Goal: Task Accomplishment & Management: Manage account settings

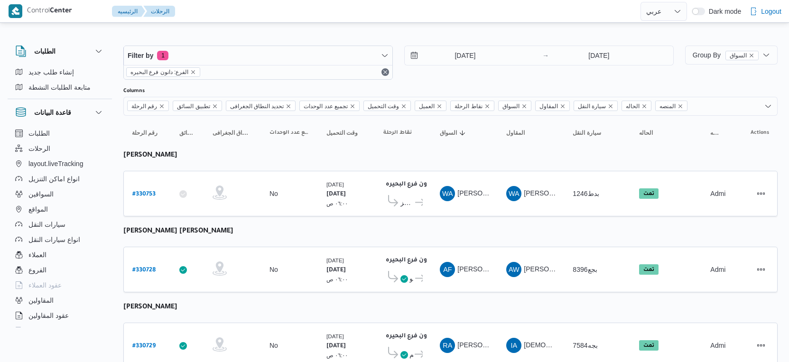
select select "ar"
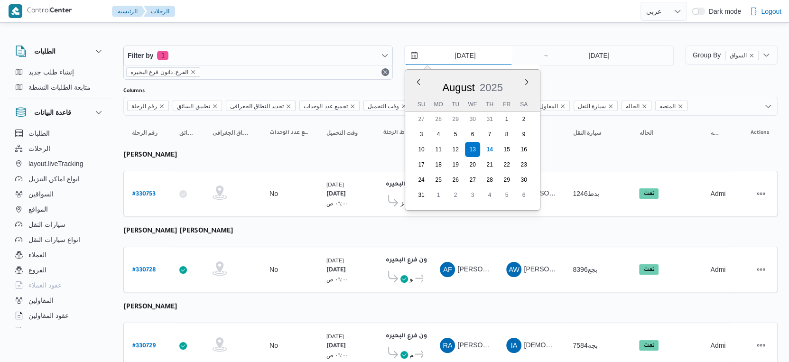
click at [461, 53] on input "[DATE]" at bounding box center [459, 55] width 108 height 19
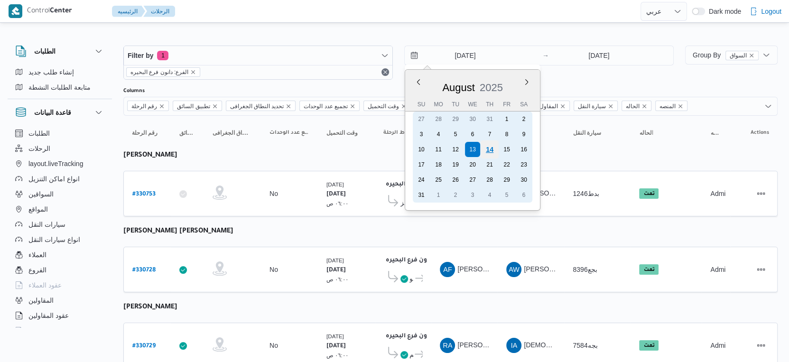
click at [493, 151] on div "14" at bounding box center [489, 149] width 18 height 18
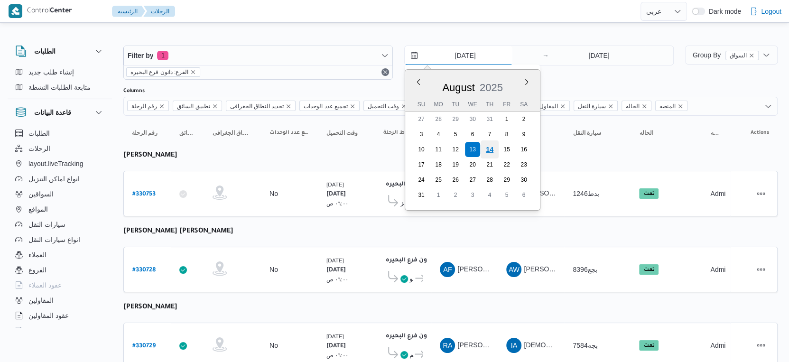
type input "[DATE]"
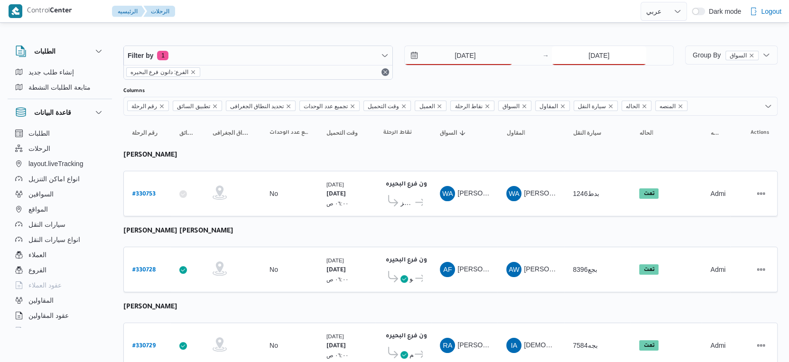
click at [588, 62] on input "[DATE]" at bounding box center [599, 55] width 94 height 19
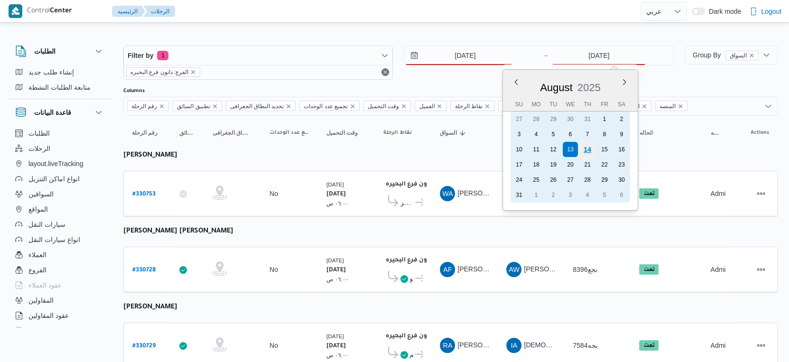
click at [586, 151] on div "14" at bounding box center [587, 149] width 18 height 18
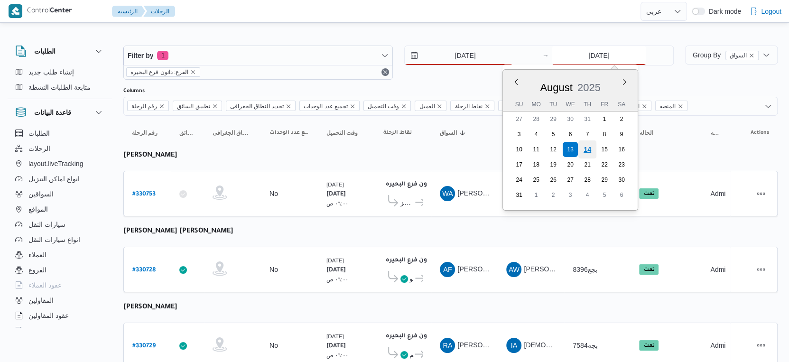
type input "[DATE]"
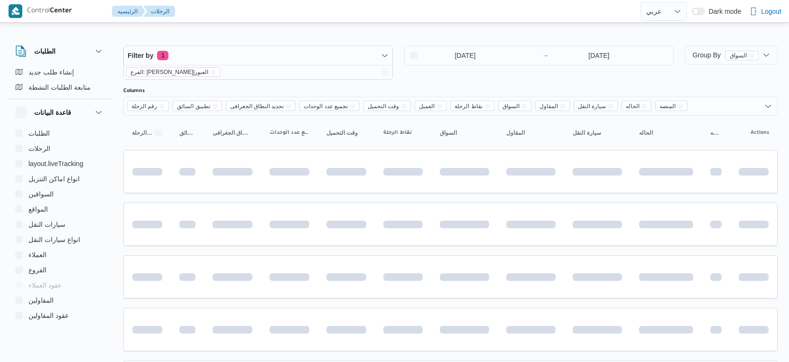
select select "ar"
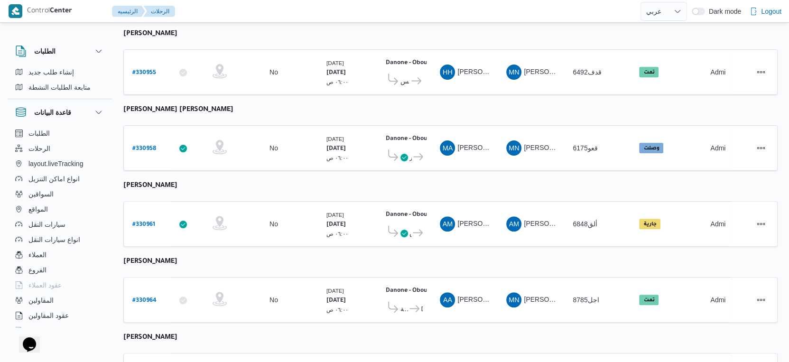
scroll to position [199, 0]
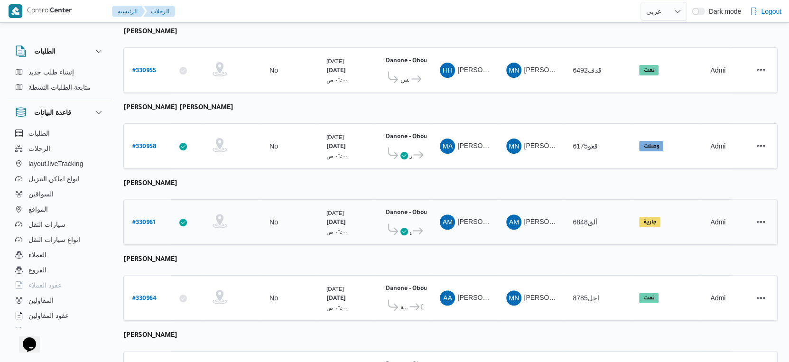
click at [151, 220] on b "# 330961" at bounding box center [143, 223] width 23 height 7
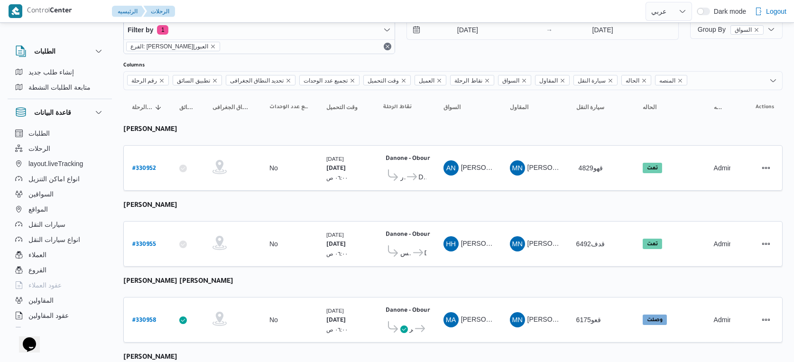
select select "ar"
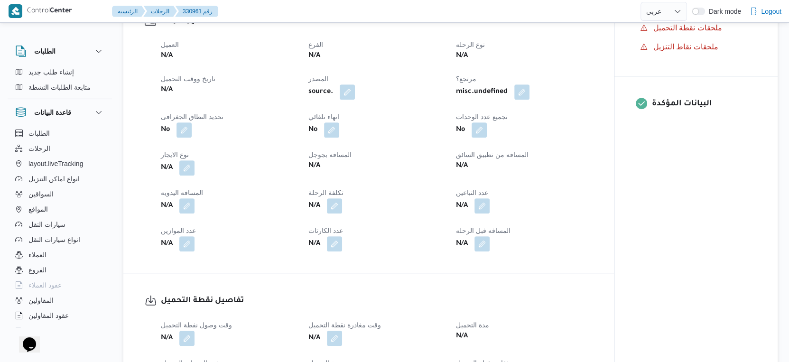
scroll to position [0, 0]
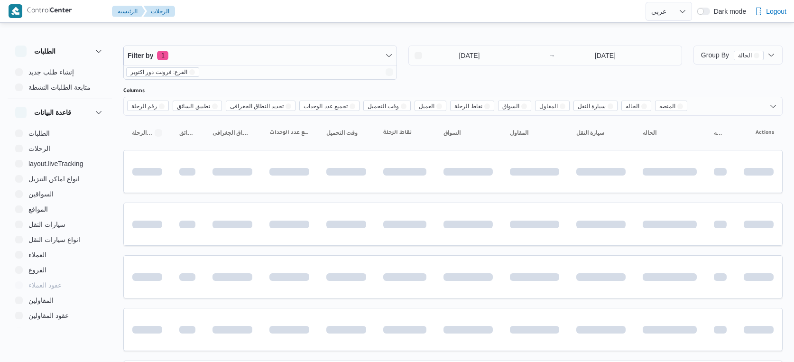
select select "ar"
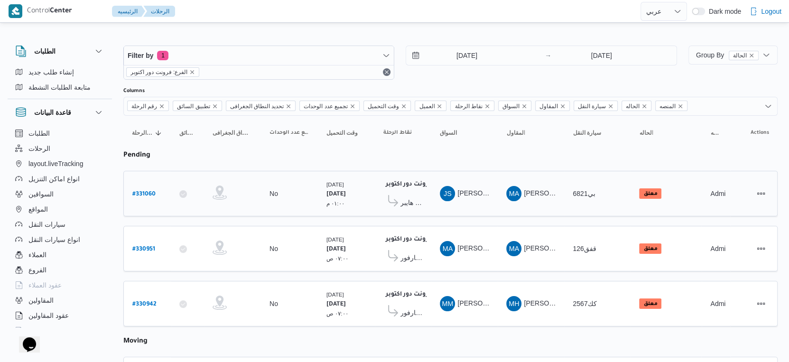
click at [148, 191] on b "# 331060" at bounding box center [143, 194] width 23 height 7
select select "ar"
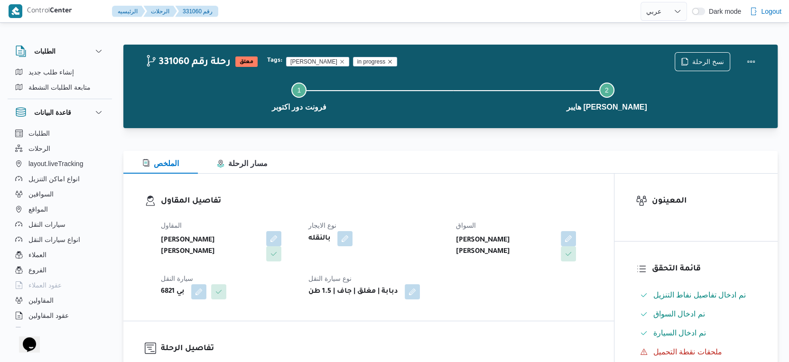
click at [388, 60] on icon "Remove trip tag" at bounding box center [390, 62] width 4 height 4
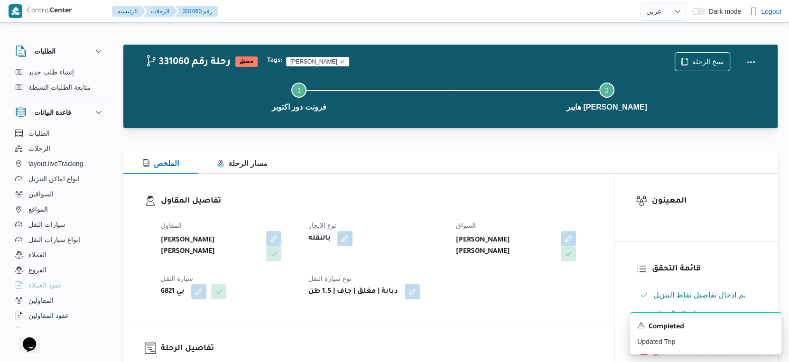
select select "ar"
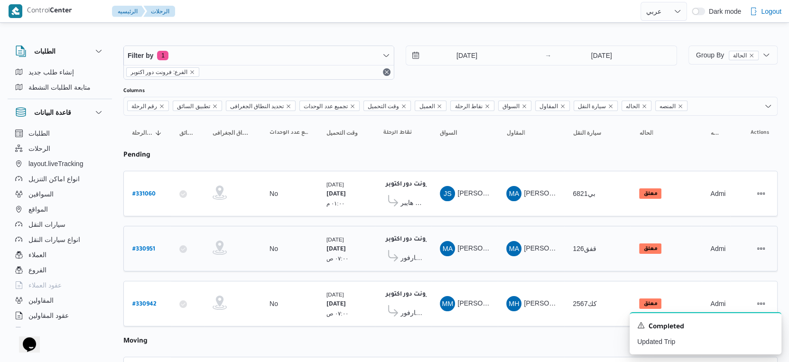
click at [146, 246] on b "# 330951" at bounding box center [143, 249] width 23 height 7
select select "ar"
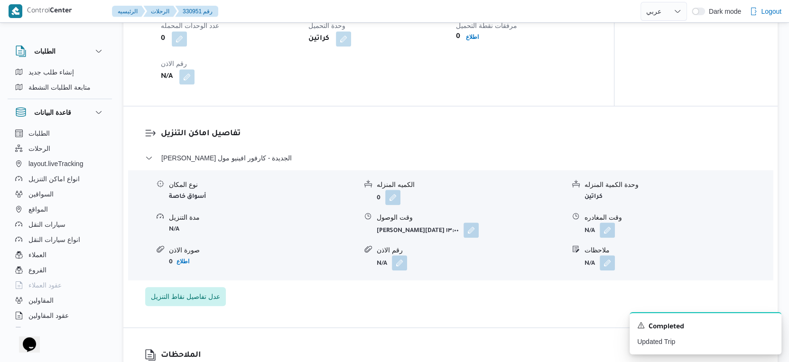
scroll to position [717, 0]
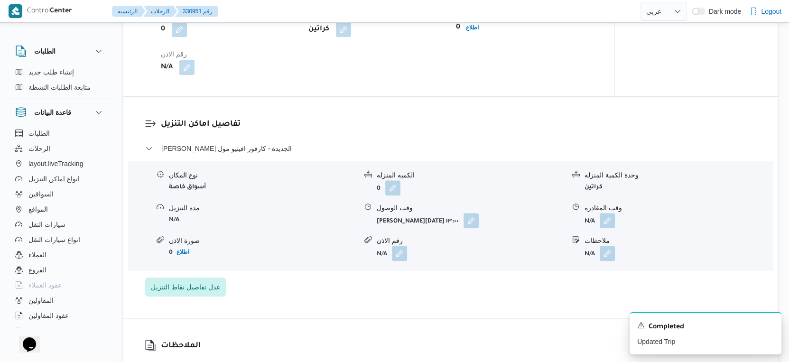
select select "ar"
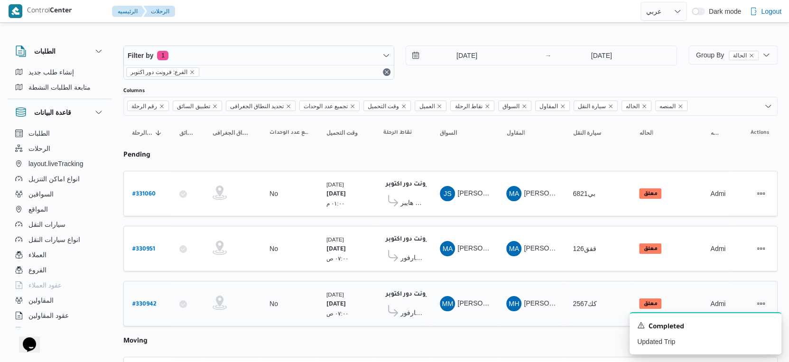
click at [409, 311] on span "كارفور [PERSON_NAME]" at bounding box center [411, 312] width 22 height 11
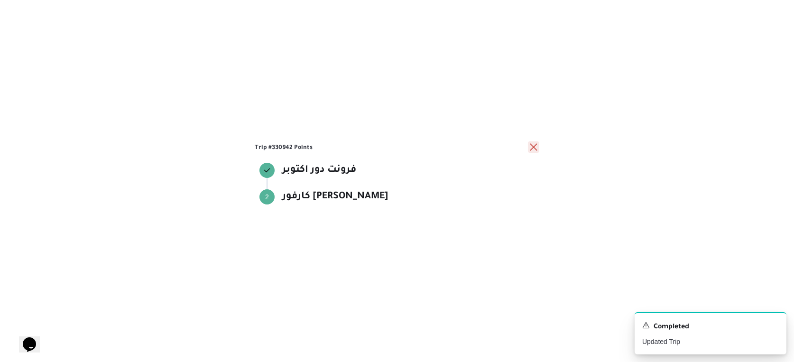
click at [530, 152] on button "close" at bounding box center [533, 146] width 11 height 11
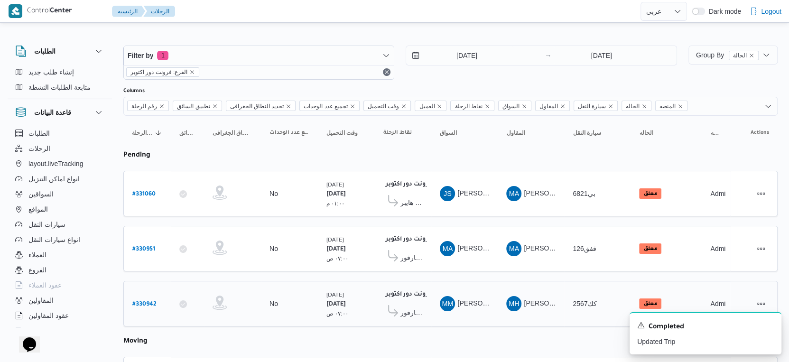
click at [146, 301] on b "# 330942" at bounding box center [144, 304] width 24 height 7
select select "ar"
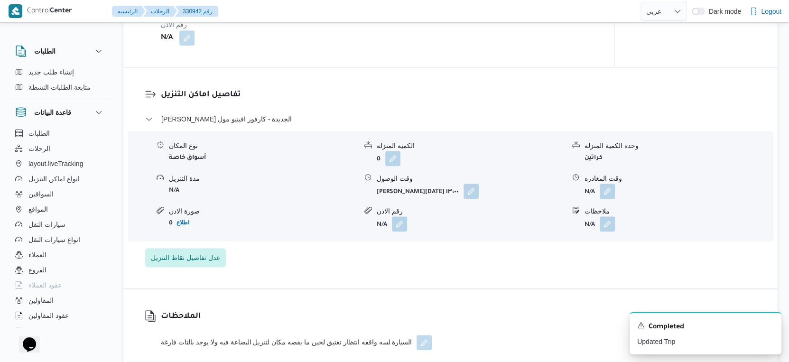
scroll to position [730, 0]
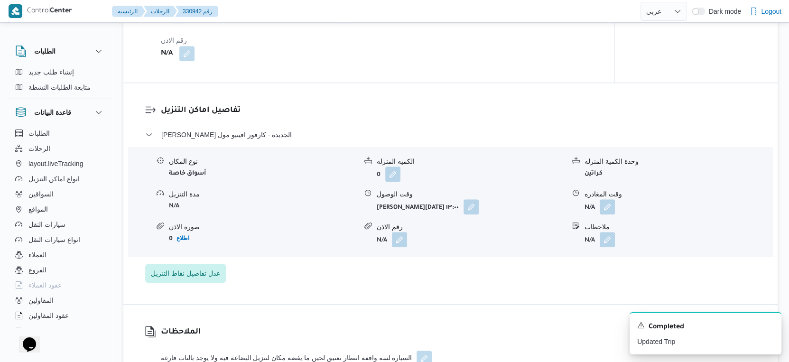
select select "ar"
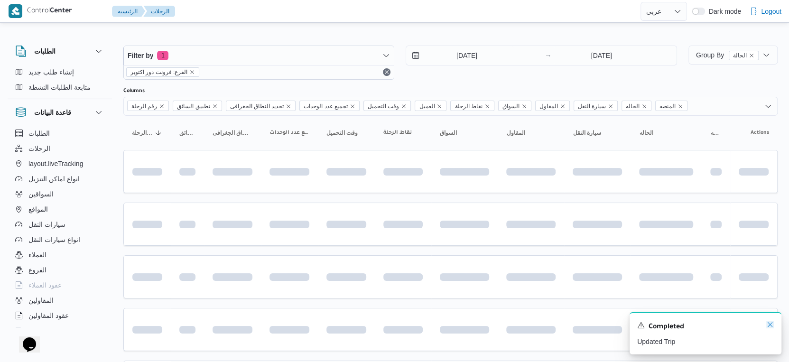
click at [768, 326] on icon "Dismiss toast" at bounding box center [770, 325] width 8 height 8
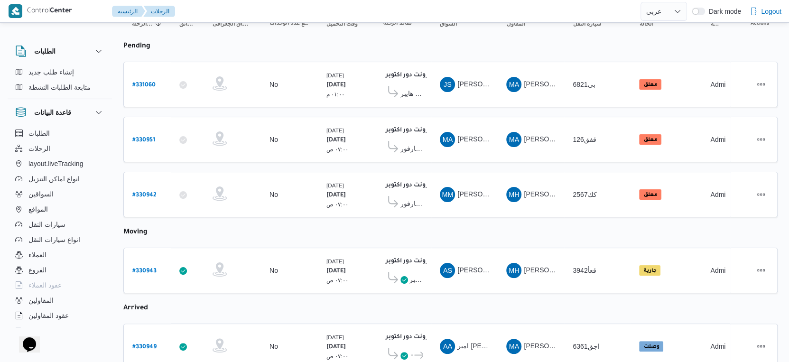
scroll to position [112, 0]
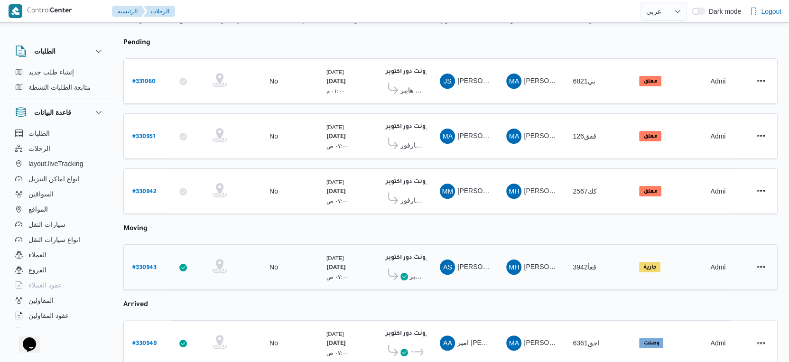
click at [419, 271] on span "هايبر [PERSON_NAME]" at bounding box center [415, 275] width 13 height 11
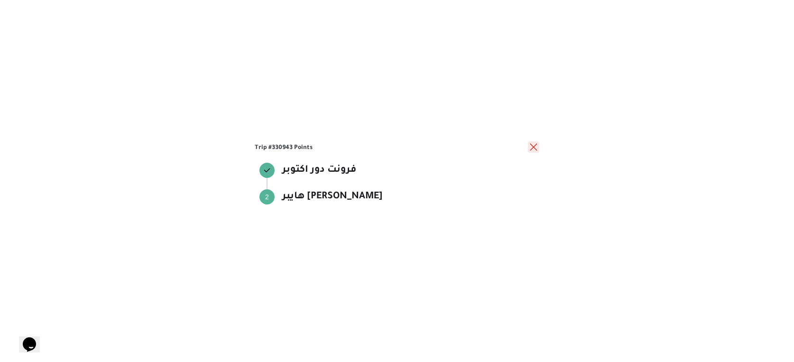
click at [534, 144] on button "close" at bounding box center [533, 146] width 11 height 11
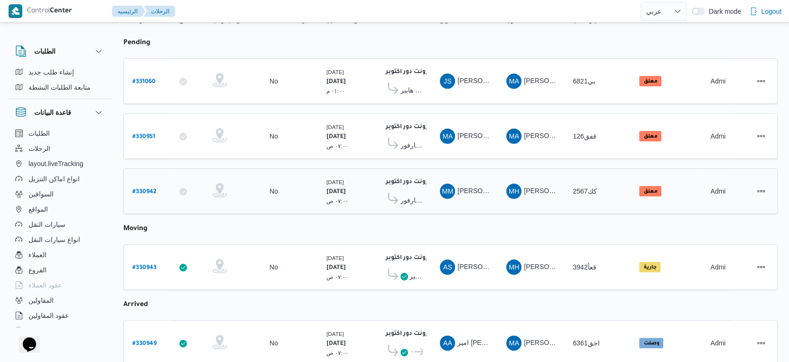
click at [464, 194] on div "MM مرتضى محمد الحسان يوسف" at bounding box center [464, 191] width 57 height 23
click at [138, 189] on b "# 330942" at bounding box center [144, 192] width 24 height 7
select select "ar"
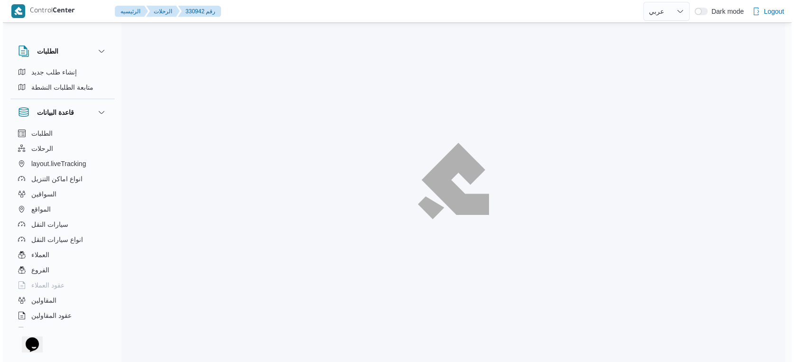
scroll to position [26, 0]
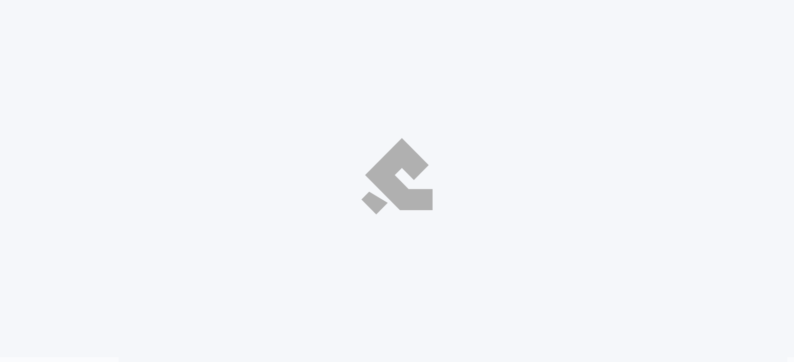
select select "ar"
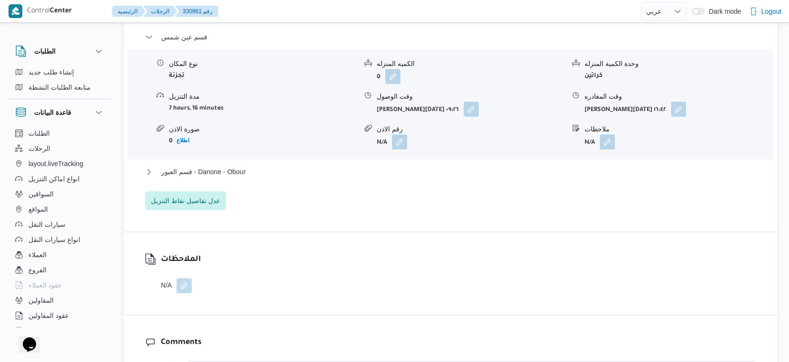
scroll to position [815, 0]
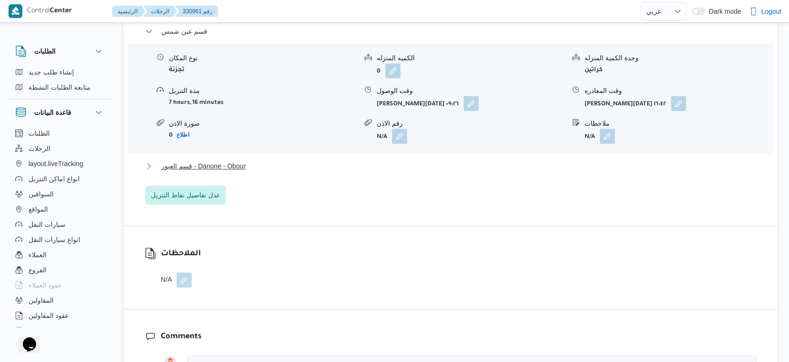
click at [263, 160] on button "قسم العبور - Danone - Obour" at bounding box center [450, 165] width 611 height 11
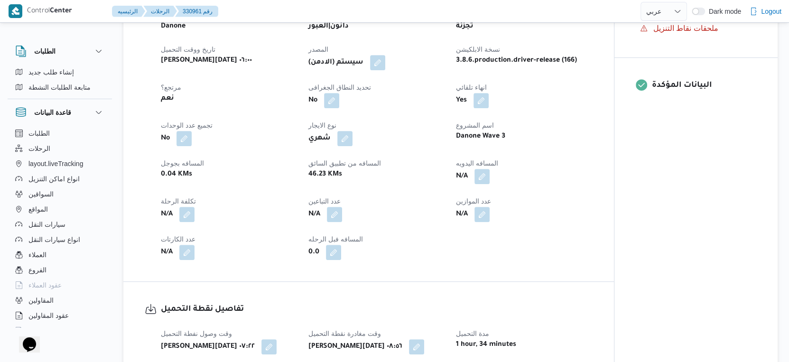
scroll to position [334, 0]
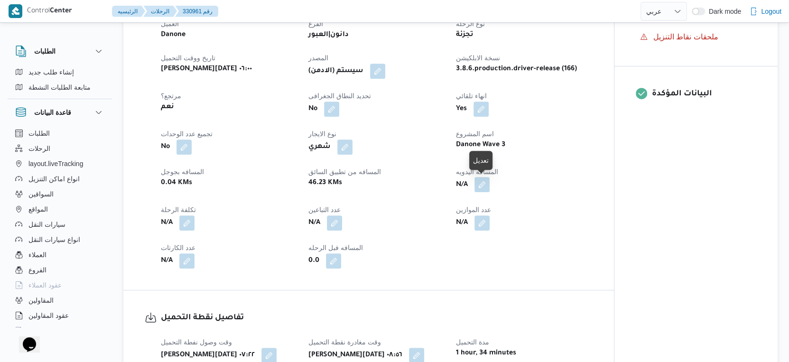
click at [483, 181] on button "button" at bounding box center [481, 184] width 15 height 15
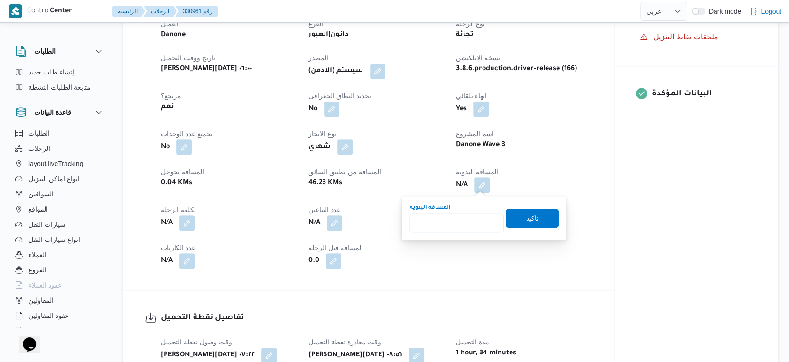
click at [460, 228] on input "المسافه اليدويه" at bounding box center [456, 222] width 94 height 19
type input "54"
click at [526, 213] on span "تاكيد" at bounding box center [532, 217] width 12 height 11
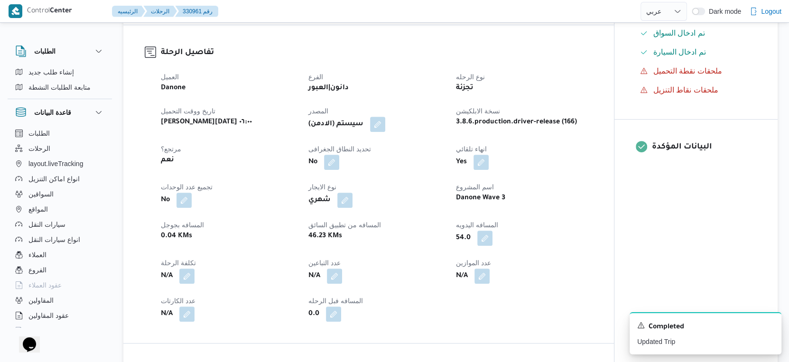
scroll to position [278, 0]
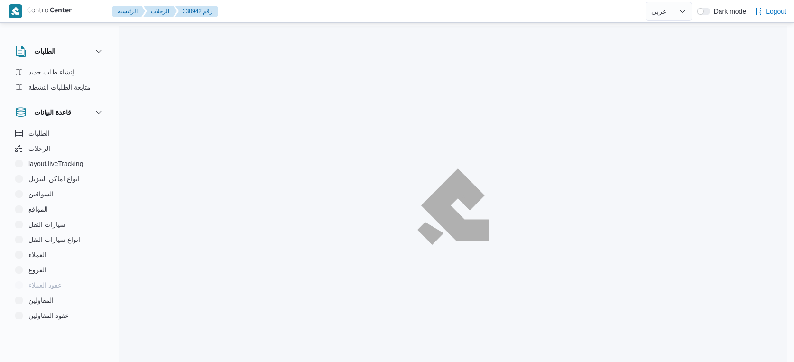
select select "ar"
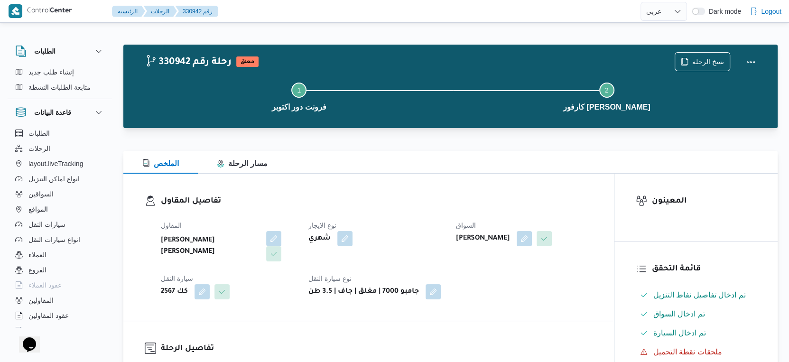
scroll to position [112, 0]
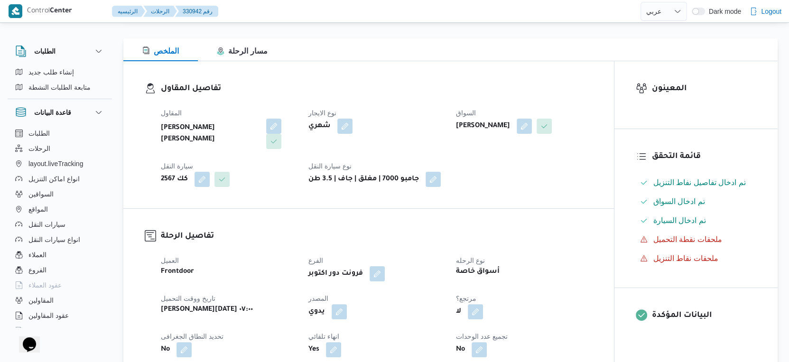
select select "ar"
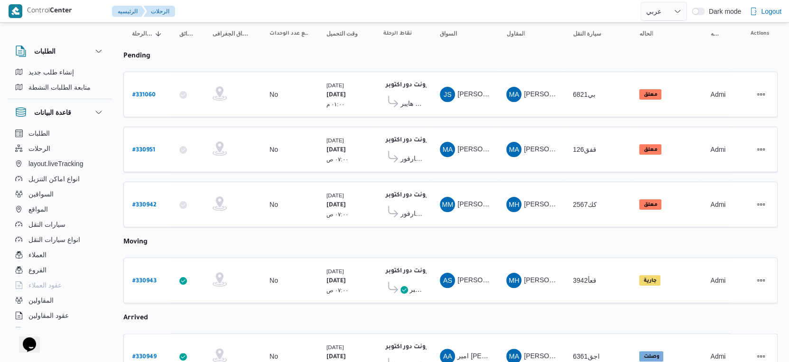
scroll to position [130, 0]
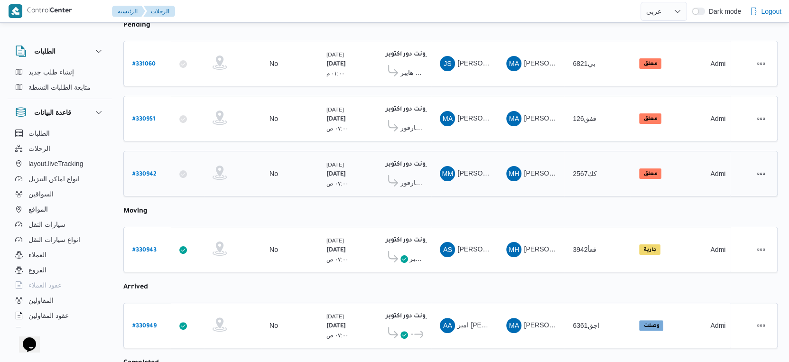
drag, startPoint x: 477, startPoint y: 67, endPoint x: 478, endPoint y: 169, distance: 102.0
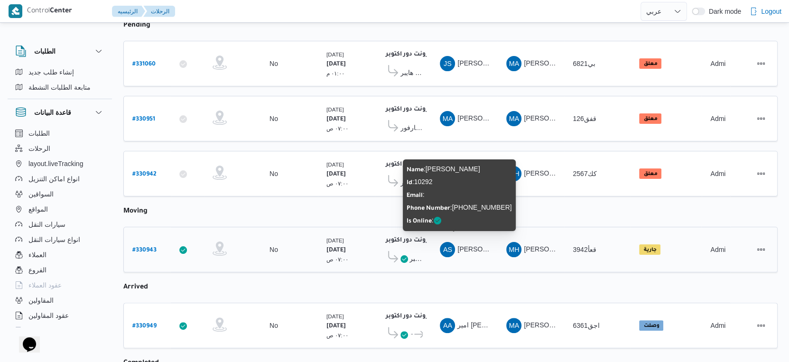
click at [472, 246] on span "احمد سعد محمد سيد شباك" at bounding box center [484, 249] width 55 height 8
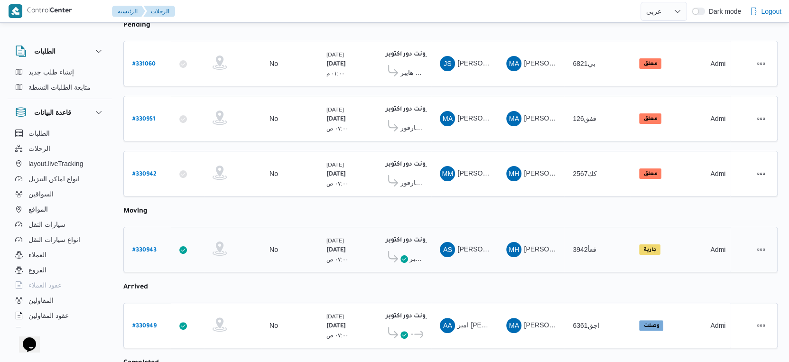
click at [416, 253] on span "هايبر ماركت مهدي عرفه" at bounding box center [415, 258] width 13 height 11
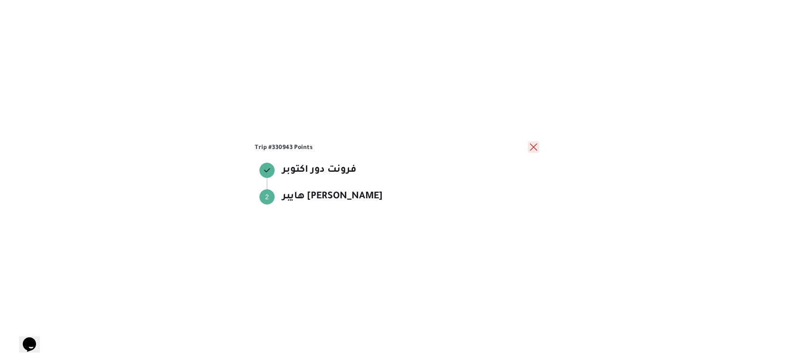
click at [536, 143] on button "close" at bounding box center [533, 146] width 11 height 11
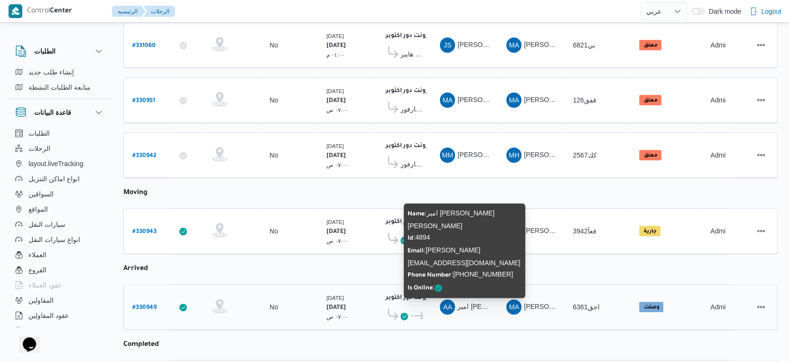
scroll to position [168, 0]
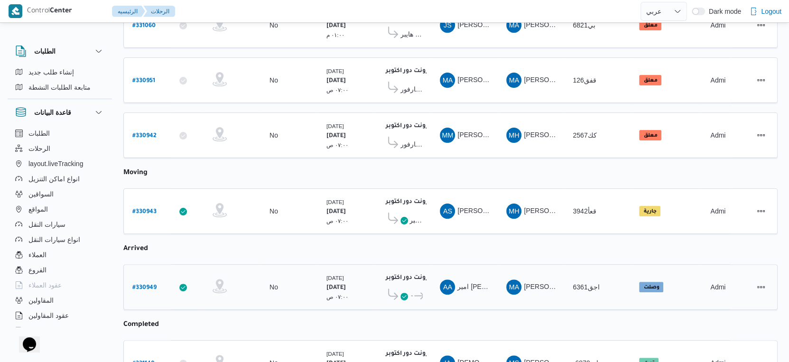
click at [408, 290] on span "كارفور العاصمه الاداريه" at bounding box center [404, 295] width 9 height 11
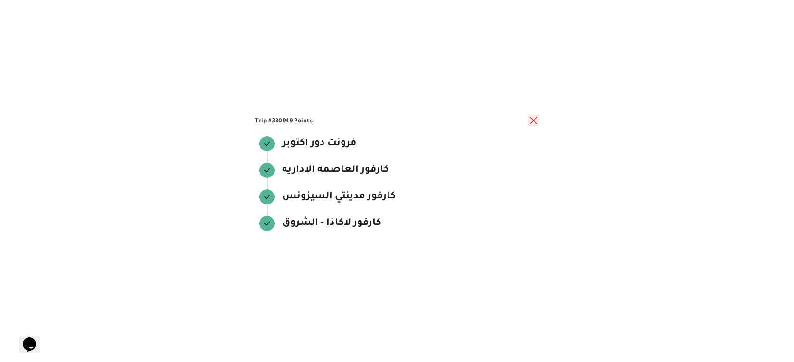
click at [534, 119] on button "close" at bounding box center [533, 120] width 11 height 11
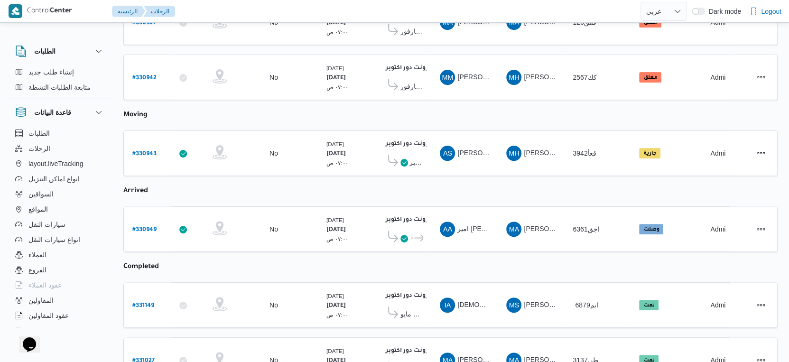
scroll to position [228, 0]
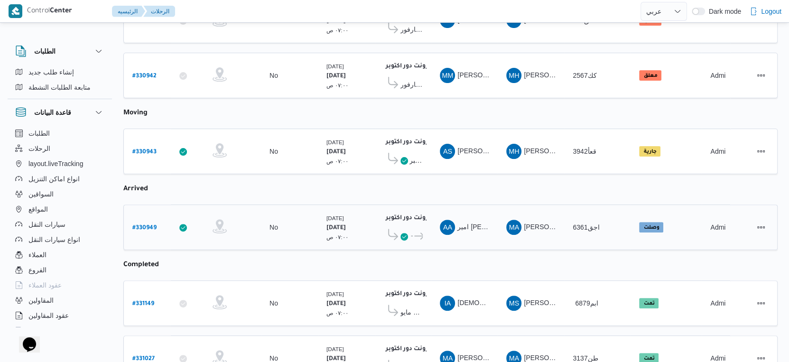
click at [140, 225] on b "# 330949" at bounding box center [144, 228] width 24 height 7
select select "ar"
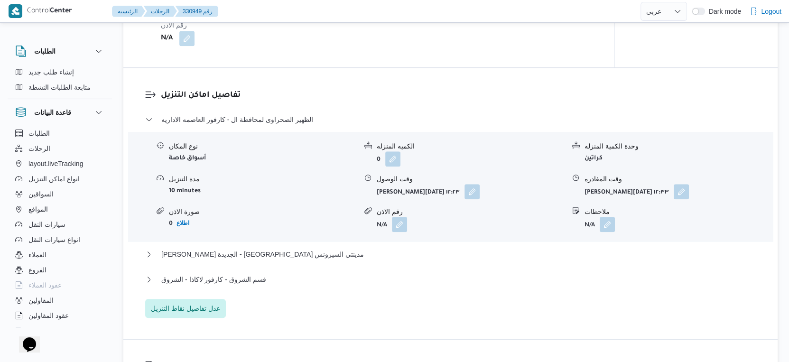
scroll to position [759, 0]
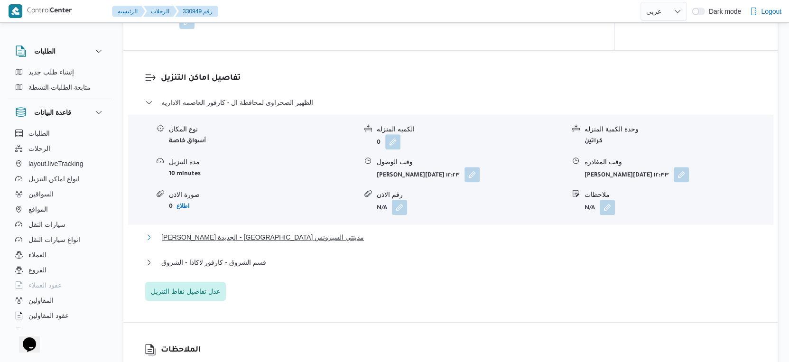
click at [292, 243] on button "ثانى القاهرة الجديدة - كارفور مدينتي السيزونس" at bounding box center [450, 236] width 611 height 11
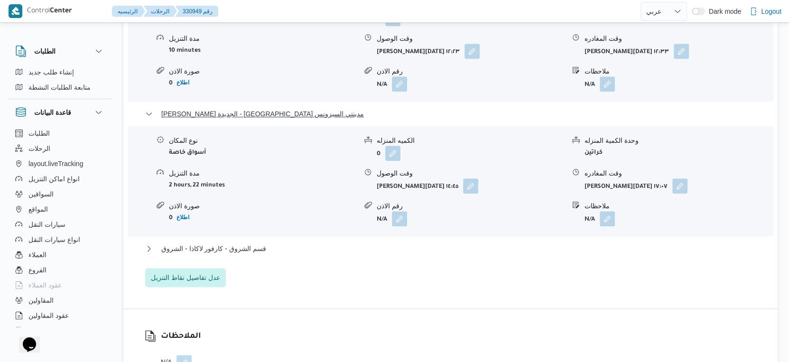
scroll to position [889, 0]
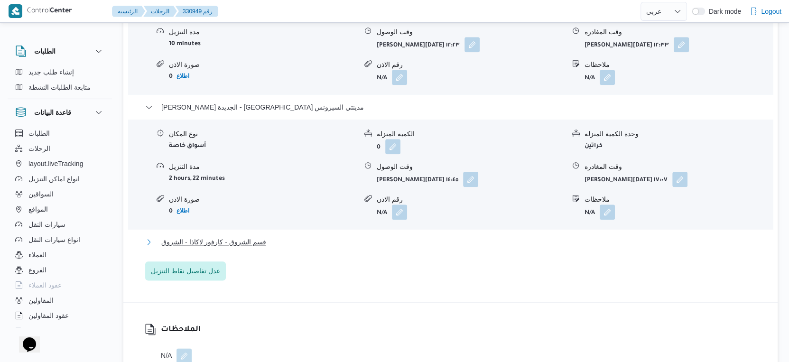
click at [275, 248] on button "قسم الشروق - كارفور لاكاذا - الشروق" at bounding box center [450, 241] width 611 height 11
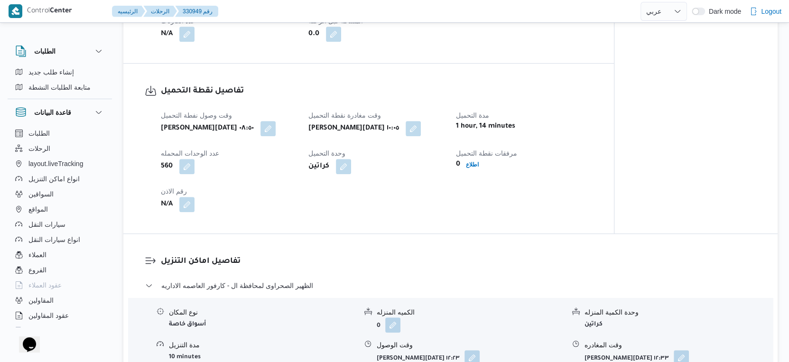
scroll to position [527, 0]
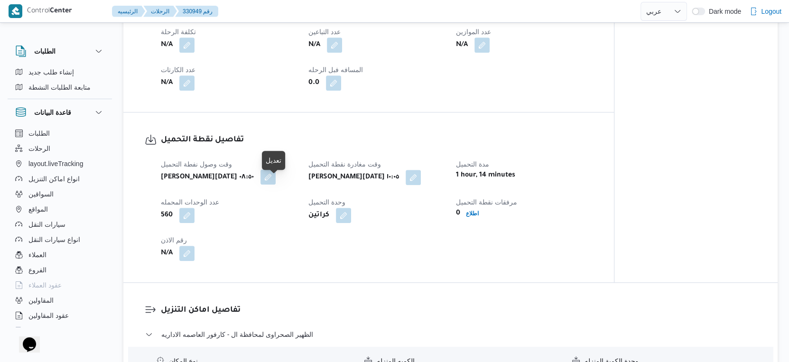
click at [276, 184] on button "button" at bounding box center [267, 176] width 15 height 15
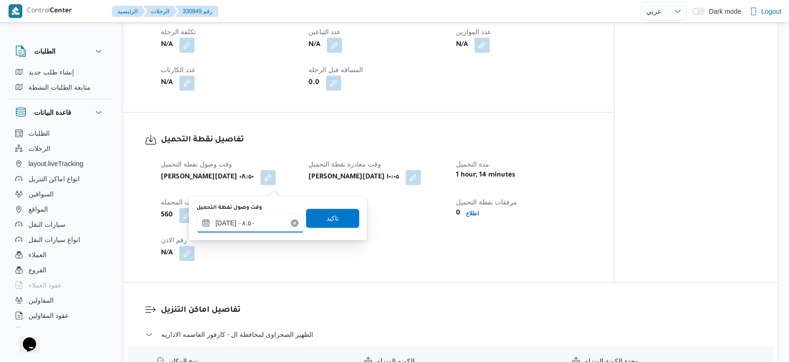
click at [256, 216] on input "١٤/٠٨/٢٠٢٥ ٠٨:٥٠" at bounding box center [250, 222] width 108 height 19
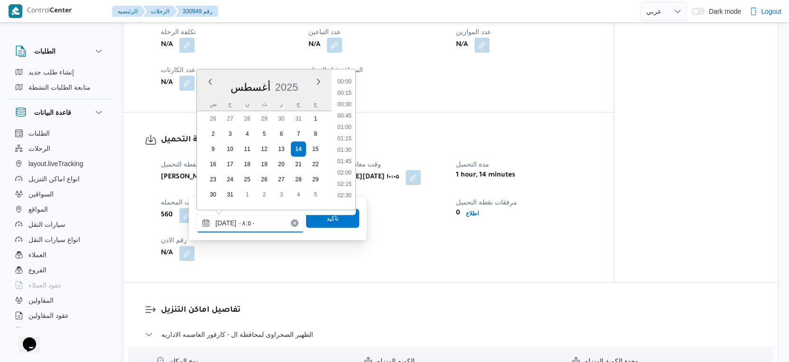
scroll to position [333, 0]
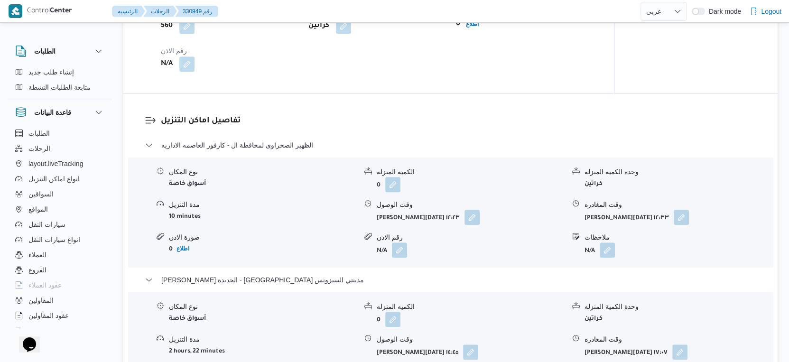
scroll to position [717, 0]
click at [474, 224] on button "button" at bounding box center [471, 216] width 15 height 15
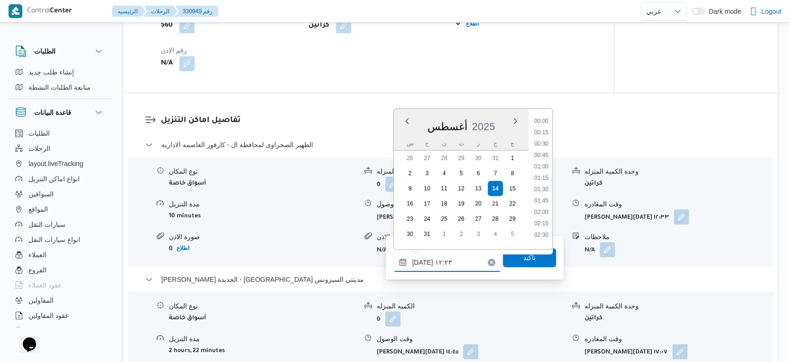
click at [449, 258] on input "١٤/٠٨/٢٠٢٥ ١٢:٢٣" at bounding box center [447, 262] width 108 height 19
click at [544, 133] on li "11:00" at bounding box center [541, 129] width 22 height 9
type input "١٤/٠٨/٢٠٢٥ ١٢:٢٣"
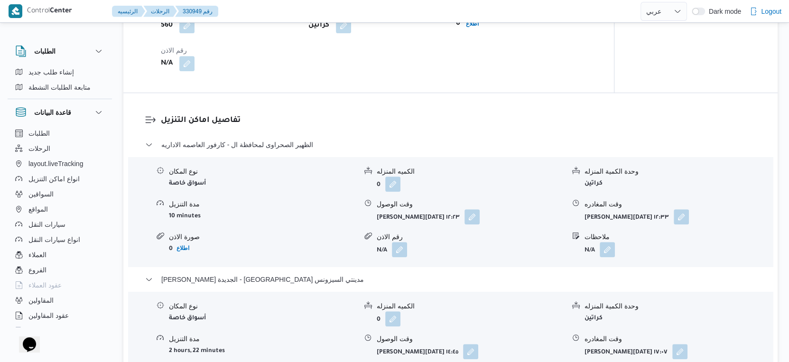
click at [544, 127] on h3 "تفاصيل اماكن التنزيل" at bounding box center [458, 120] width 595 height 13
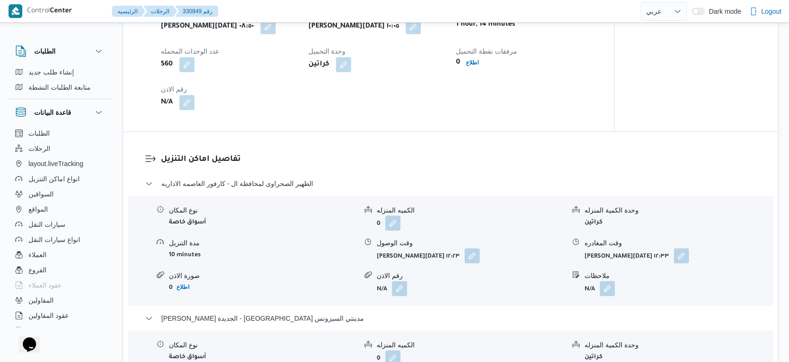
scroll to position [678, 0]
click at [274, 33] on button "button" at bounding box center [267, 25] width 15 height 15
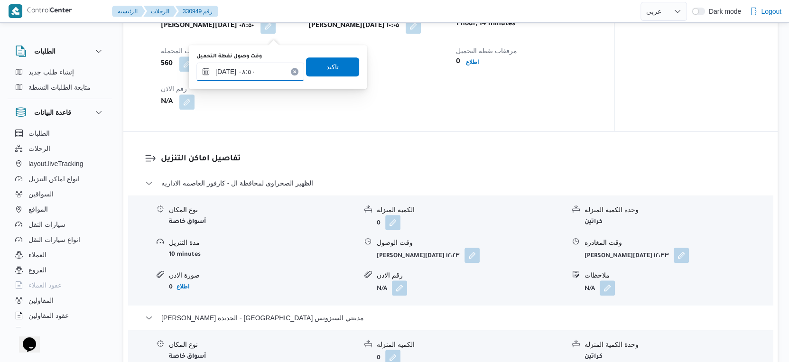
click at [255, 66] on input "١٤/٠٨/٢٠٢٥ ٠٨:٥٠" at bounding box center [250, 71] width 108 height 19
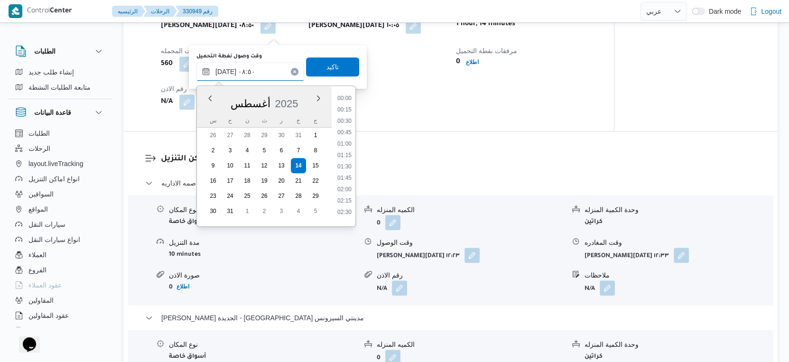
scroll to position [333, 0]
click at [346, 131] on li "08:00" at bounding box center [344, 129] width 22 height 9
type input "١٤/٠٨/٢٠٢٥ ٠٨:٠٠"
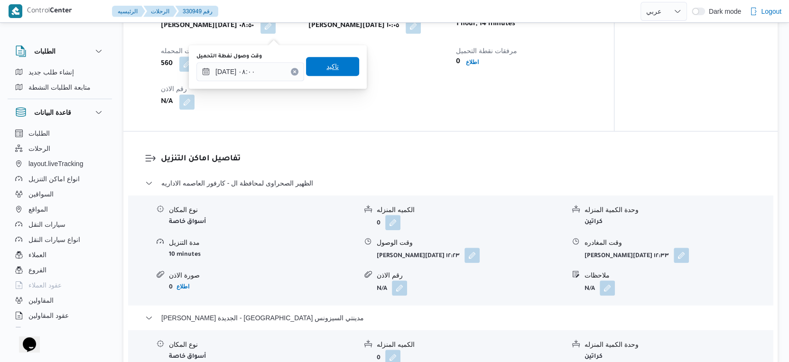
click at [335, 66] on span "تاكيد" at bounding box center [332, 66] width 53 height 19
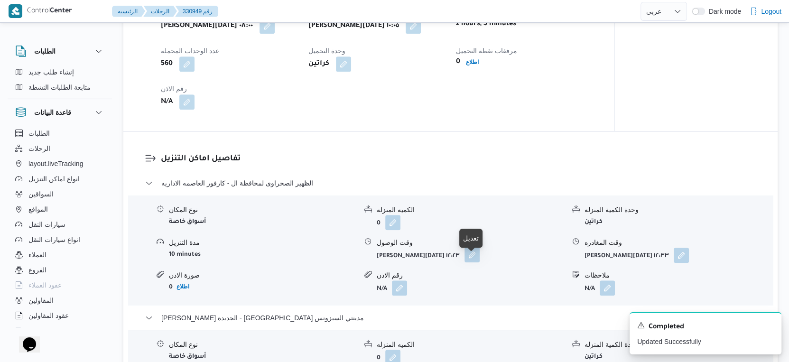
click at [472, 262] on button "button" at bounding box center [471, 254] width 15 height 15
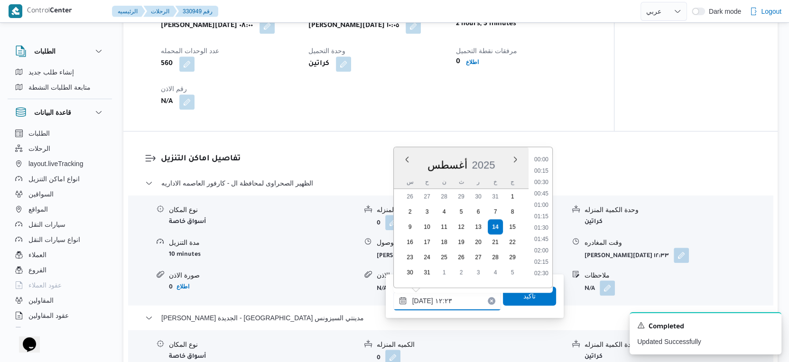
click at [442, 304] on input "١٤/٠٨/٢٠٢٥ ١٢:٢٣" at bounding box center [447, 300] width 108 height 19
click at [542, 167] on li "11:00" at bounding box center [541, 168] width 22 height 9
type input "١٤/٠٨/٢٠٢٥ ١١:٠٠"
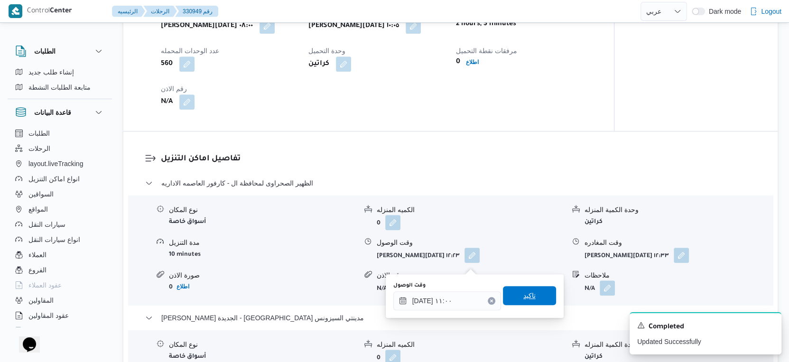
click at [528, 294] on span "تاكيد" at bounding box center [529, 295] width 53 height 19
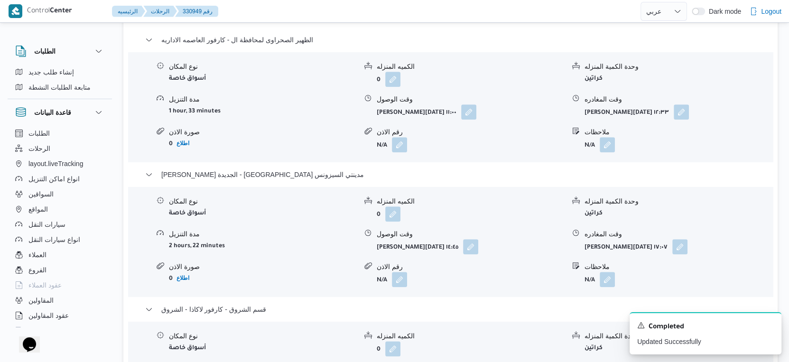
scroll to position [822, 0]
click at [469, 253] on button "button" at bounding box center [470, 245] width 15 height 15
click at [343, 295] on div "نوع المكان أسواق خاصة الكميه المنزله 0 وحدة الكمية المنزله كراتين مدة التنزيل 2…" at bounding box center [450, 241] width 652 height 108
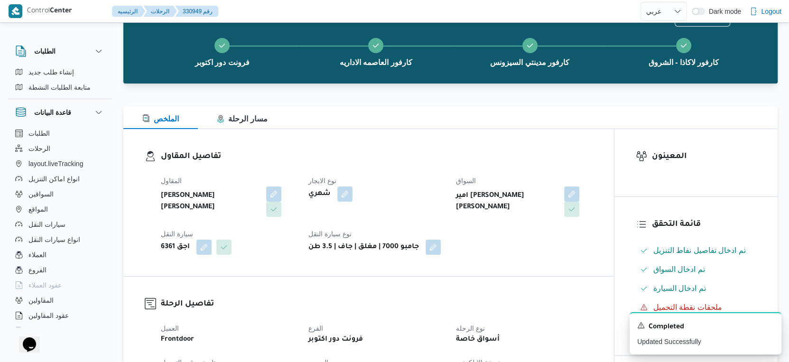
scroll to position [0, 0]
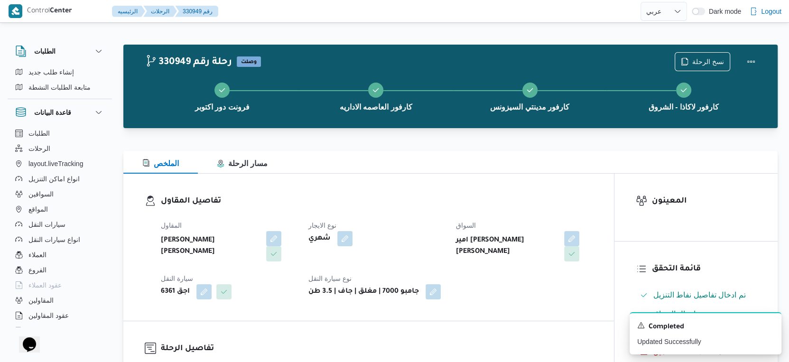
select select "ar"
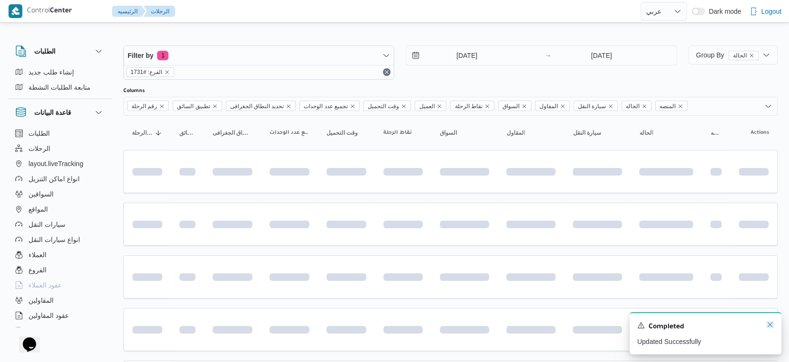
click at [769, 326] on icon "Dismiss toast" at bounding box center [770, 325] width 8 height 8
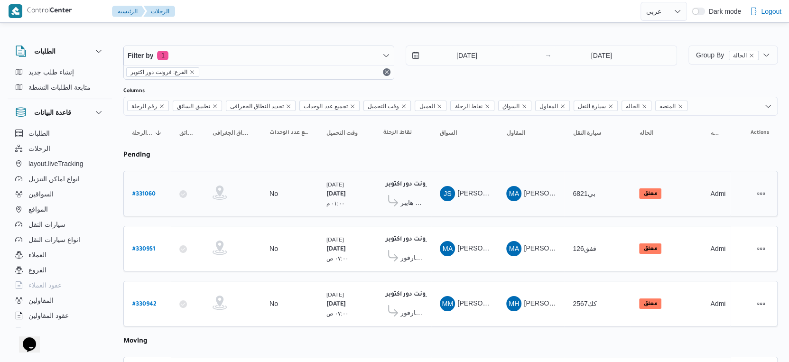
click at [151, 192] on b "# 331060" at bounding box center [143, 194] width 23 height 7
select select "ar"
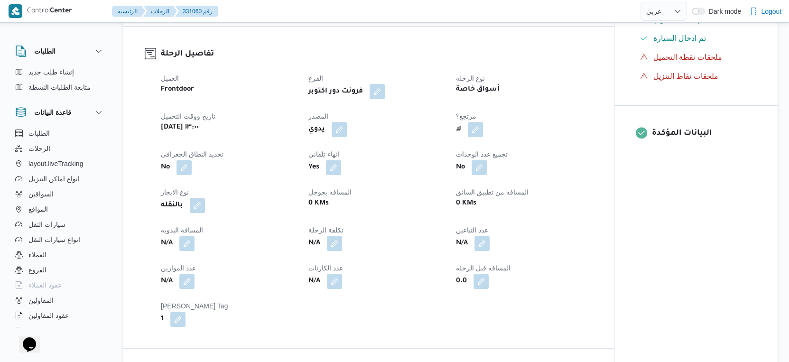
scroll to position [295, 0]
click at [189, 235] on button "button" at bounding box center [186, 242] width 15 height 15
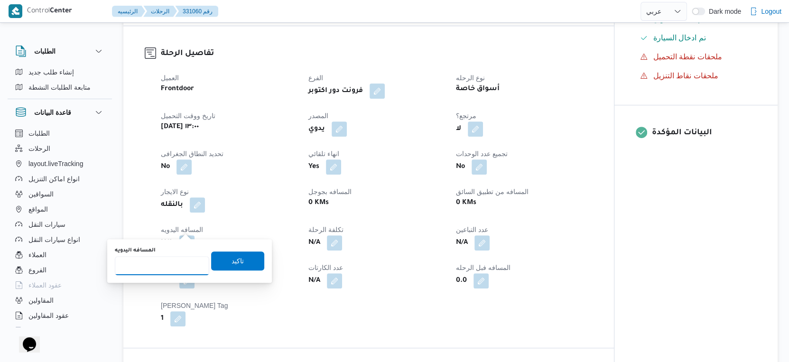
click at [167, 267] on input "المسافه اليدويه" at bounding box center [162, 265] width 94 height 19
type input "71"
click at [221, 256] on span "تاكيد" at bounding box center [237, 260] width 53 height 19
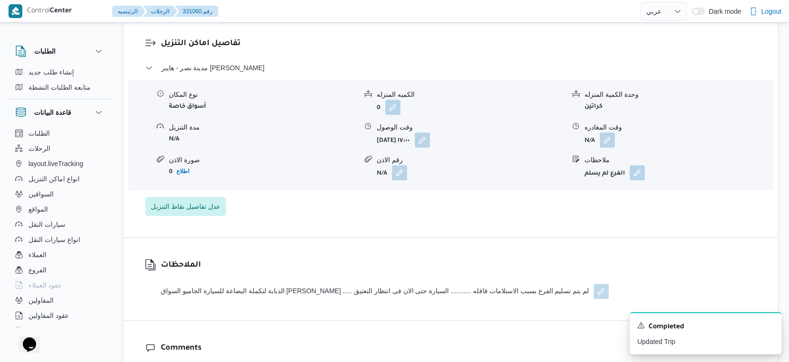
scroll to position [797, 0]
select select "ar"
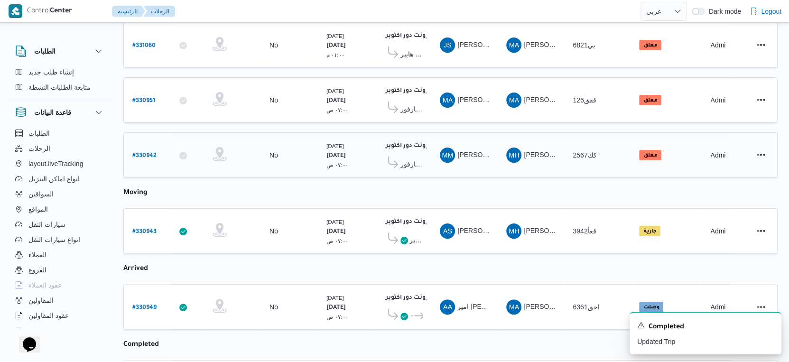
scroll to position [168, 0]
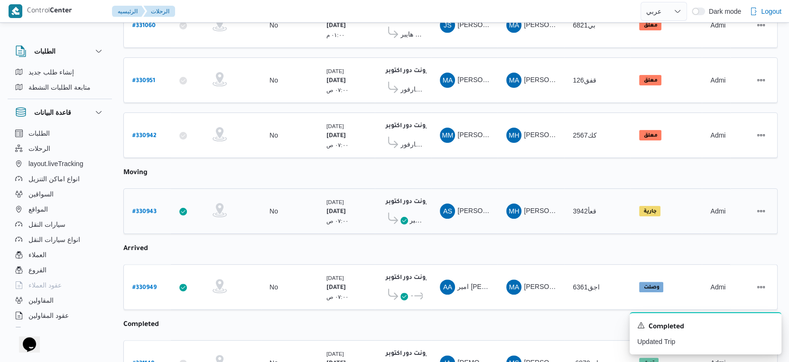
click at [149, 209] on b "# 330943" at bounding box center [144, 212] width 24 height 7
select select "ar"
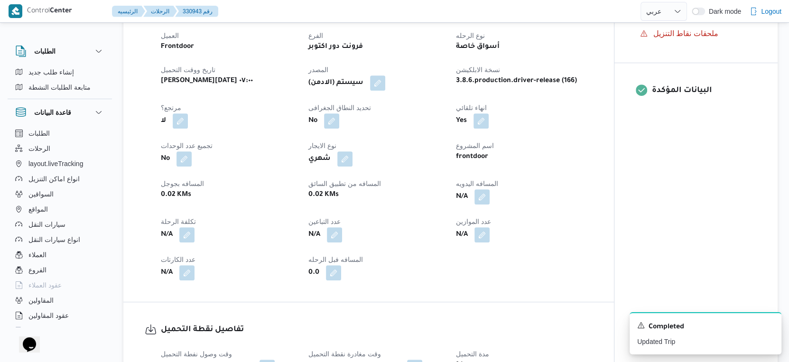
scroll to position [344, 0]
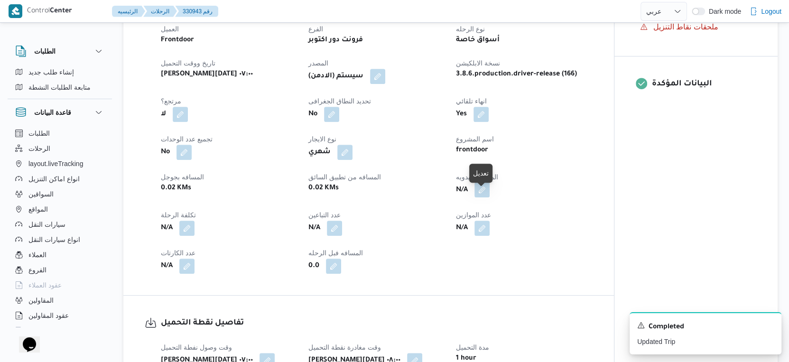
click at [483, 196] on button "button" at bounding box center [481, 189] width 15 height 15
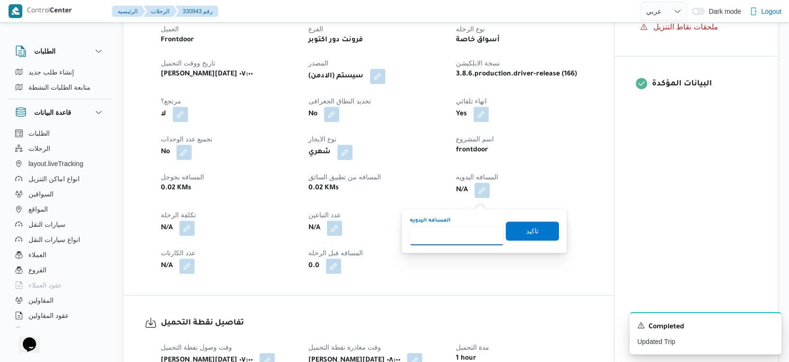
click at [442, 237] on input "المسافه اليدويه" at bounding box center [456, 235] width 94 height 19
type input "140"
click at [535, 232] on span "تاكيد" at bounding box center [532, 230] width 53 height 19
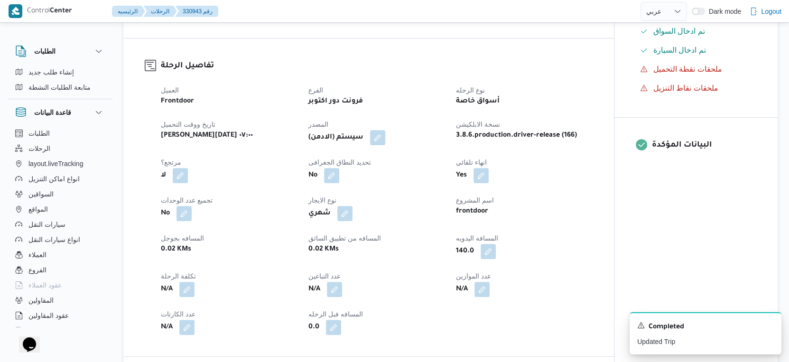
scroll to position [281, 0]
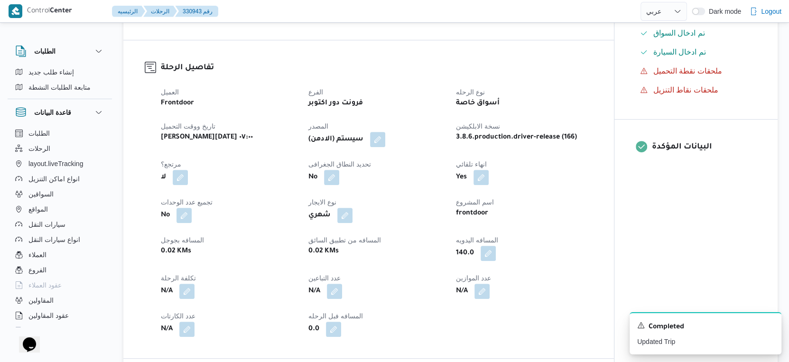
select select "ar"
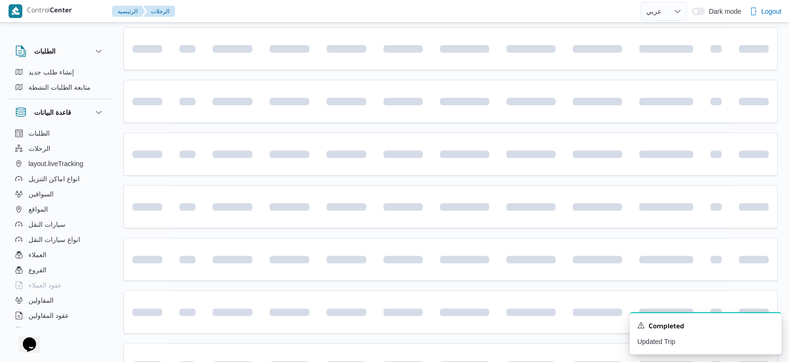
scroll to position [168, 0]
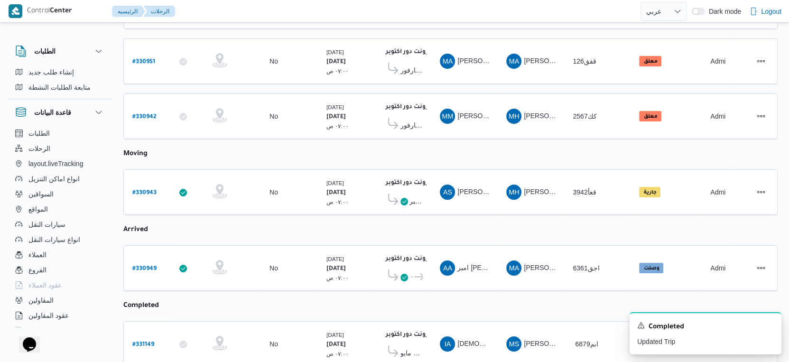
select select "ar"
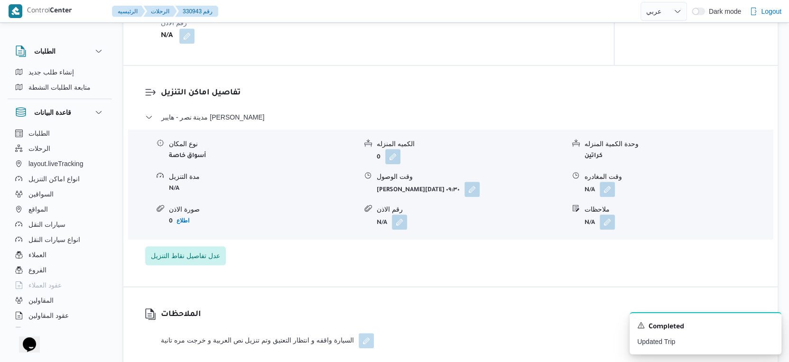
scroll to position [769, 0]
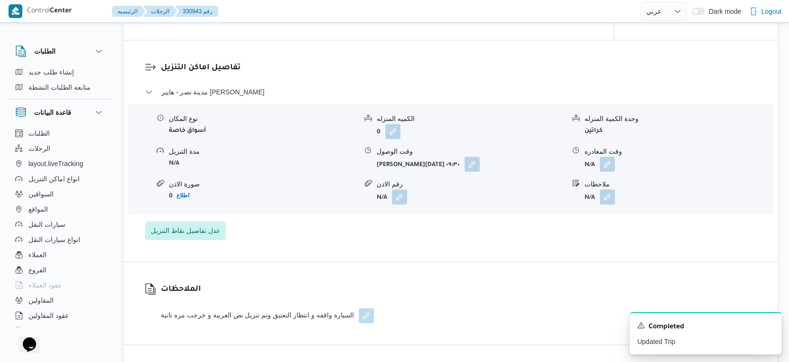
select select "ar"
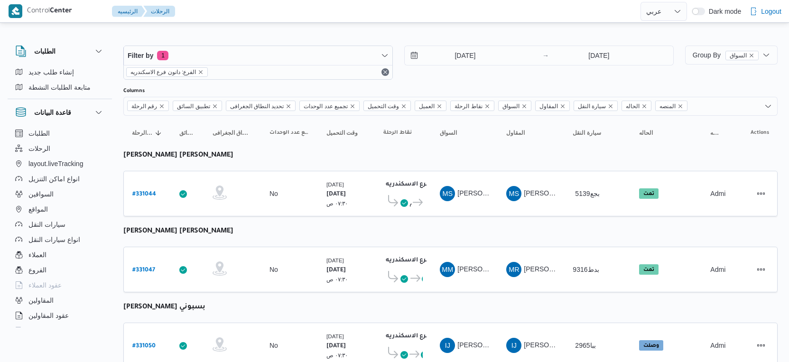
select select "ar"
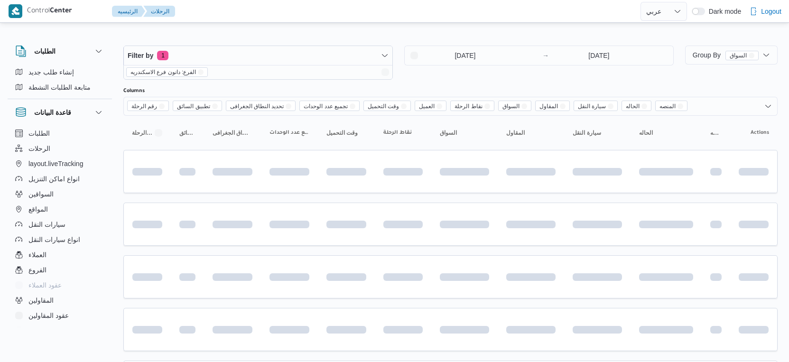
select select "ar"
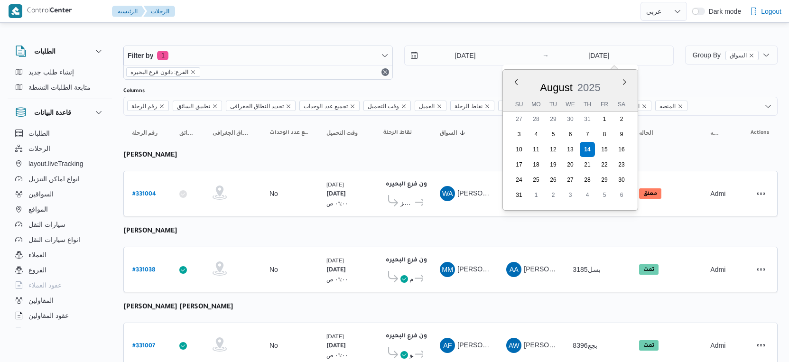
select select "ar"
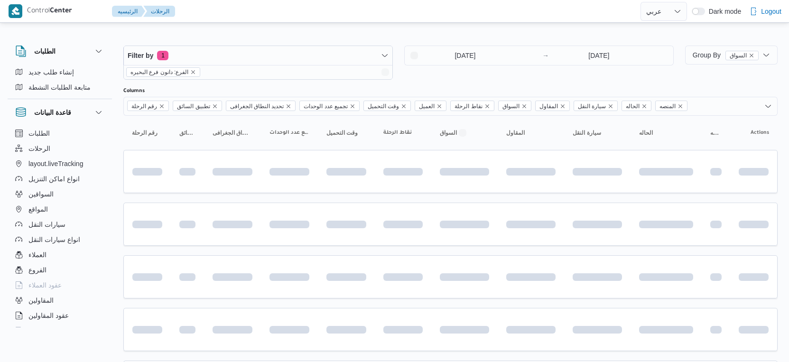
select select "ar"
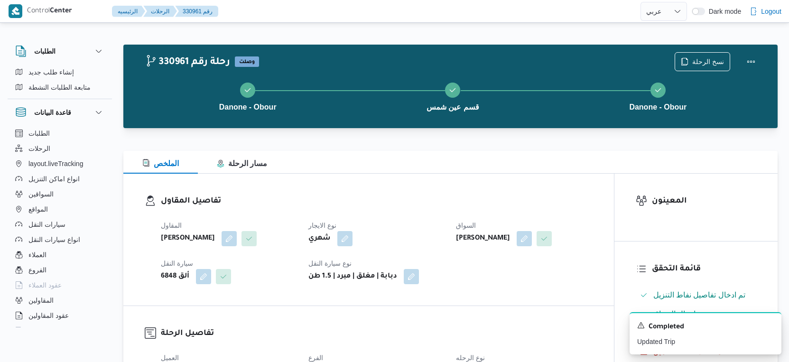
select select "ar"
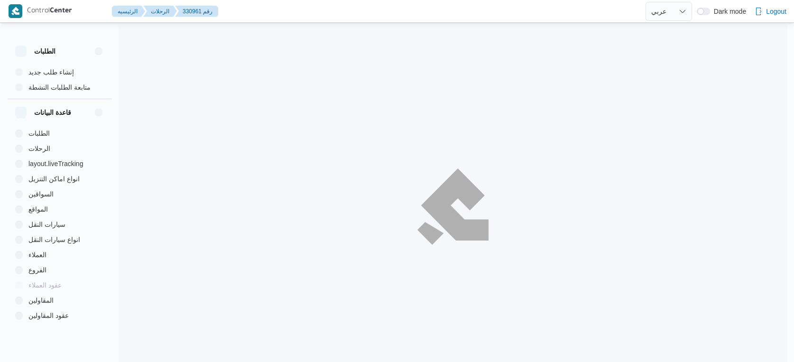
select select "ar"
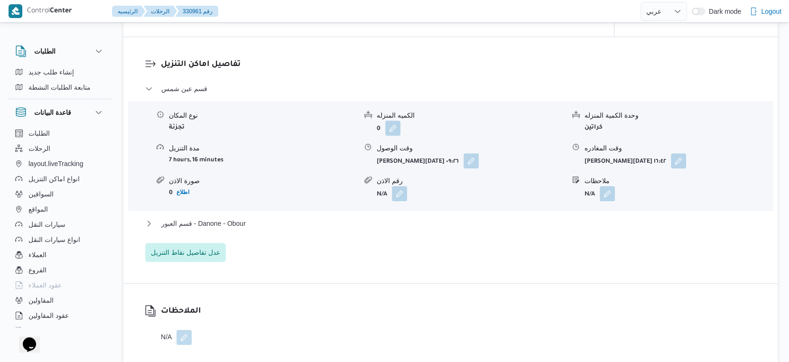
scroll to position [772, 0]
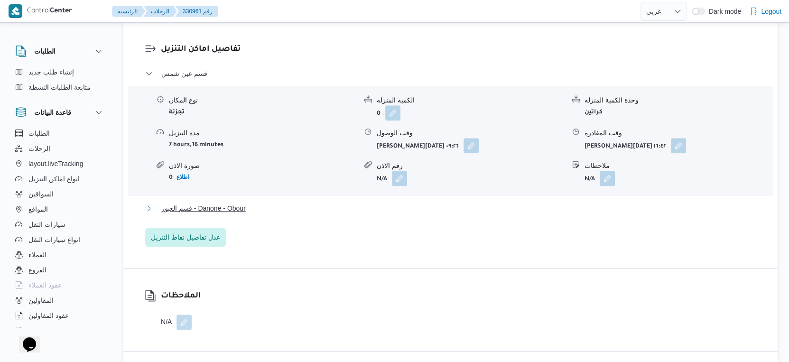
click at [297, 209] on button "قسم العبور - Danone - Obour" at bounding box center [450, 207] width 611 height 11
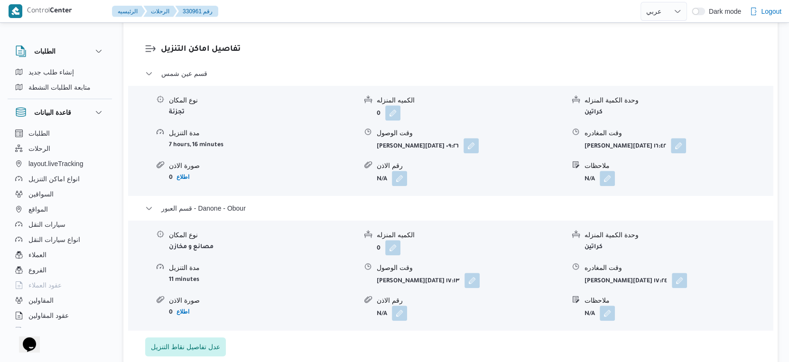
select select "ar"
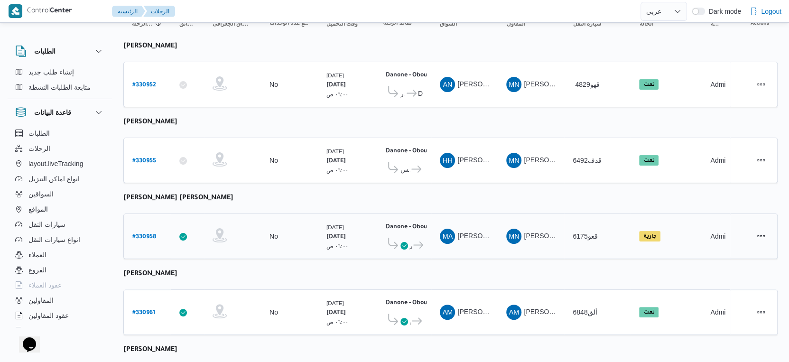
scroll to position [93, 0]
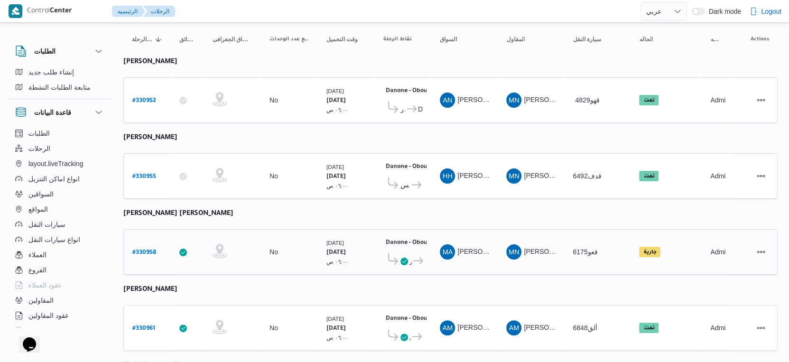
click at [148, 249] on b "# 330958" at bounding box center [144, 252] width 24 height 7
select select "ar"
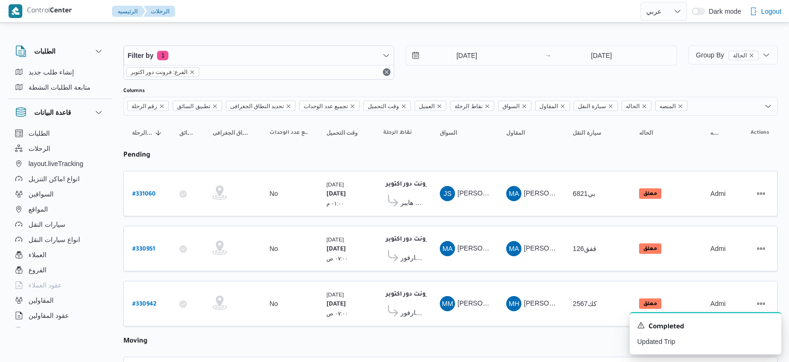
select select "ar"
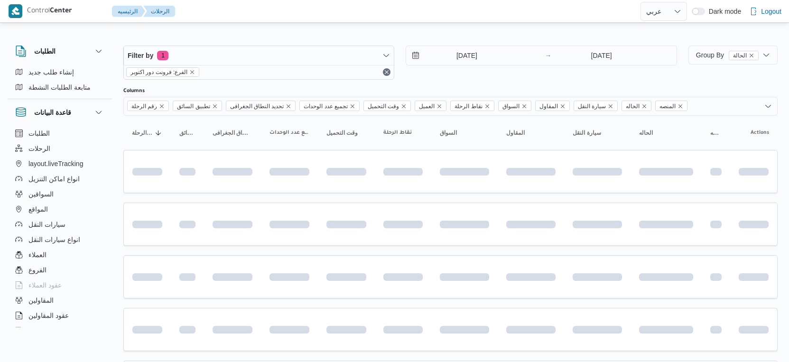
select select "ar"
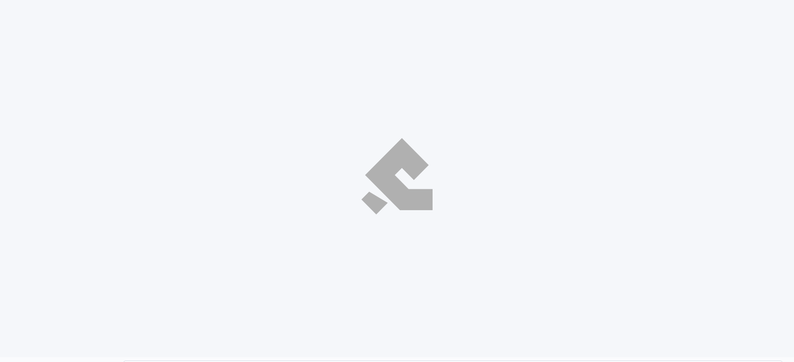
select select "ar"
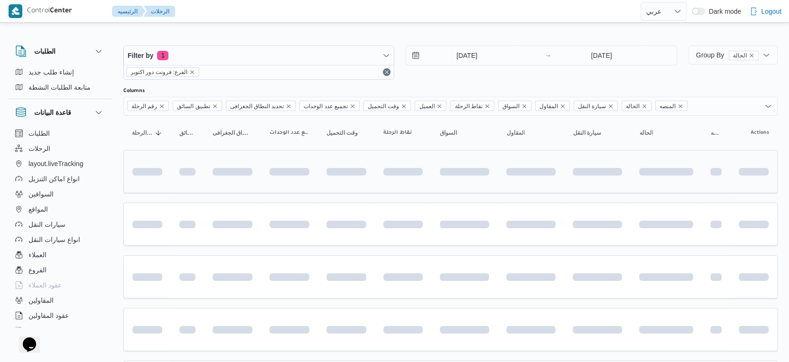
click at [454, 154] on td at bounding box center [464, 171] width 66 height 43
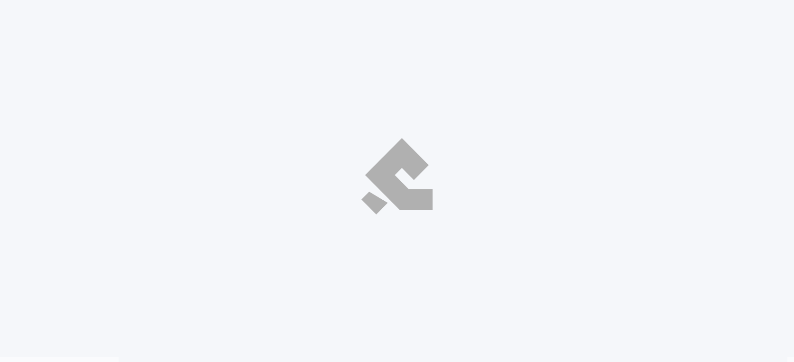
select select "ar"
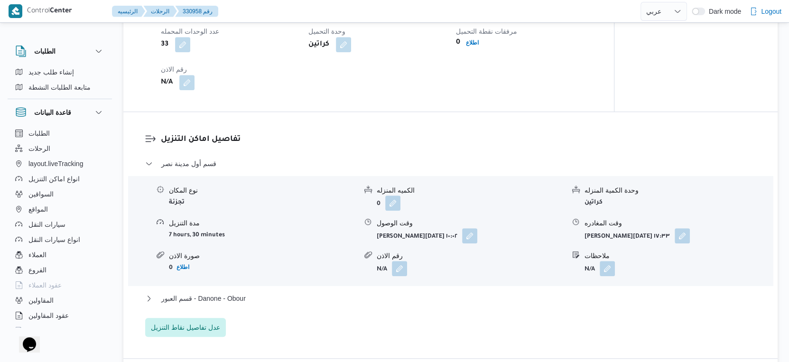
scroll to position [737, 0]
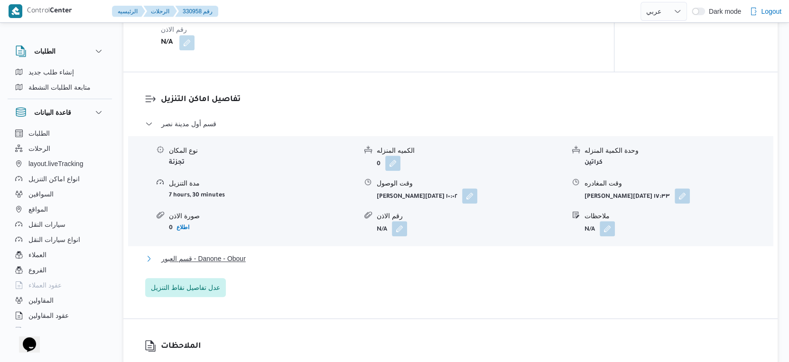
click at [274, 256] on button "قسم العبور - Danone - Obour" at bounding box center [450, 258] width 611 height 11
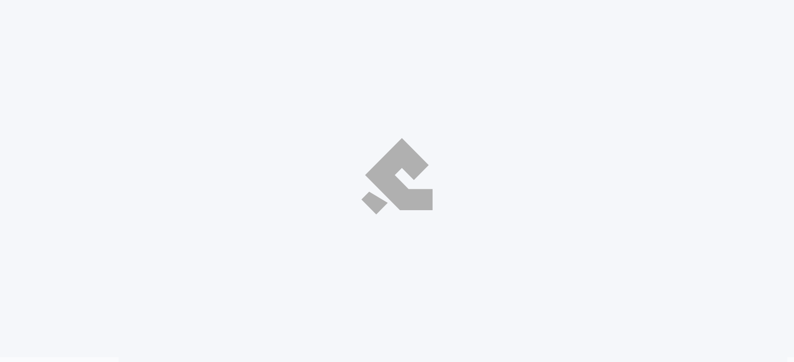
select select "ar"
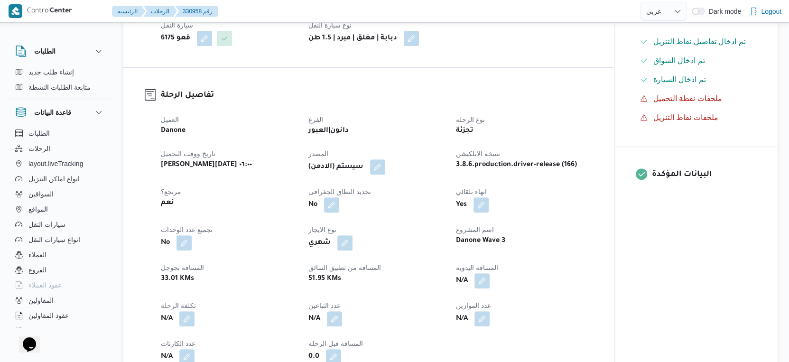
scroll to position [341, 0]
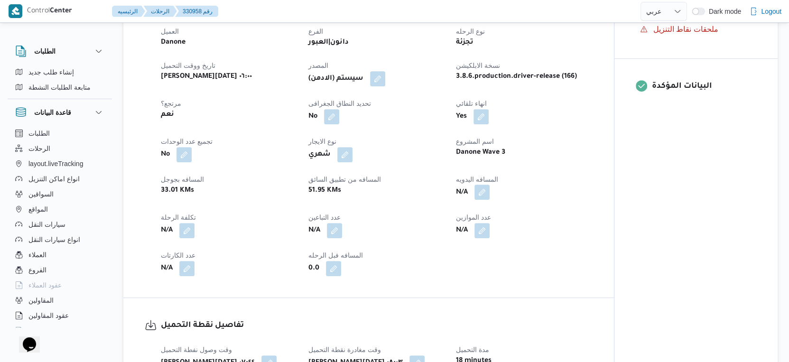
click at [485, 189] on button "button" at bounding box center [481, 191] width 15 height 15
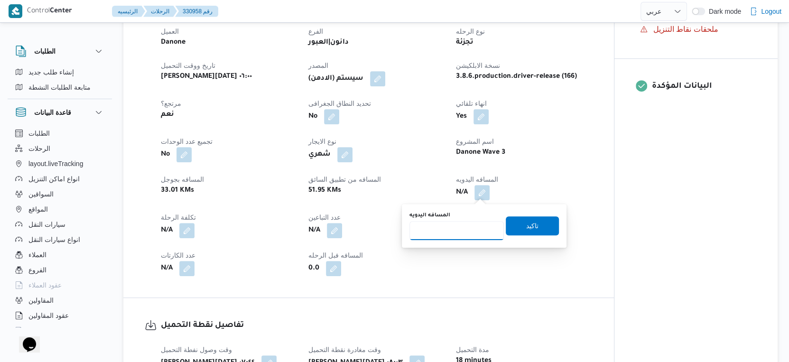
click at [450, 229] on input "المسافه اليدويه" at bounding box center [456, 230] width 94 height 19
type input "86"
click at [550, 224] on span "تاكيد" at bounding box center [532, 225] width 53 height 19
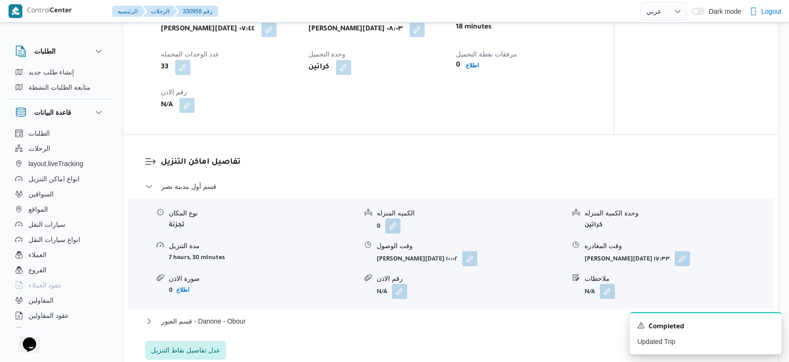
scroll to position [816, 0]
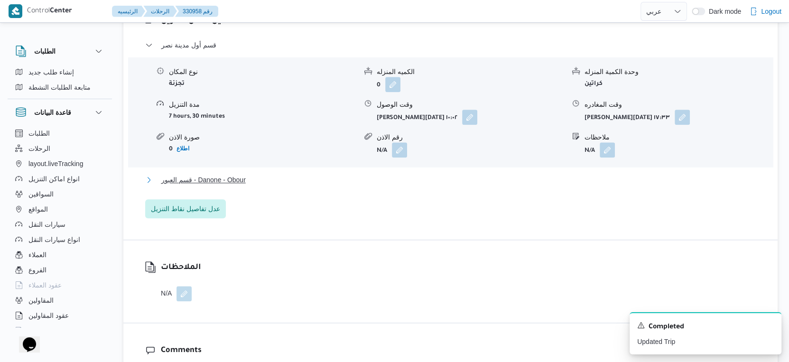
click at [265, 176] on button "قسم العبور - Danone - Obour" at bounding box center [450, 179] width 611 height 11
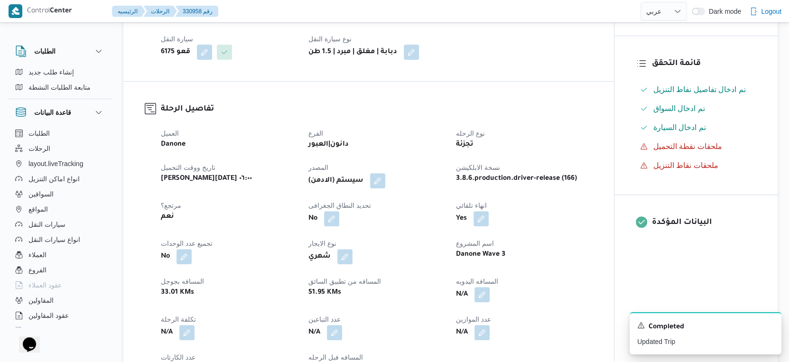
scroll to position [236, 0]
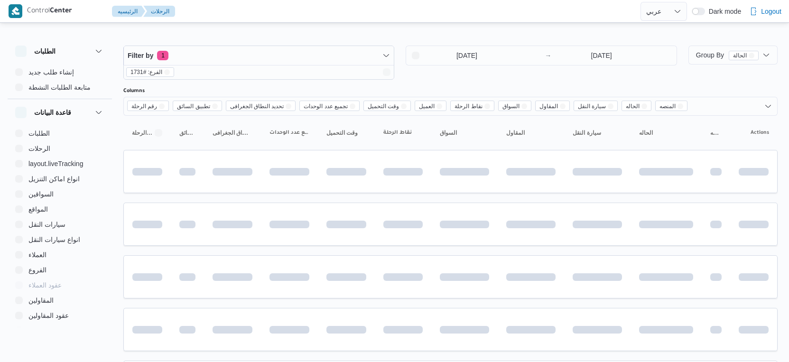
select select "ar"
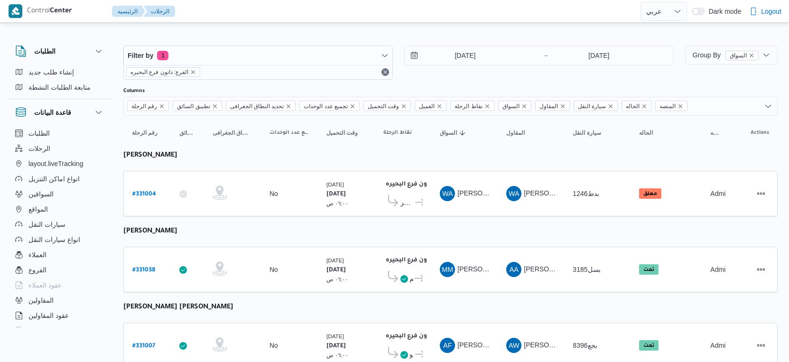
select select "ar"
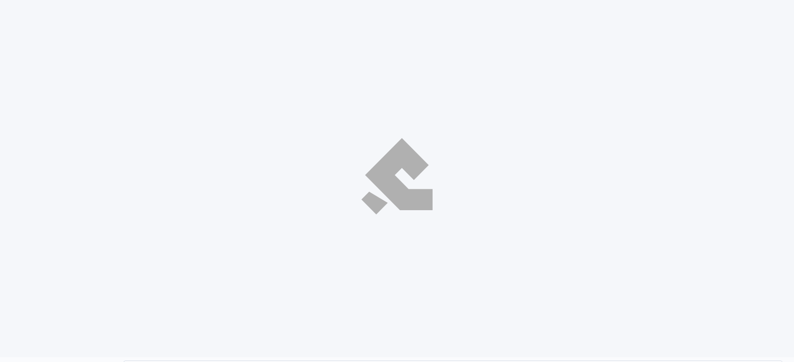
select select "ar"
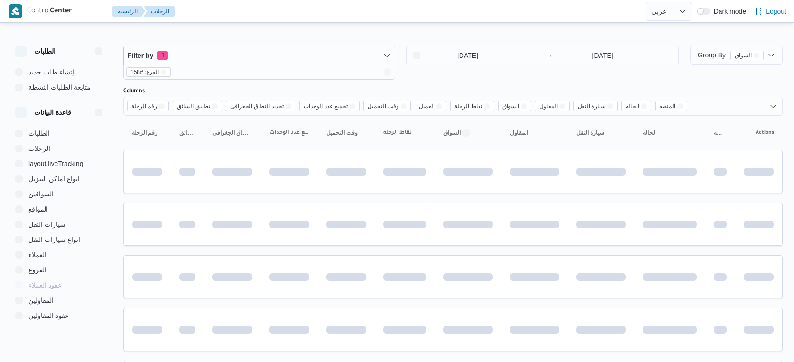
select select "ar"
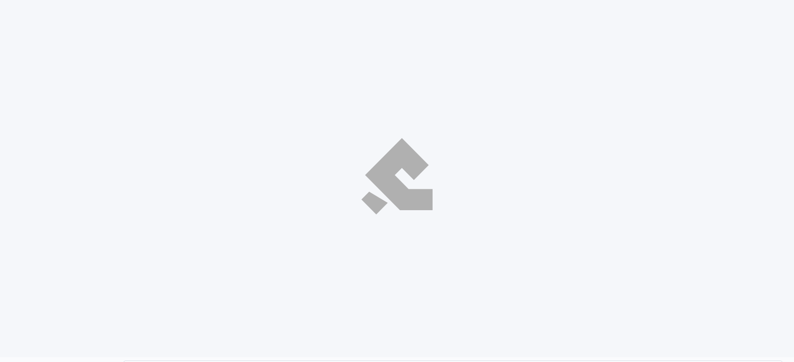
select select "ar"
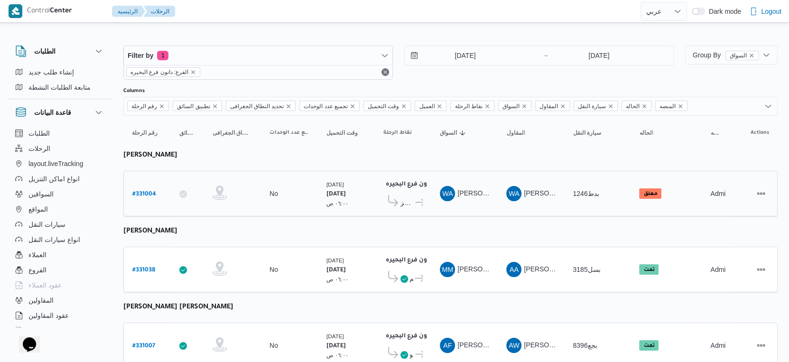
click at [150, 191] on b "# 331004" at bounding box center [144, 194] width 24 height 7
select select "ar"
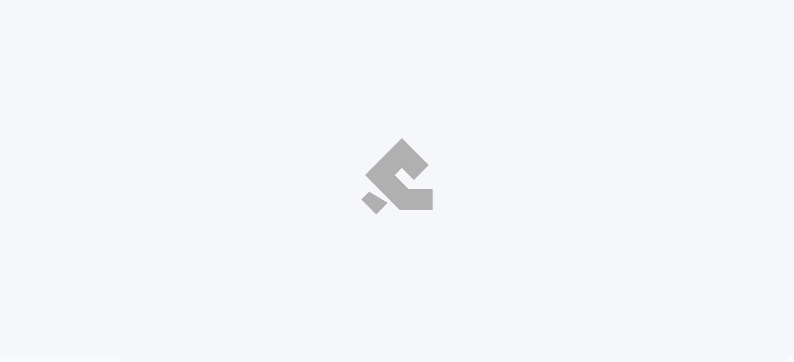
select select "ar"
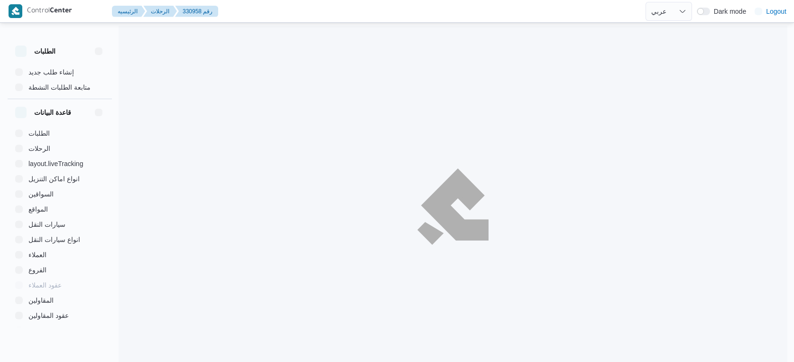
select select "ar"
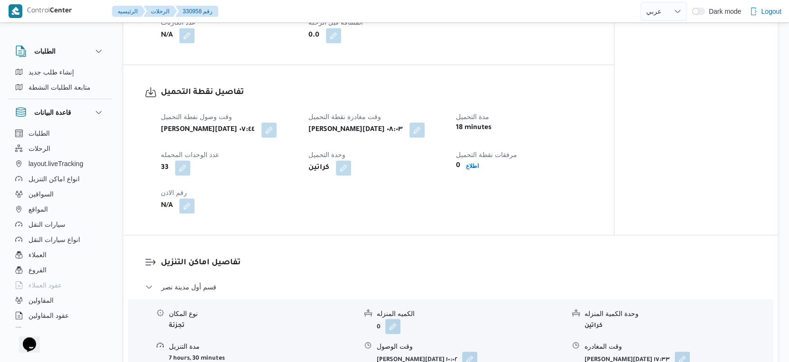
scroll to position [710, 0]
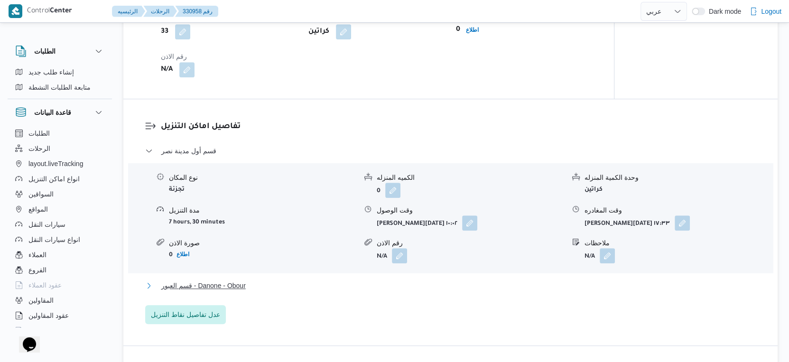
click at [235, 283] on span "قسم العبور - Danone - Obour" at bounding box center [203, 285] width 84 height 11
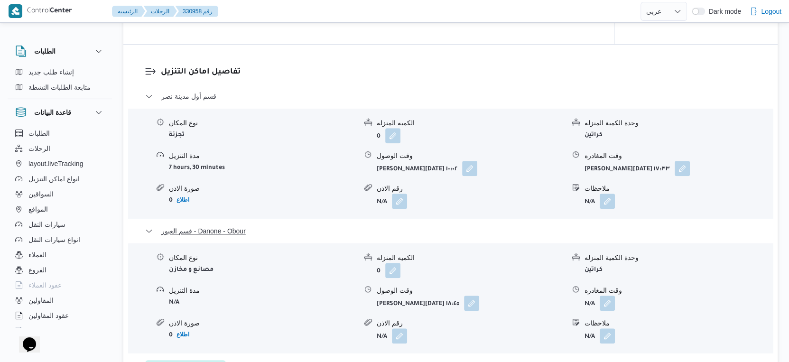
scroll to position [816, 0]
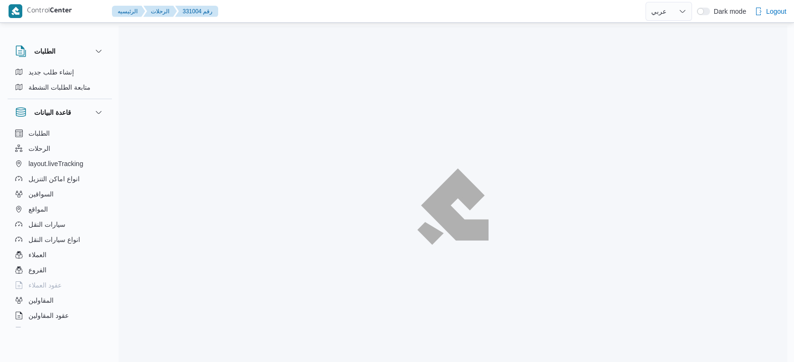
select select "ar"
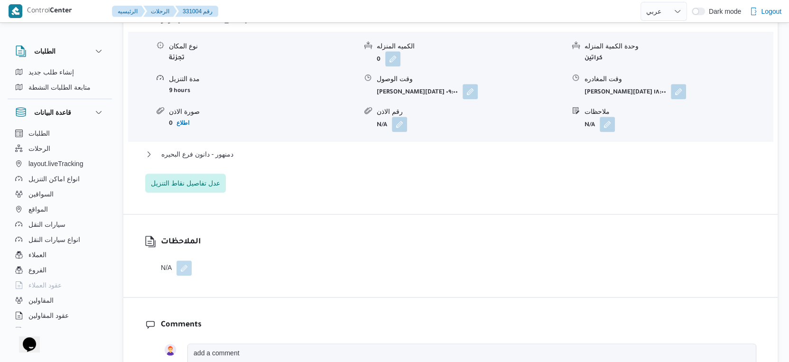
scroll to position [843, 0]
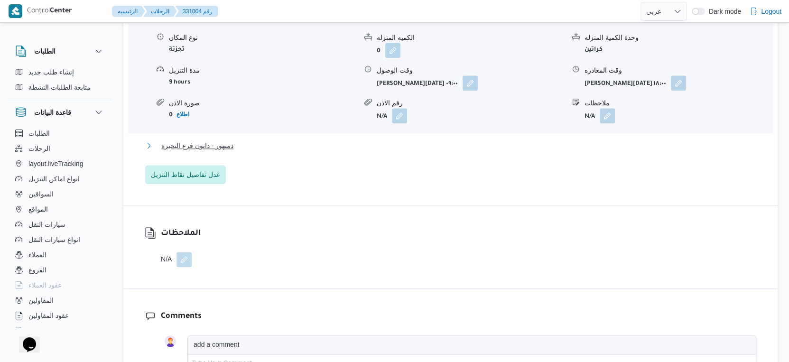
click at [212, 142] on span "دمنهور - دانون فرع البحيره" at bounding box center [197, 145] width 72 height 11
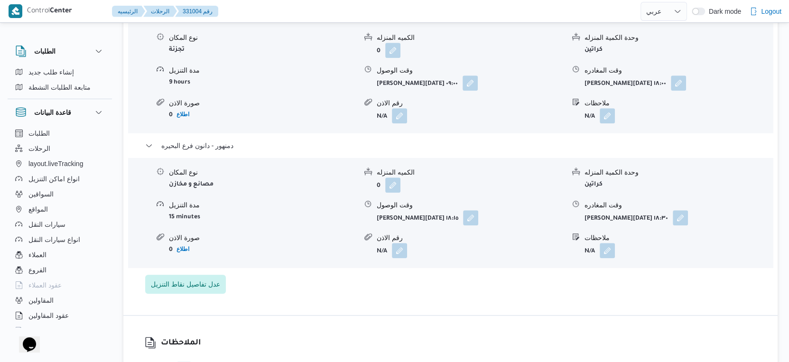
select select "ar"
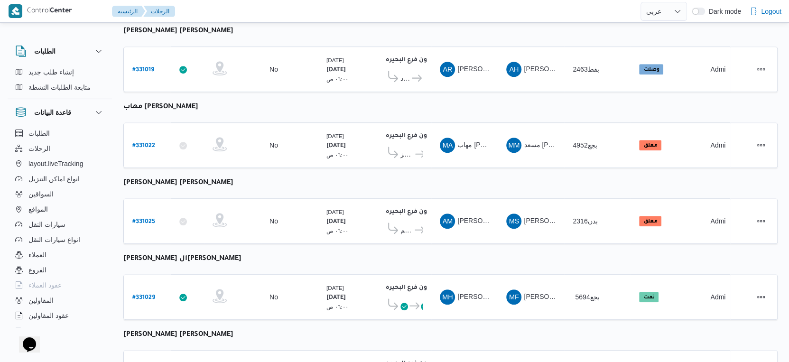
scroll to position [316, 0]
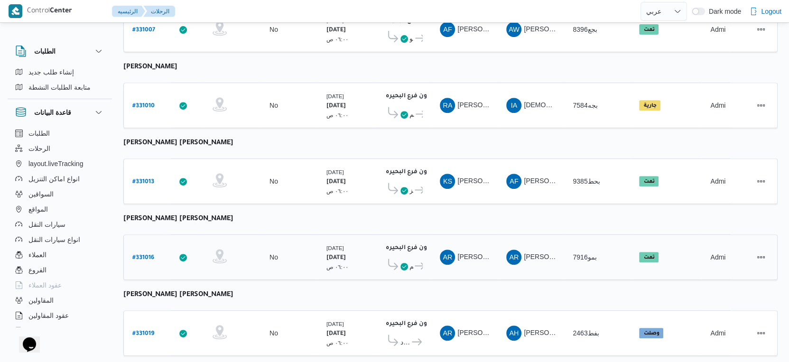
click at [145, 255] on b "# 331016" at bounding box center [143, 258] width 22 height 7
select select "ar"
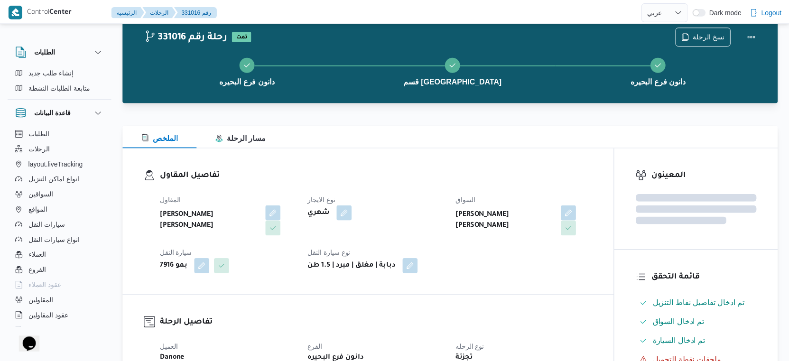
scroll to position [316, 0]
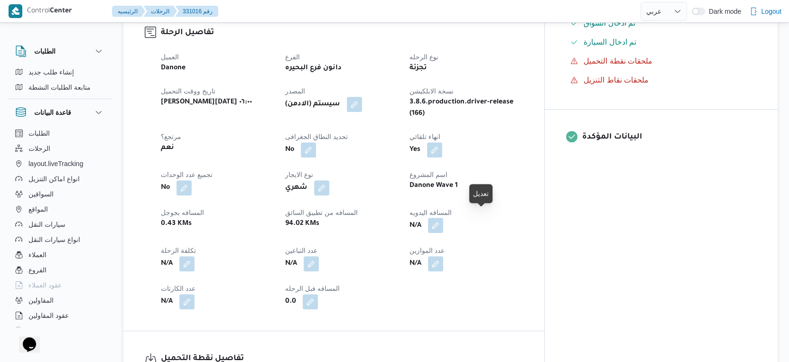
click at [443, 220] on button "button" at bounding box center [435, 225] width 15 height 15
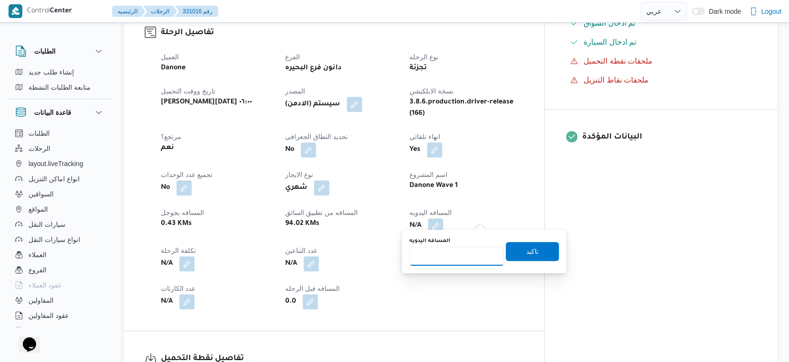
click at [450, 250] on input "المسافه اليدويه" at bounding box center [456, 256] width 94 height 19
type input "103"
click at [516, 248] on span "تاكيد" at bounding box center [532, 250] width 53 height 19
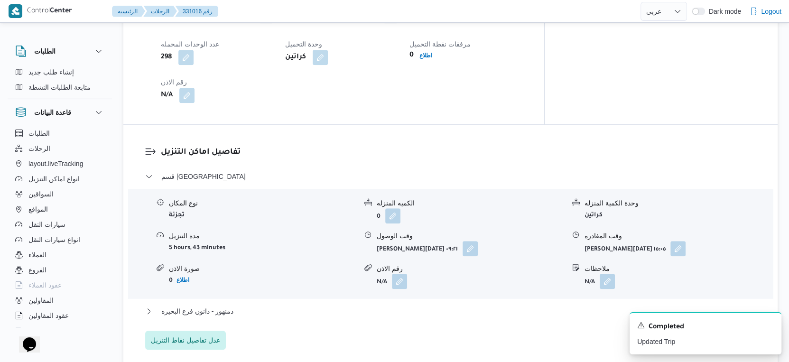
scroll to position [791, 0]
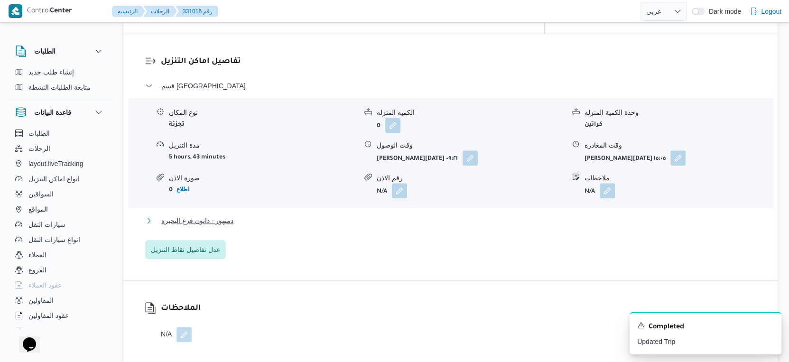
click at [267, 215] on button "دمنهور - دانون فرع البحيره" at bounding box center [450, 220] width 611 height 11
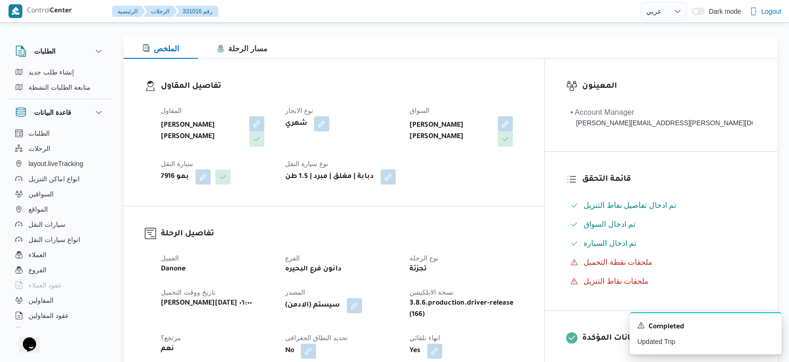
scroll to position [263, 0]
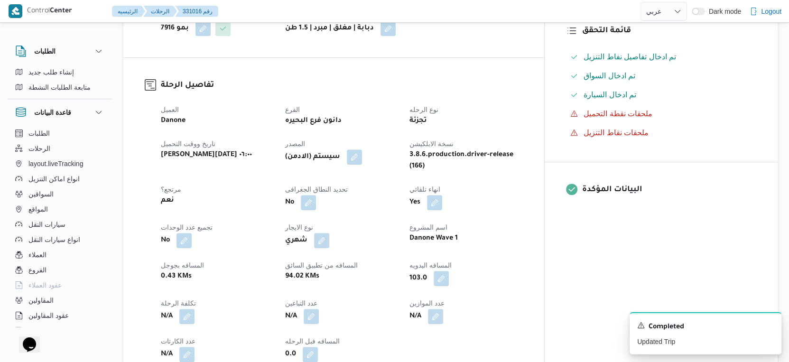
select select "ar"
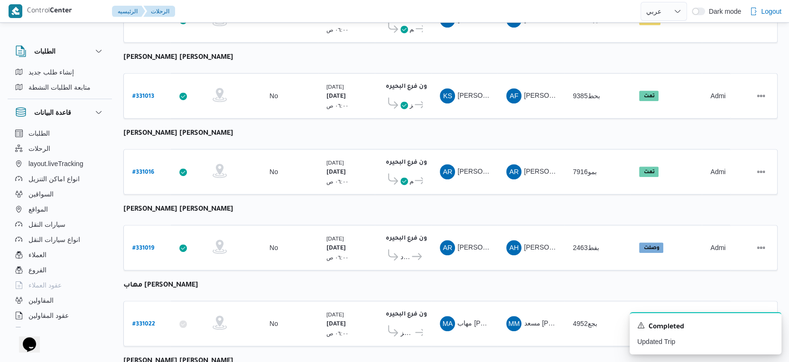
scroll to position [295, 0]
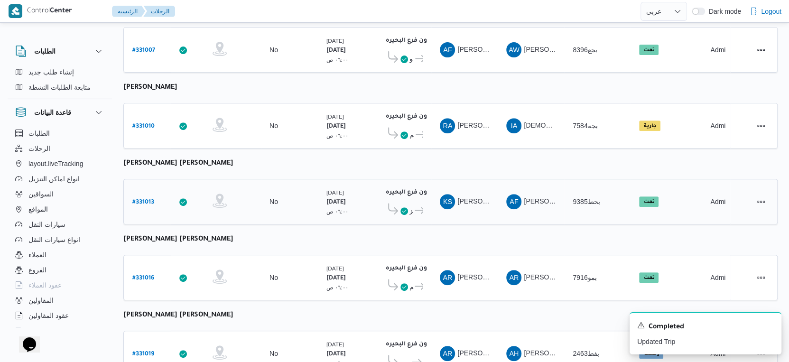
click at [148, 199] on b "# 331013" at bounding box center [143, 202] width 22 height 7
select select "ar"
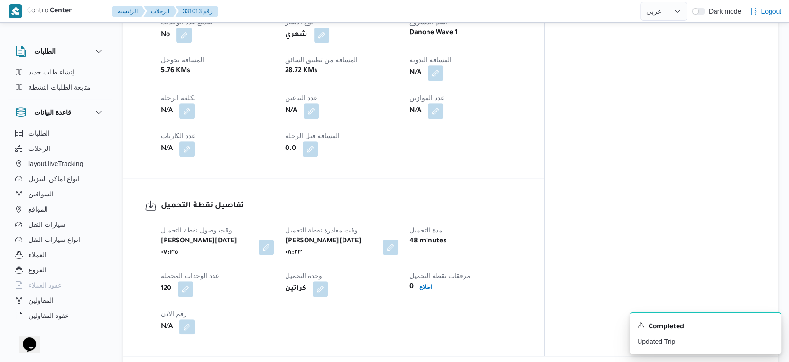
scroll to position [348, 0]
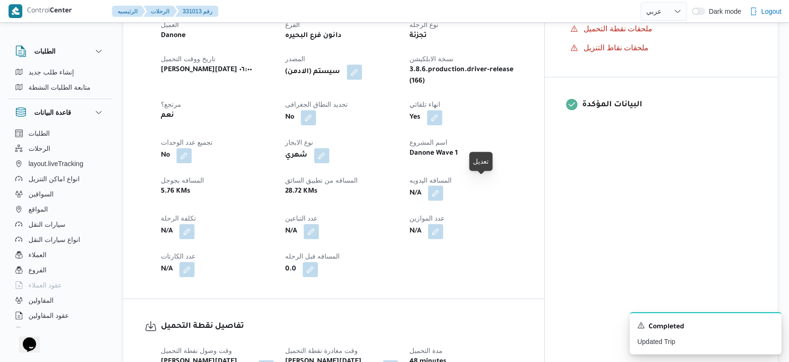
click at [443, 185] on button "button" at bounding box center [435, 192] width 15 height 15
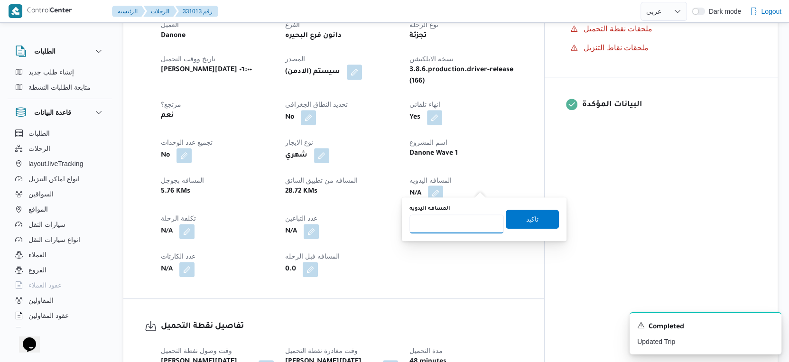
click at [462, 214] on input "المسافه اليدويه" at bounding box center [456, 223] width 94 height 19
type input "37"
click at [530, 215] on span "تاكيد" at bounding box center [532, 218] width 12 height 11
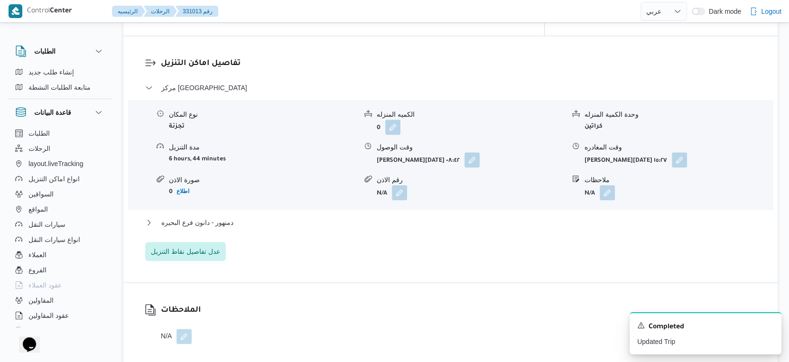
scroll to position [791, 0]
click at [268, 215] on button "دمنهور - دانون فرع البحيره" at bounding box center [450, 220] width 611 height 11
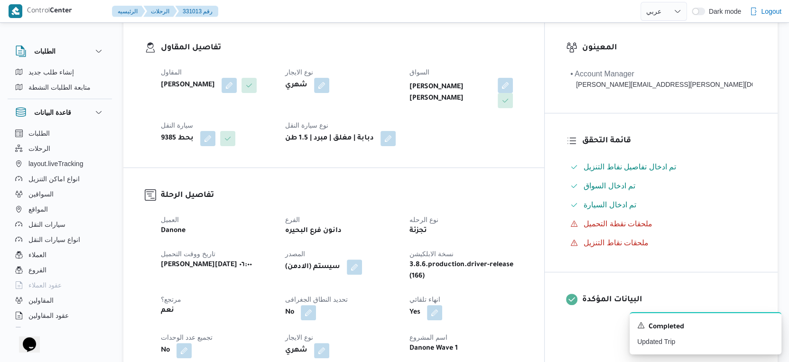
scroll to position [316, 0]
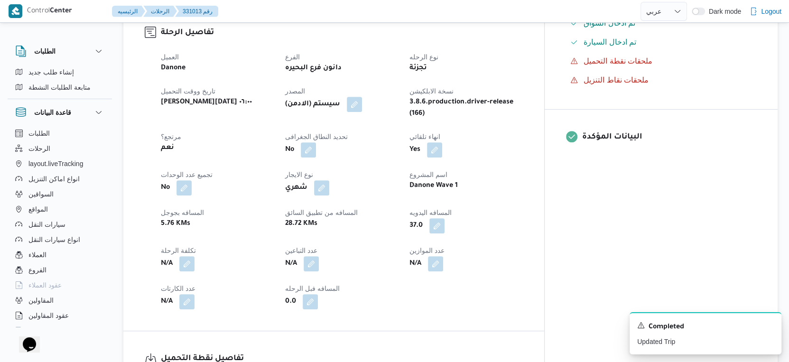
scroll to position [295, 0]
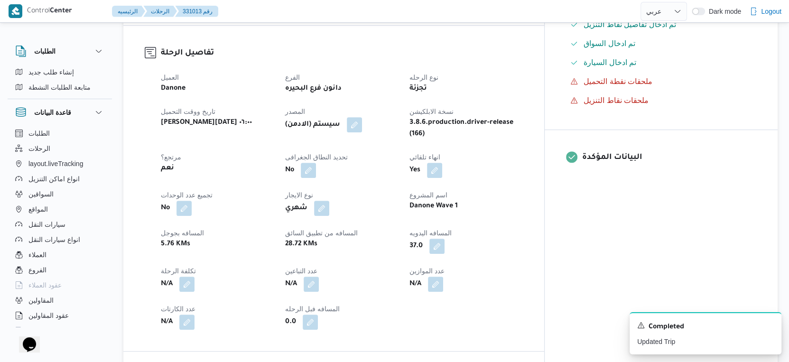
select select "ar"
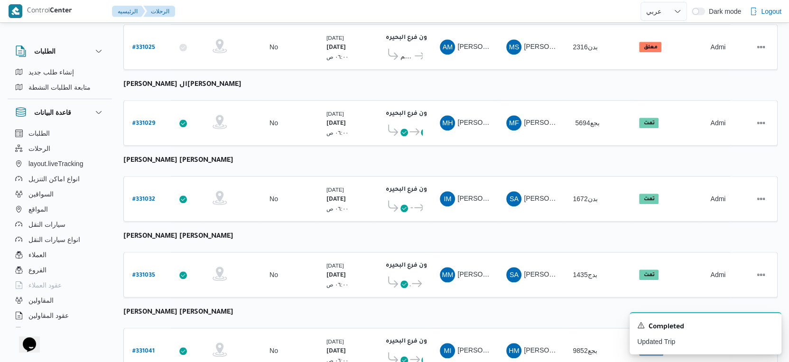
scroll to position [774, 0]
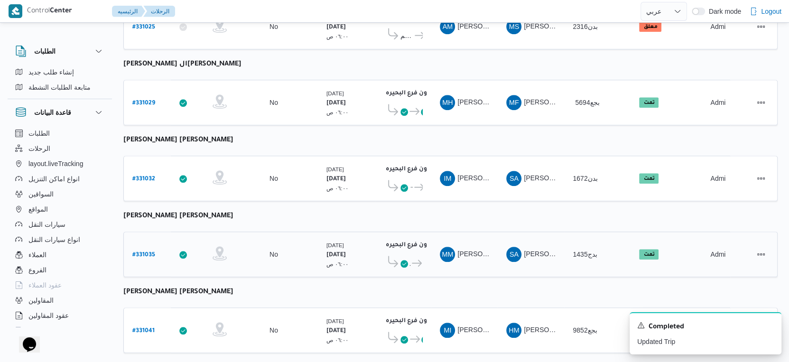
click at [150, 252] on b "# 331035" at bounding box center [143, 255] width 23 height 7
select select "ar"
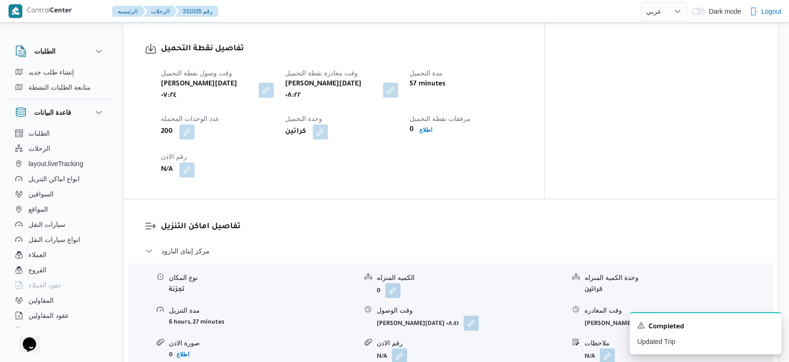
scroll to position [737, 0]
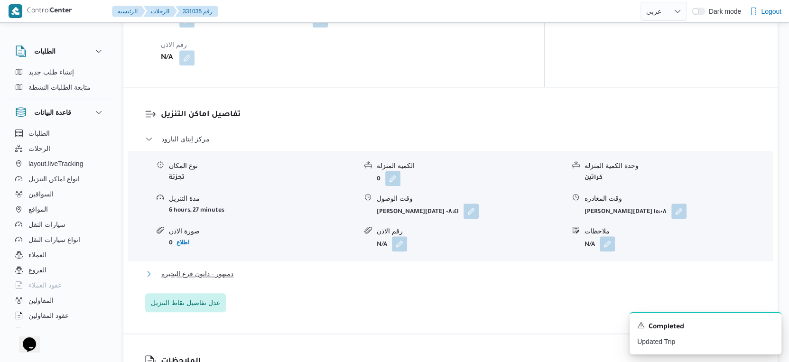
click at [229, 268] on span "دمنهور - دانون فرع البحيره" at bounding box center [197, 273] width 72 height 11
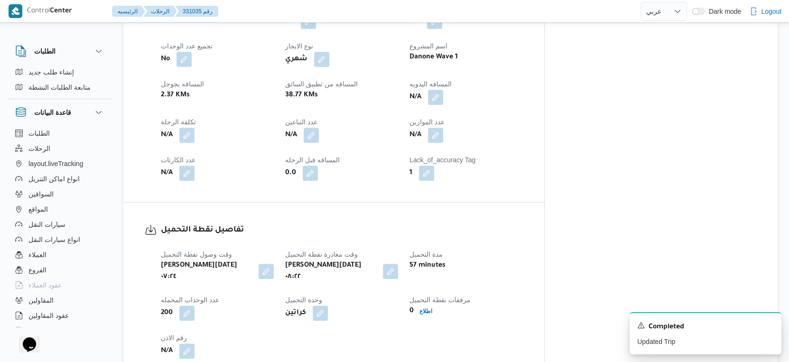
scroll to position [421, 0]
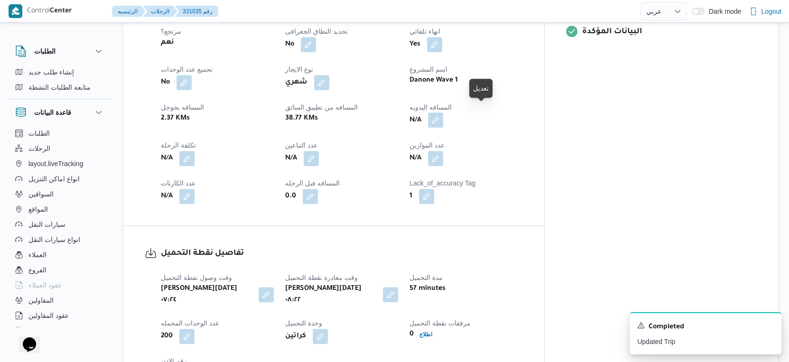
click at [443, 112] on button "button" at bounding box center [435, 119] width 15 height 15
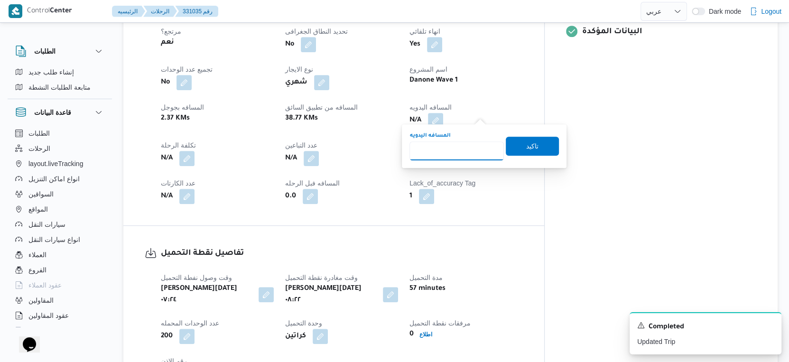
click at [450, 145] on input "المسافه اليدويه" at bounding box center [456, 150] width 94 height 19
type input "58"
click at [533, 135] on div "المسافه اليدويه 58 تاكيد" at bounding box center [483, 146] width 151 height 30
click at [534, 143] on span "تاكيد" at bounding box center [532, 145] width 53 height 19
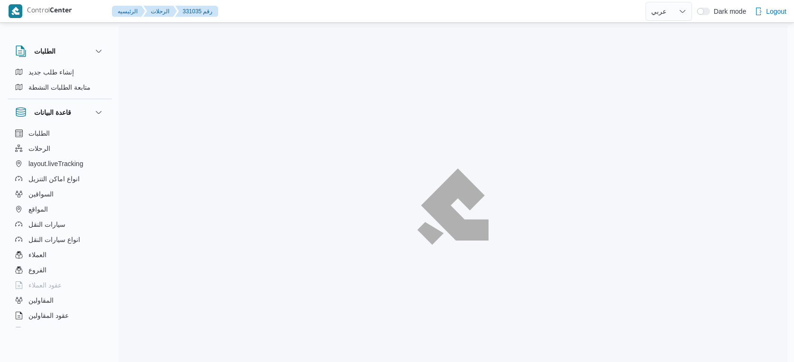
select select "ar"
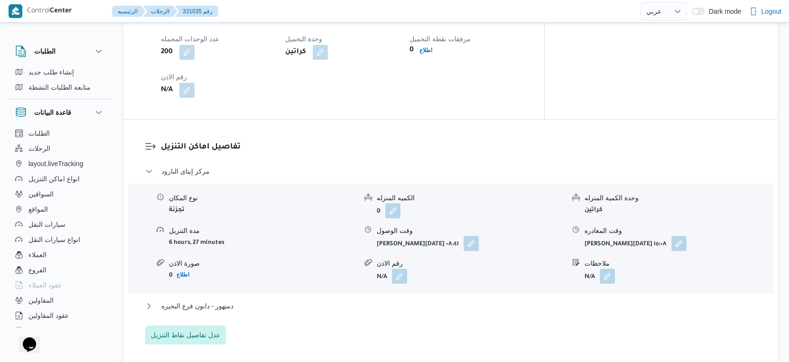
scroll to position [843, 0]
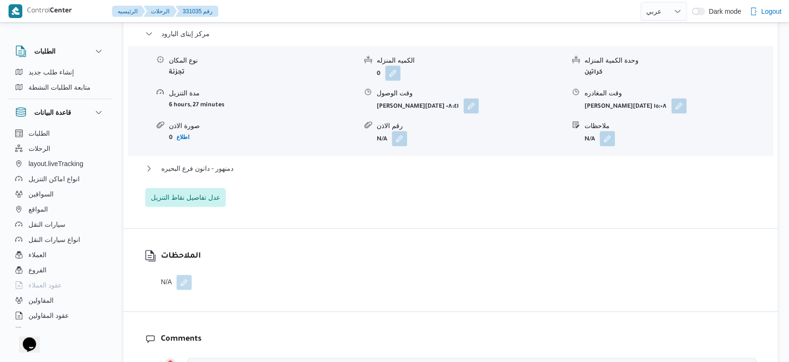
click at [297, 146] on div "مركز إيتاى البارود نوع المكان تجزئة الكميه المنزله 0 وحدة الكمية المنزله كراتين…" at bounding box center [450, 117] width 611 height 179
click at [297, 163] on button "دمنهور - دانون فرع البحيره" at bounding box center [450, 168] width 611 height 11
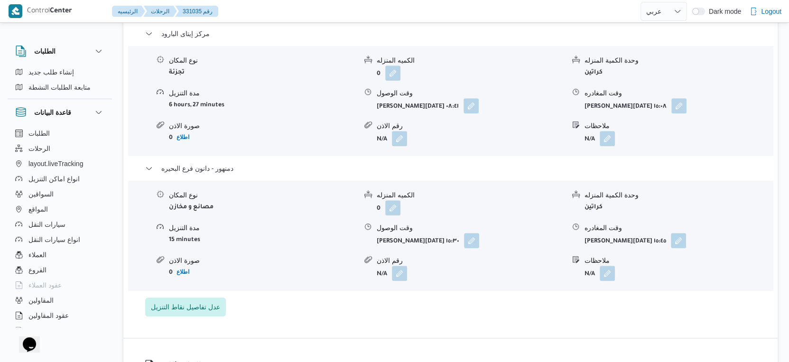
select select "ar"
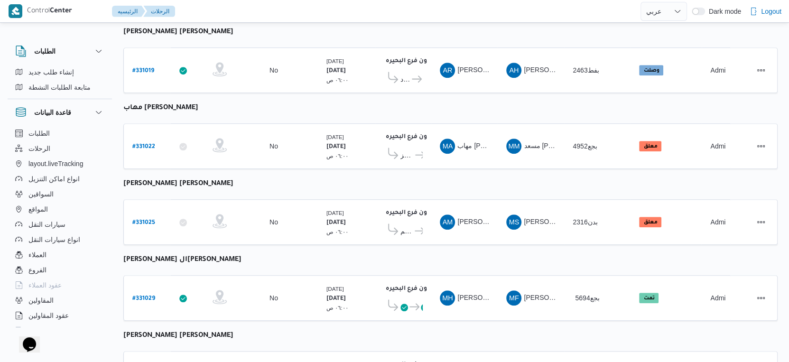
scroll to position [563, 0]
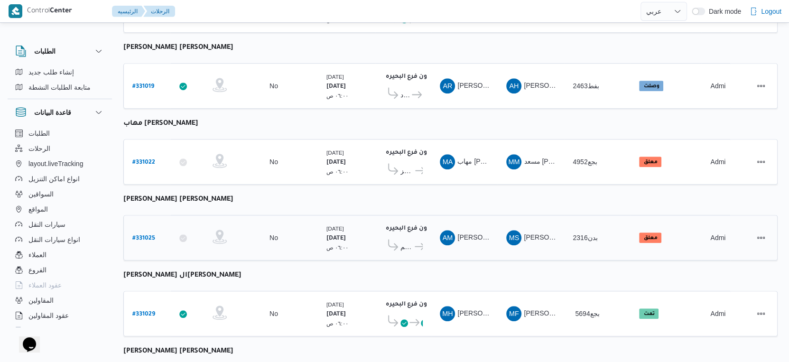
click at [147, 235] on b "# 331025" at bounding box center [143, 238] width 23 height 7
select select "ar"
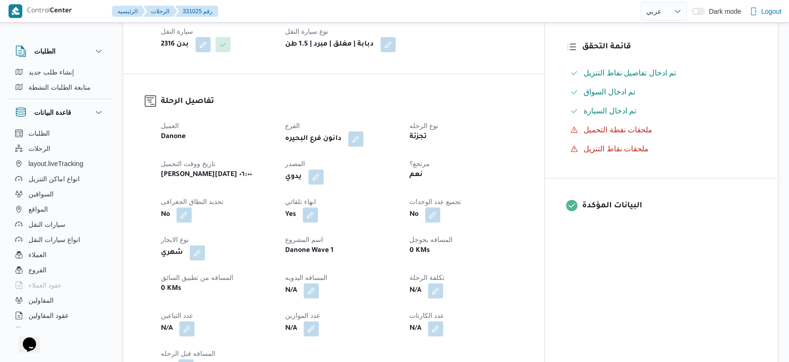
scroll to position [36, 0]
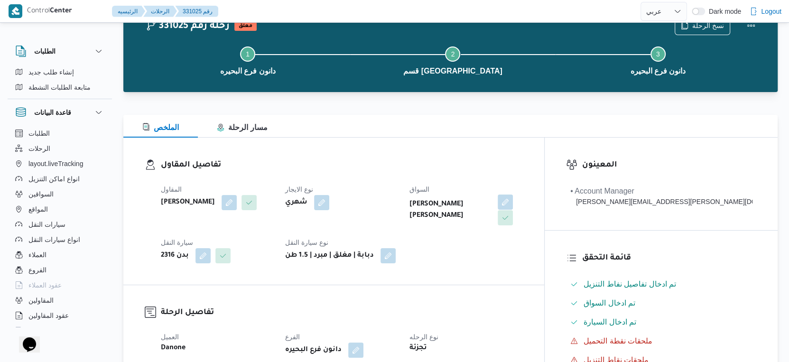
click at [513, 202] on button "button" at bounding box center [504, 201] width 15 height 15
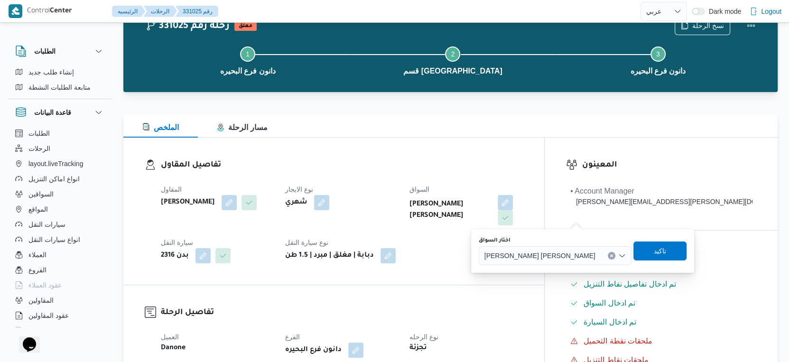
click at [610, 254] on icon "Clear input" at bounding box center [611, 255] width 2 height 2
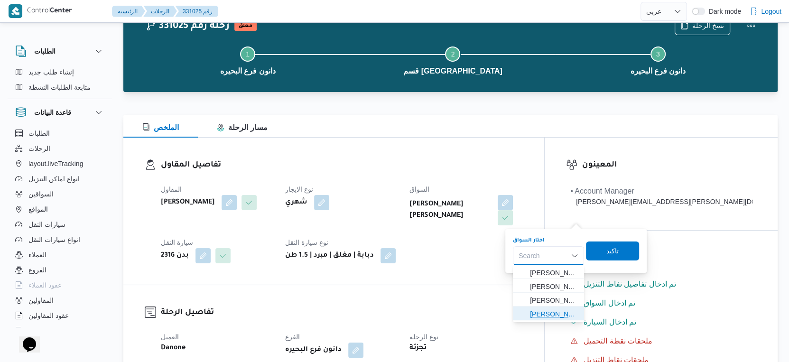
click at [557, 317] on span "[PERSON_NAME] [PERSON_NAME]" at bounding box center [554, 313] width 48 height 11
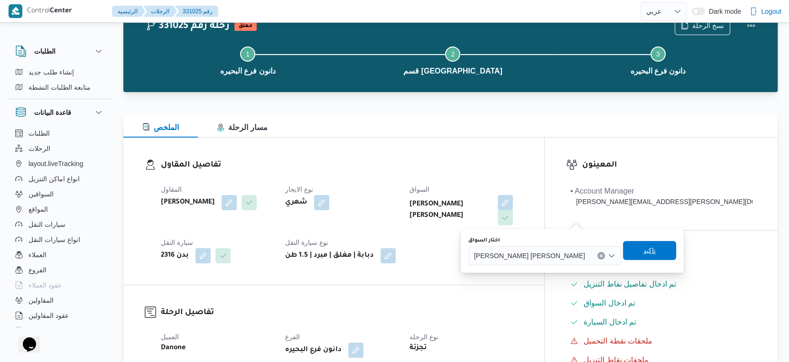
click at [652, 249] on span "تاكيد" at bounding box center [649, 250] width 12 height 11
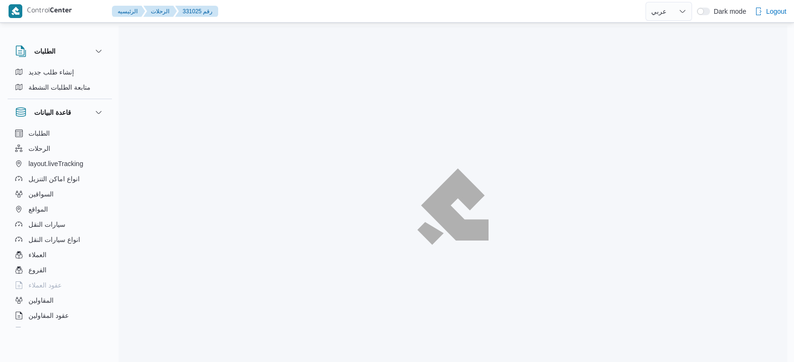
select select "ar"
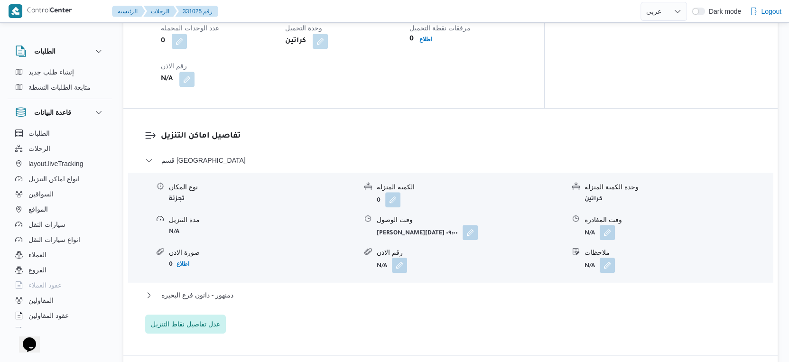
scroll to position [737, 0]
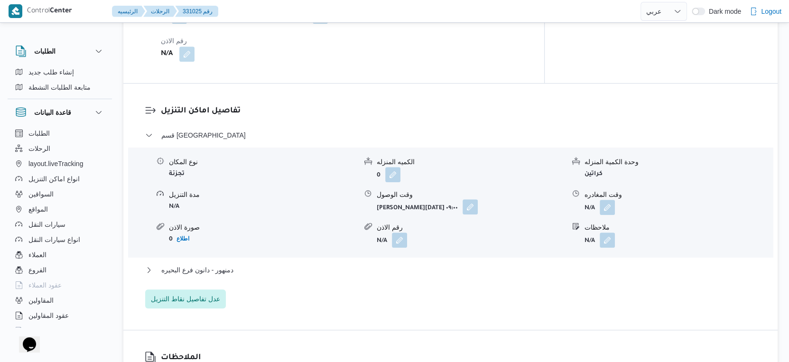
click at [469, 200] on button "button" at bounding box center [469, 206] width 15 height 15
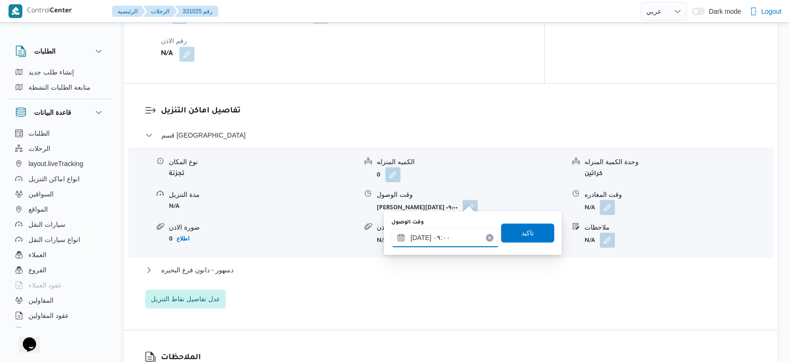
click at [453, 237] on input "[DATE] ٠٩:٠٠" at bounding box center [445, 237] width 108 height 19
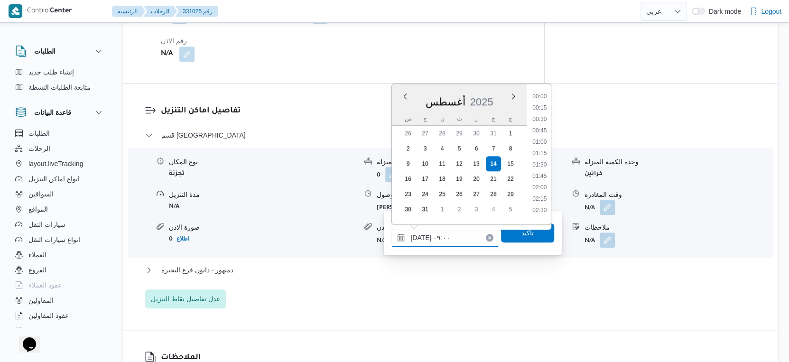
scroll to position [344, 0]
click at [537, 174] on li "09:15" at bounding box center [540, 172] width 22 height 9
type input "١٤/٠٨/٢٠٢٥ ٠٩:١٥"
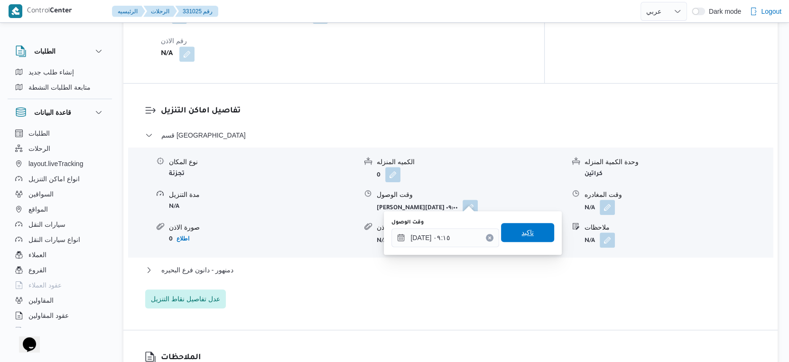
click at [532, 230] on span "تاكيد" at bounding box center [527, 232] width 53 height 19
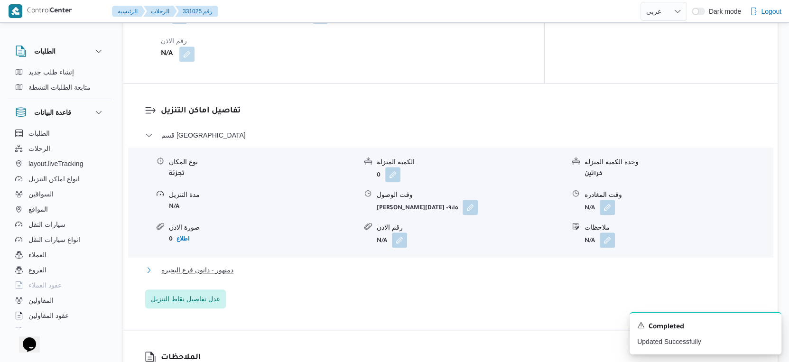
click at [266, 264] on button "دمنهور - دانون فرع البحيره" at bounding box center [450, 269] width 611 height 11
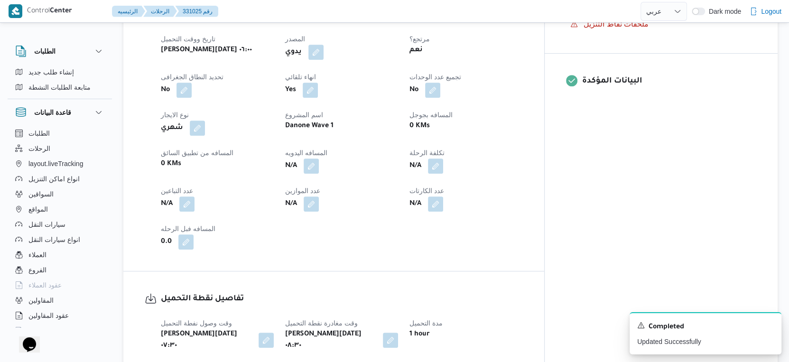
scroll to position [369, 0]
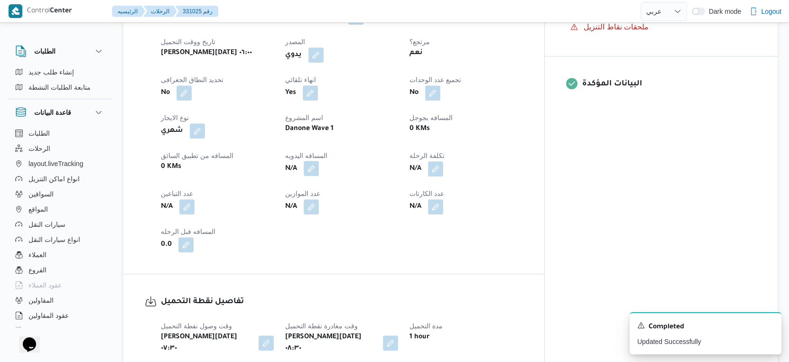
click at [319, 171] on button "button" at bounding box center [310, 168] width 15 height 15
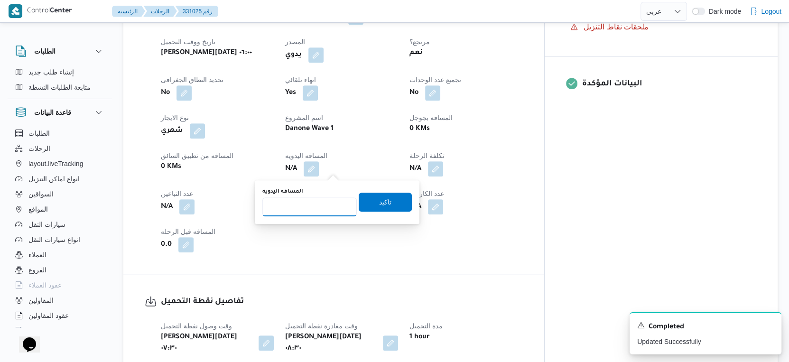
click at [310, 201] on input "المسافه اليدويه" at bounding box center [309, 206] width 94 height 19
type input "106"
click at [379, 201] on span "تاكيد" at bounding box center [385, 201] width 12 height 11
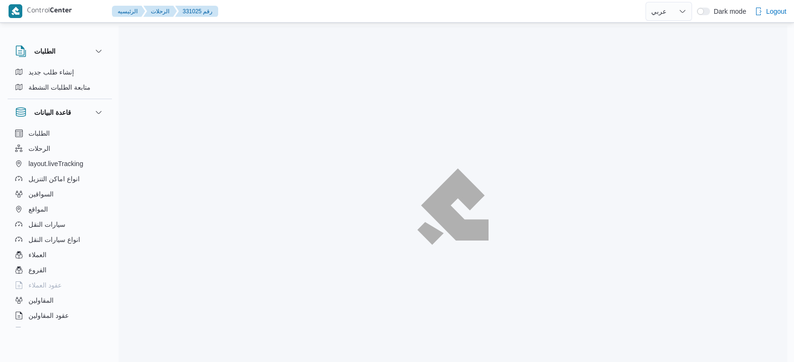
select select "ar"
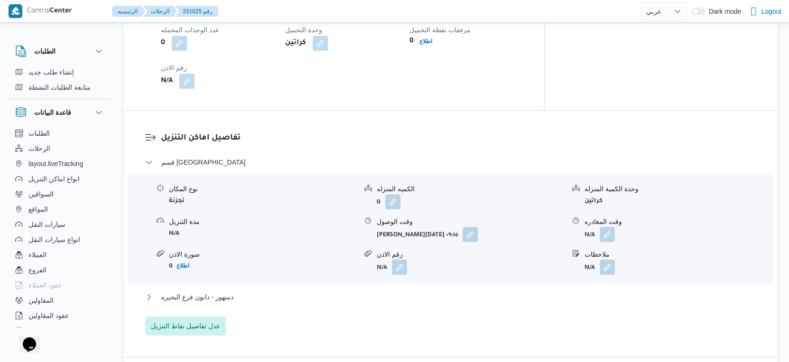
scroll to position [868, 0]
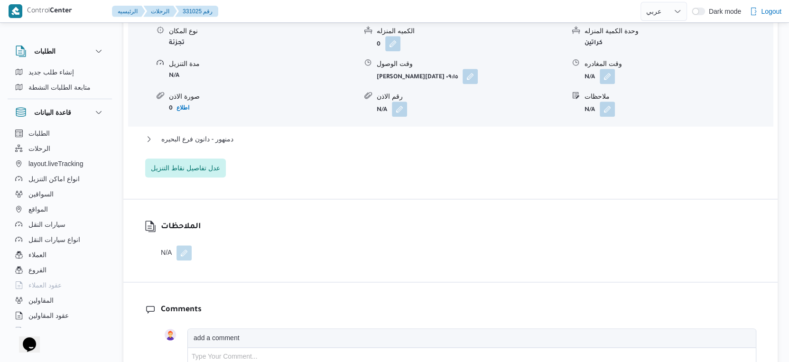
click at [250, 123] on div "قسم كفرالدوار نوع المكان تجزئة الكميه المنزله 0 وحدة الكمية المنزله كراتين مدة …" at bounding box center [450, 88] width 611 height 179
click at [253, 133] on button "دمنهور - دانون فرع البحيره" at bounding box center [450, 138] width 611 height 11
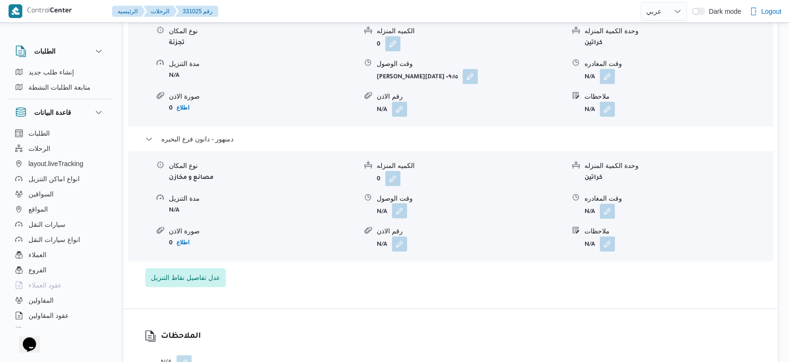
click at [398, 203] on button "button" at bounding box center [399, 210] width 15 height 15
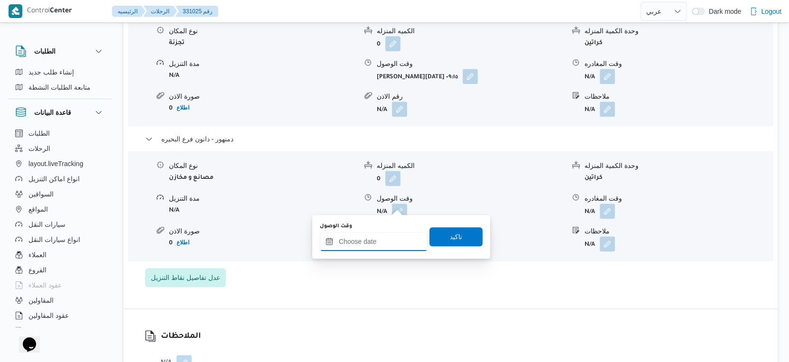
click at [387, 241] on input "وقت الوصول" at bounding box center [374, 241] width 108 height 19
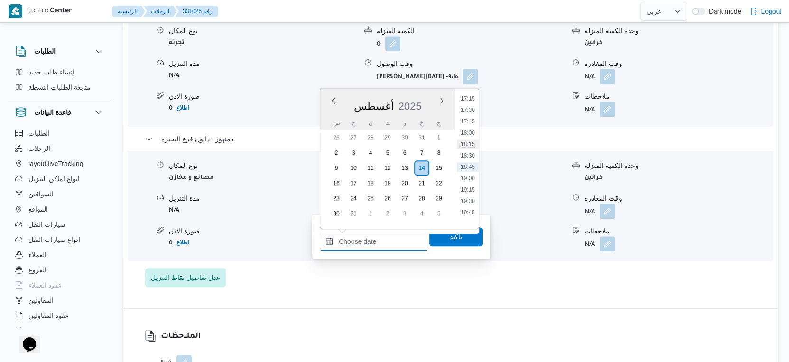
scroll to position [735, 0]
drag, startPoint x: 473, startPoint y: 139, endPoint x: 472, endPoint y: 151, distance: 11.4
click at [473, 139] on li "17:00" at bounding box center [468, 139] width 22 height 9
type input "١٤/٠٨/٢٠٢٥ ١٧:٠٠"
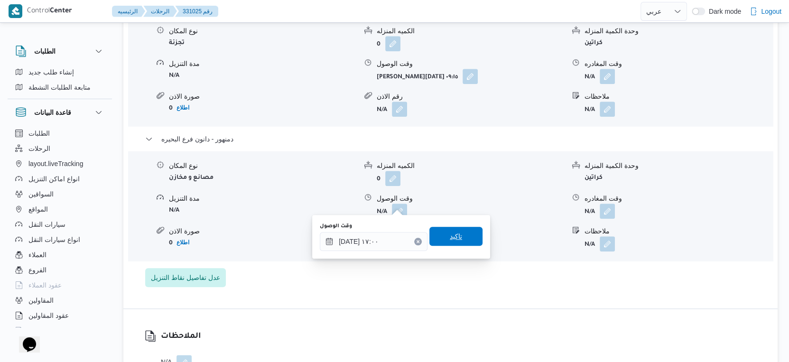
click at [456, 239] on span "تاكيد" at bounding box center [455, 236] width 53 height 19
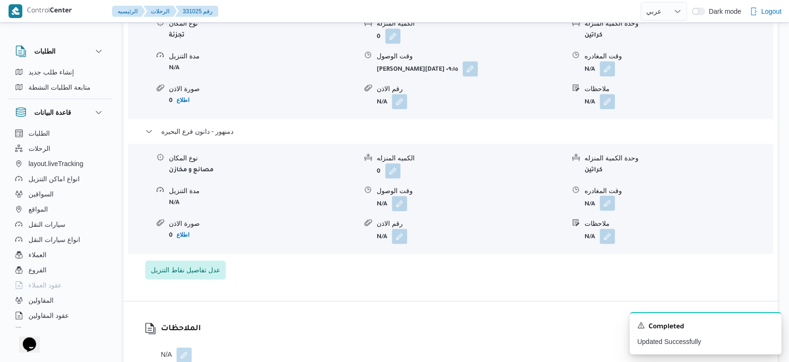
click at [602, 204] on button "button" at bounding box center [606, 202] width 15 height 15
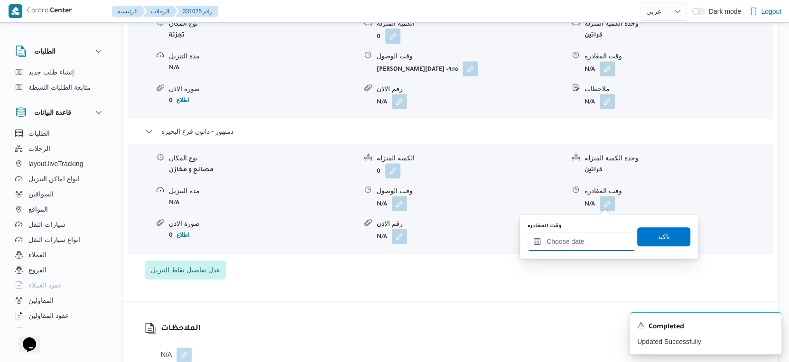
drag, startPoint x: 592, startPoint y: 240, endPoint x: 601, endPoint y: 234, distance: 11.2
click at [592, 241] on input "وقت المغادره" at bounding box center [581, 241] width 108 height 19
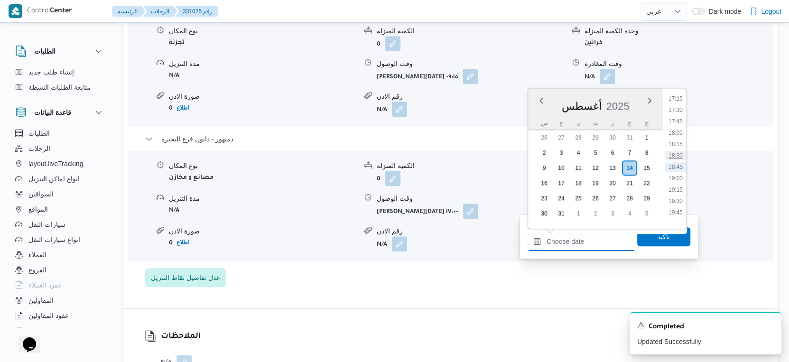
scroll to position [681, 0]
click at [683, 211] on li "17:30" at bounding box center [675, 215] width 22 height 9
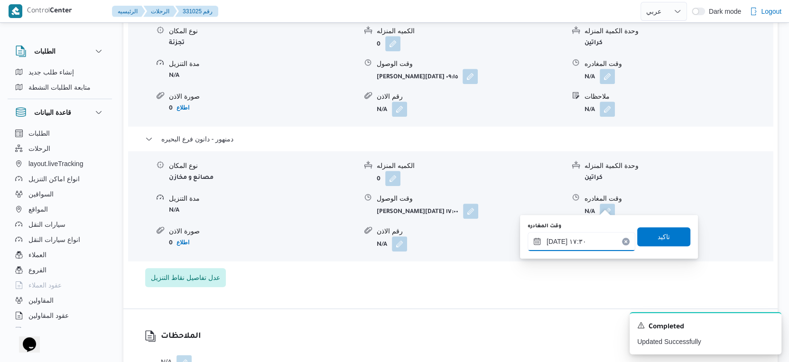
click at [553, 240] on input "١٤/٠٨/٢٠٢٥ ١٧:٣٠" at bounding box center [581, 241] width 108 height 19
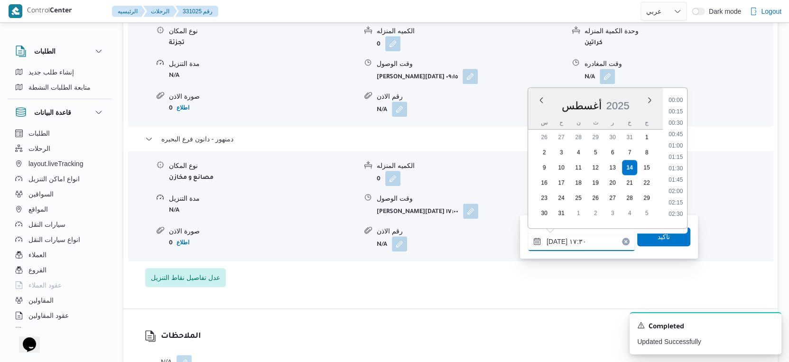
scroll to position [731, 0]
type input "١٤/٠٨/٢٠٢٥ ١٧:٠٥"
click at [646, 232] on span "تاكيد" at bounding box center [663, 236] width 53 height 19
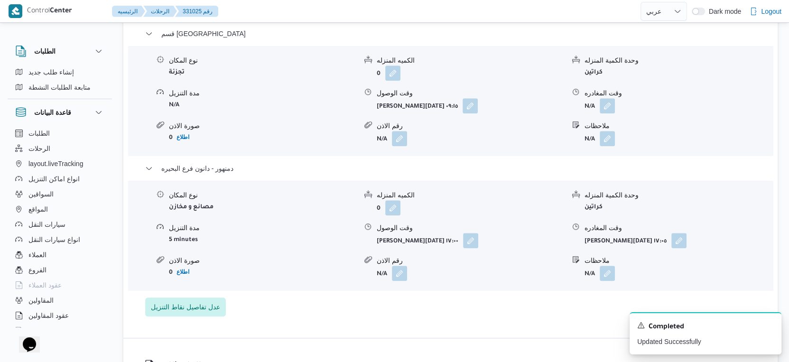
scroll to position [816, 0]
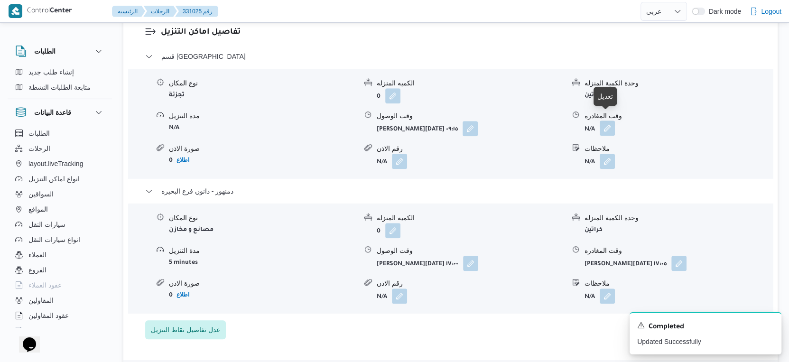
click at [604, 121] on button "button" at bounding box center [606, 127] width 15 height 15
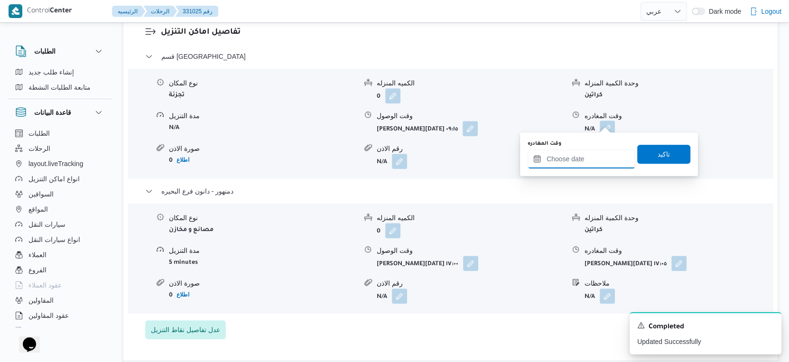
click at [590, 151] on input "وقت المغادره" at bounding box center [581, 158] width 108 height 19
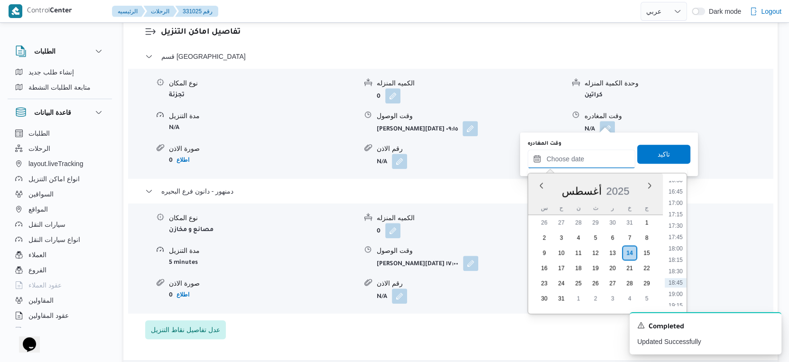
scroll to position [735, 0]
click at [675, 201] on li "16:30" at bounding box center [675, 201] width 22 height 9
type input "[DATE] ١٦:٣٠"
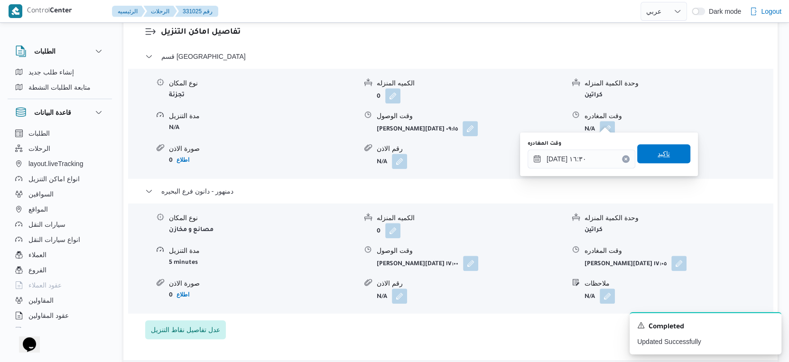
click at [662, 150] on span "تاكيد" at bounding box center [663, 153] width 53 height 19
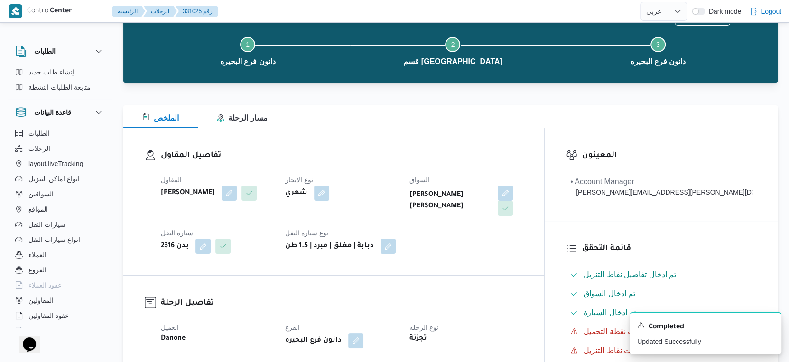
scroll to position [0, 0]
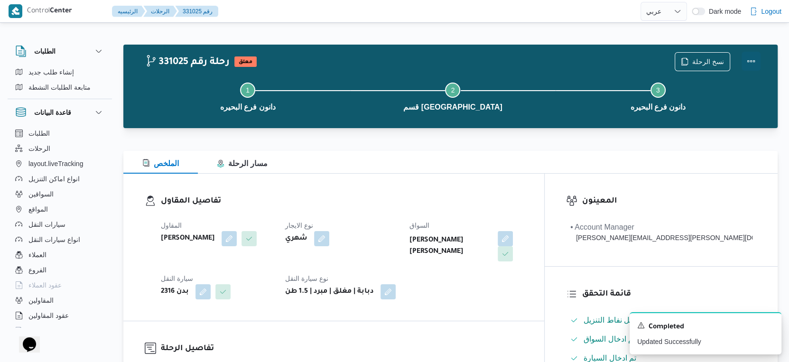
click at [750, 62] on button "Actions" at bounding box center [750, 61] width 19 height 19
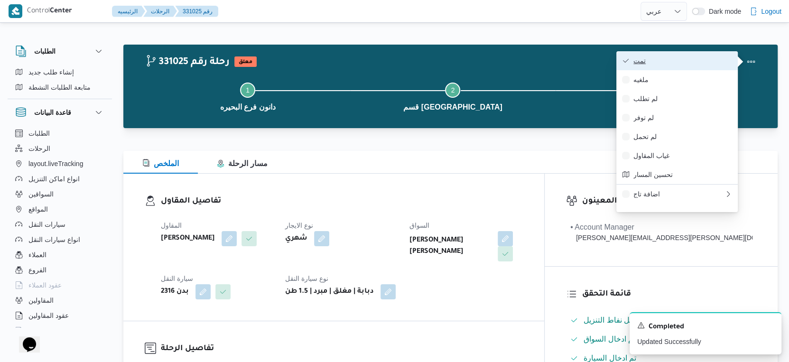
click at [699, 61] on span "تمت" at bounding box center [682, 61] width 99 height 8
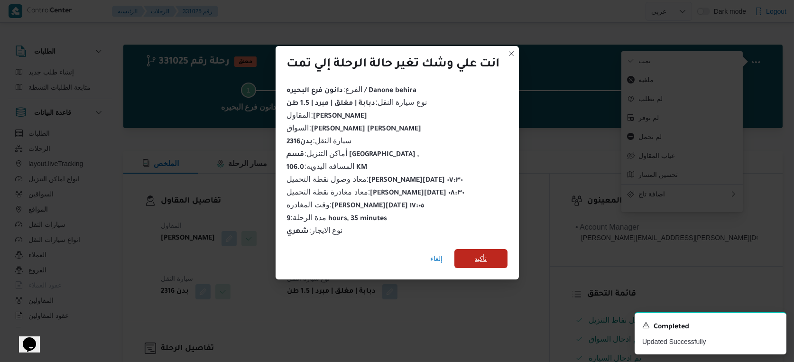
click at [475, 263] on span "تأكيد" at bounding box center [480, 258] width 53 height 19
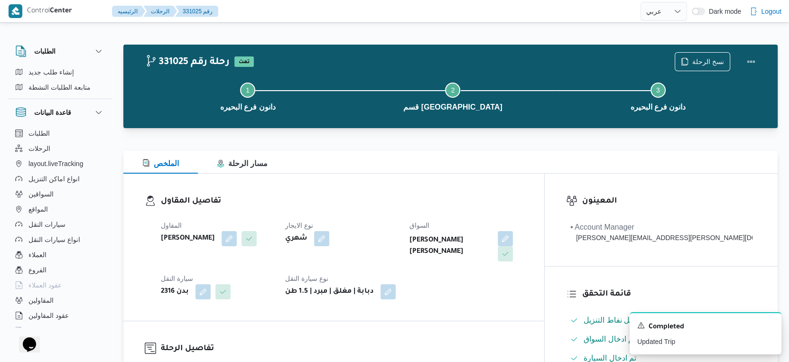
select select "ar"
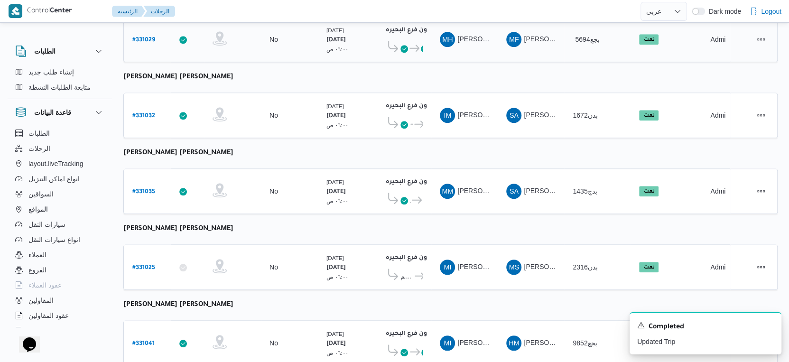
scroll to position [774, 0]
click at [146, 265] on b "# 331022" at bounding box center [143, 268] width 23 height 7
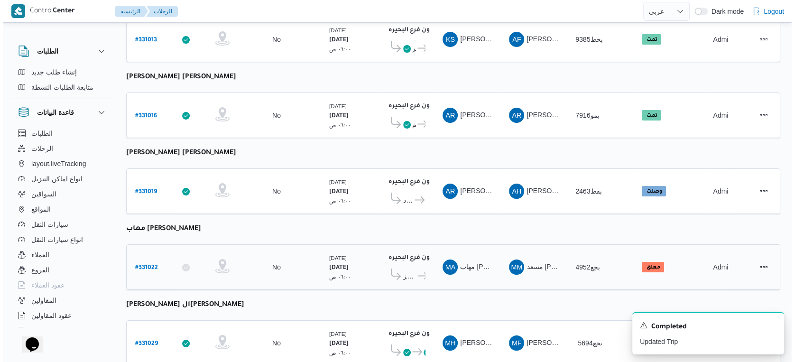
scroll to position [26, 0]
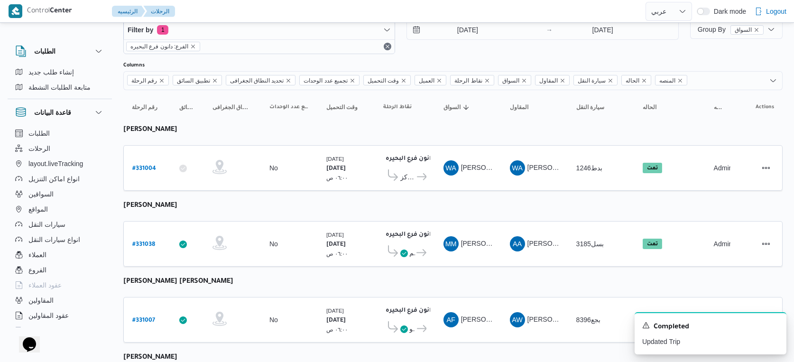
select select "ar"
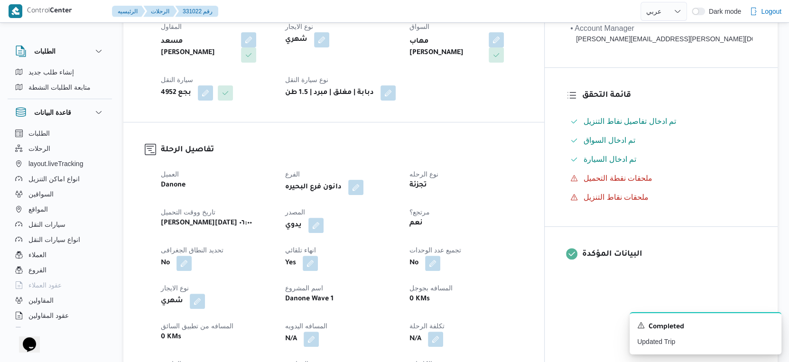
scroll to position [316, 0]
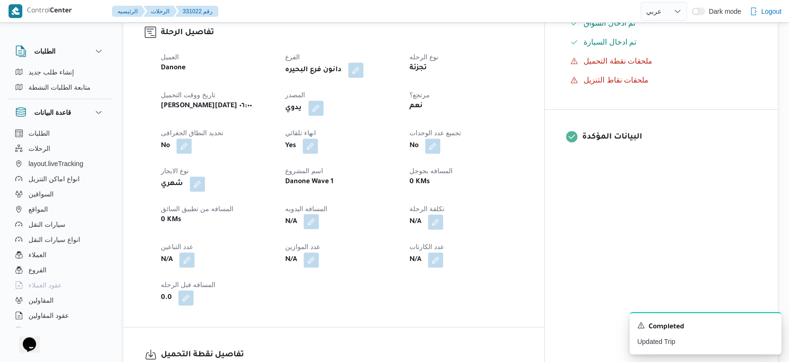
click at [319, 222] on button "button" at bounding box center [310, 221] width 15 height 15
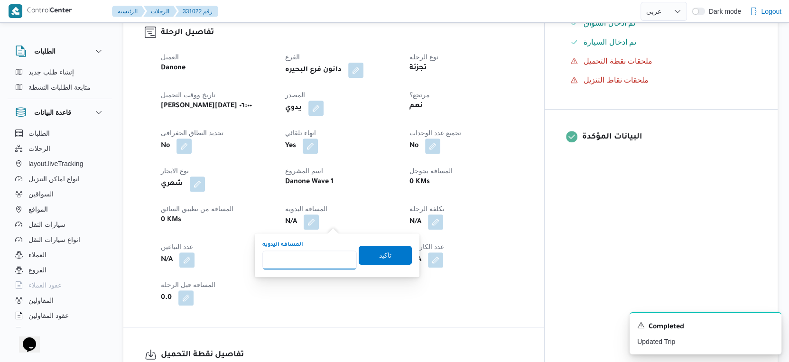
click at [306, 253] on input "المسافه اليدويه" at bounding box center [309, 259] width 94 height 19
type input "76"
click at [379, 252] on span "تاكيد" at bounding box center [385, 254] width 12 height 11
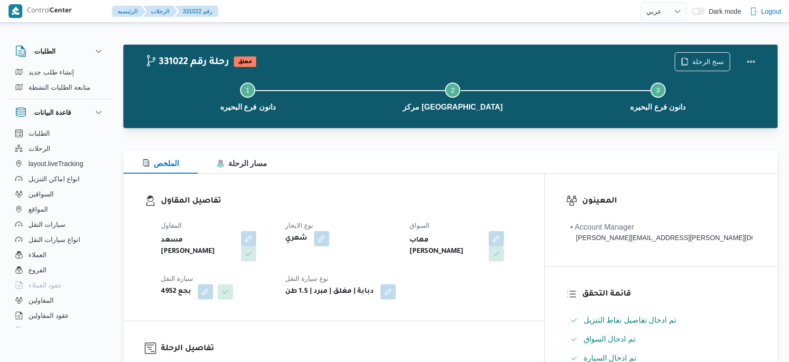
select select "ar"
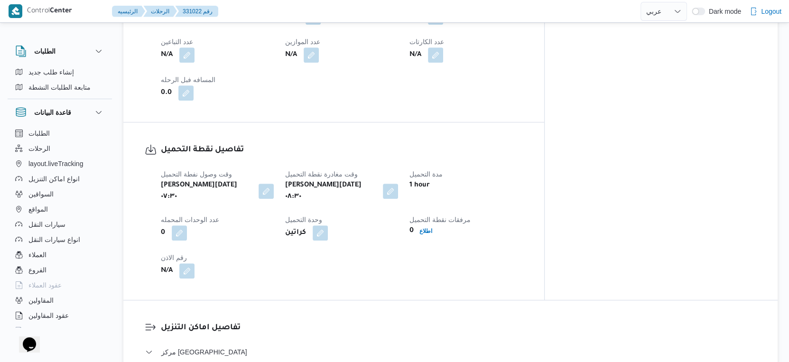
scroll to position [605, 0]
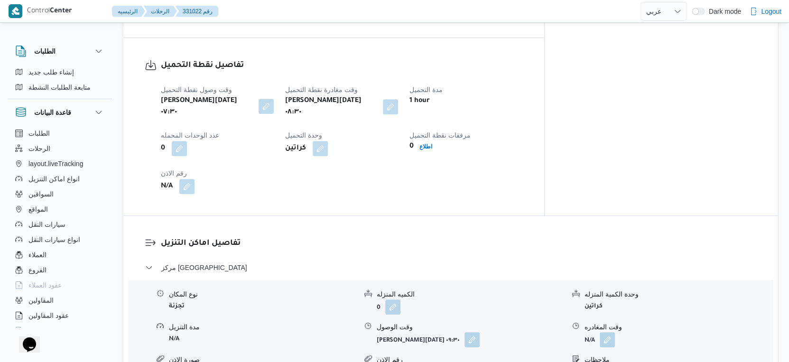
click at [274, 107] on button "button" at bounding box center [265, 106] width 15 height 15
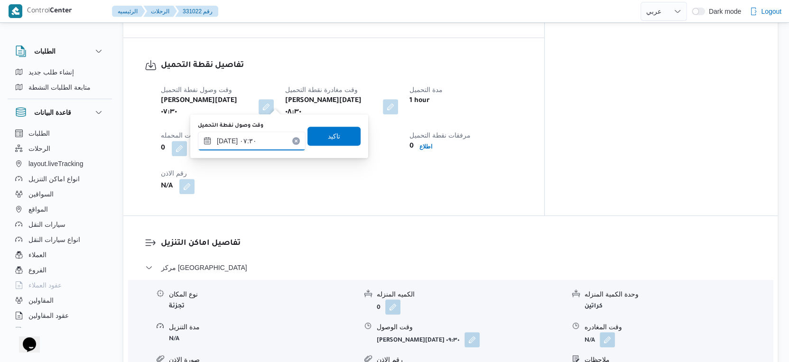
click at [244, 149] on div "[DATE] ٠٧:٣٠" at bounding box center [252, 140] width 108 height 19
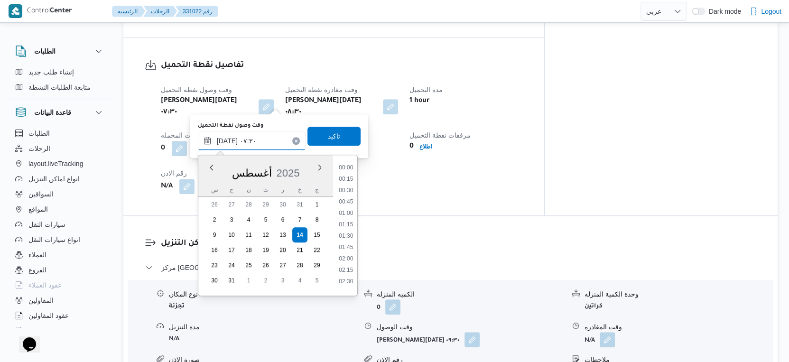
scroll to position [276, 0]
click at [355, 219] on li "07:15" at bounding box center [346, 221] width 22 height 9
type input "[DATE] ٠٧:١٥"
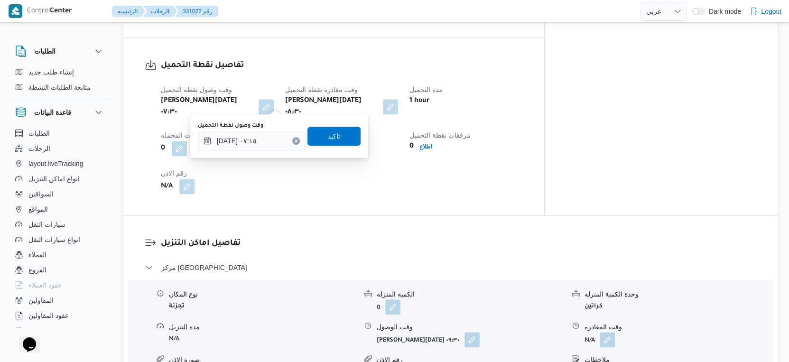
click at [339, 125] on div "وقت وصول نفطة التحميل [DATE] ٠٧:١٥ تاكيد" at bounding box center [279, 136] width 165 height 30
click at [336, 137] on span "تاكيد" at bounding box center [333, 135] width 53 height 19
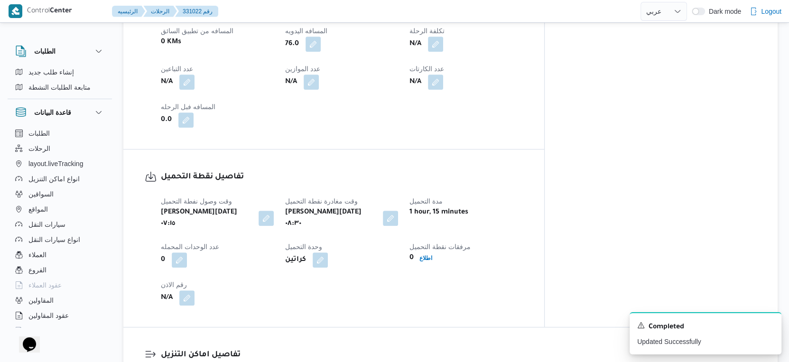
scroll to position [632, 0]
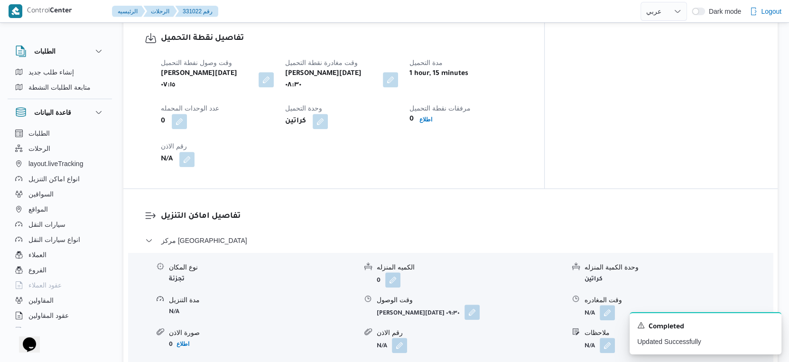
click at [474, 304] on button "button" at bounding box center [471, 311] width 15 height 15
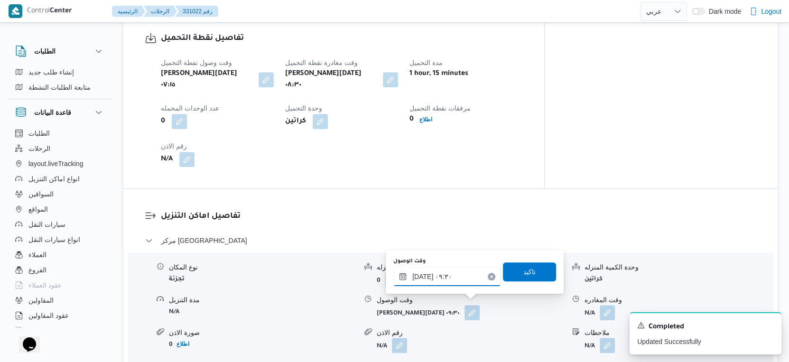
click at [451, 280] on input "[DATE] ٠٩:٣٠" at bounding box center [447, 276] width 108 height 19
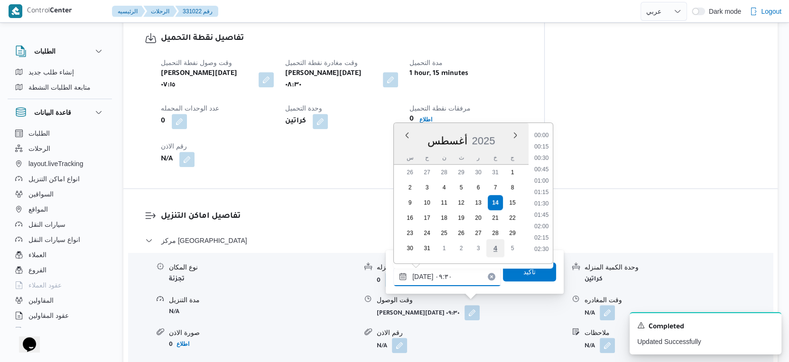
scroll to position [367, 0]
click at [548, 177] on li "09:00" at bounding box center [541, 177] width 22 height 9
type input "[DATE] ٠٩:٠٠"
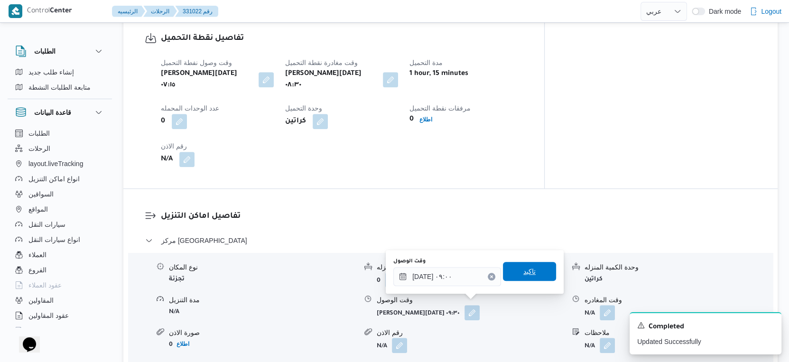
click at [531, 271] on span "تاكيد" at bounding box center [529, 271] width 53 height 19
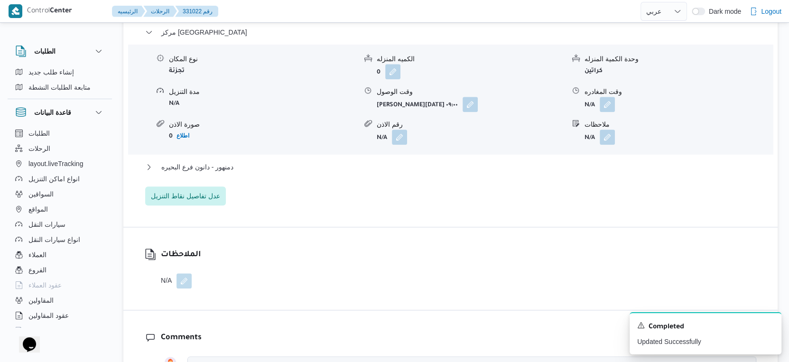
scroll to position [843, 0]
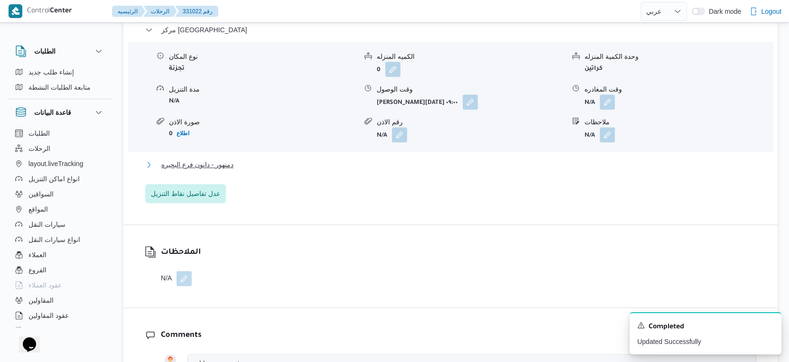
click at [251, 159] on button "دمنهور - دانون فرع البحيره" at bounding box center [450, 164] width 611 height 11
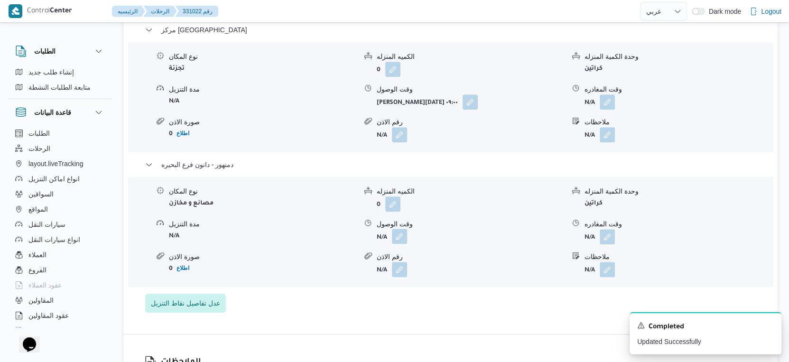
click at [398, 229] on button "button" at bounding box center [399, 236] width 15 height 15
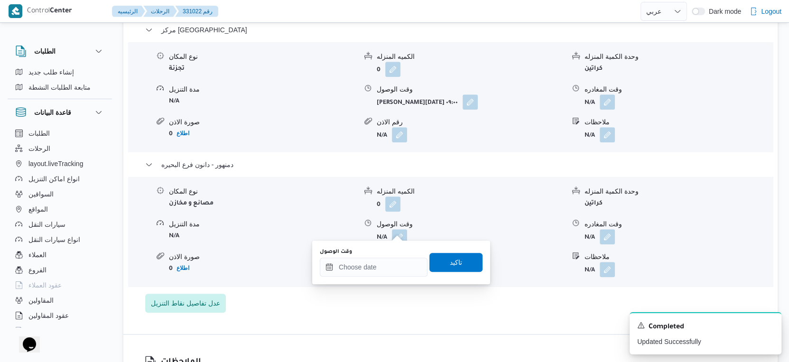
click at [378, 276] on div "وقت الوصول تاكيد" at bounding box center [401, 262] width 165 height 30
click at [395, 266] on input "وقت الوصول" at bounding box center [374, 266] width 108 height 19
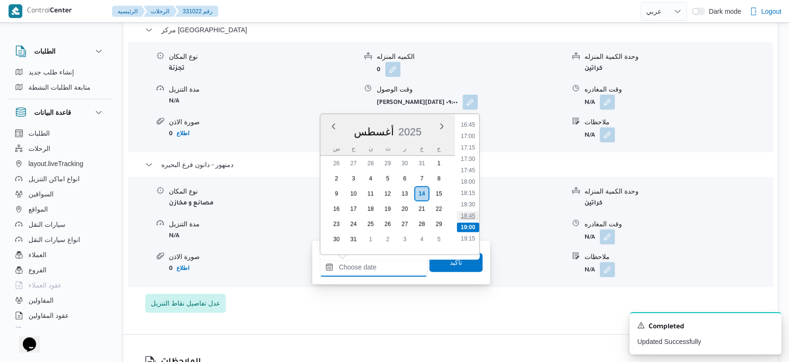
scroll to position [746, 0]
click at [473, 134] on li "16:30" at bounding box center [468, 131] width 22 height 9
type input "[DATE] ١٦:٣٠"
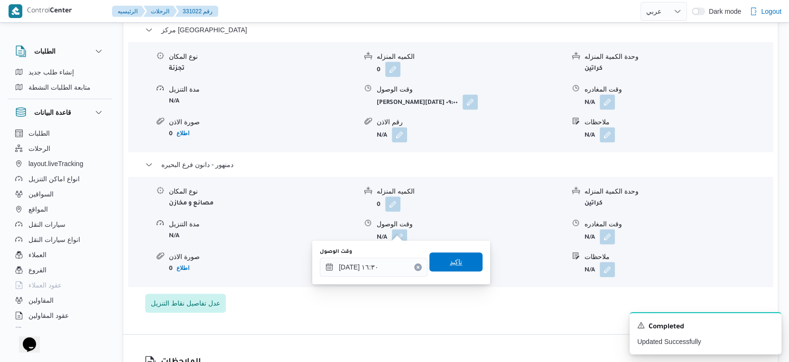
click at [459, 264] on span "تاكيد" at bounding box center [455, 261] width 53 height 19
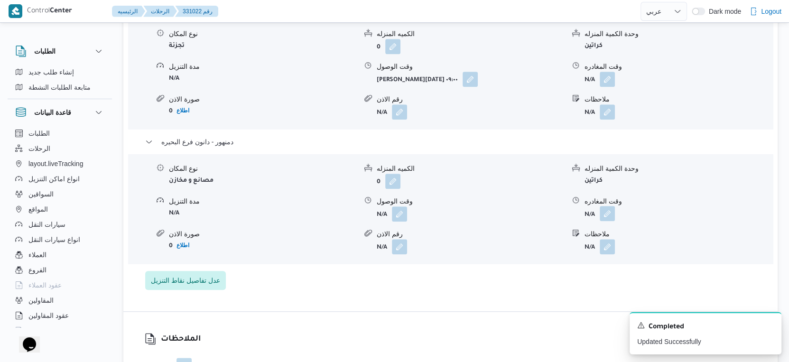
click at [612, 221] on button "button" at bounding box center [606, 213] width 15 height 15
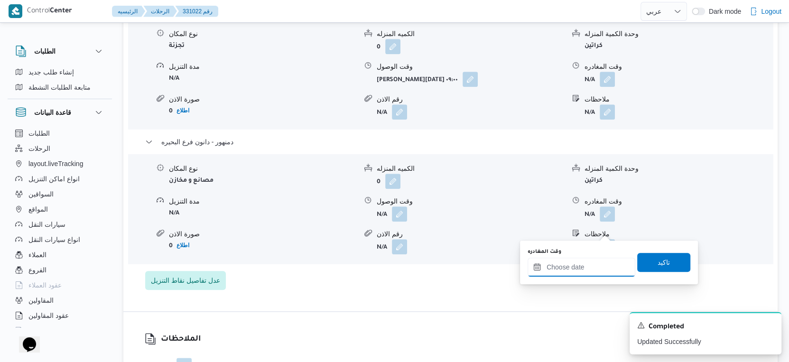
click at [585, 269] on input "وقت المغادره" at bounding box center [581, 266] width 108 height 19
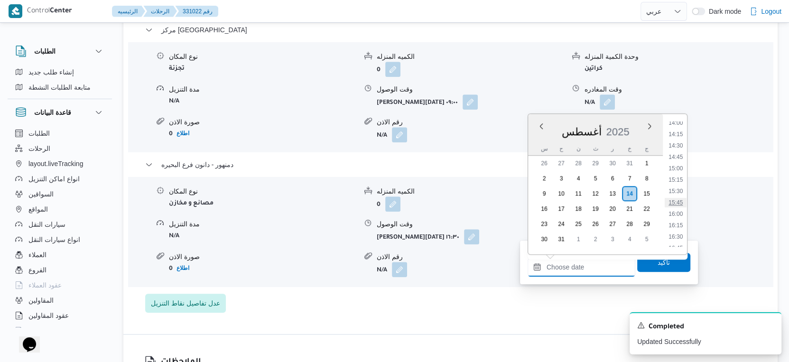
scroll to position [693, 0]
drag, startPoint x: 682, startPoint y: 196, endPoint x: 678, endPoint y: 223, distance: 27.4
click at [682, 196] on li "16:45" at bounding box center [675, 195] width 22 height 9
type input "[DATE] ١٦:٤٥"
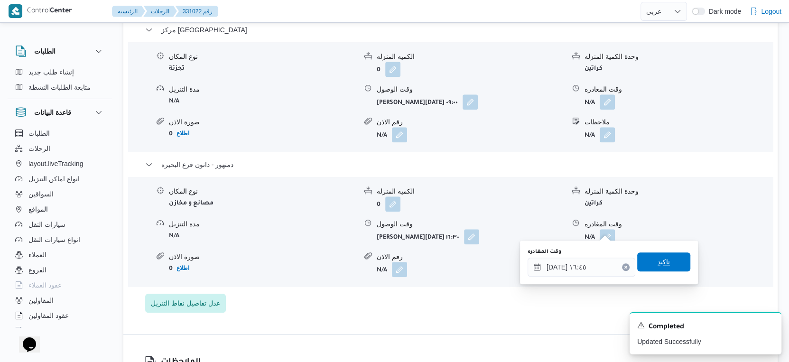
click at [663, 259] on span "تاكيد" at bounding box center [663, 261] width 53 height 19
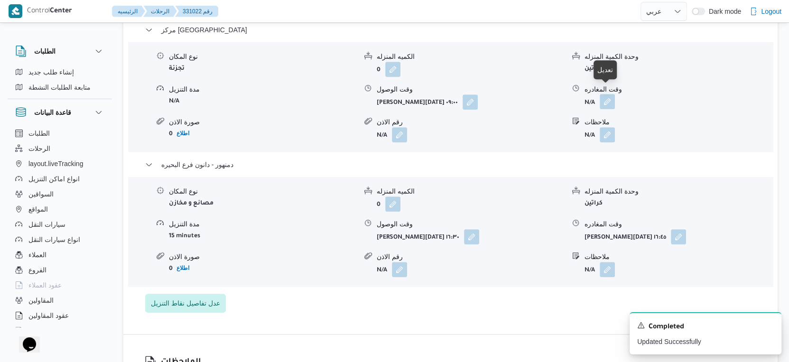
click at [606, 97] on button "button" at bounding box center [606, 101] width 15 height 15
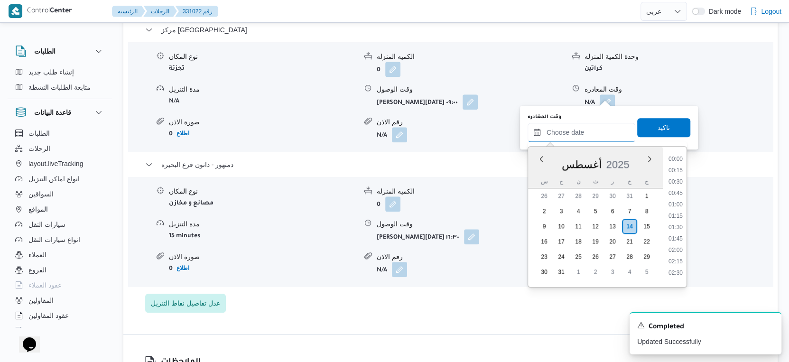
drag, startPoint x: 599, startPoint y: 127, endPoint x: 602, endPoint y: 131, distance: 5.0
click at [599, 127] on input "وقت المغادره" at bounding box center [581, 132] width 108 height 19
click at [678, 193] on li "16:00" at bounding box center [675, 193] width 22 height 9
type input "[DATE] ١٦:٠٠"
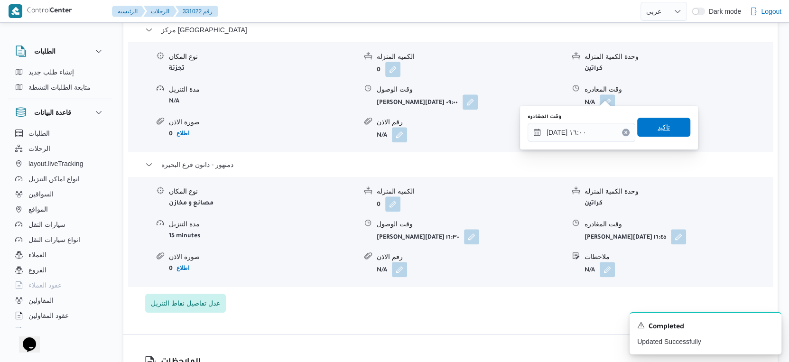
click at [667, 129] on span "تاكيد" at bounding box center [663, 127] width 53 height 19
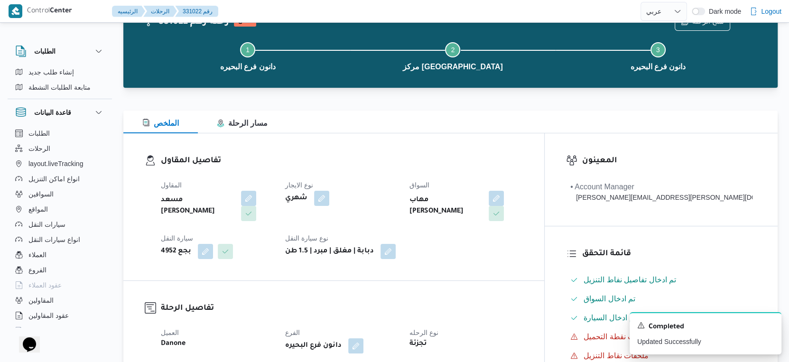
scroll to position [0, 0]
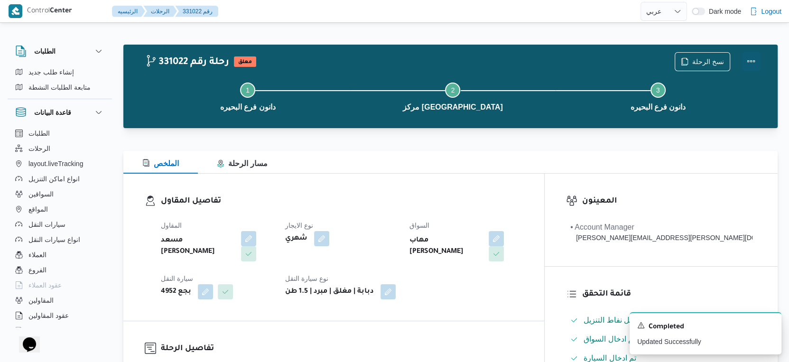
click at [751, 60] on button "Actions" at bounding box center [750, 61] width 19 height 19
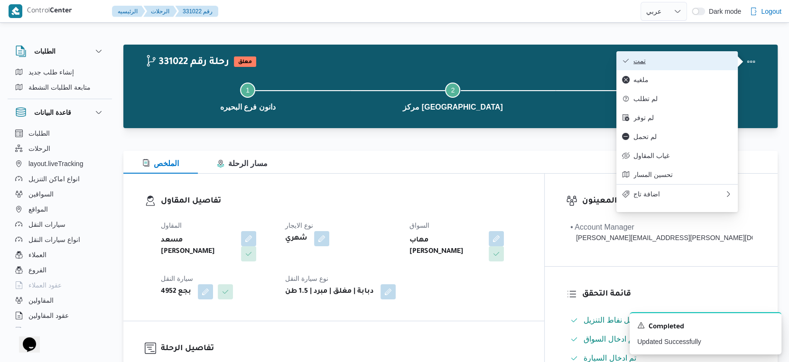
click at [664, 66] on button "تمت" at bounding box center [676, 60] width 121 height 19
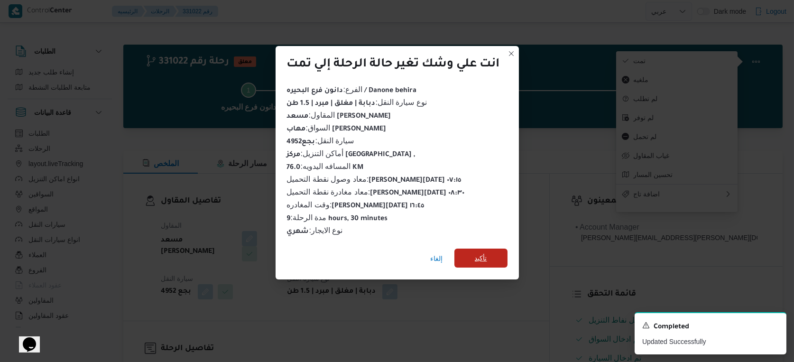
click at [483, 252] on span "تأكيد" at bounding box center [481, 257] width 12 height 11
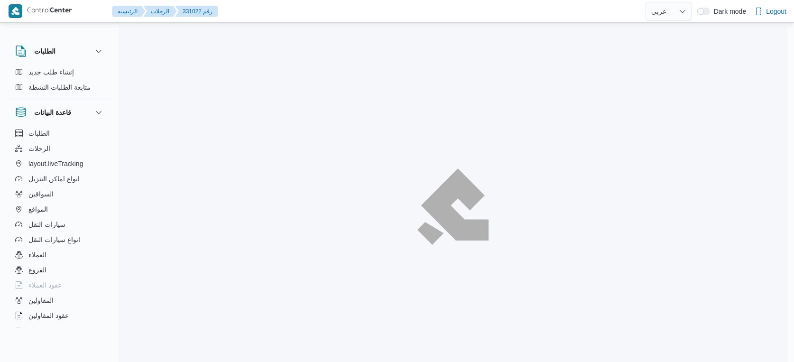
select select "ar"
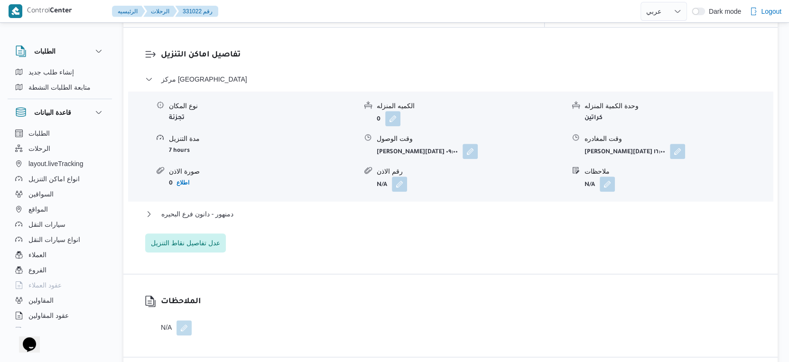
scroll to position [791, 0]
click at [261, 207] on button "دمنهور - دانون فرع البحيره" at bounding box center [450, 212] width 611 height 11
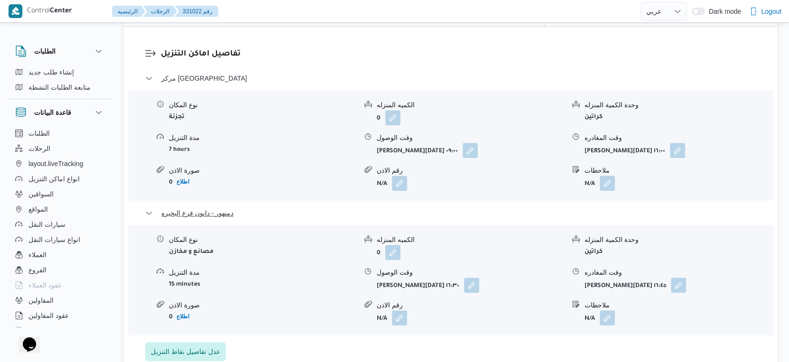
scroll to position [843, 0]
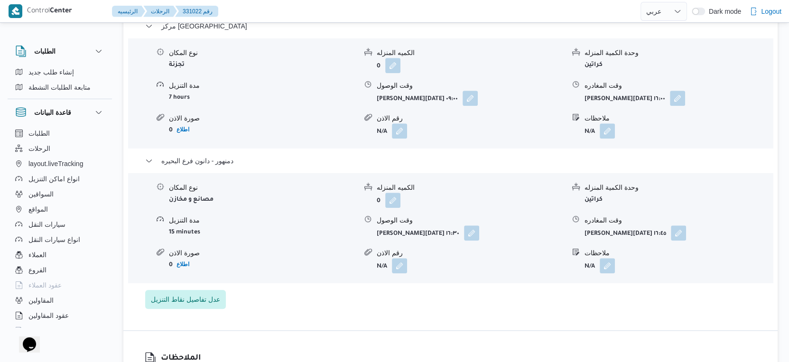
select select "ar"
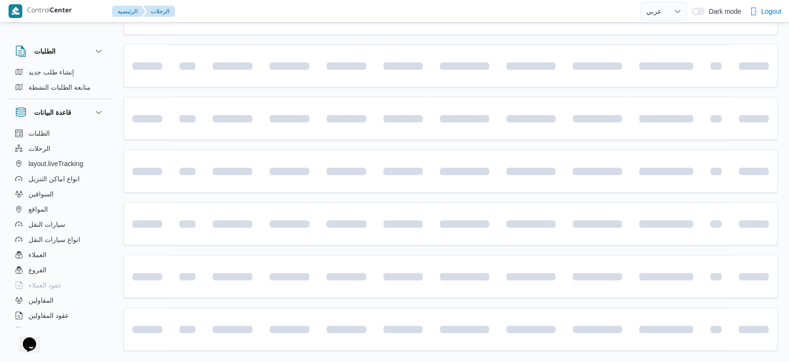
scroll to position [458, 0]
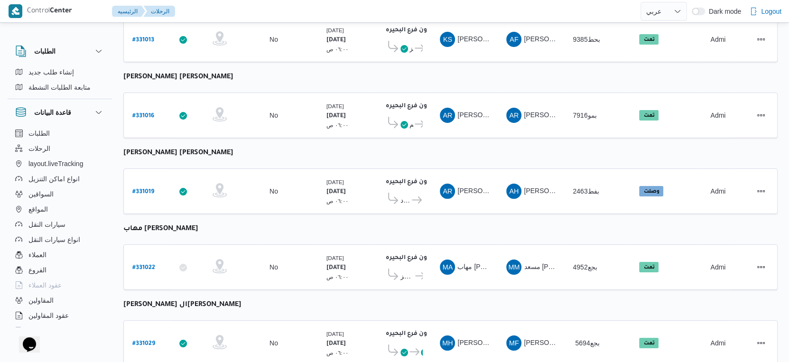
select select "ar"
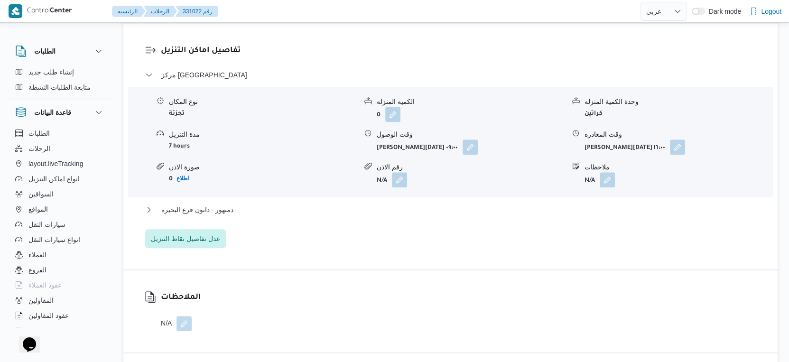
scroll to position [879, 0]
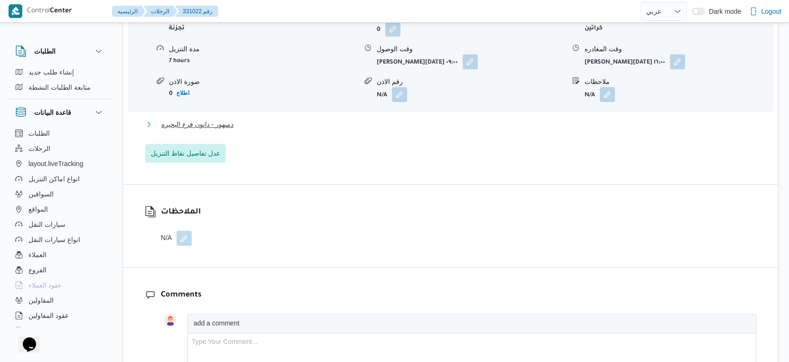
click at [210, 119] on span "دمنهور - دانون فرع البحيره" at bounding box center [197, 124] width 72 height 11
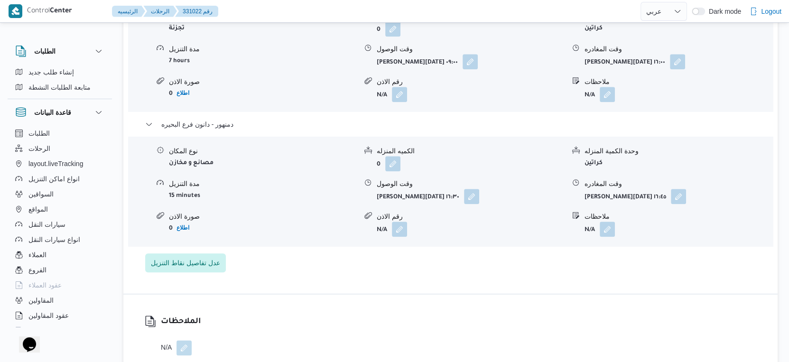
select select "ar"
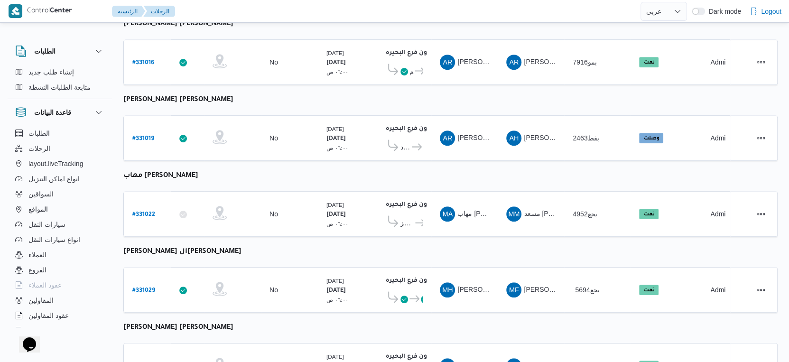
scroll to position [458, 0]
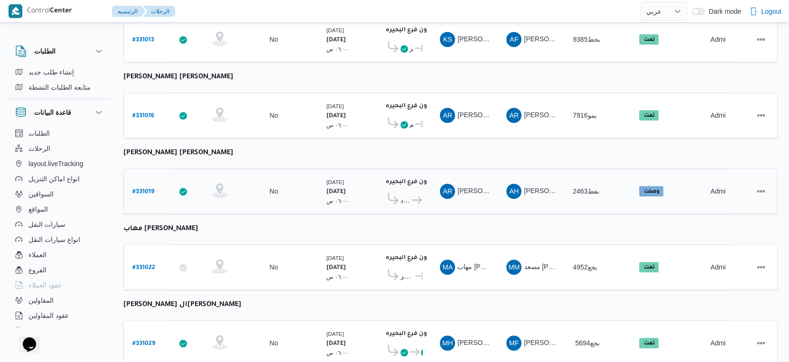
click at [145, 189] on b "# 331019" at bounding box center [143, 192] width 22 height 7
select select "ar"
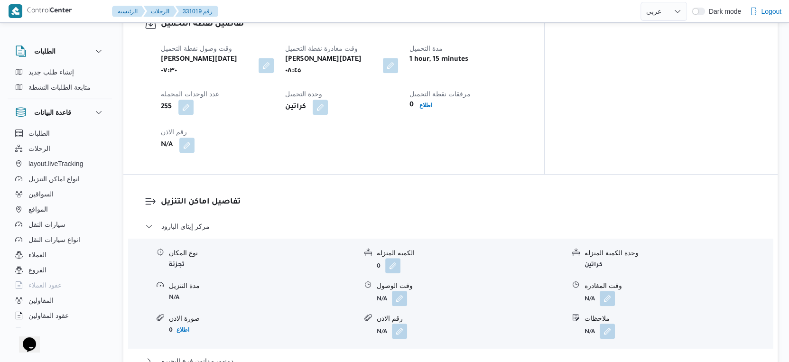
scroll to position [632, 0]
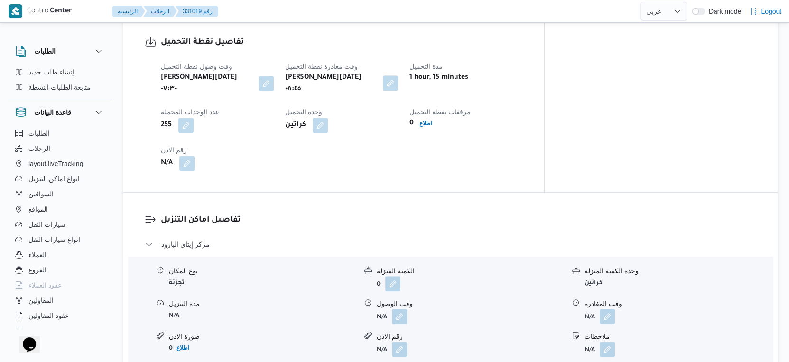
click at [398, 75] on button "button" at bounding box center [390, 82] width 15 height 15
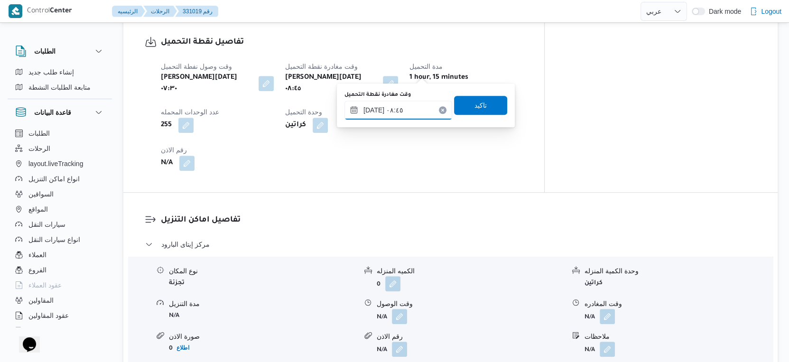
click at [405, 103] on input "[DATE] ٠٨:٤٥" at bounding box center [398, 110] width 108 height 19
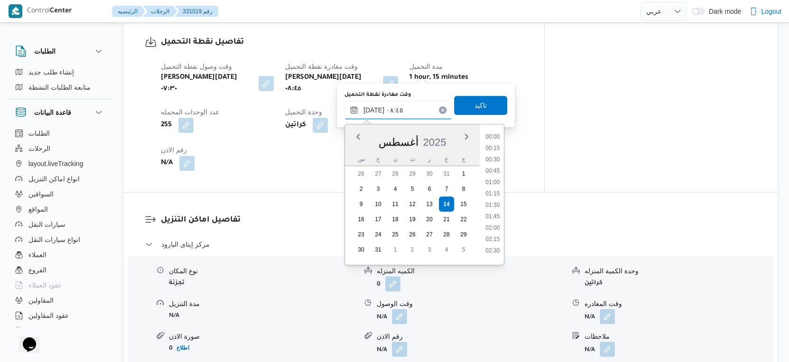
scroll to position [333, 0]
click at [492, 186] on li "08:30" at bounding box center [492, 190] width 22 height 9
type input "١٤/٠٨/٢٠٢٥ ٠٨:٣٠"
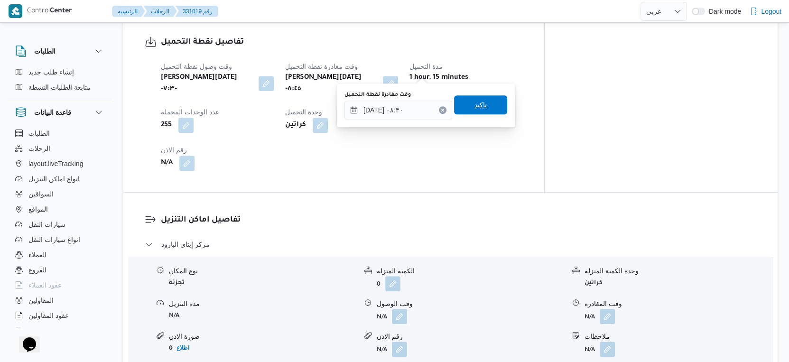
click at [480, 102] on span "تاكيد" at bounding box center [480, 104] width 53 height 19
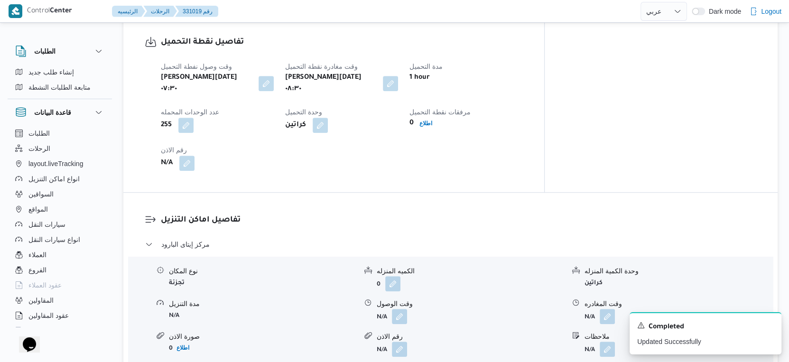
scroll to position [316, 0]
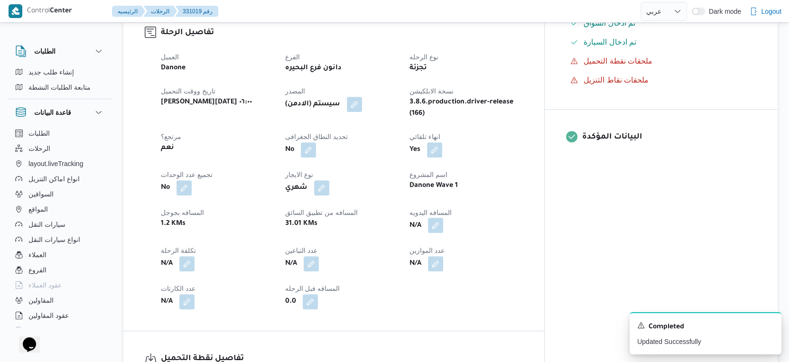
click at [443, 218] on button "button" at bounding box center [435, 225] width 15 height 15
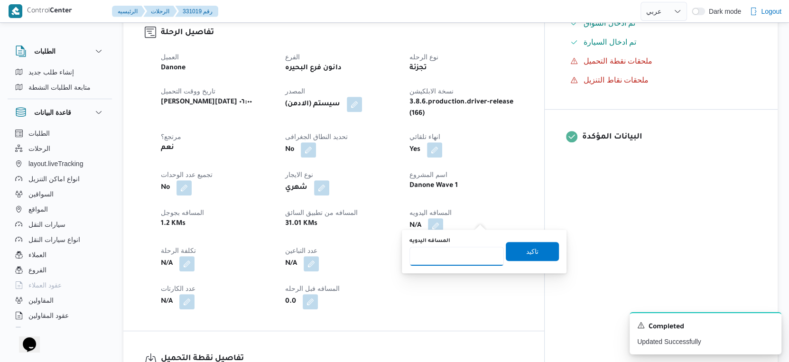
click at [457, 254] on input "المسافه اليدويه" at bounding box center [456, 256] width 94 height 19
type input "31"
click at [517, 251] on span "تاكيد" at bounding box center [532, 250] width 53 height 19
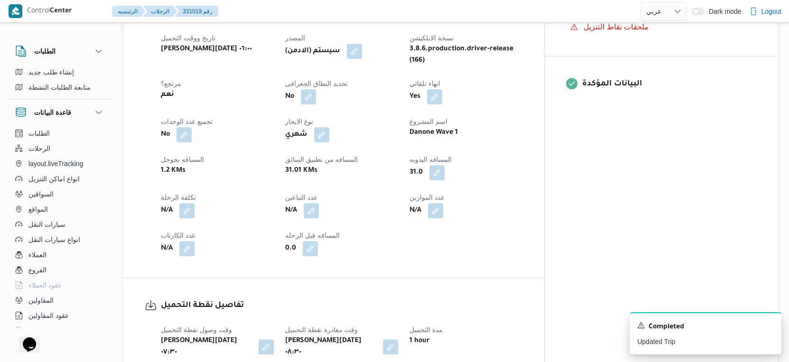
scroll to position [632, 0]
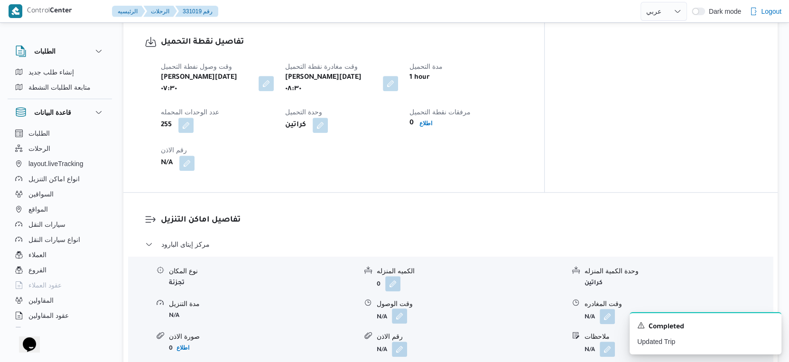
click at [396, 308] on button "button" at bounding box center [399, 315] width 15 height 15
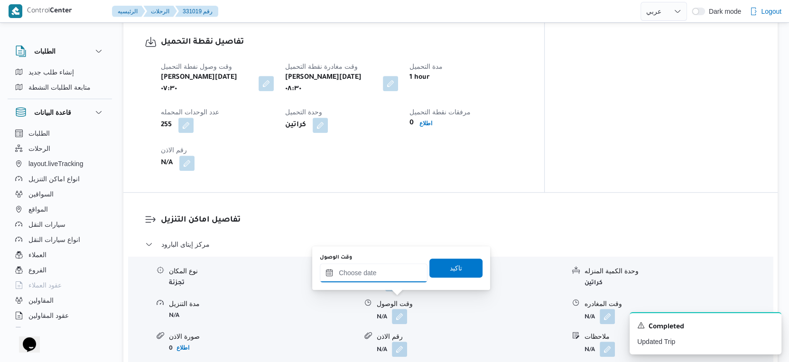
click at [387, 270] on input "وقت الوصول" at bounding box center [374, 272] width 108 height 19
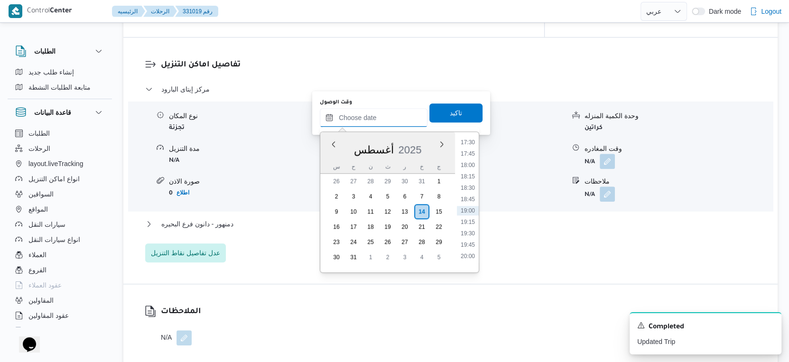
scroll to position [791, 0]
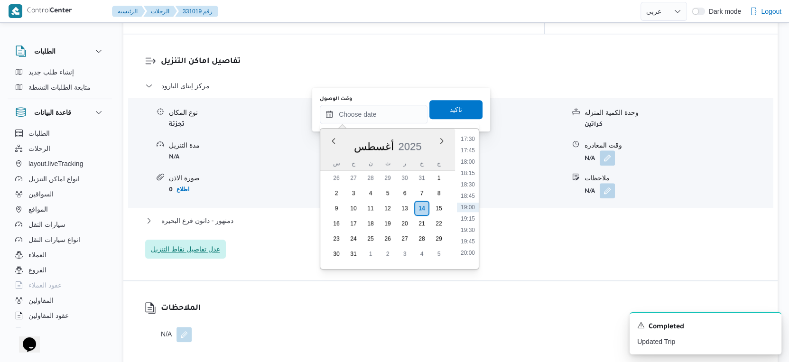
click at [199, 239] on span "عدل تفاصيل نقاط التنزيل" at bounding box center [185, 248] width 81 height 19
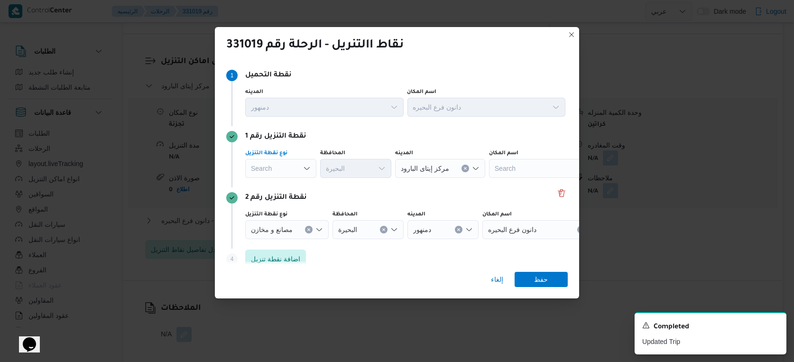
click at [285, 169] on div "Search" at bounding box center [280, 168] width 71 height 19
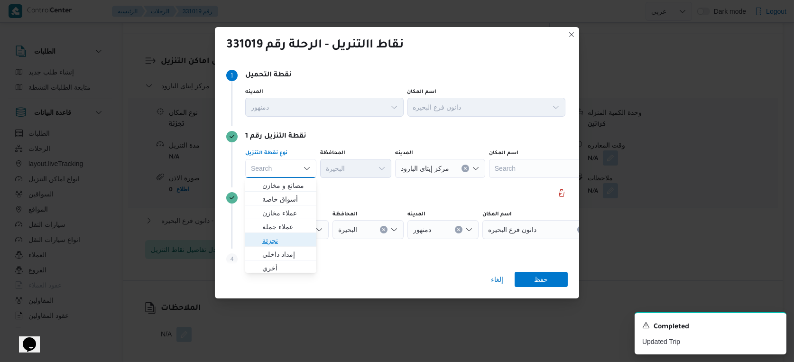
click at [280, 239] on span "تجزئة" at bounding box center [286, 240] width 48 height 11
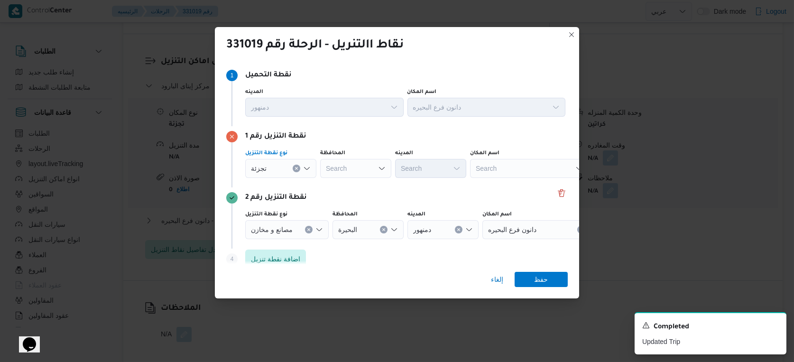
click at [375, 166] on div "Search" at bounding box center [355, 168] width 71 height 19
click at [369, 164] on div "البحي البحي Combo box. Selected. البحي. Selected. Combo box input. Search. Type…" at bounding box center [355, 168] width 71 height 19
type input "البح"
click at [366, 138] on div "نقطة التنزيل رقم 1" at bounding box center [396, 136] width 341 height 11
click at [357, 168] on div "البح البح" at bounding box center [355, 168] width 71 height 19
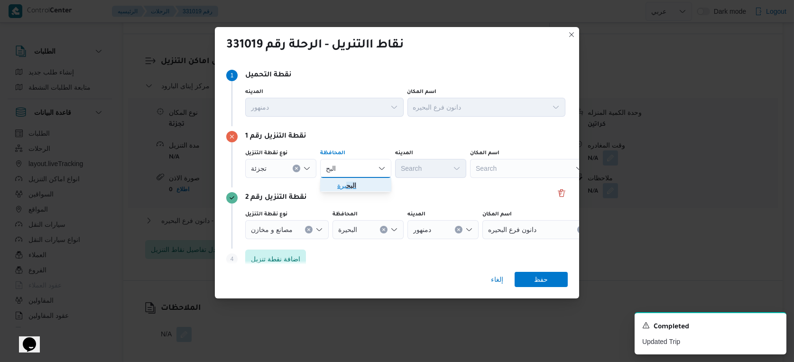
click at [357, 183] on span "البح يرة" at bounding box center [361, 185] width 48 height 11
click at [424, 166] on div "Search" at bounding box center [430, 168] width 71 height 19
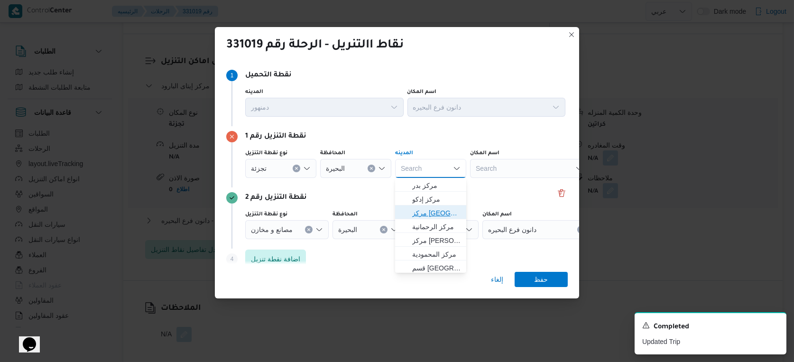
click at [426, 216] on span "مركز دمنهور" at bounding box center [436, 212] width 48 height 11
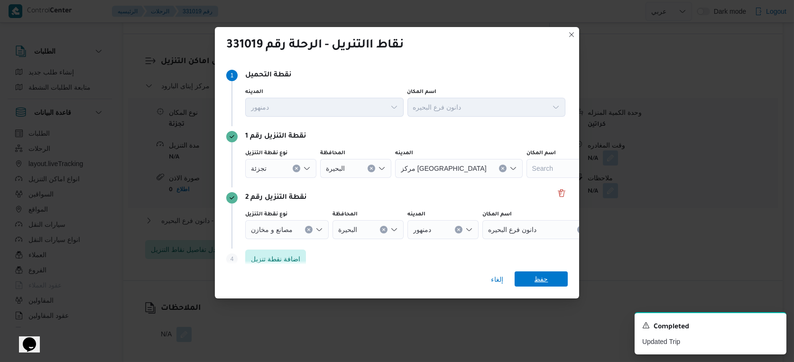
click at [538, 279] on span "حفظ" at bounding box center [541, 278] width 14 height 15
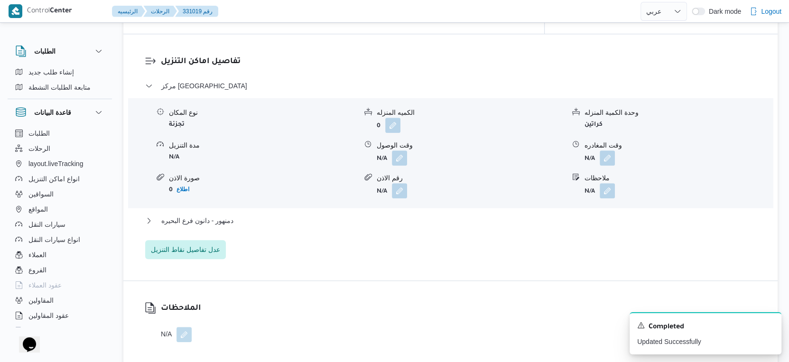
click at [219, 215] on div "دمنهور - دانون فرع البحيره" at bounding box center [450, 224] width 611 height 18
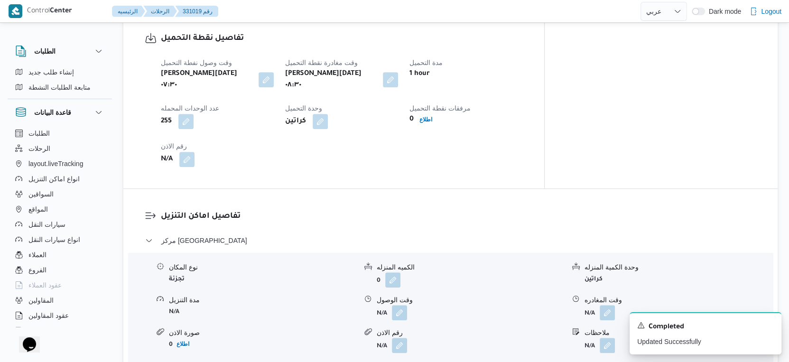
scroll to position [632, 0]
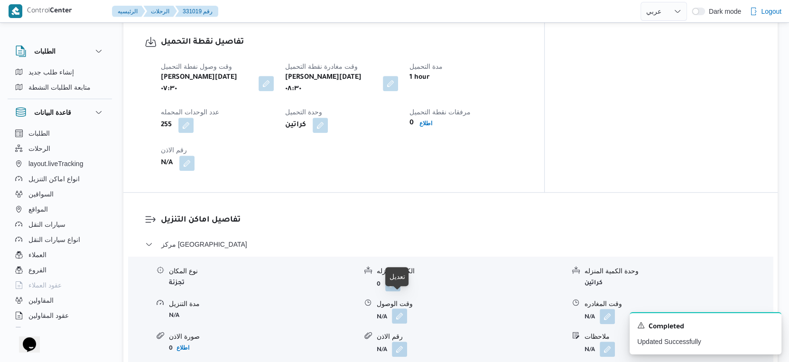
click at [395, 308] on button "button" at bounding box center [399, 315] width 15 height 15
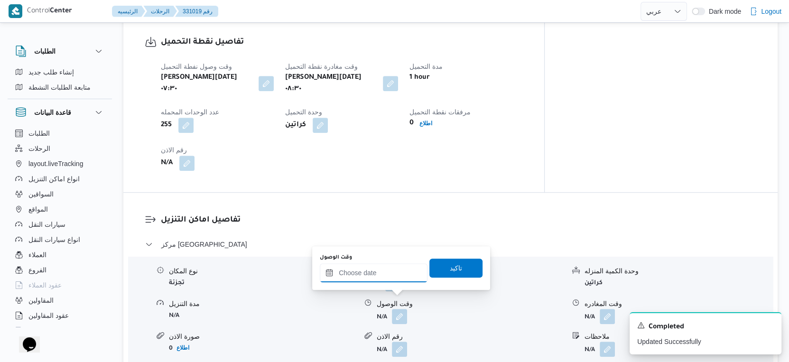
click at [392, 270] on input "وقت الوصول" at bounding box center [374, 272] width 108 height 19
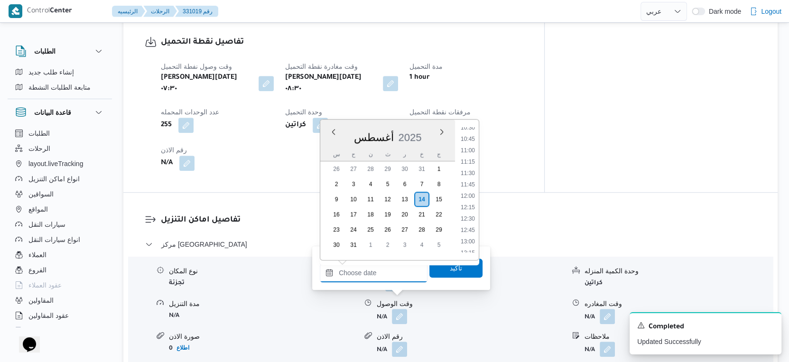
scroll to position [377, 0]
click at [466, 166] on li "09:00" at bounding box center [468, 164] width 22 height 9
type input "١٤/٠٨/٢٠٢٥ ٠٩:٠٠"
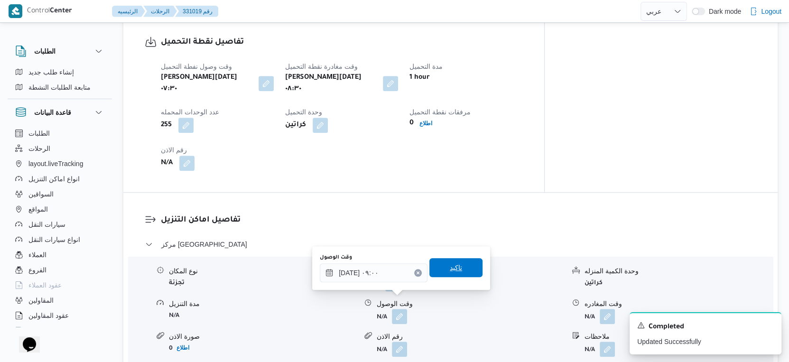
click at [459, 265] on span "تاكيد" at bounding box center [455, 267] width 53 height 19
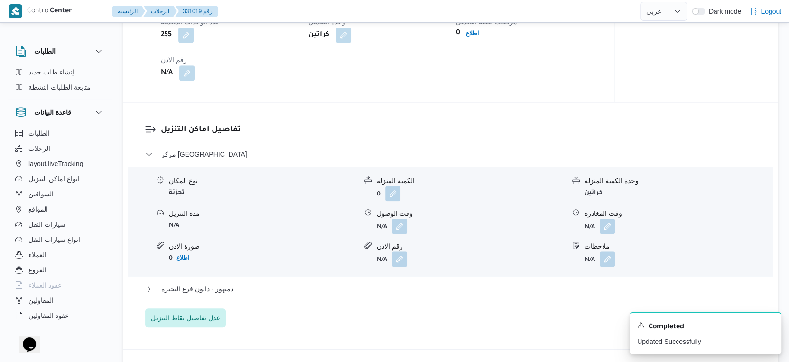
scroll to position [791, 0]
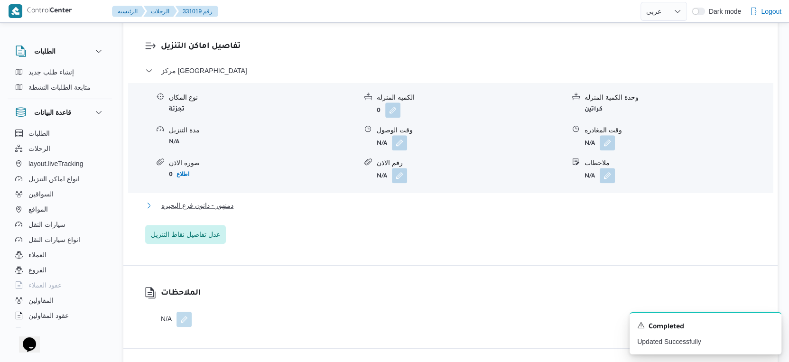
click at [278, 209] on button "دمنهور - دانون فرع البحيره" at bounding box center [450, 205] width 611 height 11
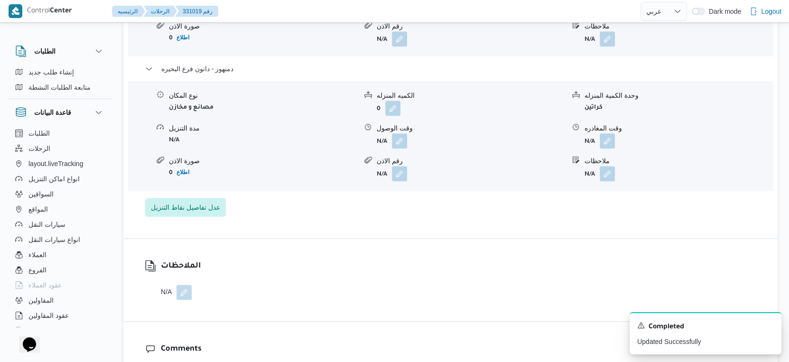
scroll to position [948, 0]
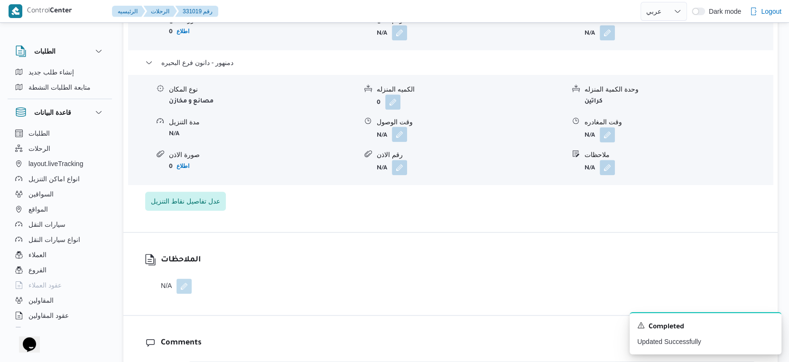
click at [402, 127] on button "button" at bounding box center [399, 134] width 15 height 15
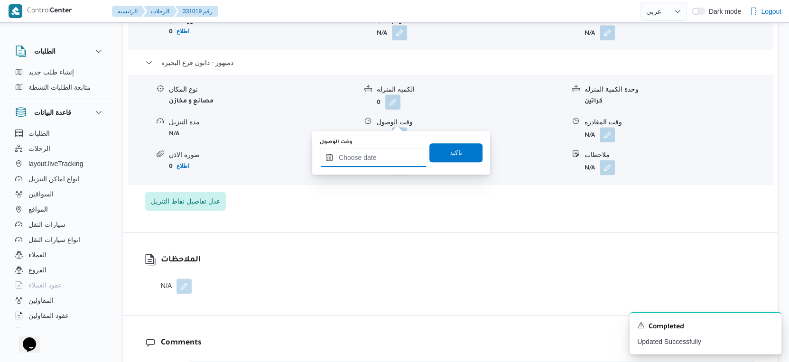
click at [386, 155] on input "وقت الوصول" at bounding box center [374, 157] width 108 height 19
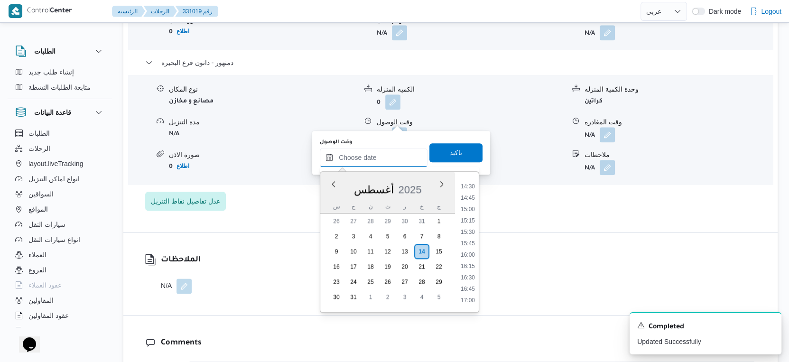
scroll to position [588, 0]
click at [467, 285] on li "15:15" at bounding box center [468, 289] width 22 height 9
type input "[DATE] ١٥:١٥"
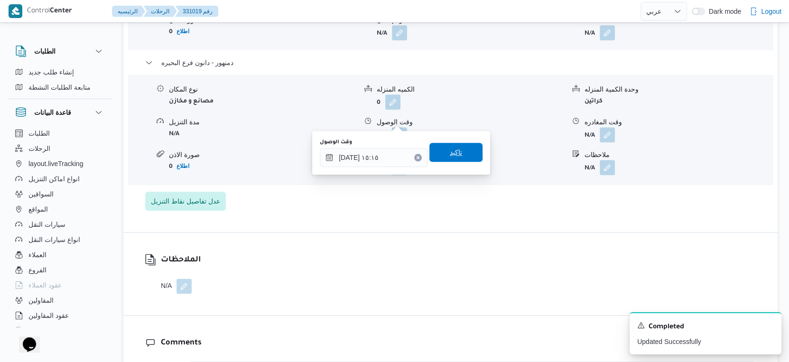
drag, startPoint x: 461, startPoint y: 156, endPoint x: 603, endPoint y: 107, distance: 150.1
click at [463, 156] on span "تاكيد" at bounding box center [455, 152] width 53 height 19
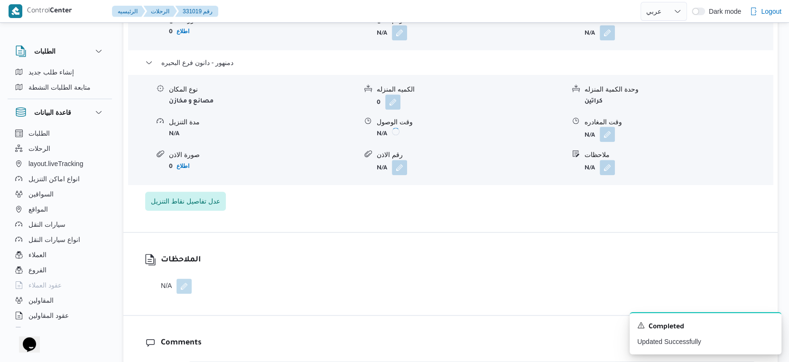
click at [607, 127] on button "button" at bounding box center [606, 134] width 15 height 15
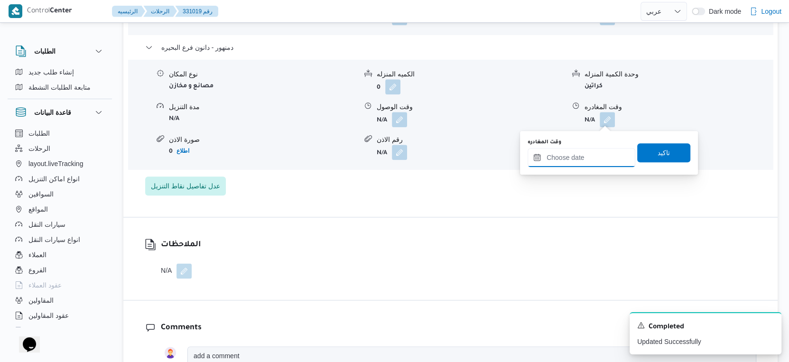
drag, startPoint x: 595, startPoint y: 157, endPoint x: 617, endPoint y: 165, distance: 23.8
click at [595, 157] on input "وقت المغادره" at bounding box center [581, 157] width 108 height 19
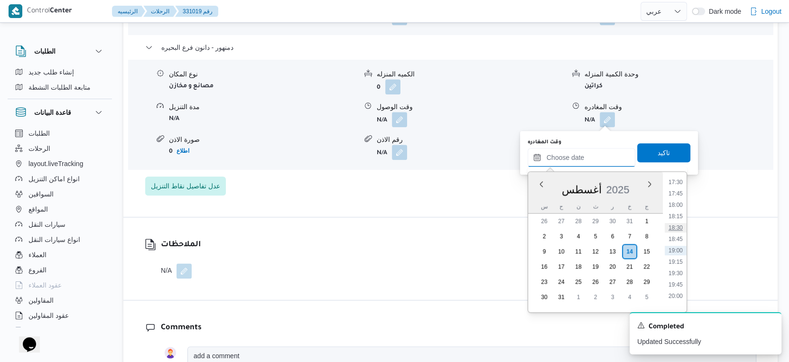
scroll to position [693, 0]
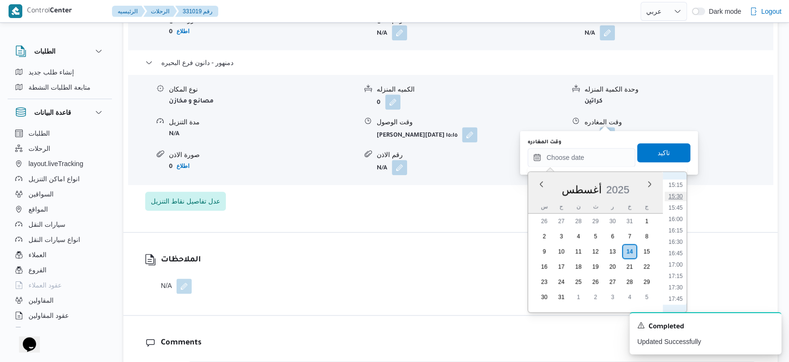
click at [674, 195] on li "15:30" at bounding box center [675, 196] width 22 height 9
type input "[DATE] ١٥:٣٠"
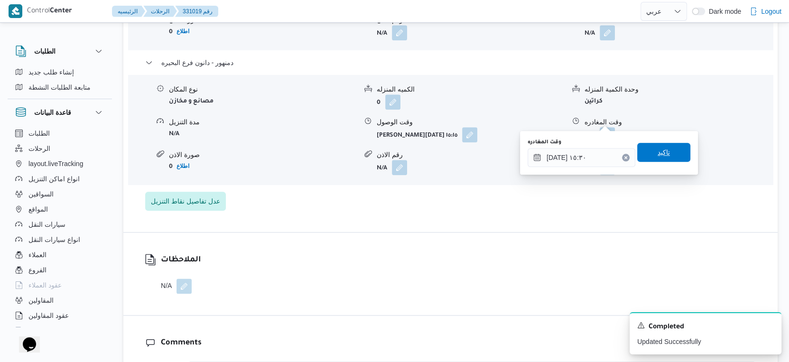
click at [675, 156] on span "تاكيد" at bounding box center [663, 152] width 53 height 19
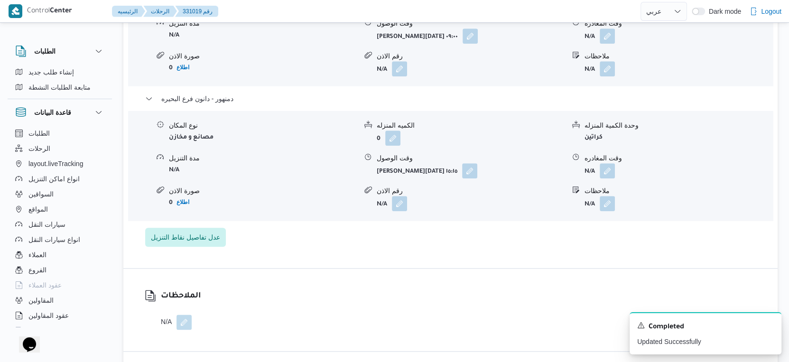
scroll to position [843, 0]
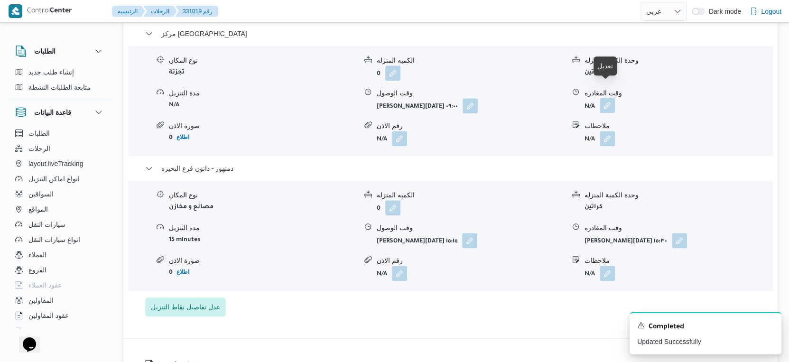
click at [604, 98] on button "button" at bounding box center [606, 105] width 15 height 15
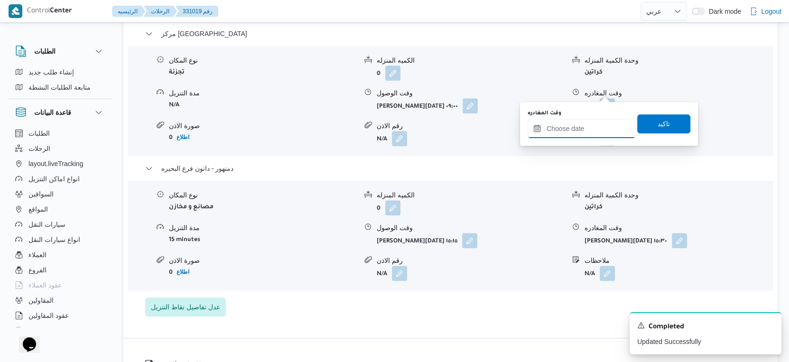
drag, startPoint x: 597, startPoint y: 99, endPoint x: 598, endPoint y: 132, distance: 33.2
click at [576, 125] on input "وقت المغادره" at bounding box center [581, 128] width 108 height 19
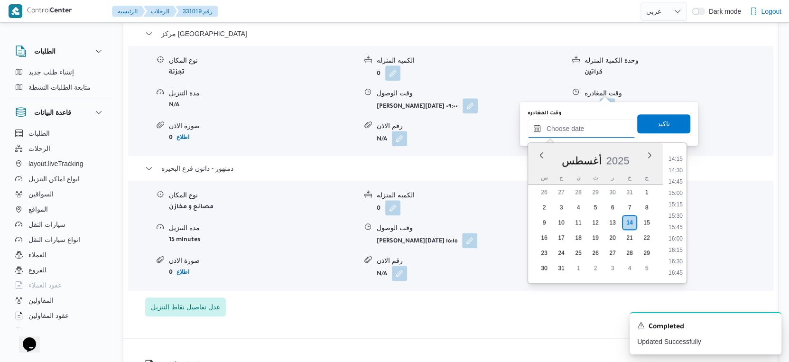
scroll to position [641, 0]
click at [673, 195] on li "15:00" at bounding box center [675, 197] width 22 height 9
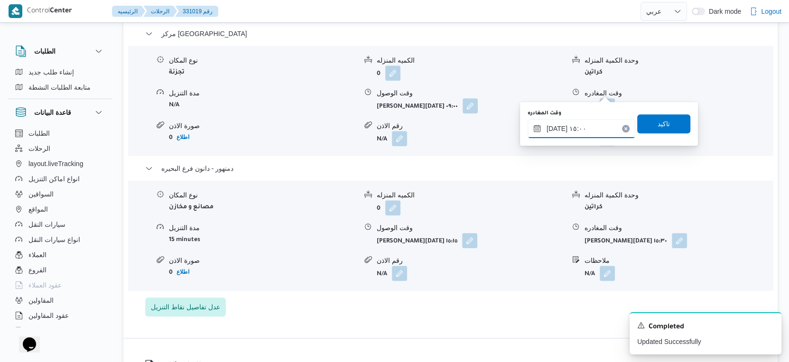
type input "١٤/٠٨/٢٠٢٥ ١٥:٠٠"
click at [664, 117] on span "تاكيد" at bounding box center [663, 123] width 53 height 19
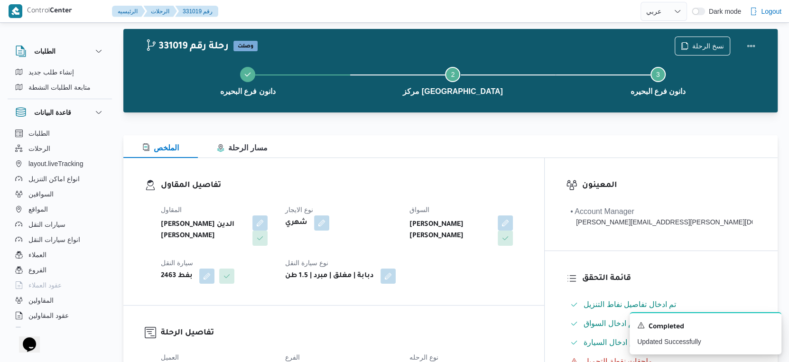
scroll to position [0, 0]
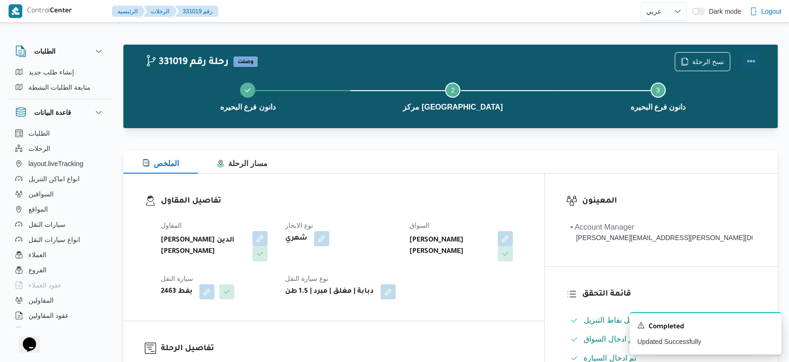
click at [754, 63] on button "Actions" at bounding box center [750, 61] width 19 height 19
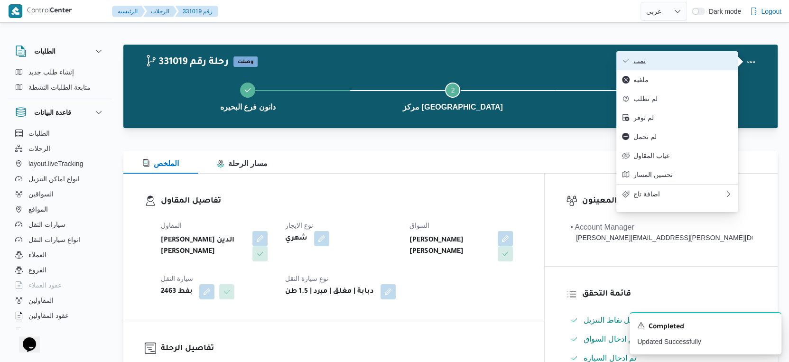
click at [706, 59] on span "تمت" at bounding box center [682, 61] width 99 height 8
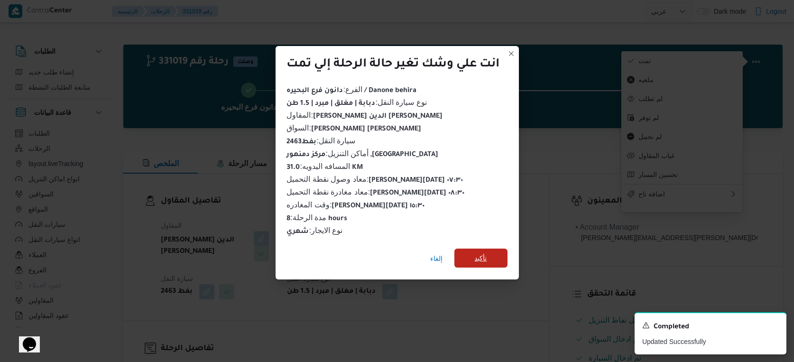
click at [475, 261] on span "تأكيد" at bounding box center [480, 257] width 53 height 19
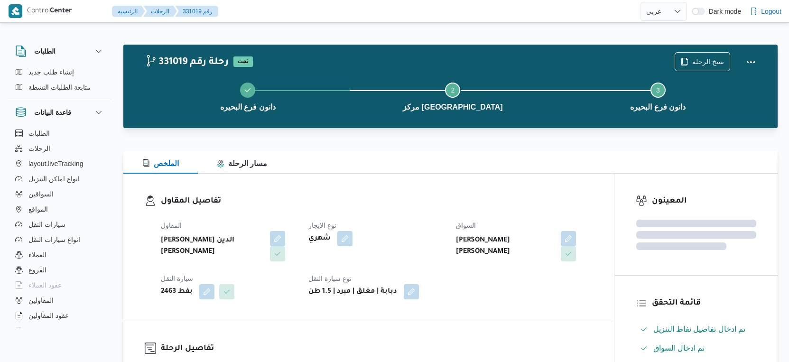
select select "ar"
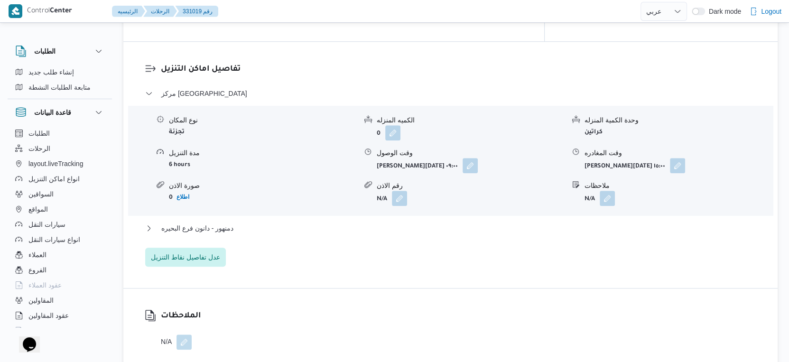
scroll to position [791, 0]
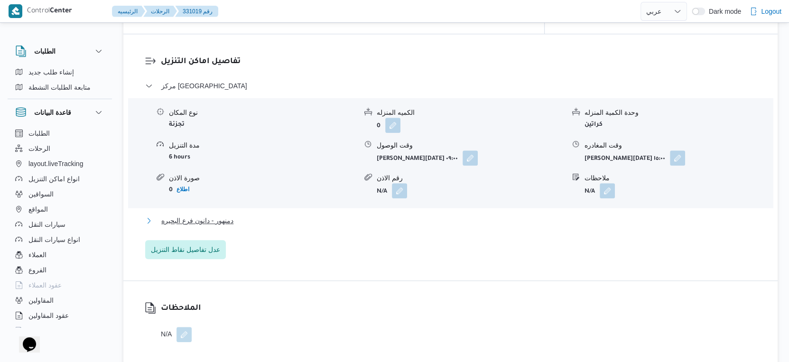
click at [244, 215] on button "دمنهور - دانون فرع البحيره" at bounding box center [450, 220] width 611 height 11
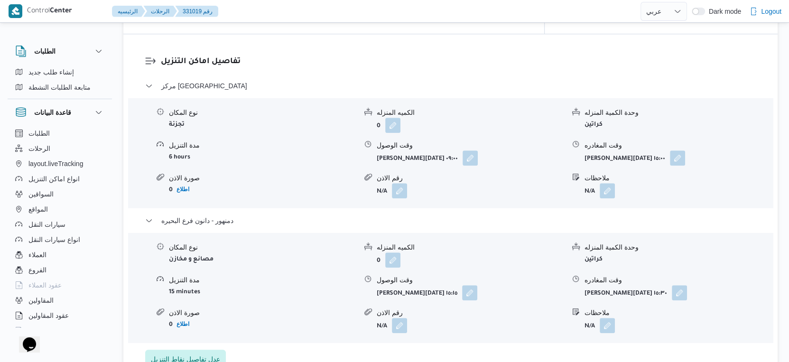
select select "ar"
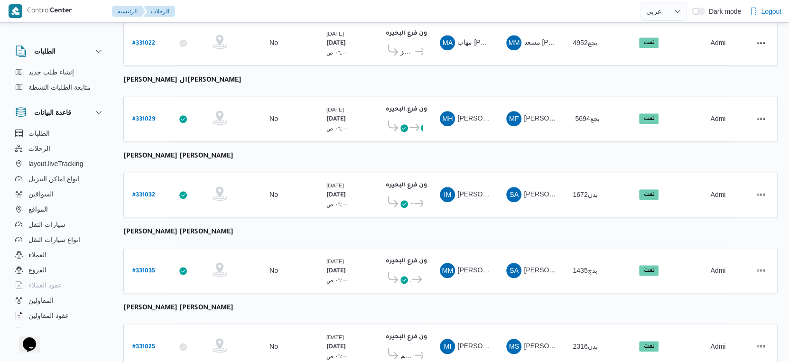
scroll to position [774, 0]
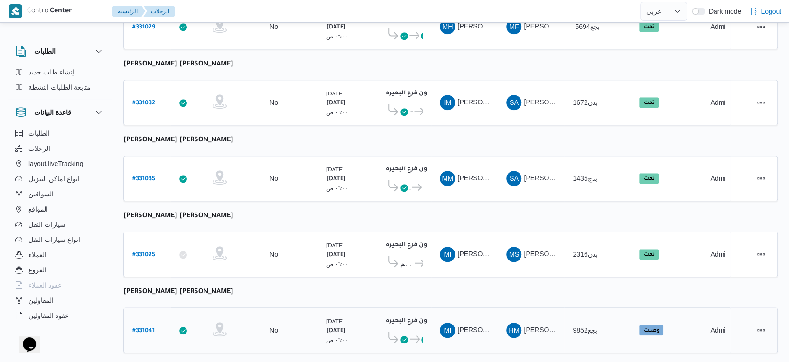
click at [147, 328] on b "# 331041" at bounding box center [143, 331] width 22 height 7
select select "ar"
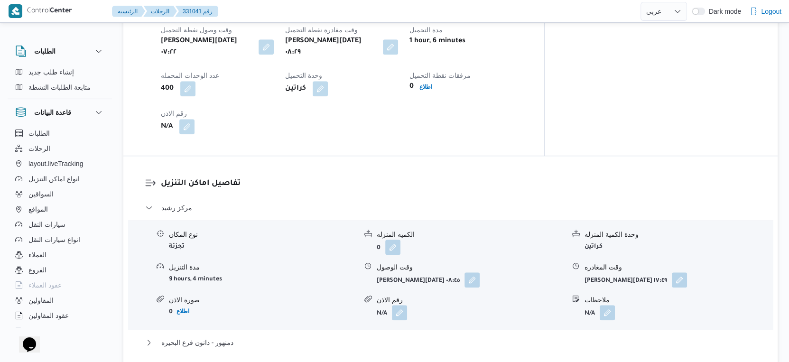
scroll to position [685, 0]
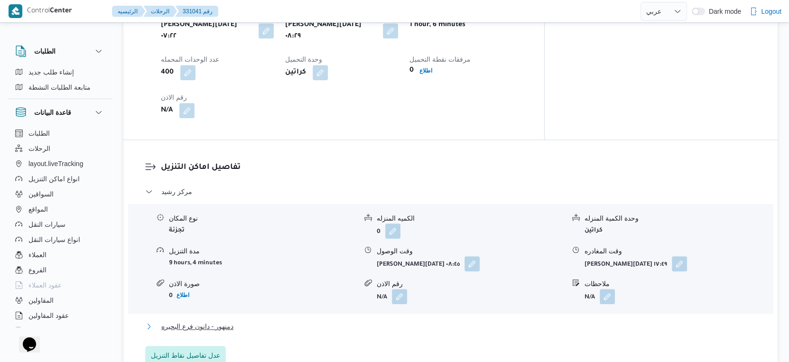
click at [243, 321] on button "دمنهور - دانون فرع البحيره" at bounding box center [450, 326] width 611 height 11
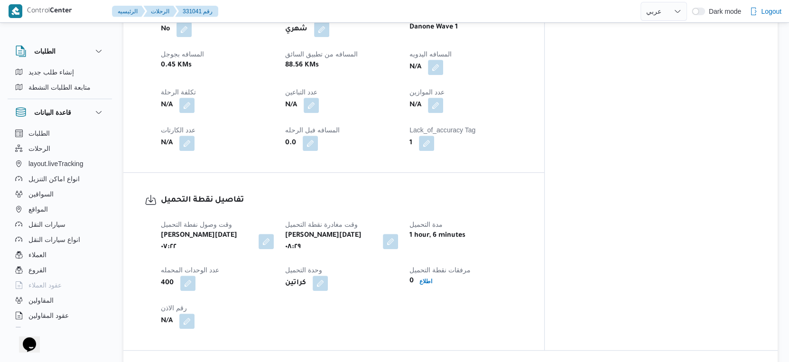
scroll to position [369, 0]
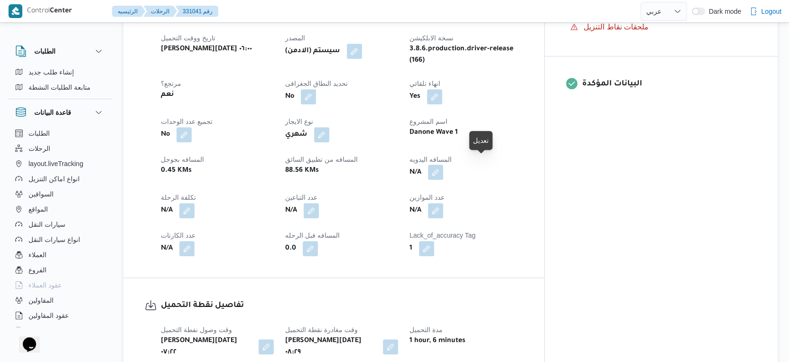
click at [443, 165] on button "button" at bounding box center [435, 172] width 15 height 15
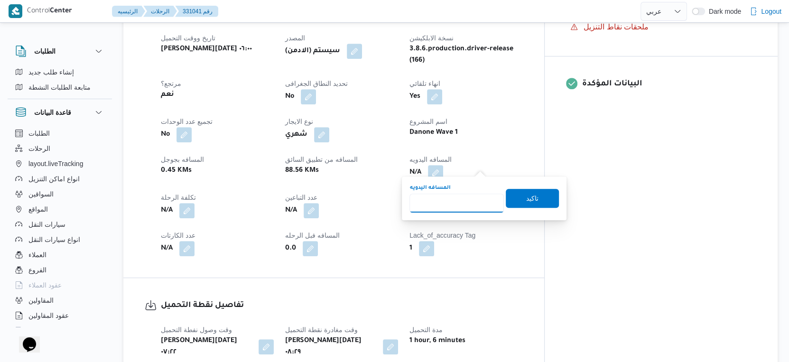
click at [453, 202] on input "المسافه اليدويه" at bounding box center [456, 202] width 94 height 19
type input "119"
click at [515, 203] on span "تاكيد" at bounding box center [532, 197] width 53 height 19
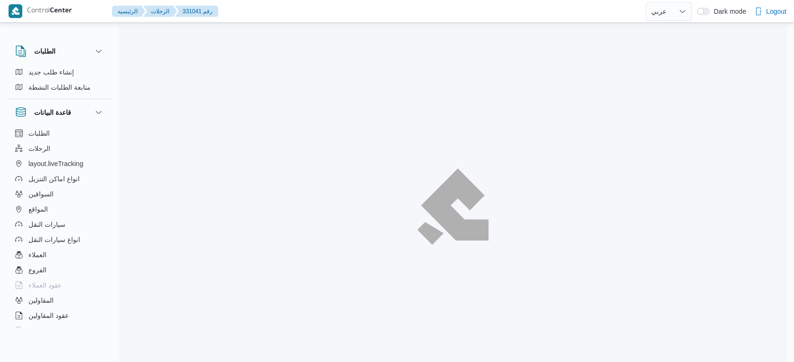
select select "ar"
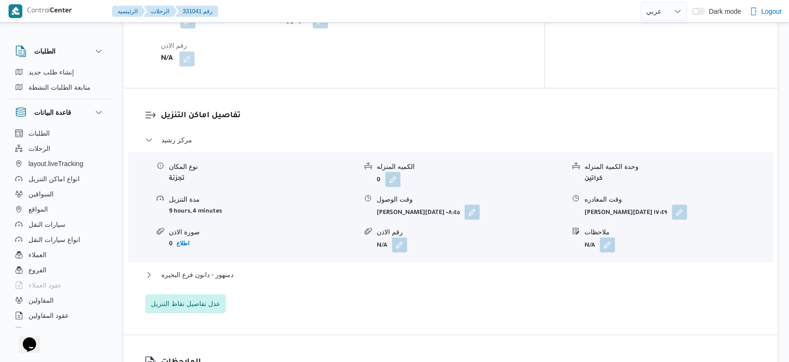
scroll to position [868, 0]
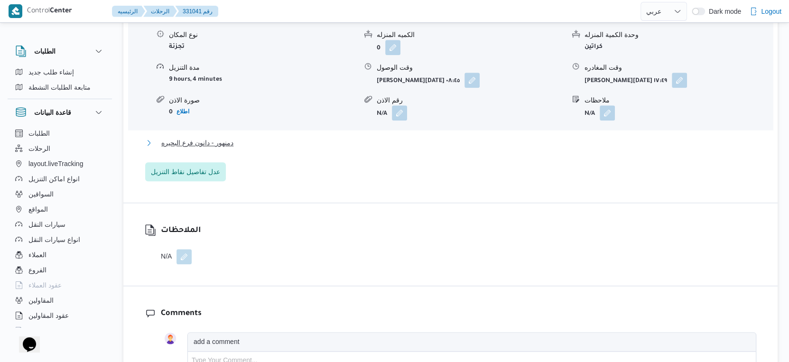
click at [195, 137] on span "دمنهور - دانون فرع البحيره" at bounding box center [197, 142] width 72 height 11
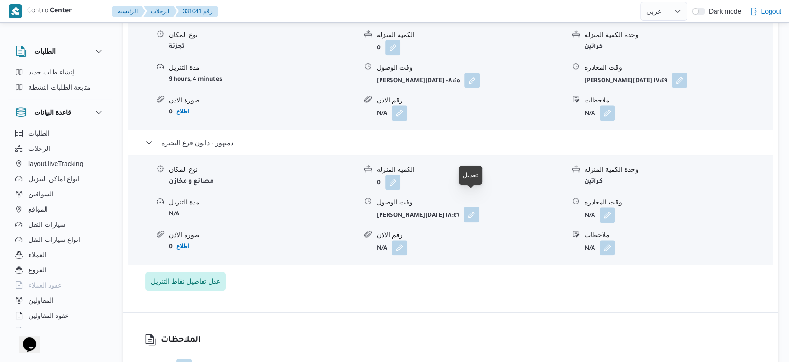
click at [476, 207] on button "button" at bounding box center [471, 214] width 15 height 15
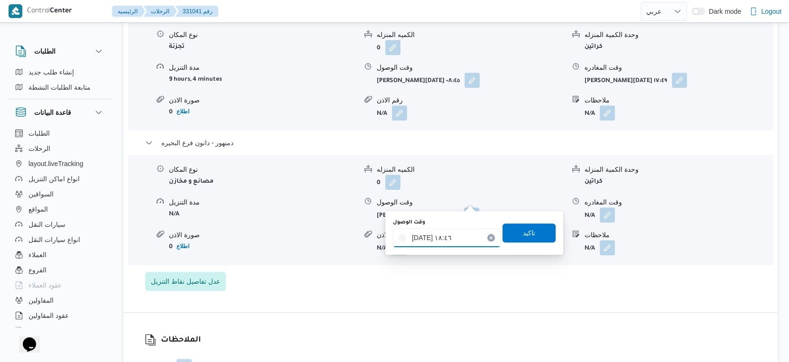
click at [454, 233] on input "[DATE] ١٨:٤٦" at bounding box center [447, 237] width 108 height 19
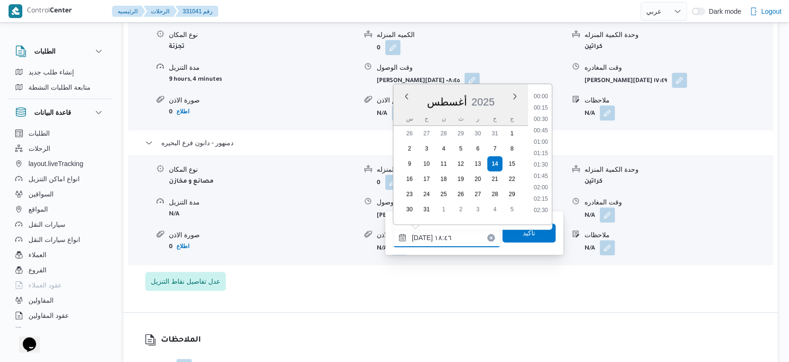
scroll to position [787, 0]
click at [542, 150] on li "18:30" at bounding box center [541, 151] width 22 height 9
type input "[DATE] ١٨:٣٠"
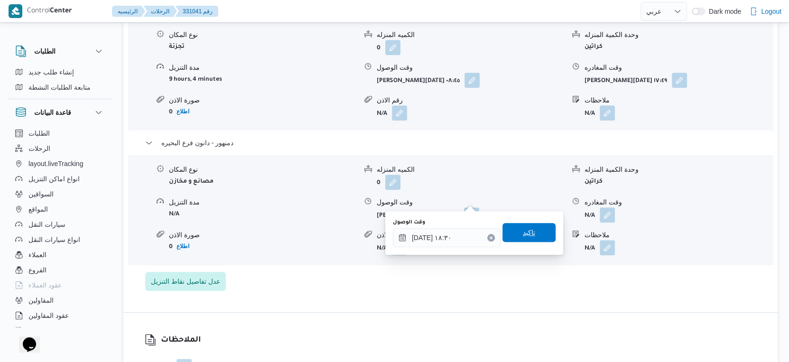
click at [523, 228] on span "تاكيد" at bounding box center [529, 232] width 12 height 11
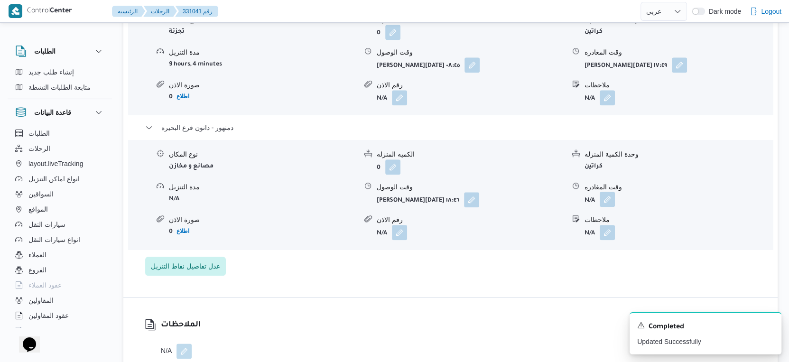
click at [607, 202] on button "button" at bounding box center [606, 199] width 15 height 15
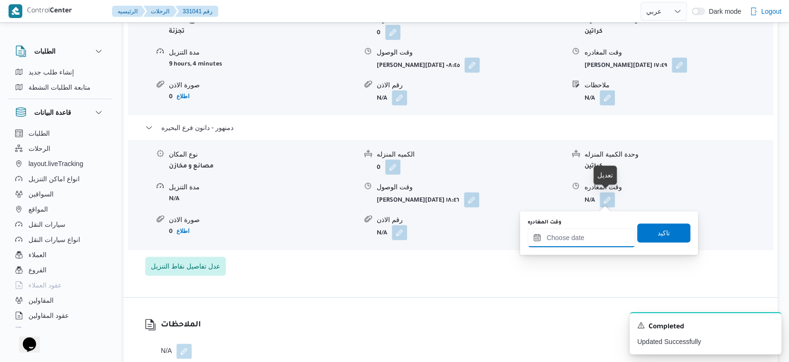
click at [597, 234] on input "وقت المغادره" at bounding box center [581, 237] width 108 height 19
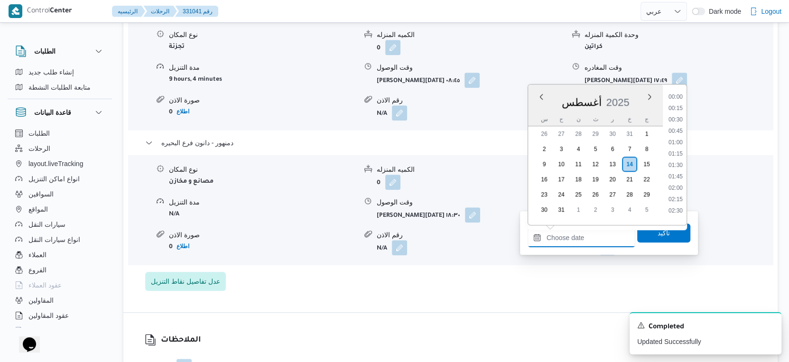
scroll to position [799, 0]
click at [678, 147] on li "18:45" at bounding box center [675, 151] width 22 height 9
type input "[DATE] ١٨:٤٥"
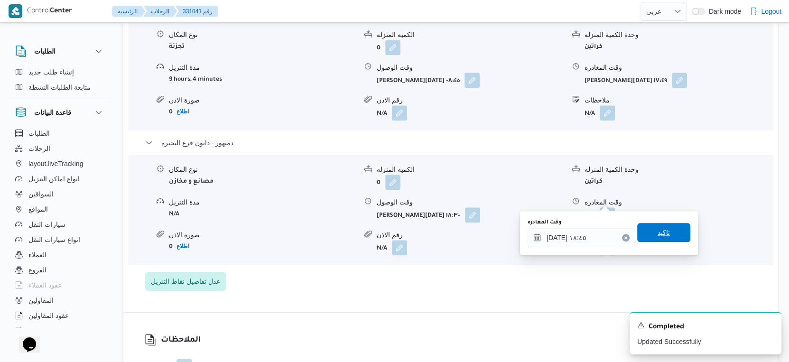
click at [662, 234] on span "تاكيد" at bounding box center [663, 232] width 53 height 19
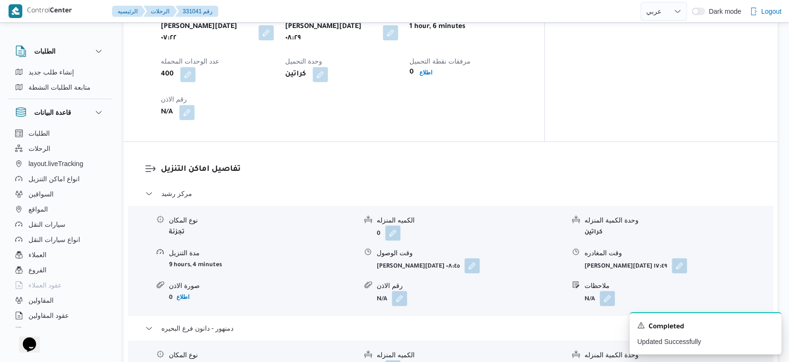
scroll to position [658, 0]
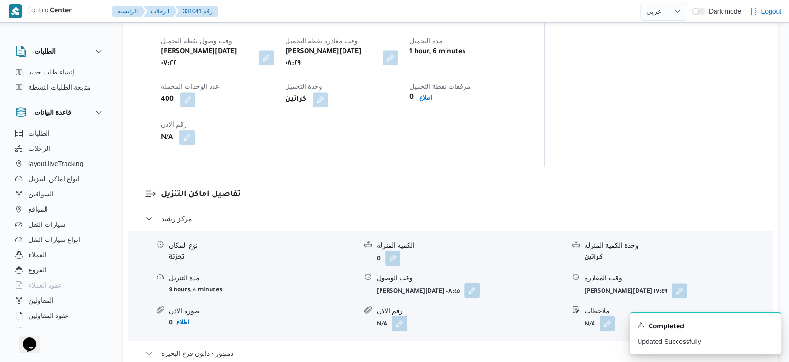
click at [469, 283] on button "button" at bounding box center [471, 290] width 15 height 15
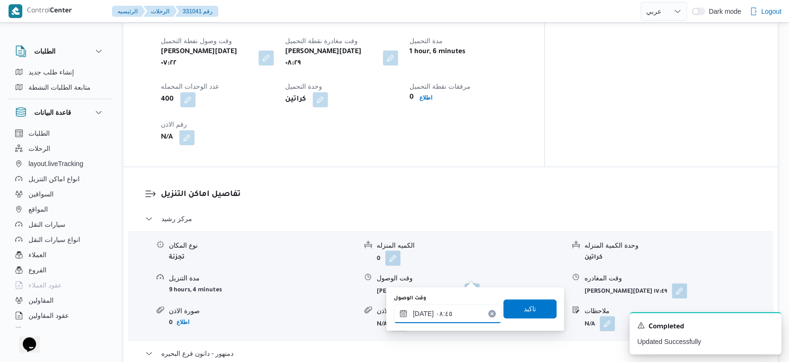
click at [450, 316] on input "[DATE] ٠٨:٤٥" at bounding box center [448, 313] width 108 height 19
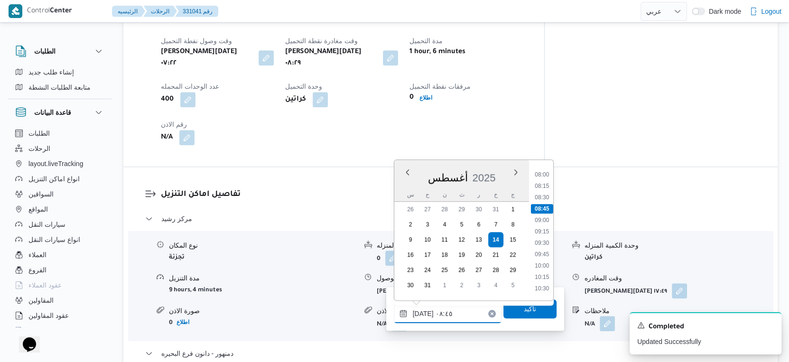
scroll to position [386, 0]
click at [540, 242] on li "10:00" at bounding box center [542, 241] width 22 height 9
type input "[DATE] ١٠:٠٠"
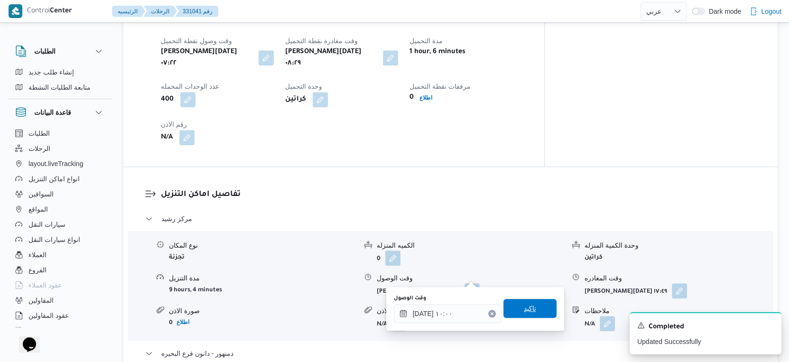
click at [534, 311] on span "تاكيد" at bounding box center [529, 308] width 53 height 19
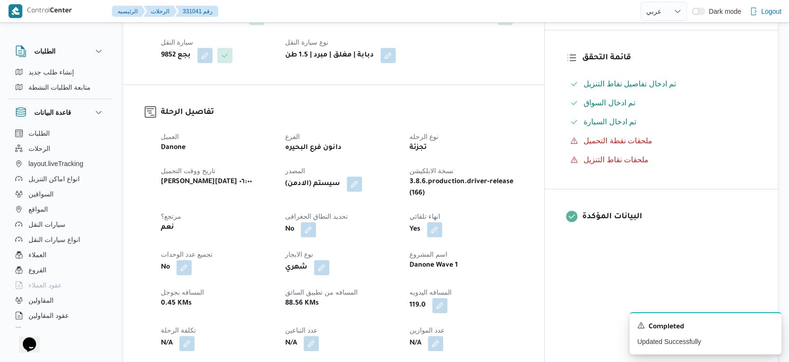
scroll to position [0, 0]
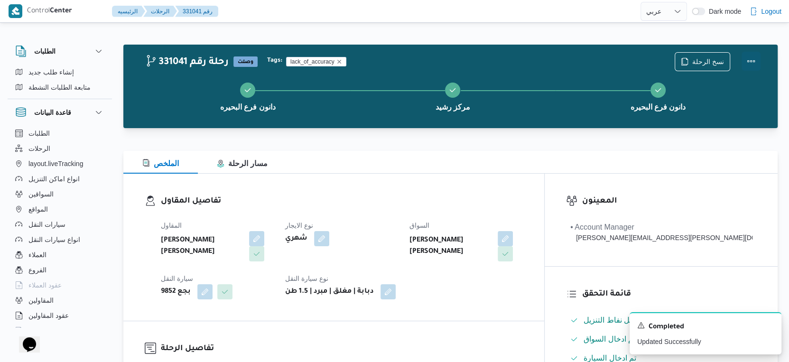
click at [754, 63] on button "Actions" at bounding box center [750, 61] width 19 height 19
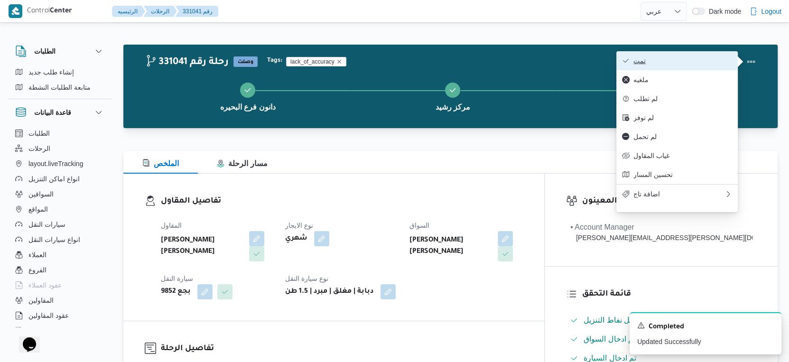
click at [707, 60] on span "تمت" at bounding box center [682, 61] width 99 height 8
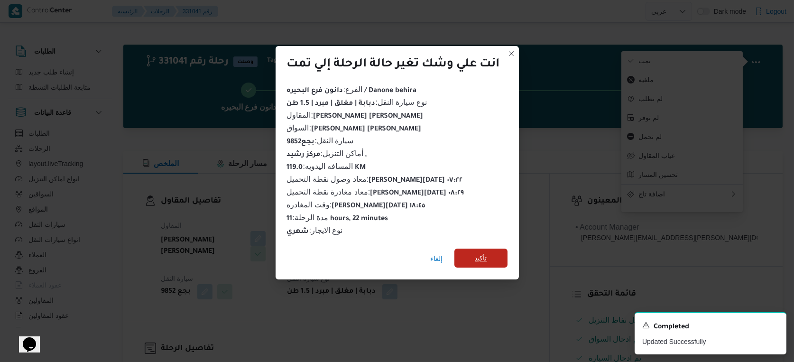
click at [484, 257] on span "تأكيد" at bounding box center [481, 257] width 12 height 11
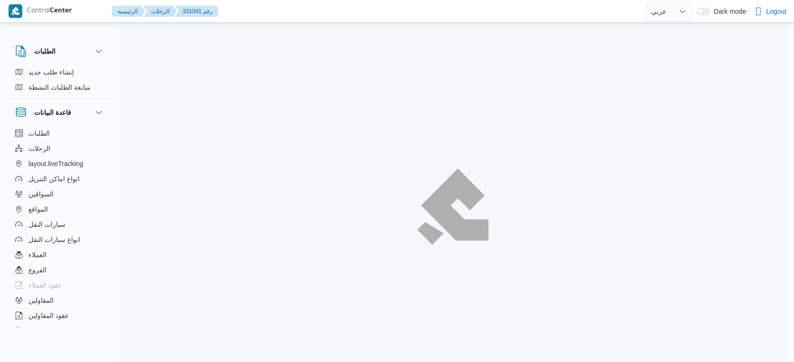
select select "ar"
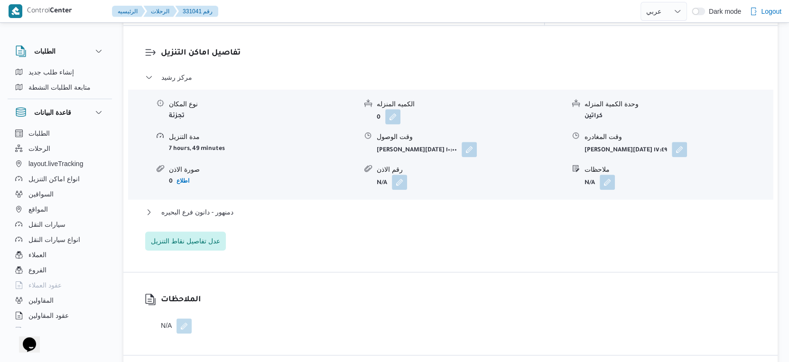
scroll to position [843, 0]
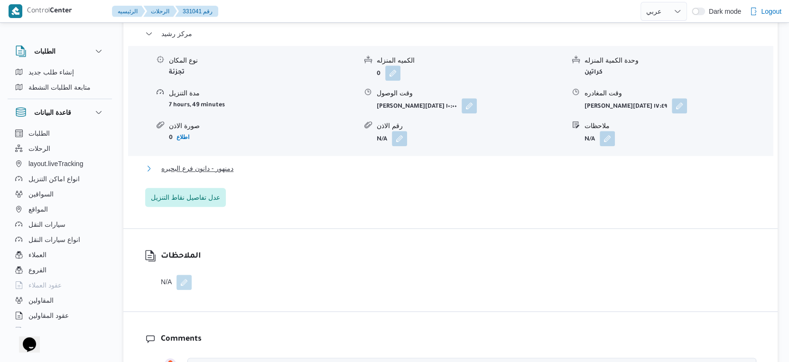
click at [252, 163] on button "دمنهور - دانون فرع البحيره" at bounding box center [450, 168] width 611 height 11
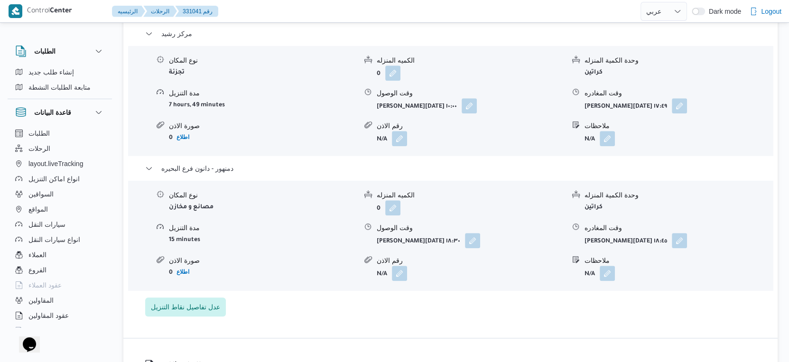
select select "ar"
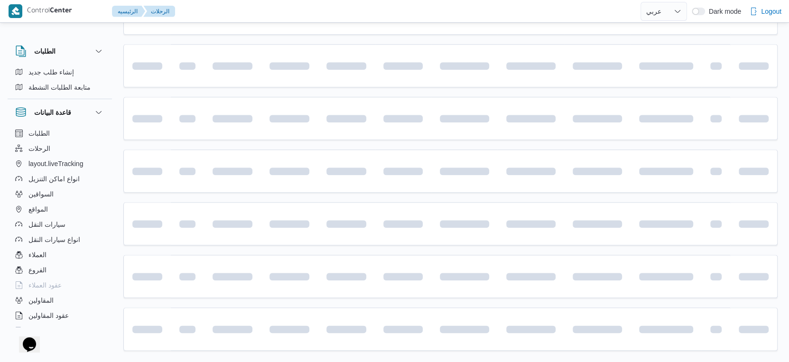
scroll to position [774, 0]
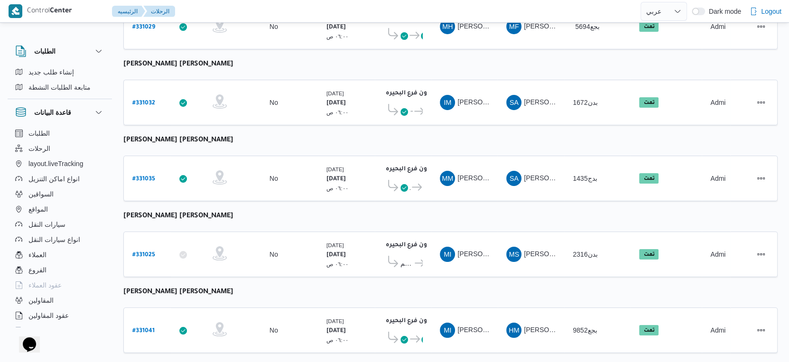
select select "ar"
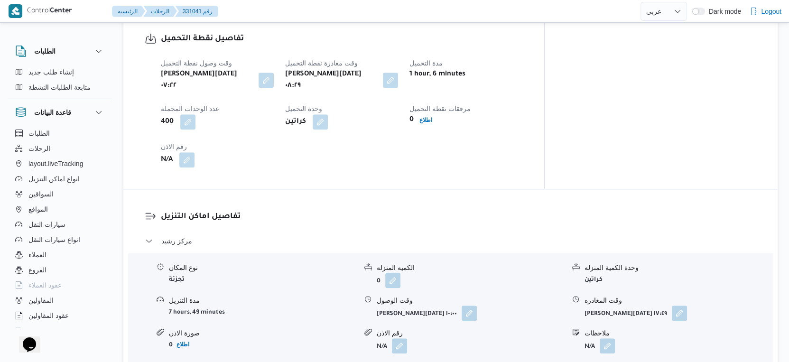
scroll to position [843, 0]
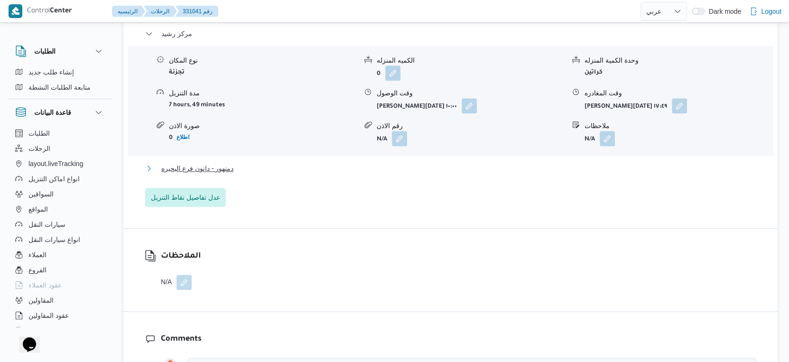
click at [263, 163] on button "دمنهور - دانون فرع البحيره" at bounding box center [450, 168] width 611 height 11
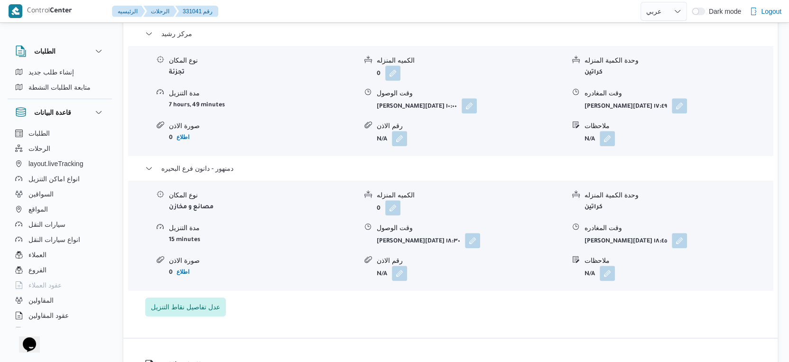
select select "ar"
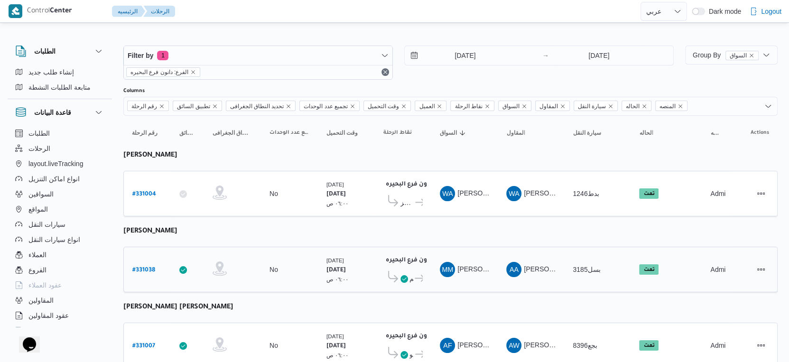
click at [148, 267] on b "# 331038" at bounding box center [143, 270] width 23 height 7
select select "ar"
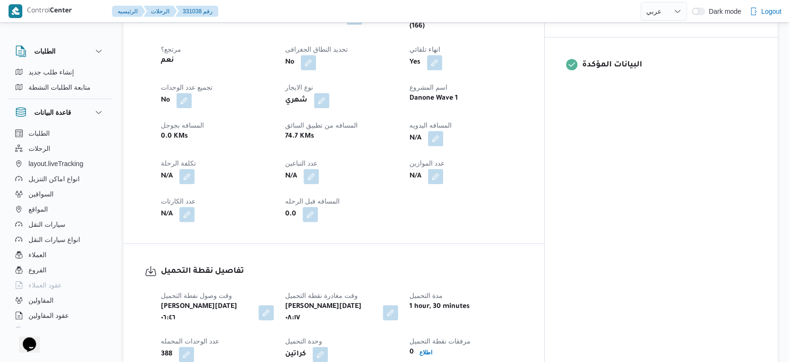
scroll to position [474, 0]
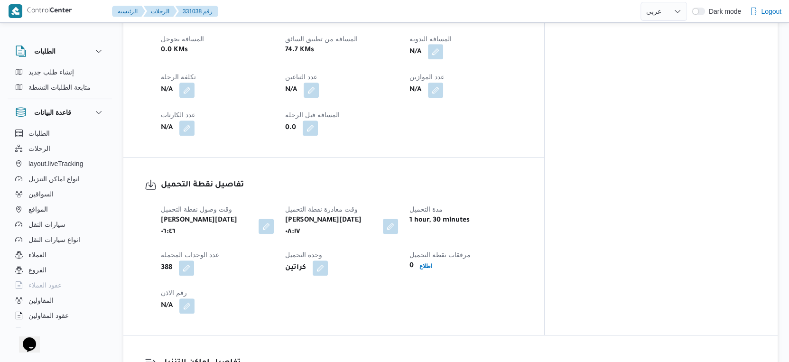
click at [443, 59] on button "button" at bounding box center [435, 51] width 15 height 15
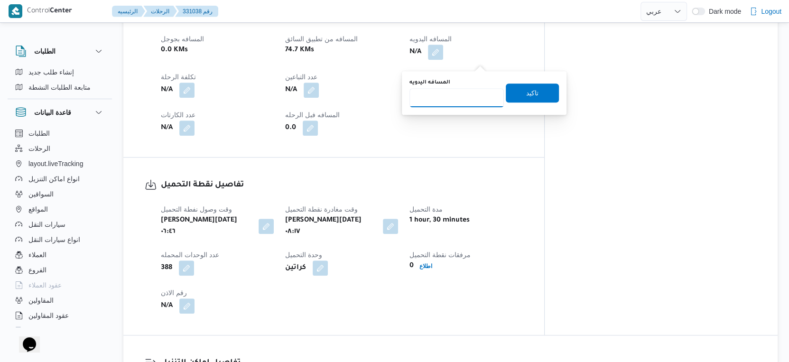
click at [453, 101] on input "المسافه اليدويه" at bounding box center [456, 97] width 94 height 19
type input "96"
click at [543, 99] on span "تاكيد" at bounding box center [532, 92] width 53 height 19
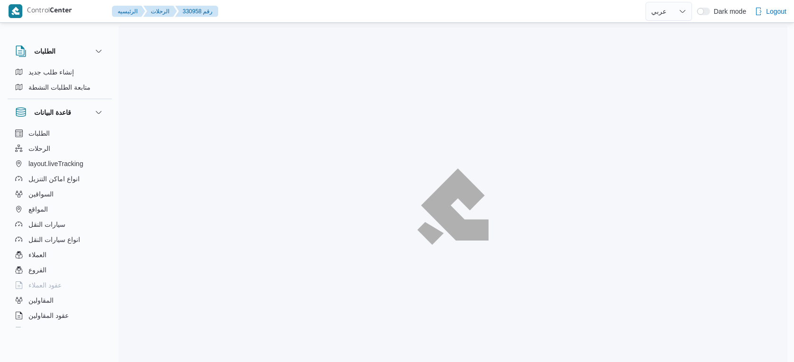
select select "ar"
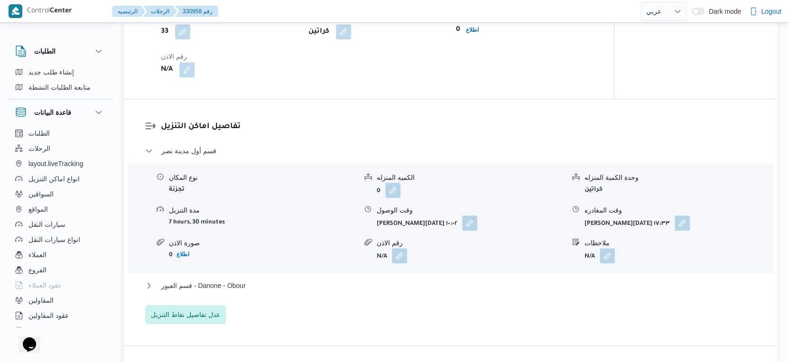
scroll to position [868, 0]
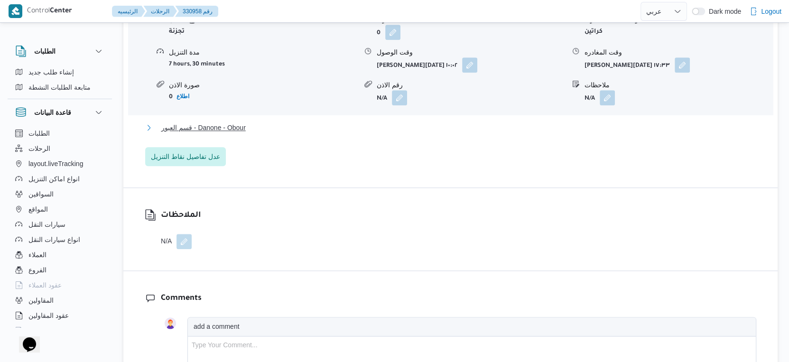
click at [257, 124] on button "قسم العبور - Danone - Obour" at bounding box center [450, 127] width 611 height 11
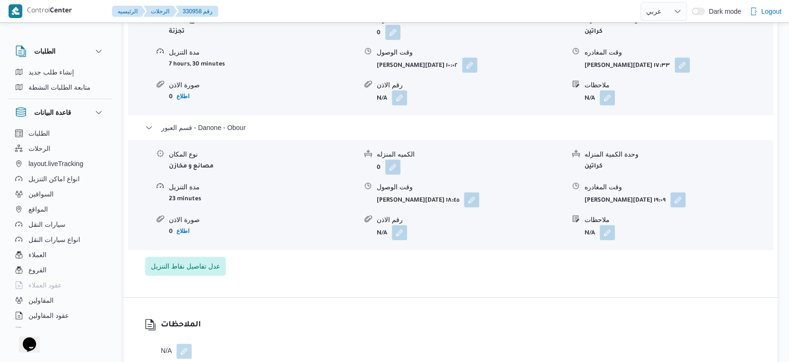
select select "ar"
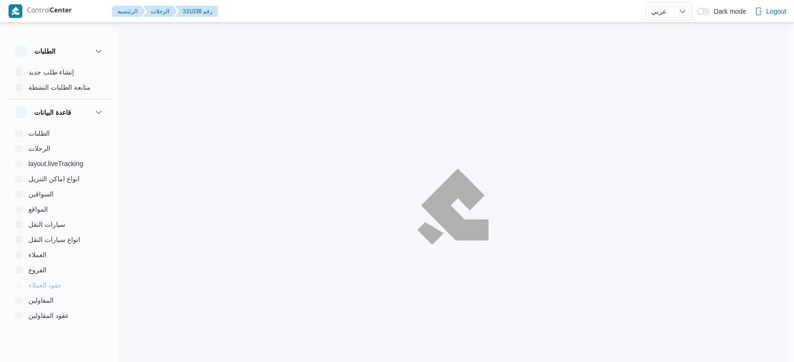
select select "ar"
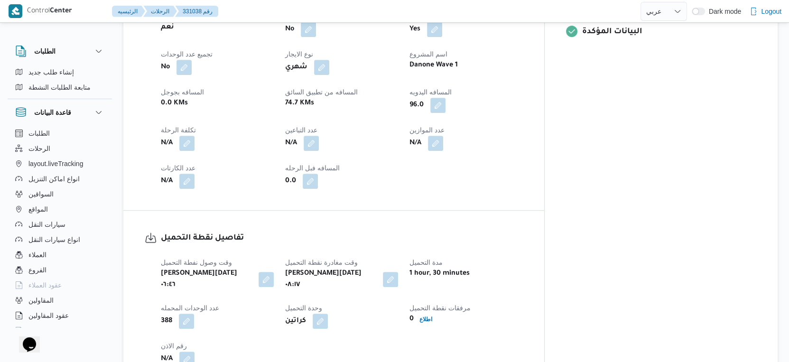
scroll to position [632, 0]
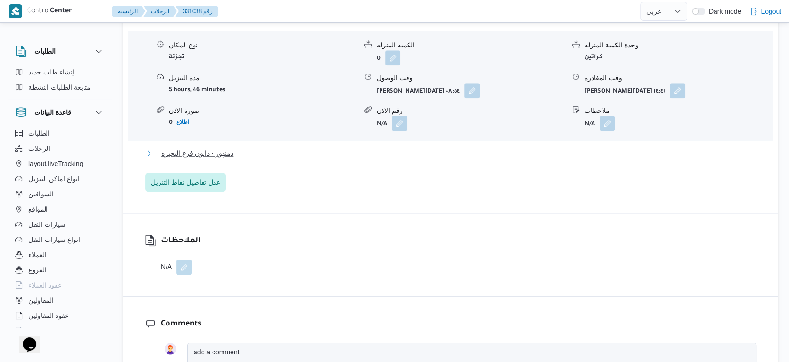
click at [260, 157] on button "دمنهور - دانون فرع البحيره" at bounding box center [450, 152] width 611 height 11
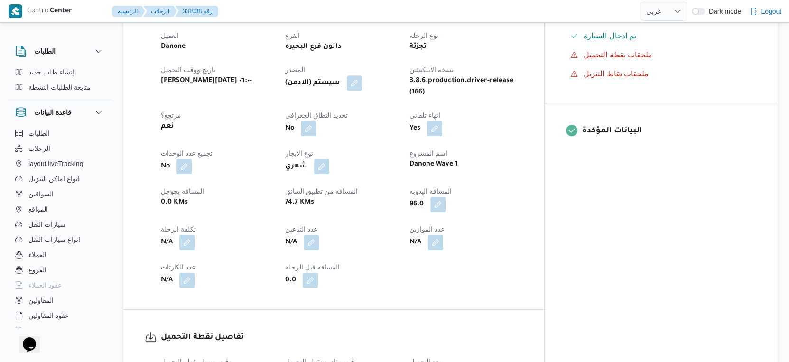
scroll to position [316, 0]
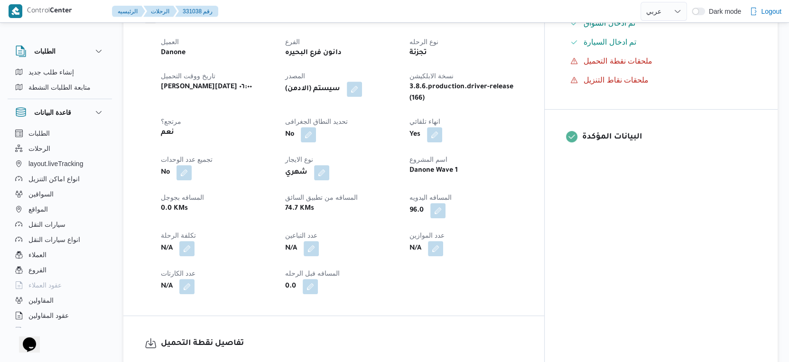
select select "ar"
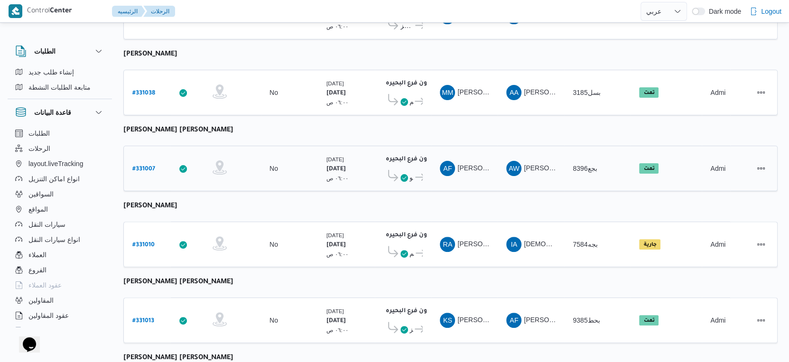
scroll to position [247, 0]
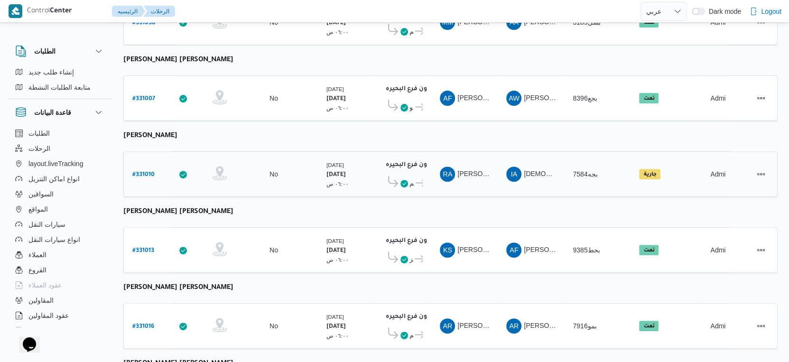
click at [148, 172] on b "# 331010" at bounding box center [143, 175] width 22 height 7
select select "ar"
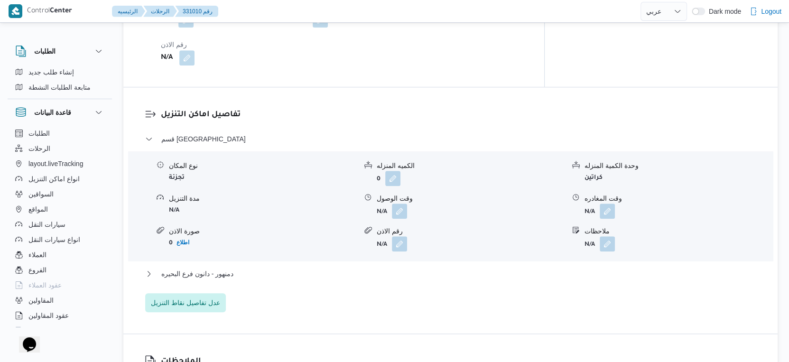
scroll to position [632, 0]
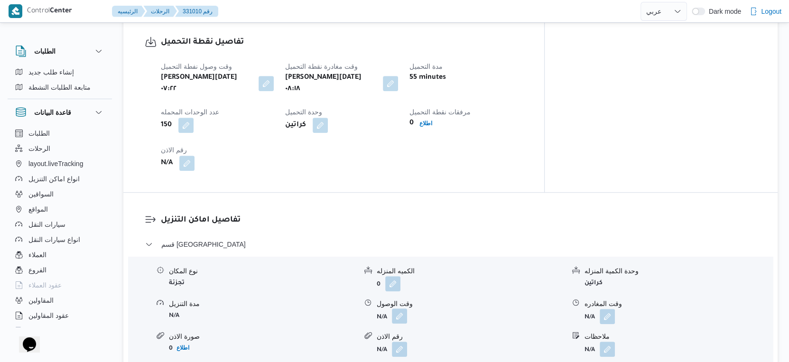
click at [405, 308] on button "button" at bounding box center [399, 315] width 15 height 15
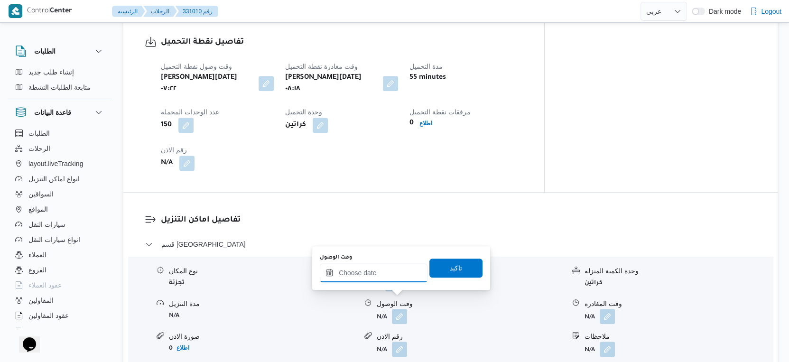
click at [382, 279] on input "وقت الوصول" at bounding box center [374, 272] width 108 height 19
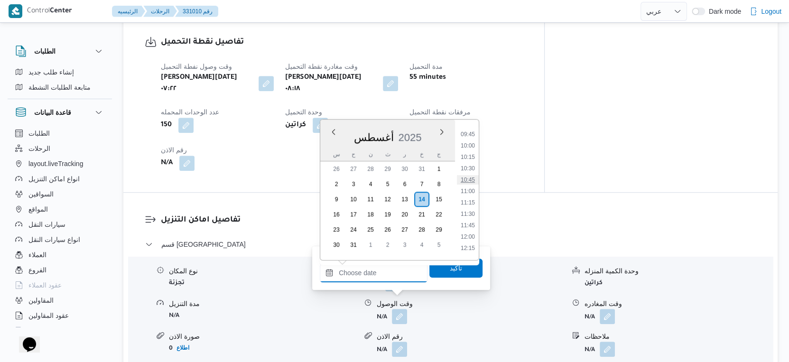
scroll to position [389, 0]
drag, startPoint x: 470, startPoint y: 159, endPoint x: 469, endPoint y: 179, distance: 19.5
click at [470, 159] on li "09:15" at bounding box center [468, 163] width 22 height 9
type input "١٤/٠٨/٢٠٢٥ ٠٩:١٥"
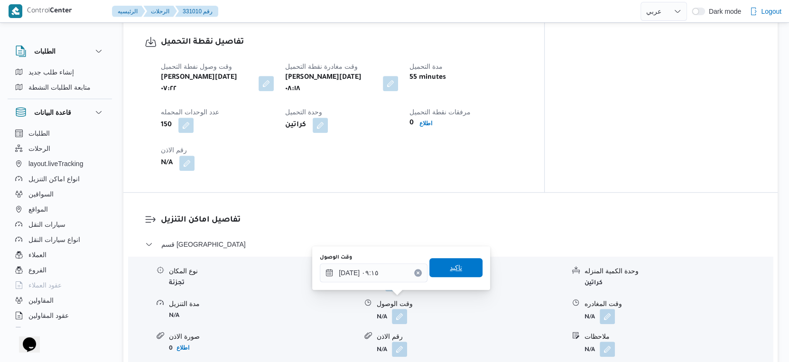
click at [453, 269] on span "تاكيد" at bounding box center [456, 267] width 12 height 11
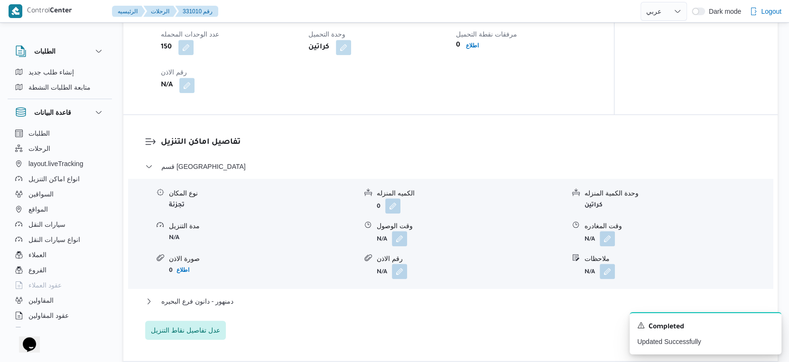
scroll to position [791, 0]
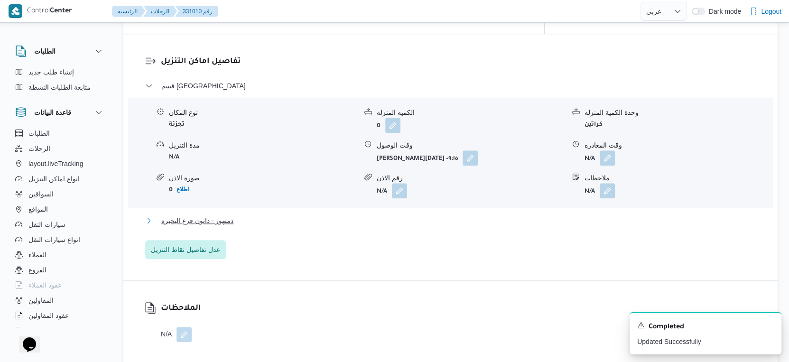
click at [216, 215] on span "دمنهور - دانون فرع البحيره" at bounding box center [197, 220] width 72 height 11
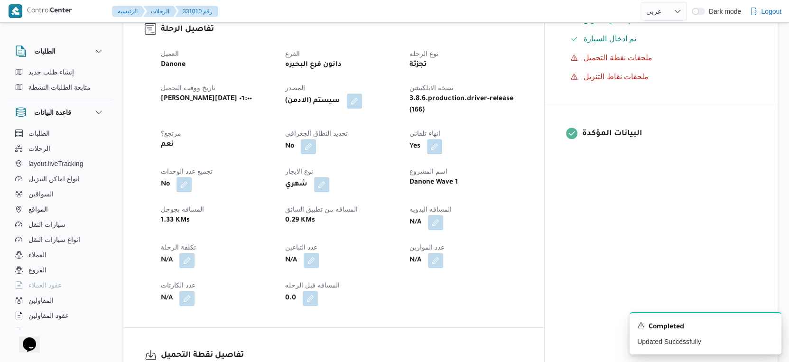
scroll to position [316, 0]
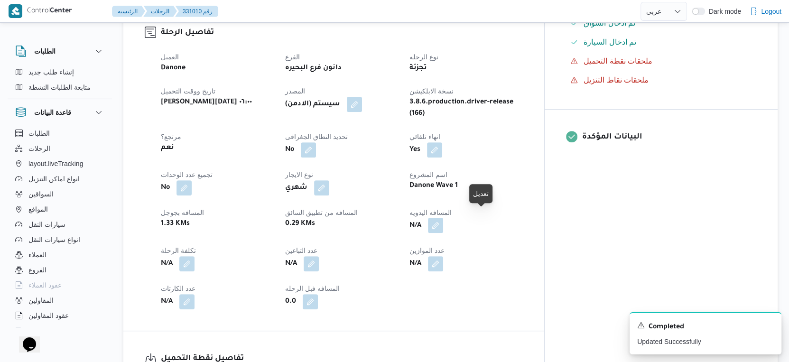
click at [443, 220] on button "button" at bounding box center [435, 225] width 15 height 15
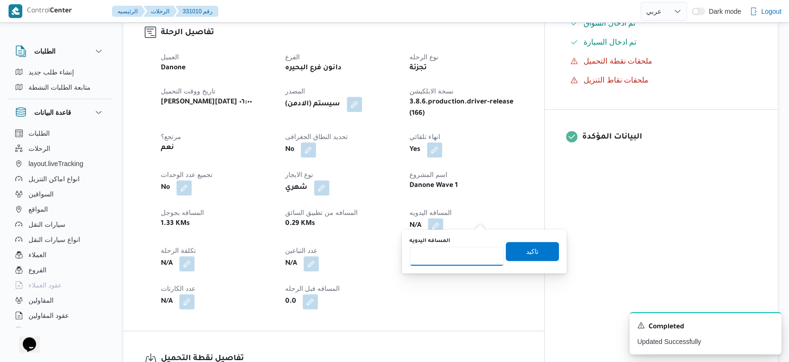
click at [450, 256] on input "المسافه اليدويه" at bounding box center [456, 256] width 94 height 19
type input "108"
click at [526, 253] on span "تاكيد" at bounding box center [532, 251] width 12 height 11
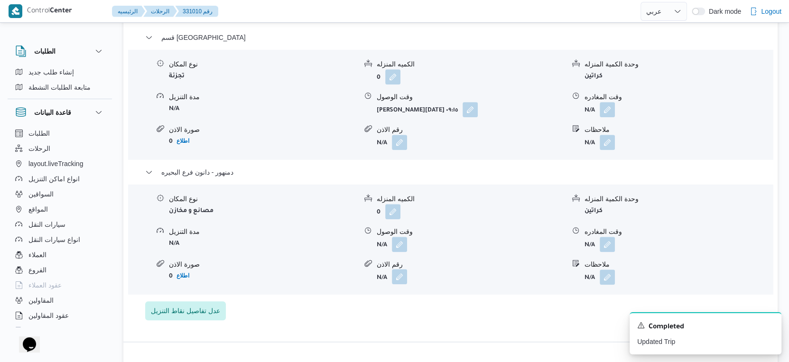
scroll to position [843, 0]
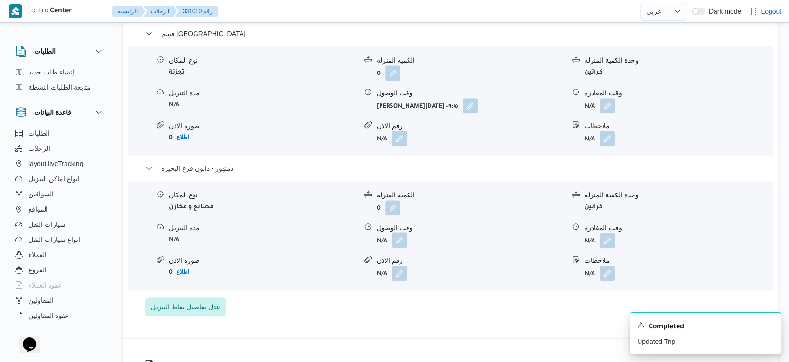
click at [398, 232] on button "button" at bounding box center [399, 239] width 15 height 15
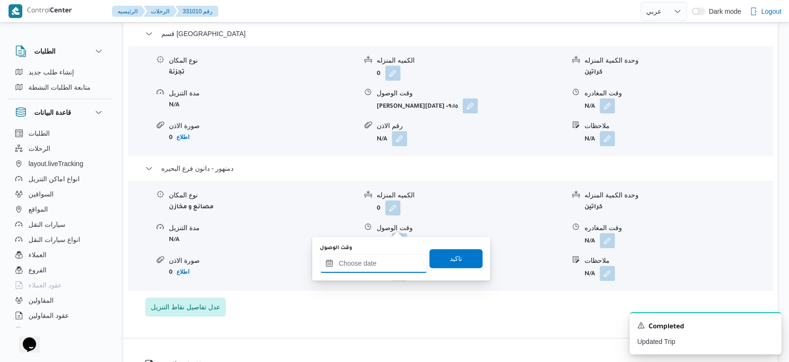
click at [389, 263] on input "وقت الوصول" at bounding box center [374, 263] width 108 height 19
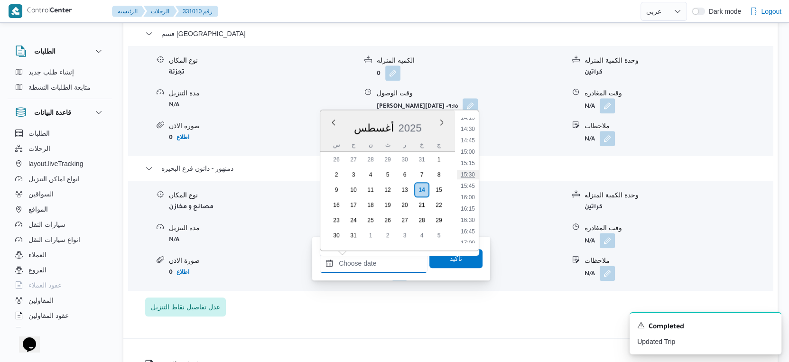
scroll to position [653, 0]
click at [473, 164] on li "15:15" at bounding box center [468, 163] width 22 height 9
type input "١٤/٠٨/٢٠٢٥ ١٥:١٥"
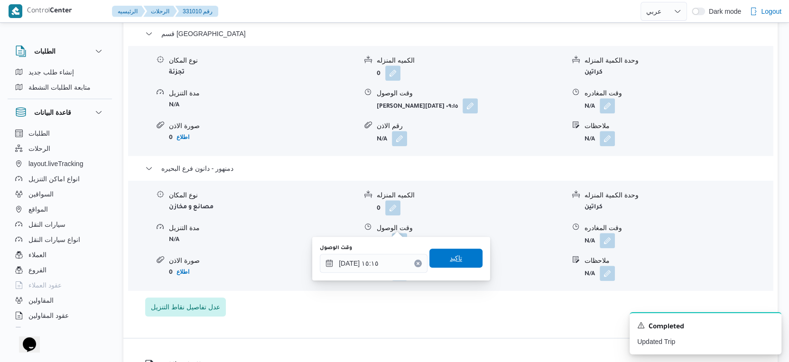
drag, startPoint x: 451, startPoint y: 262, endPoint x: 482, endPoint y: 257, distance: 30.7
click at [454, 262] on span "تاكيد" at bounding box center [456, 257] width 12 height 11
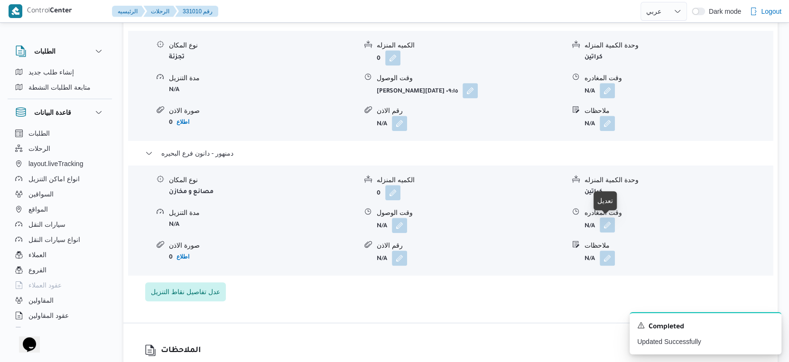
click at [605, 228] on button "button" at bounding box center [606, 224] width 15 height 15
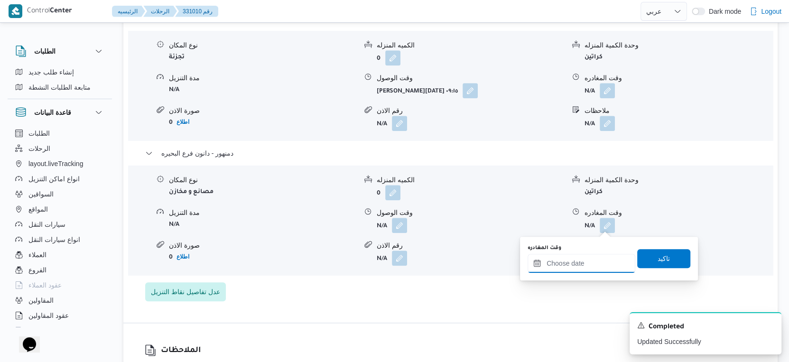
click at [598, 269] on input "وقت المغادره" at bounding box center [581, 263] width 108 height 19
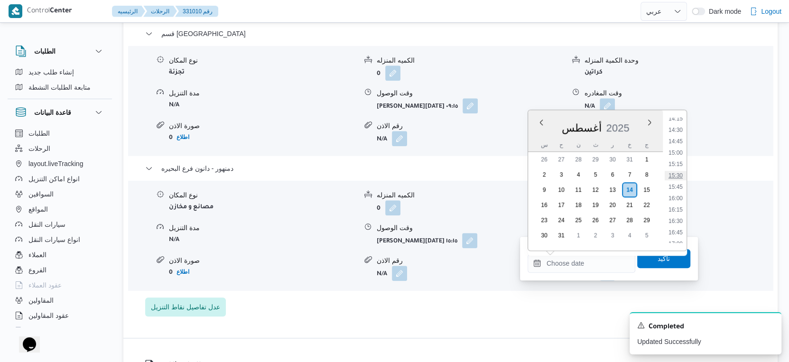
click at [678, 177] on li "15:30" at bounding box center [675, 175] width 22 height 9
type input "[DATE] ١٥:٣٠"
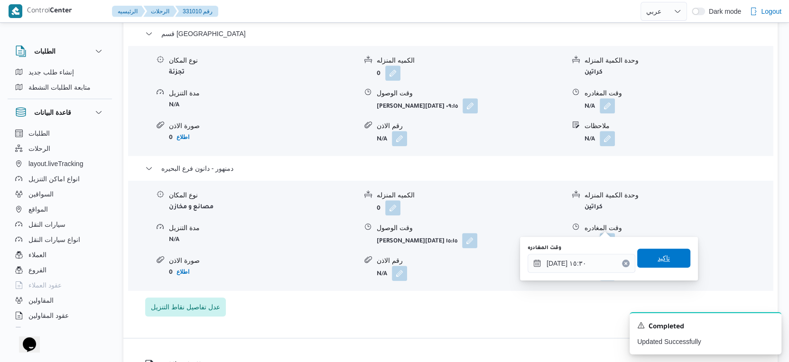
click at [661, 253] on span "تاكيد" at bounding box center [663, 257] width 12 height 11
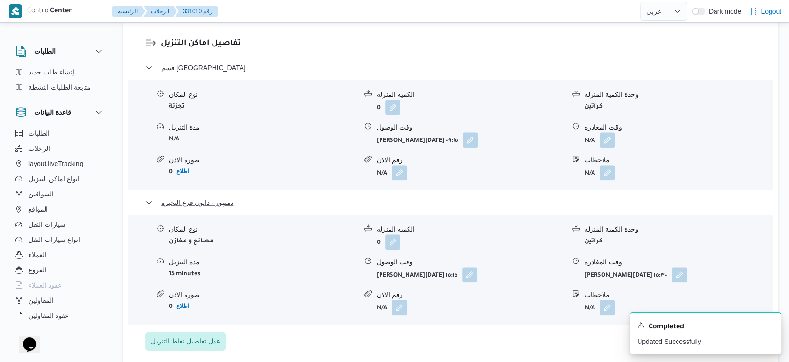
scroll to position [791, 0]
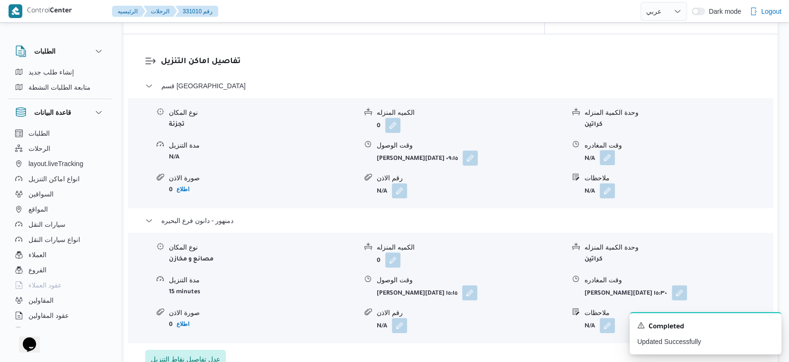
click at [609, 150] on button "button" at bounding box center [606, 157] width 15 height 15
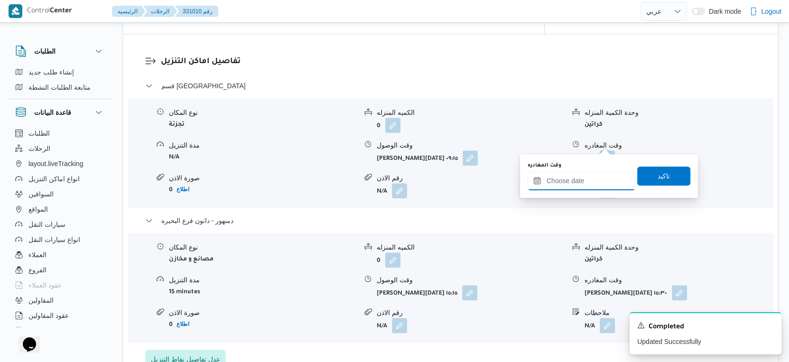
click at [603, 176] on input "وقت المغادره" at bounding box center [581, 180] width 108 height 19
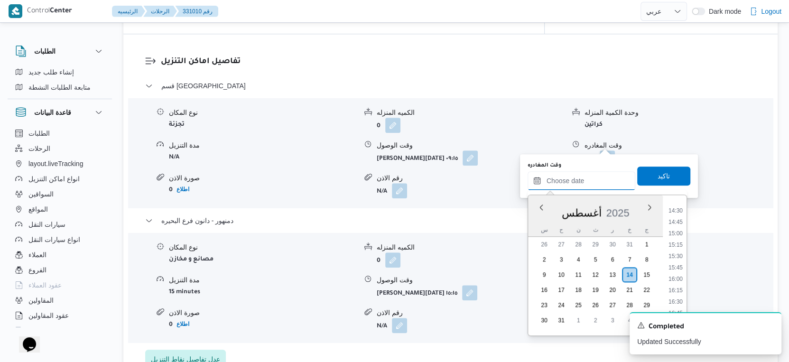
scroll to position [653, 0]
click at [678, 214] on li "14:30" at bounding box center [675, 214] width 22 height 9
type input "١٤/٠٨/٢٠٢٥ ١٤:٣٠"
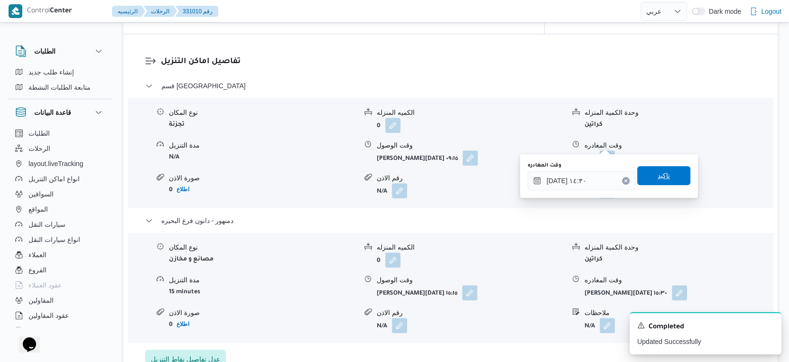
click at [668, 175] on span "تاكيد" at bounding box center [663, 175] width 53 height 19
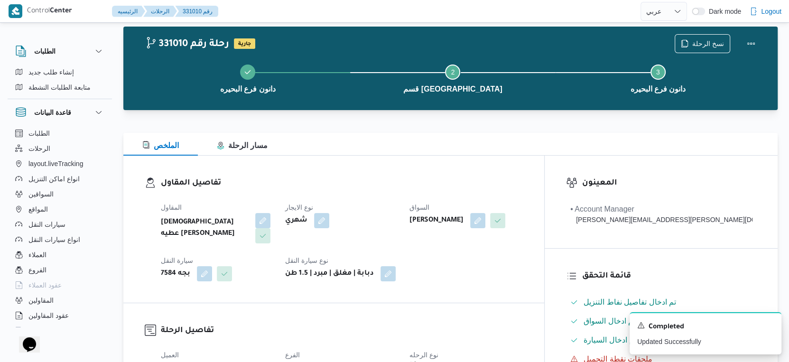
scroll to position [0, 0]
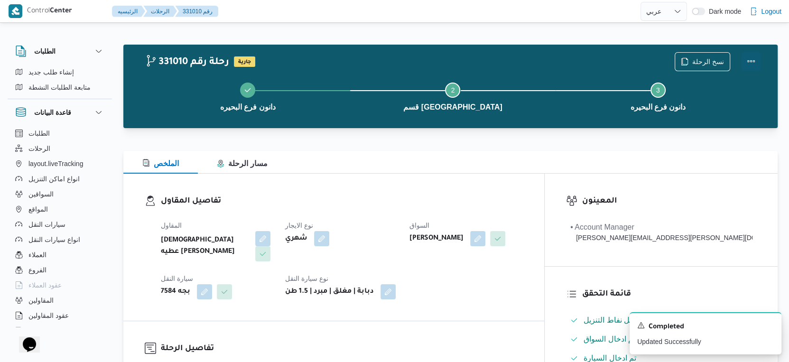
click at [749, 61] on button "Actions" at bounding box center [750, 61] width 19 height 19
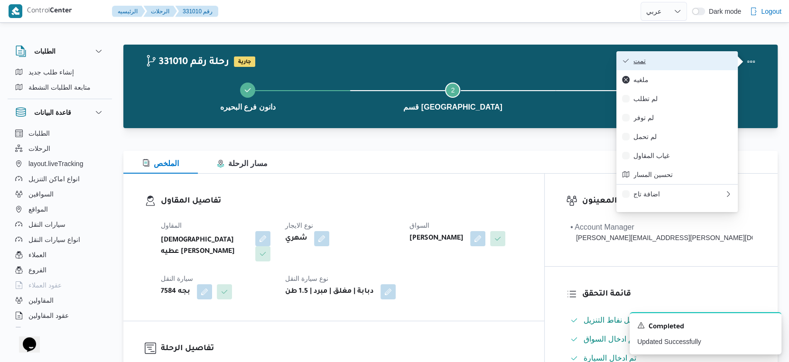
click at [688, 61] on span "تمت" at bounding box center [682, 61] width 99 height 8
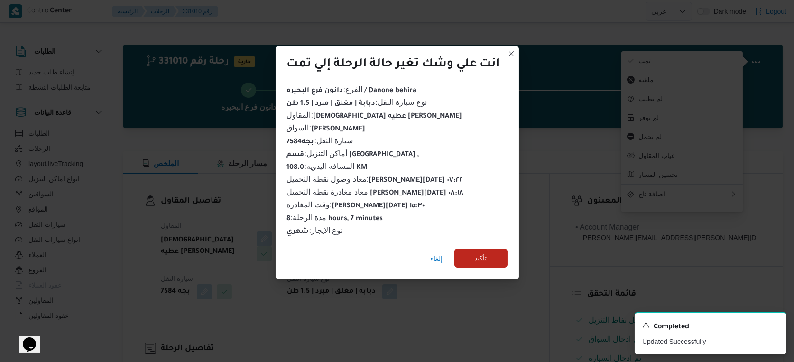
click at [486, 248] on span "تأكيد" at bounding box center [480, 257] width 53 height 19
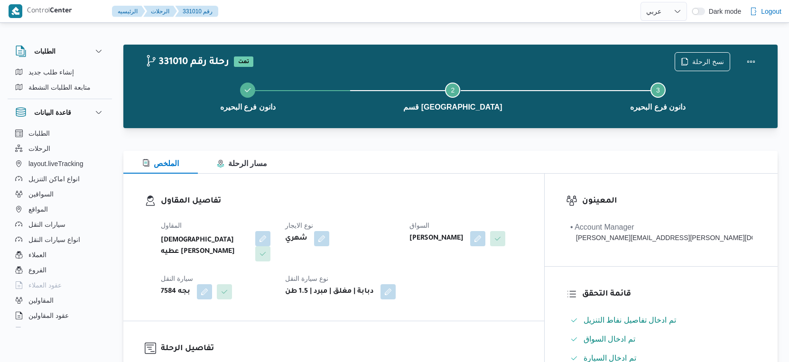
select select "ar"
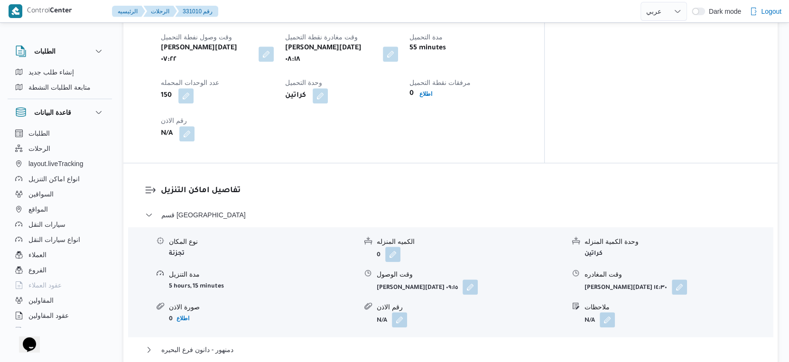
scroll to position [791, 0]
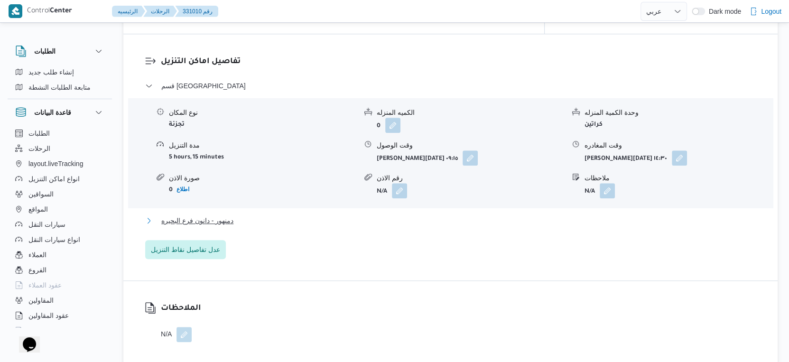
click at [243, 215] on button "دمنهور - دانون فرع البحيره" at bounding box center [450, 220] width 611 height 11
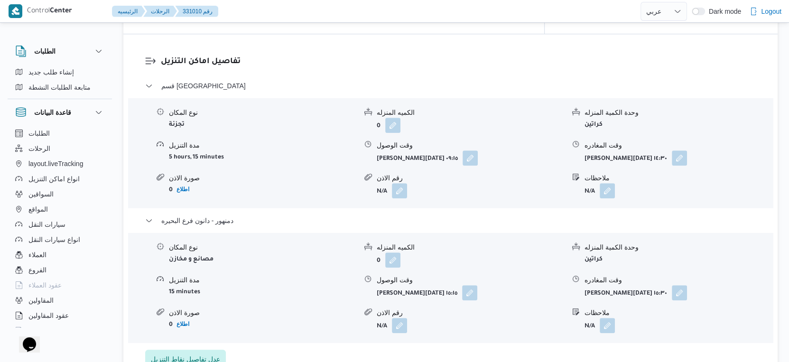
select select "ar"
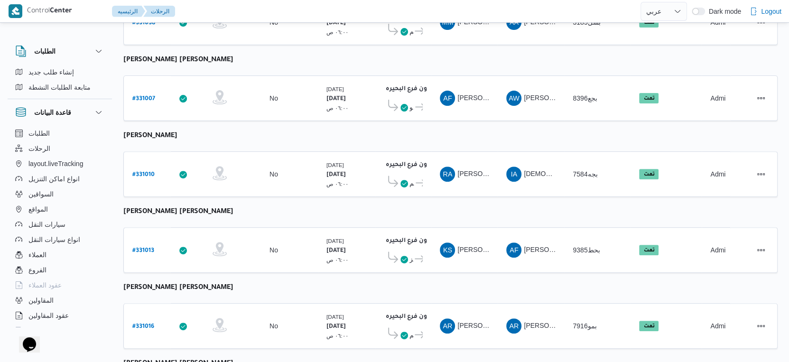
scroll to position [36, 0]
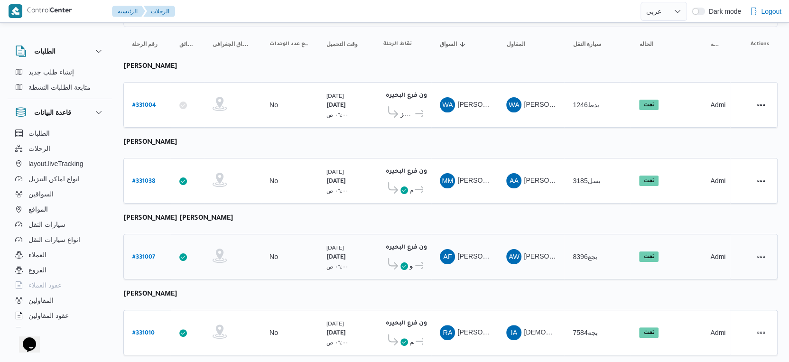
click at [149, 254] on b "# 331007" at bounding box center [143, 257] width 23 height 7
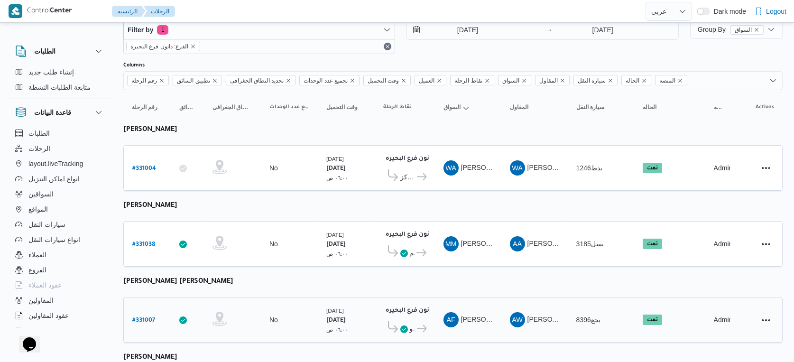
select select "ar"
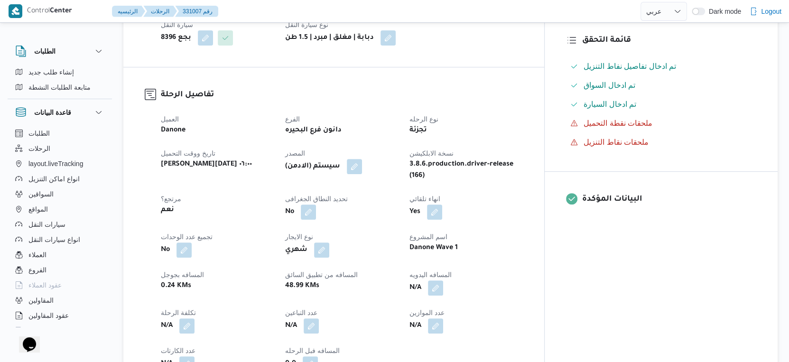
scroll to position [247, 0]
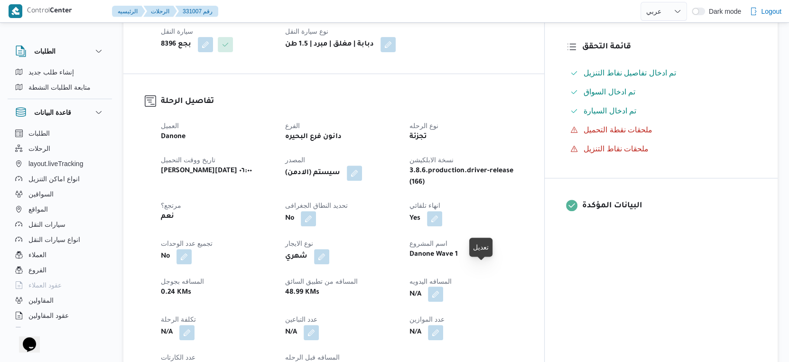
click at [443, 286] on button "button" at bounding box center [435, 293] width 15 height 15
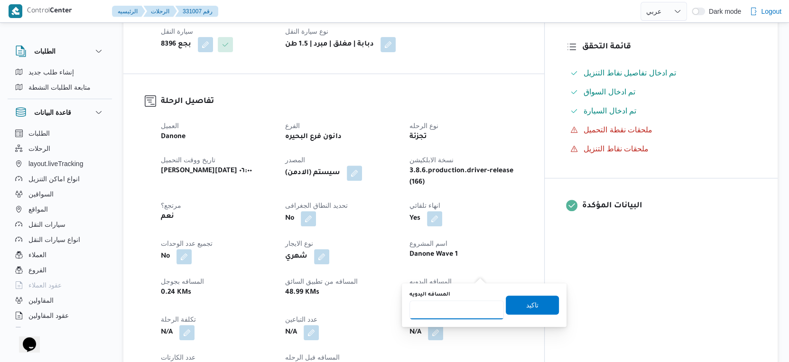
click at [459, 308] on input "المسافه اليدويه" at bounding box center [456, 309] width 94 height 19
type input "65"
click at [526, 303] on span "تاكيد" at bounding box center [532, 304] width 12 height 11
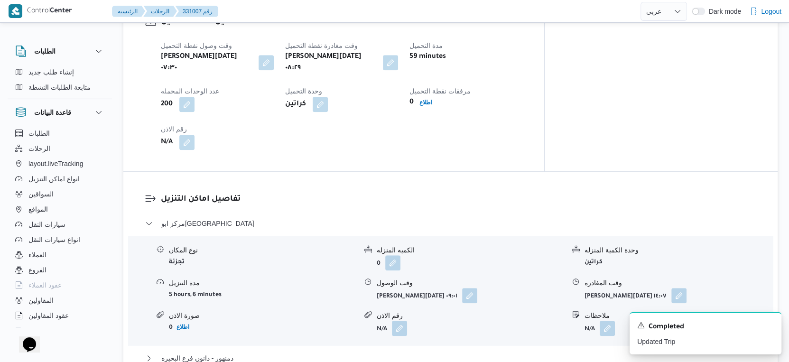
scroll to position [737, 0]
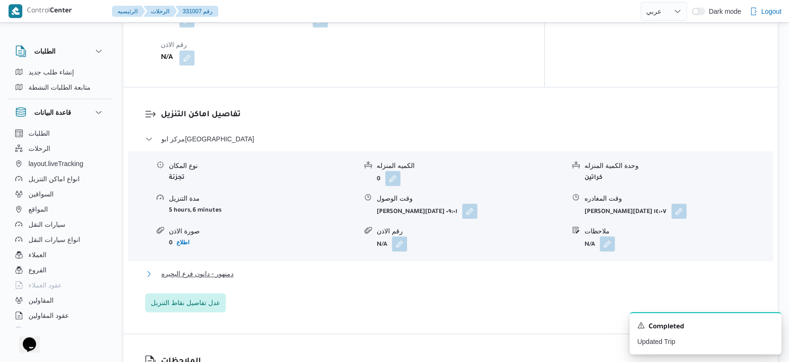
click at [270, 268] on button "دمنهور - دانون فرع البحيره" at bounding box center [450, 273] width 611 height 11
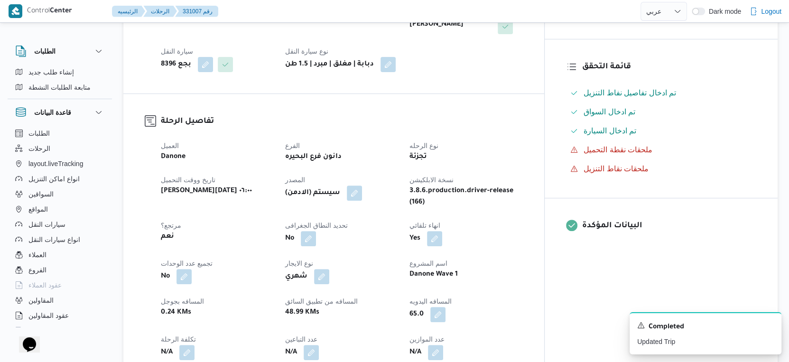
scroll to position [369, 0]
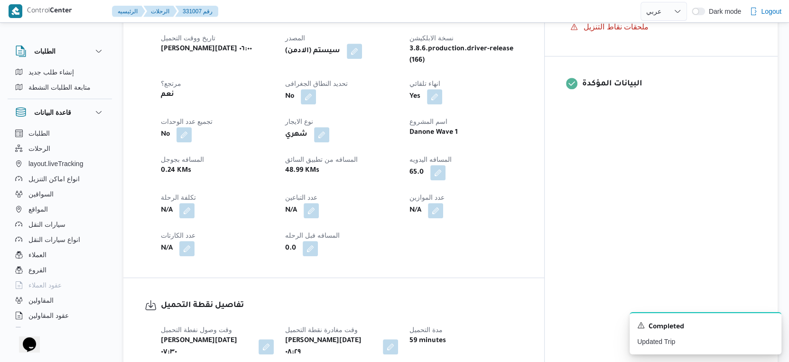
select select "ar"
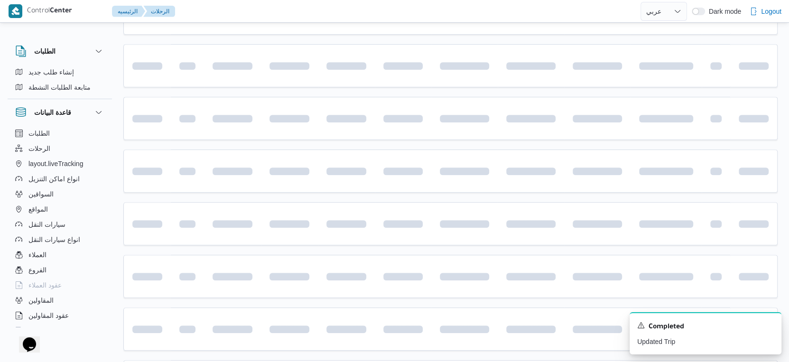
scroll to position [89, 0]
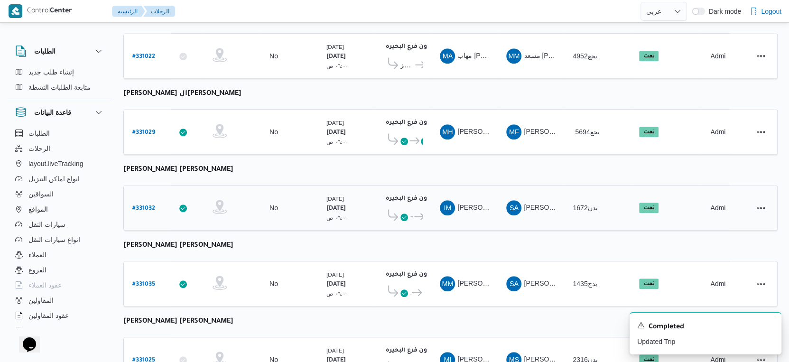
click at [141, 205] on b "# 331032" at bounding box center [143, 208] width 23 height 7
select select "ar"
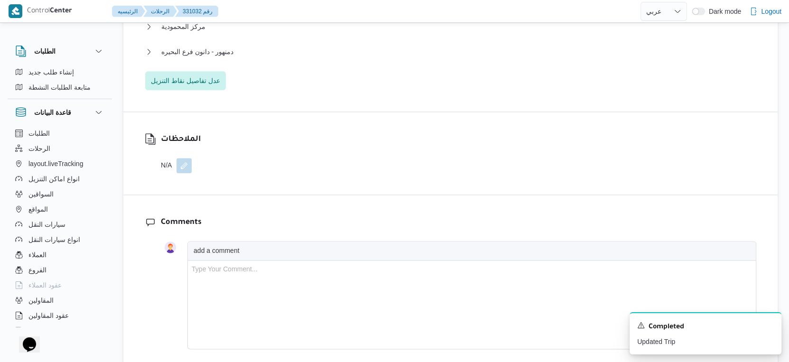
scroll to position [774, 0]
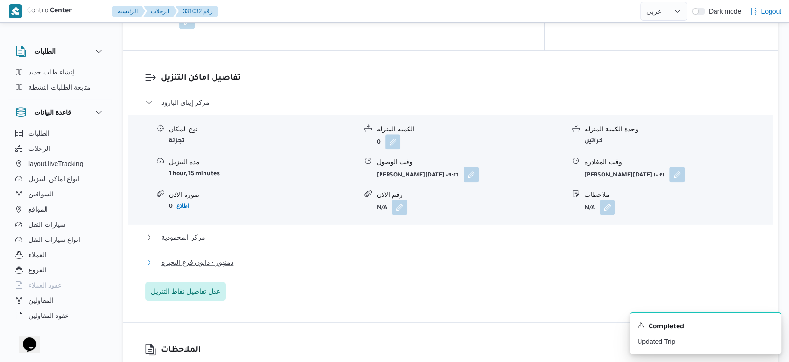
click at [202, 257] on span "دمنهور - دانون فرع البحيره" at bounding box center [197, 262] width 72 height 11
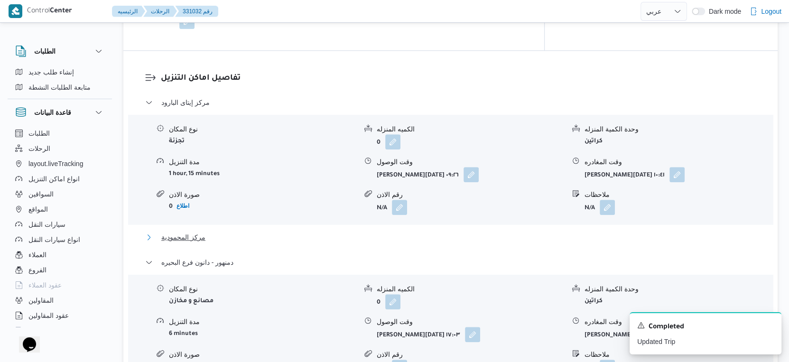
click at [189, 231] on span "مركز المحمودية" at bounding box center [183, 236] width 44 height 11
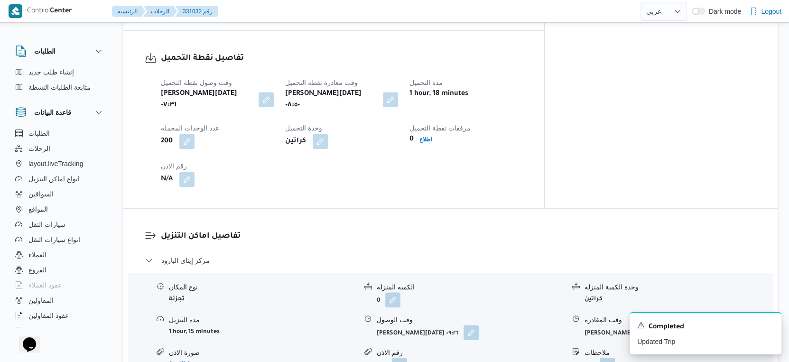
scroll to position [352, 0]
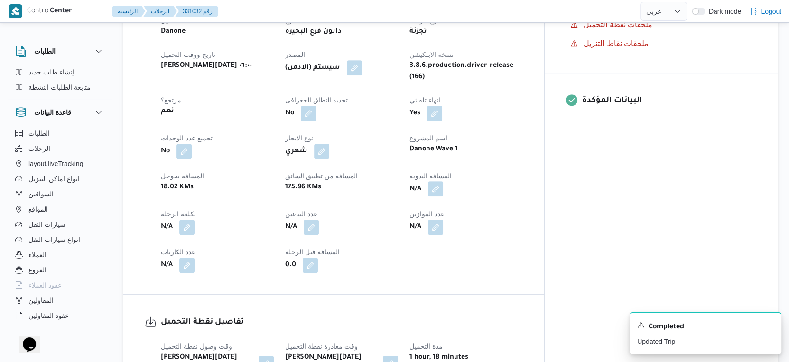
click at [443, 185] on button "button" at bounding box center [435, 188] width 15 height 15
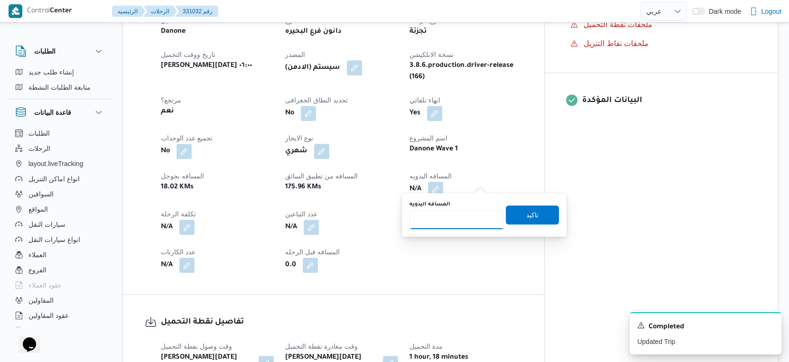
click at [454, 224] on input "المسافه اليدويه" at bounding box center [456, 219] width 94 height 19
type input "177"
click at [536, 213] on span "تاكيد" at bounding box center [532, 214] width 53 height 19
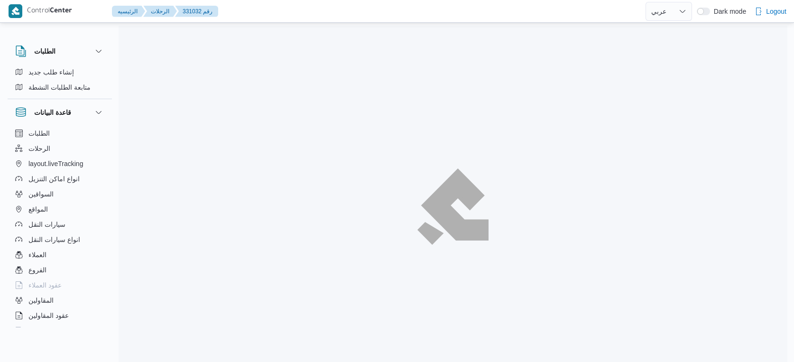
select select "ar"
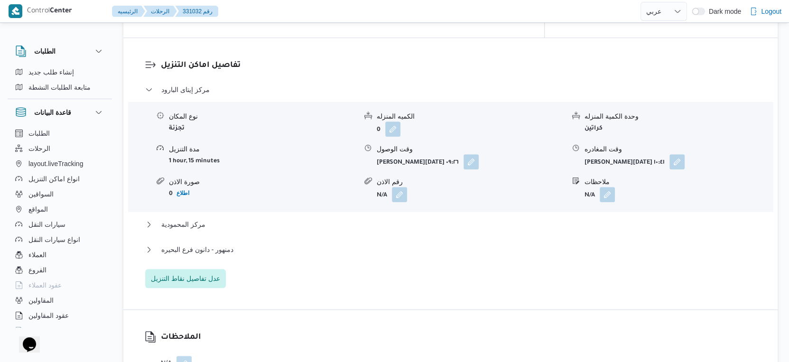
scroll to position [843, 0]
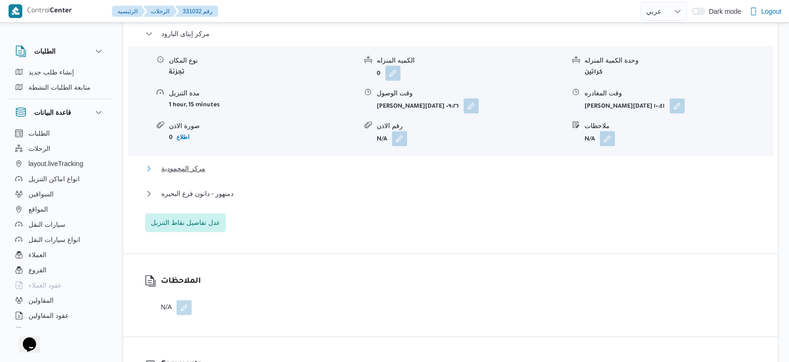
click at [236, 163] on button "مركز المحمودية" at bounding box center [450, 168] width 611 height 11
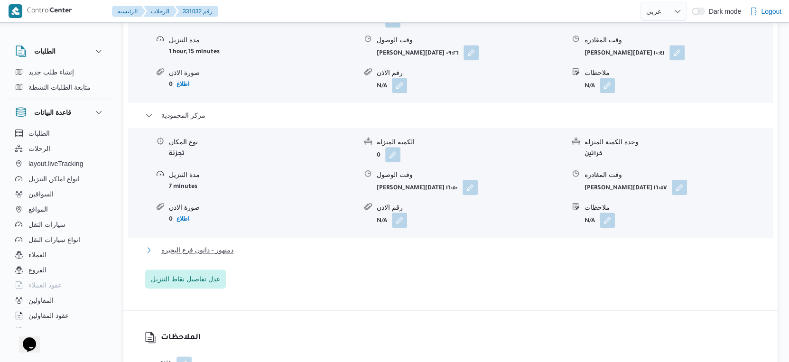
click at [253, 244] on button "دمنهور - دانون فرع البحيره" at bounding box center [450, 249] width 611 height 11
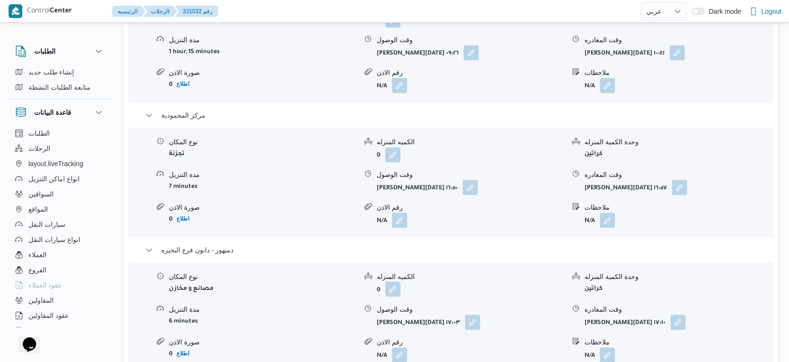
scroll to position [948, 0]
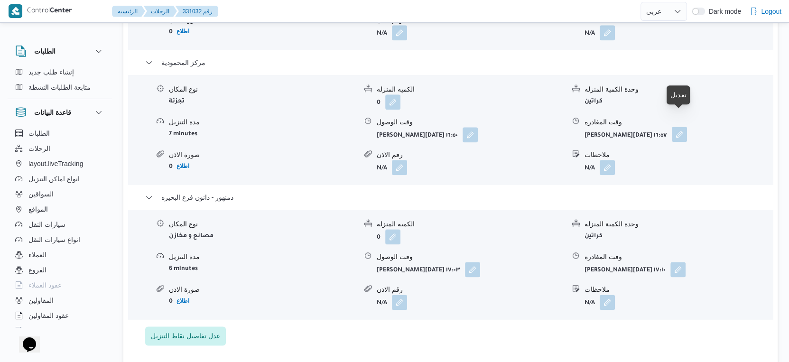
click at [682, 127] on button "button" at bounding box center [678, 134] width 15 height 15
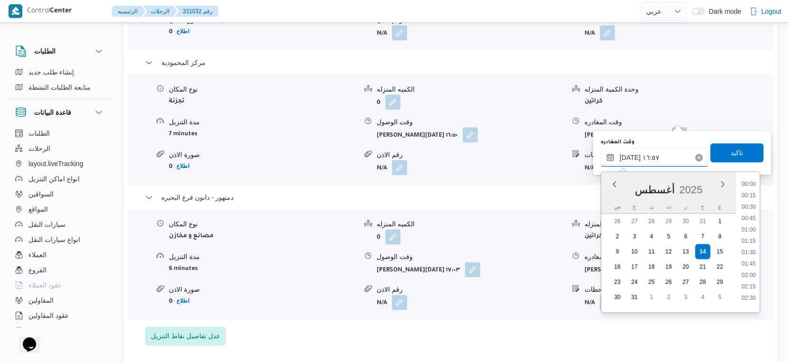
click at [636, 159] on input "[DATE] ١٦:٥٧" at bounding box center [654, 157] width 108 height 19
click at [753, 234] on li "16:30" at bounding box center [748, 238] width 22 height 9
type input "[DATE] ١٦:٣٠"
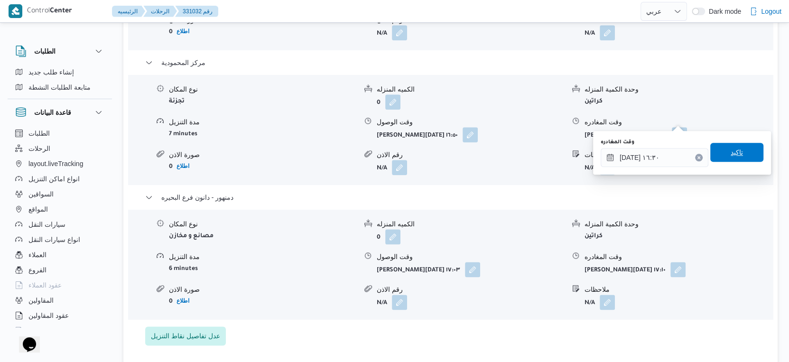
click at [735, 153] on span "تاكيد" at bounding box center [736, 152] width 53 height 19
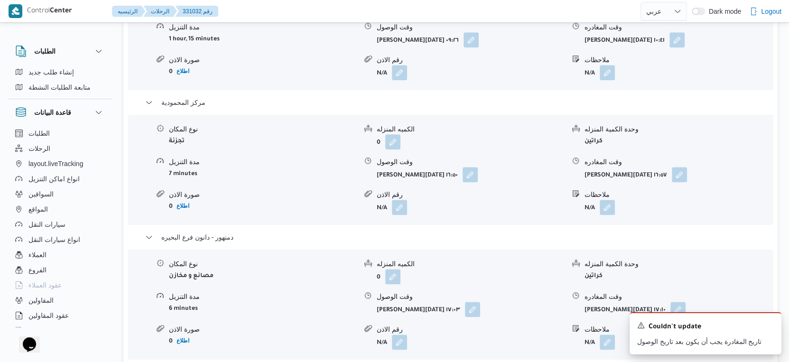
scroll to position [843, 0]
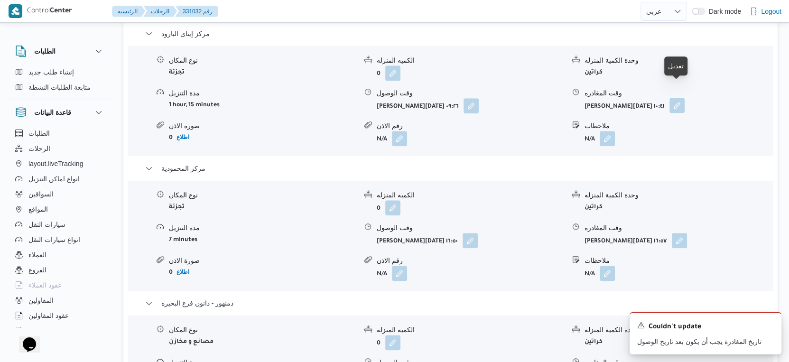
click at [674, 98] on button "button" at bounding box center [676, 105] width 15 height 15
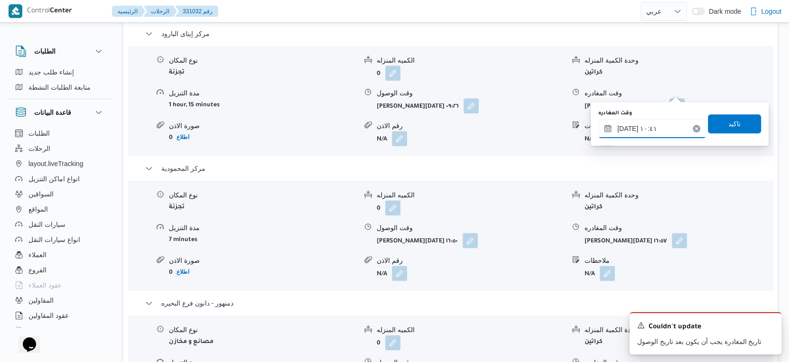
click at [657, 127] on input "[DATE] ١٠:٤١" at bounding box center [652, 128] width 108 height 19
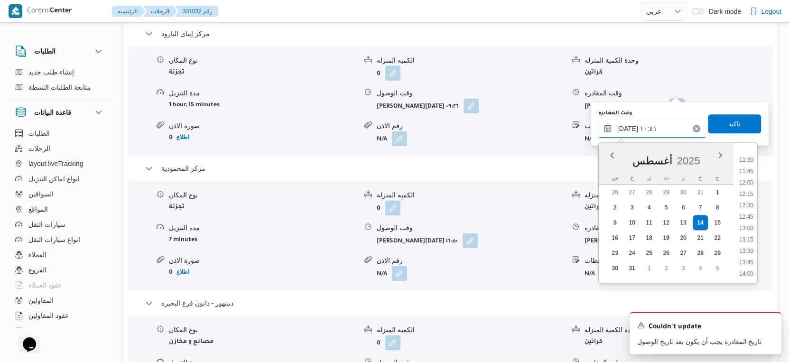
scroll to position [571, 0]
click at [750, 196] on li "13:30" at bounding box center [746, 198] width 22 height 9
type input "[DATE] ١٣:٣٠"
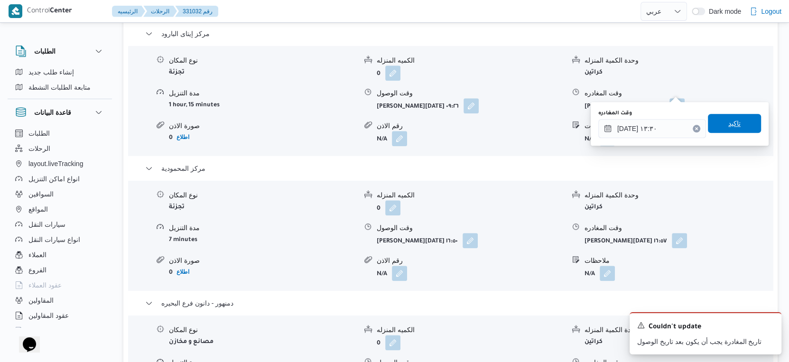
click at [735, 129] on span "تاكيد" at bounding box center [734, 123] width 53 height 19
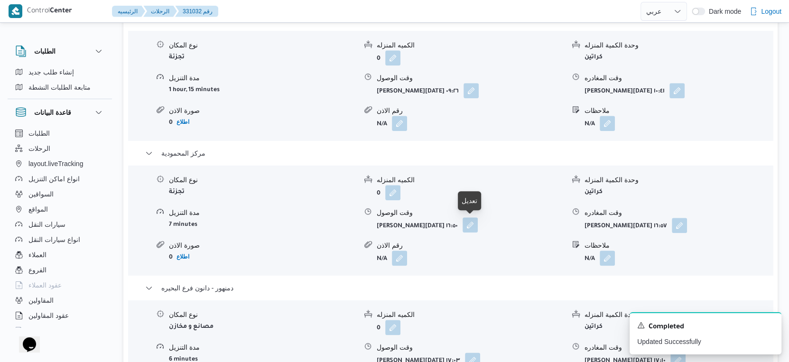
click at [474, 223] on button "button" at bounding box center [469, 224] width 15 height 15
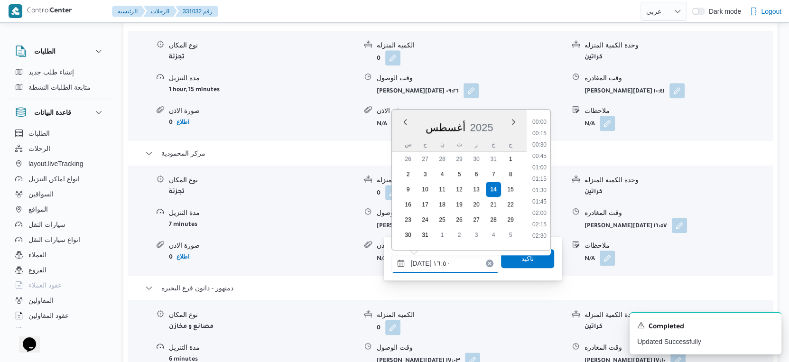
click at [446, 268] on input "[DATE] ١٦:٥٠" at bounding box center [445, 263] width 108 height 19
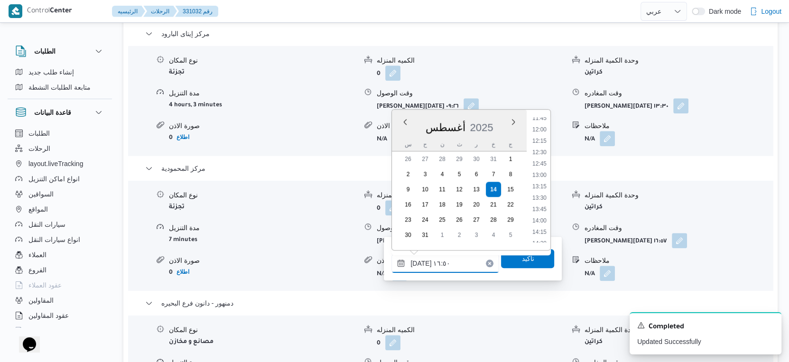
scroll to position [591, 0]
click at [540, 164] on li "14:00" at bounding box center [539, 167] width 22 height 9
type input "[DATE] ١٤:٠٠"
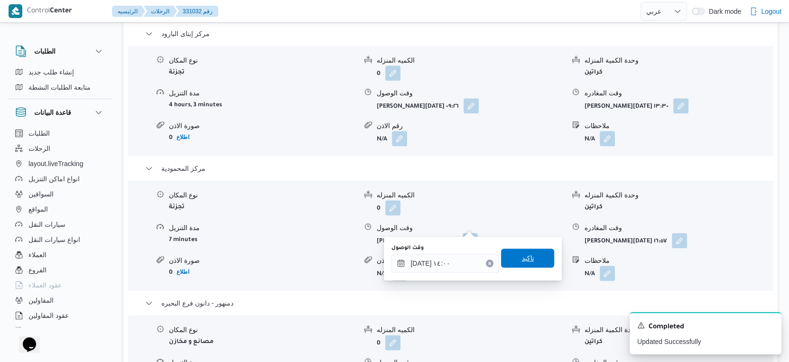
click at [526, 261] on span "تاكيد" at bounding box center [527, 257] width 53 height 19
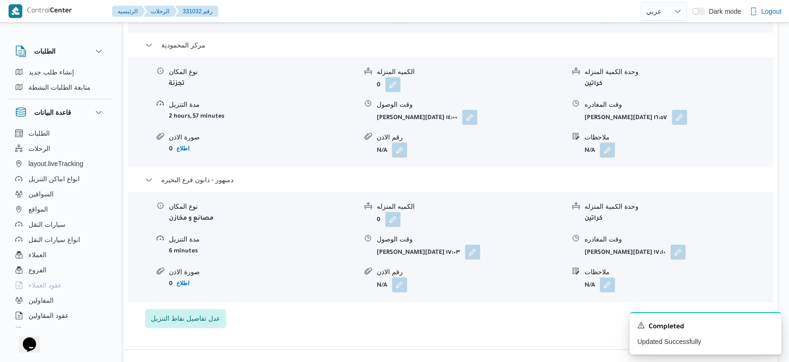
scroll to position [948, 0]
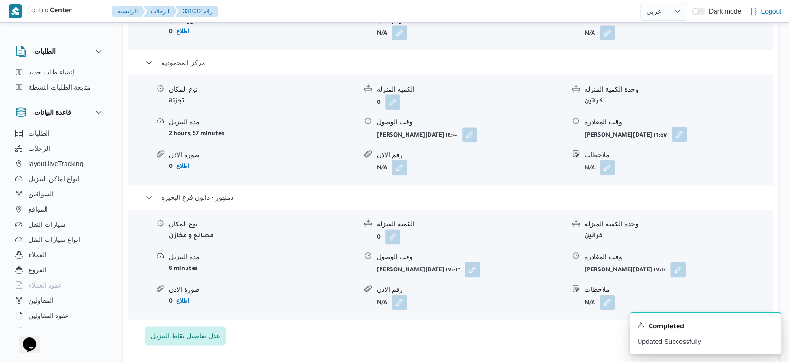
click at [681, 127] on button "button" at bounding box center [678, 134] width 15 height 15
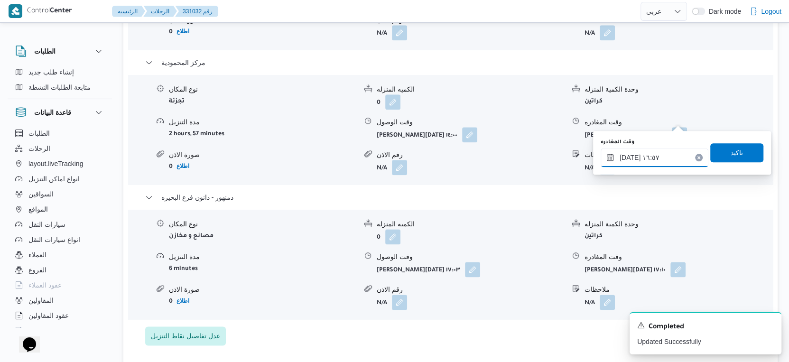
click at [646, 153] on input "[DATE] ١٦:٥٧" at bounding box center [654, 157] width 108 height 19
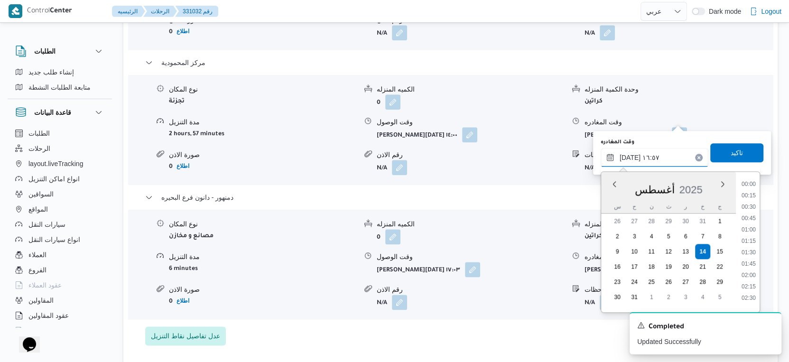
scroll to position [697, 0]
click at [747, 234] on li "16:30" at bounding box center [748, 238] width 22 height 9
type input "[DATE] ١٦:٣٠"
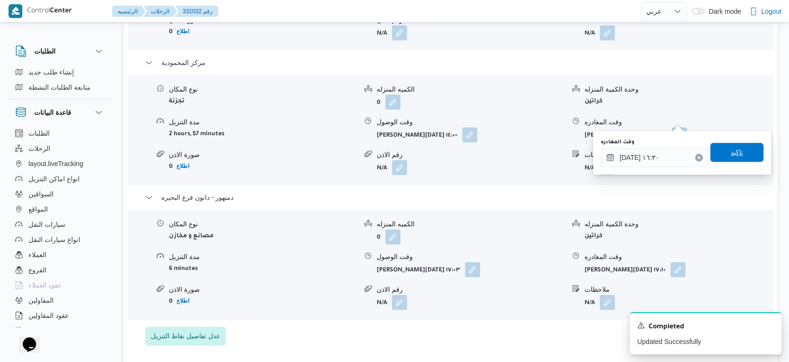
click at [735, 156] on span "تاكيد" at bounding box center [736, 152] width 12 height 11
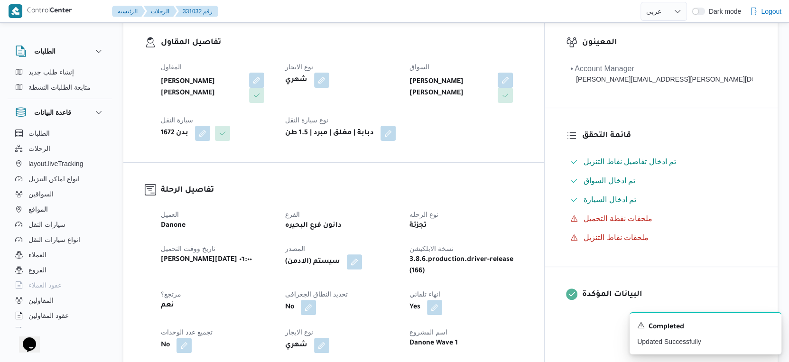
scroll to position [369, 0]
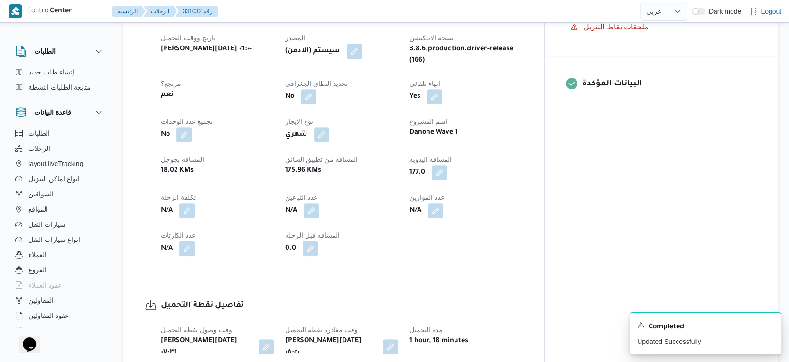
select select "ar"
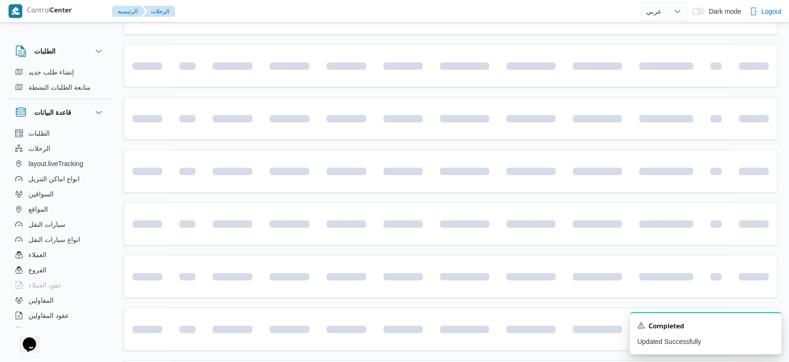
scroll to position [669, 0]
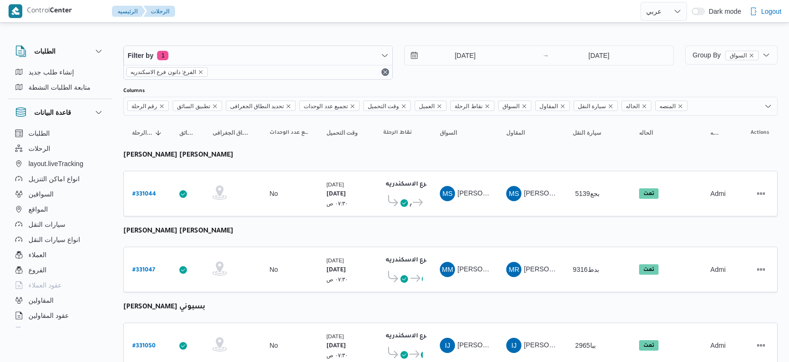
select select "ar"
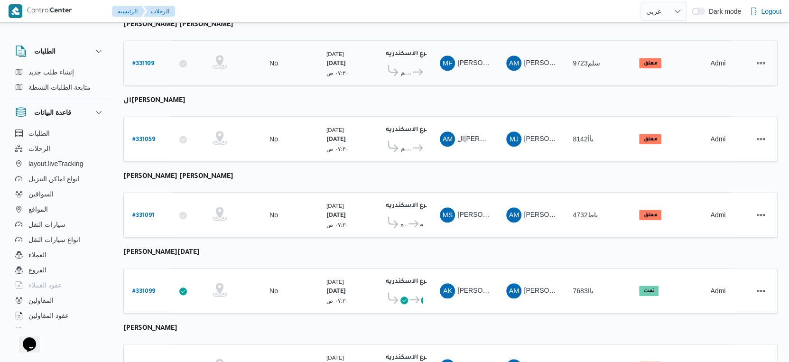
scroll to position [774, 0]
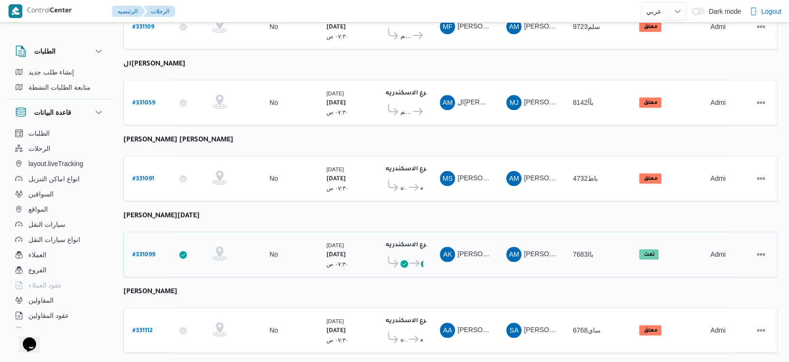
click at [144, 252] on b "# 331099" at bounding box center [143, 255] width 23 height 7
select select "ar"
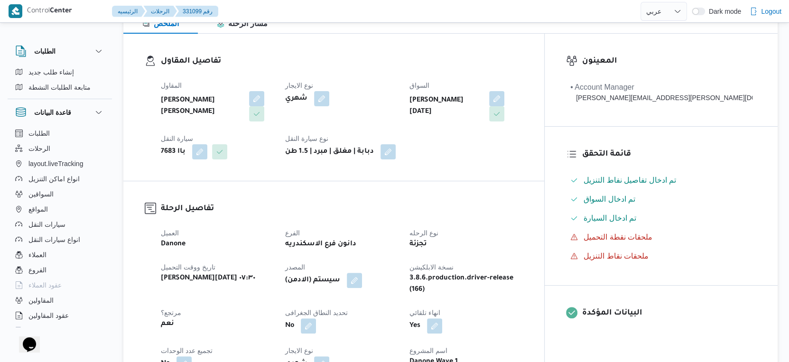
scroll to position [263, 0]
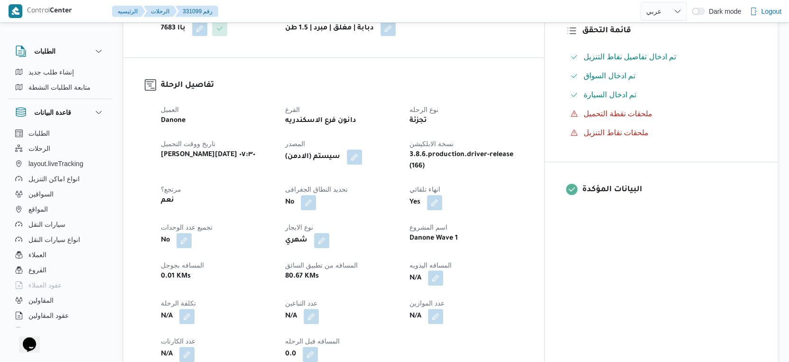
click at [443, 270] on button "button" at bounding box center [435, 277] width 15 height 15
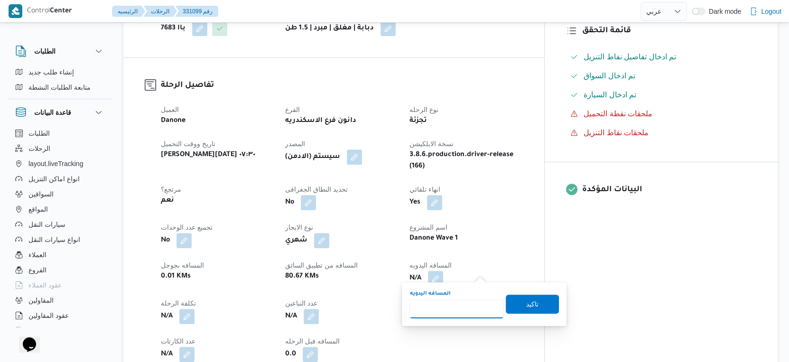
click at [460, 308] on input "المسافه اليدويه" at bounding box center [456, 308] width 94 height 19
type input "83"
click at [535, 311] on span "تاكيد" at bounding box center [532, 303] width 53 height 19
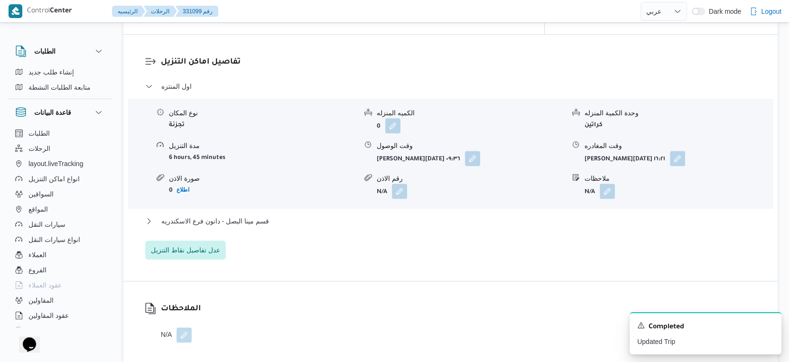
scroll to position [791, 0]
click at [240, 215] on span "قسم مينا البصل - دانون فرع الاسكندريه" at bounding box center [215, 220] width 108 height 11
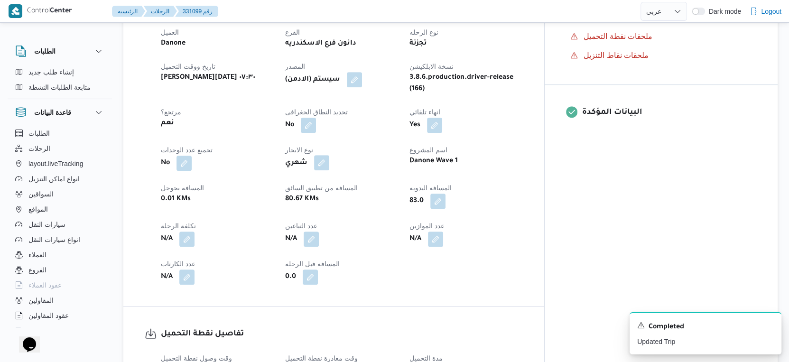
scroll to position [316, 0]
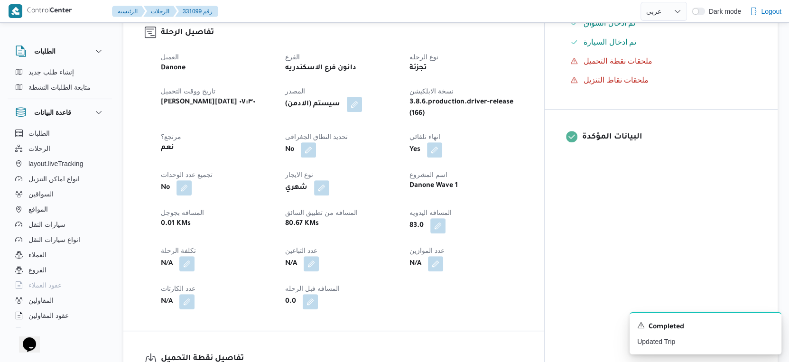
scroll to position [487, 0]
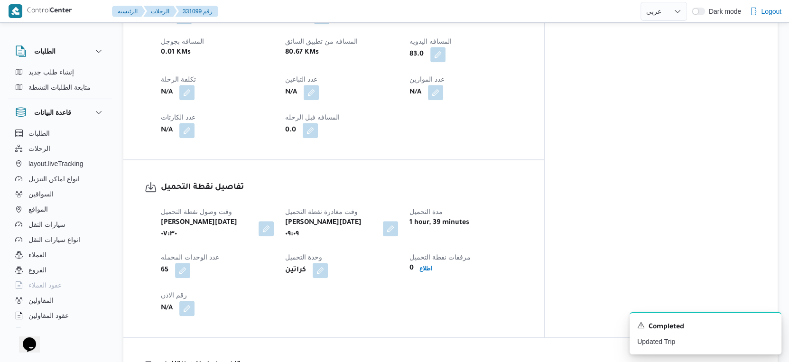
select select "ar"
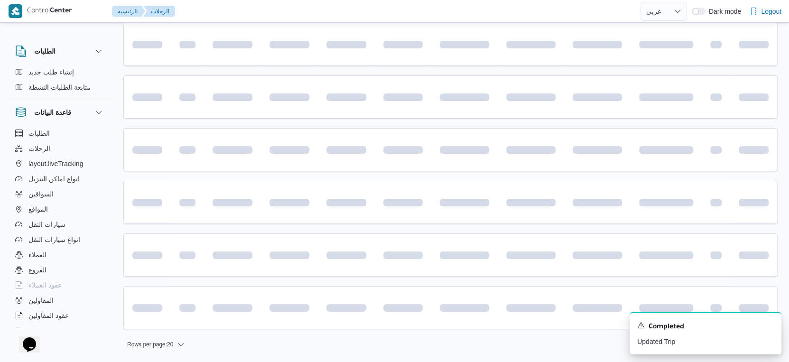
select select "ar"
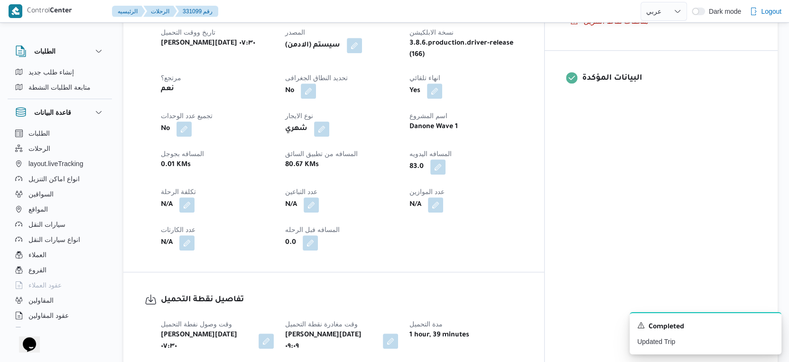
scroll to position [375, 0]
select select "ar"
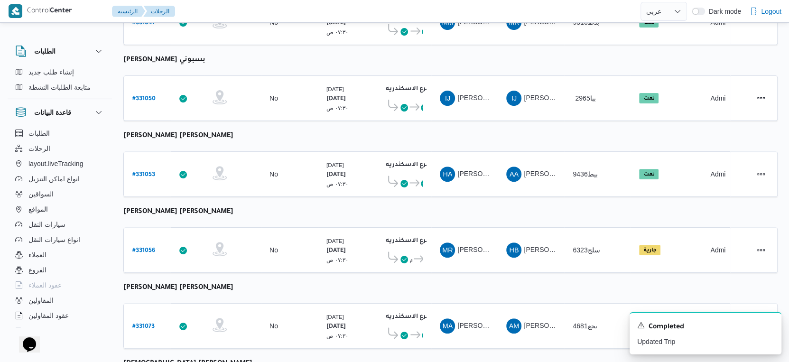
scroll to position [194, 0]
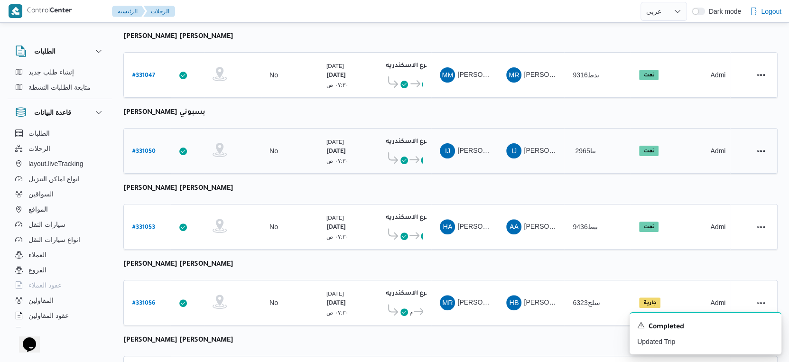
click at [146, 148] on b "# 331050" at bounding box center [143, 151] width 23 height 7
select select "ar"
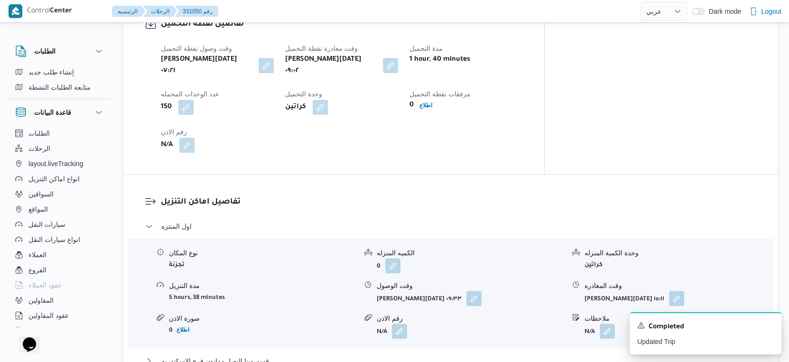
scroll to position [791, 0]
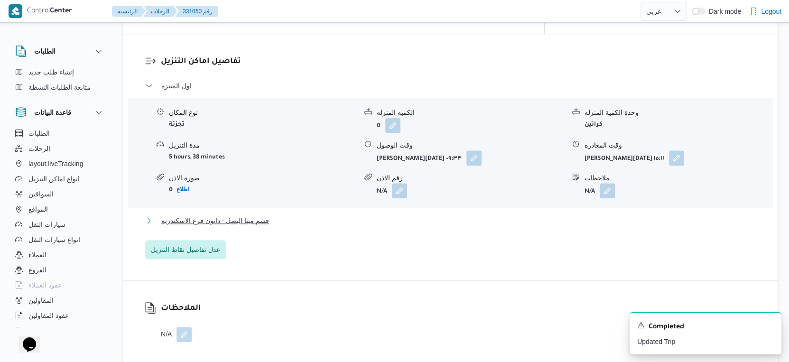
click at [248, 215] on span "قسم مينا البصل - دانون فرع الاسكندريه" at bounding box center [215, 220] width 108 height 11
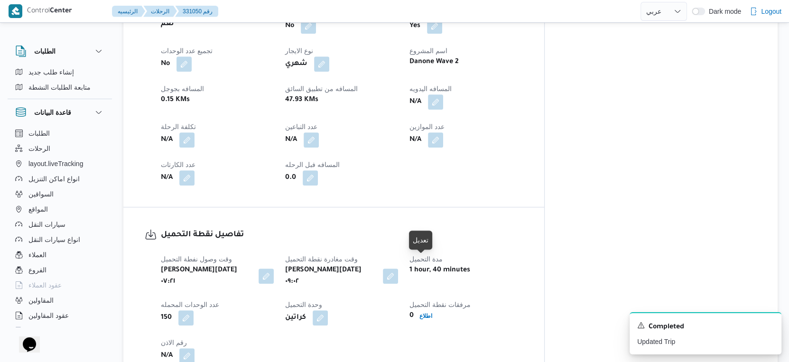
scroll to position [421, 0]
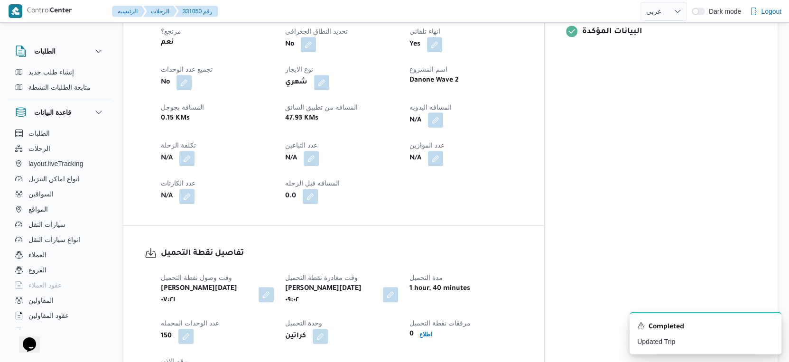
click at [443, 112] on button "button" at bounding box center [435, 119] width 15 height 15
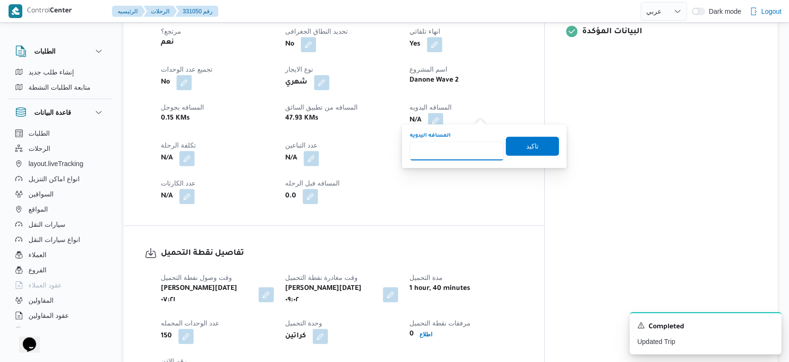
click at [448, 153] on input "المسافه اليدويه" at bounding box center [456, 150] width 94 height 19
type input "51"
click at [537, 147] on span "تاكيد" at bounding box center [532, 145] width 53 height 19
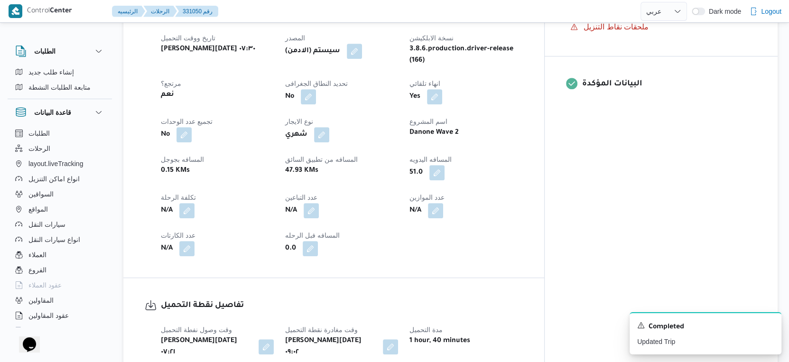
scroll to position [316, 0]
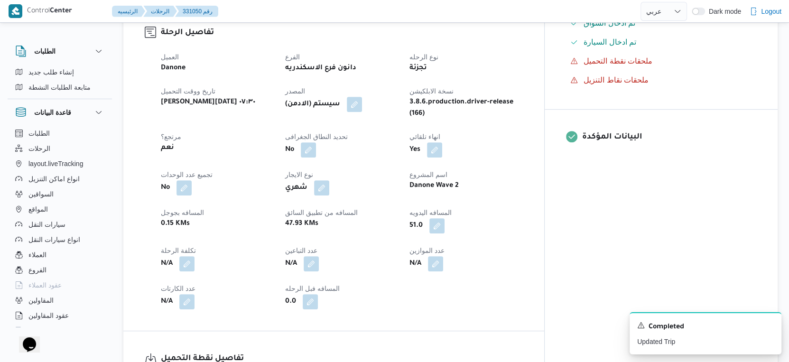
select select "ar"
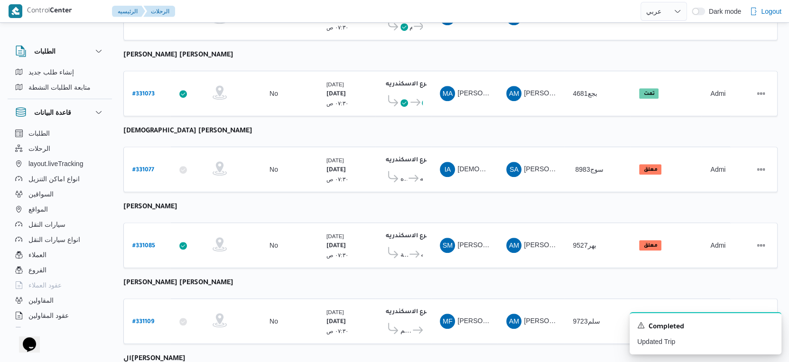
scroll to position [501, 0]
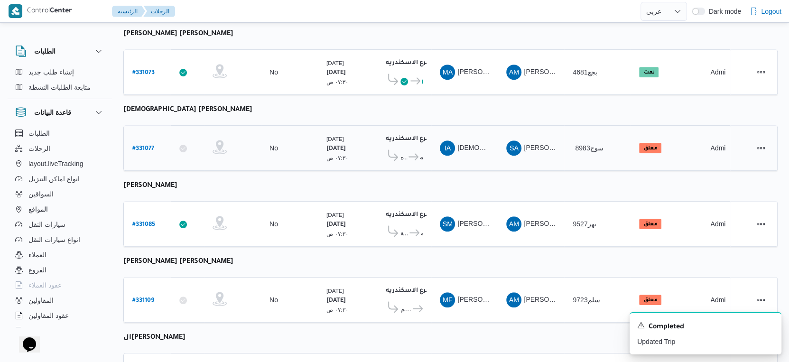
click at [146, 146] on b "# 331077" at bounding box center [143, 149] width 22 height 7
select select "ar"
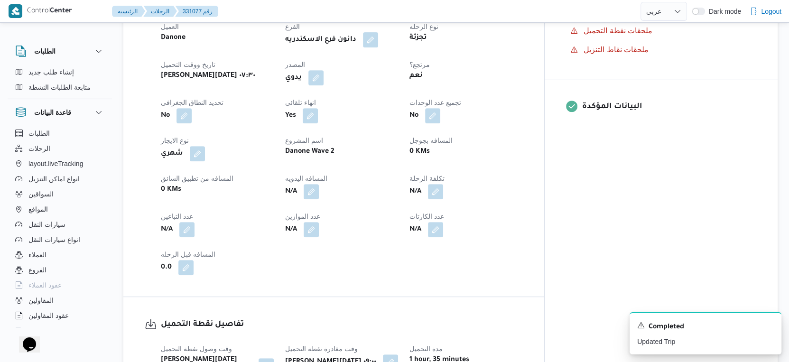
scroll to position [342, 0]
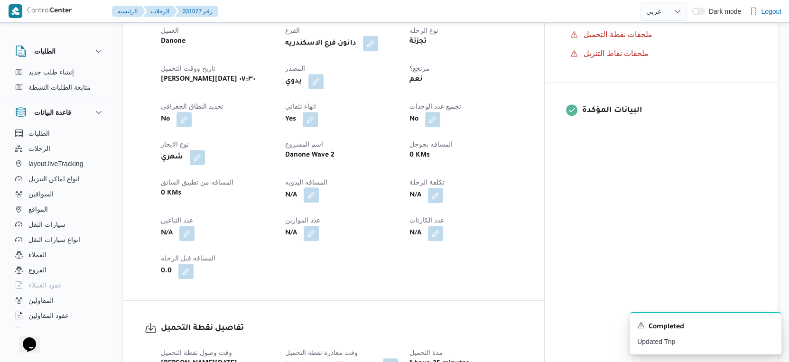
click at [319, 196] on button "button" at bounding box center [310, 194] width 15 height 15
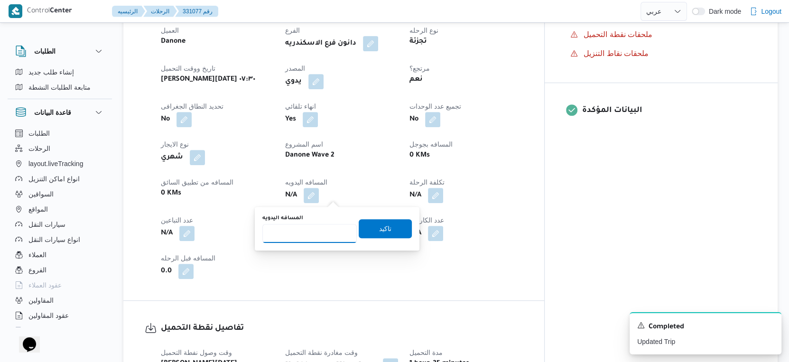
click at [311, 224] on input "المسافه اليدويه" at bounding box center [309, 233] width 94 height 19
type input "45"
click at [392, 230] on span "تاكيد" at bounding box center [385, 228] width 53 height 19
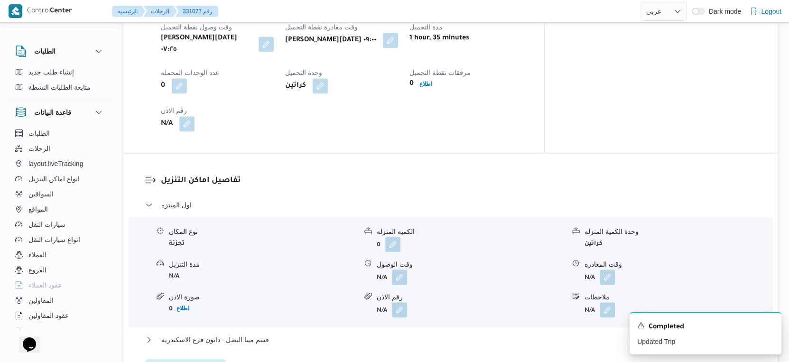
scroll to position [791, 0]
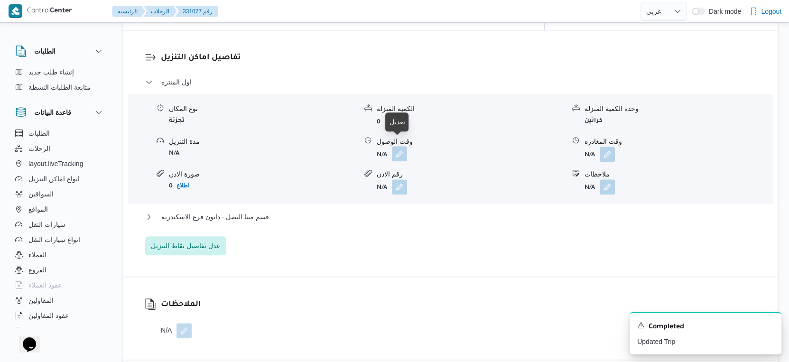
click at [392, 152] on button "button" at bounding box center [399, 153] width 15 height 15
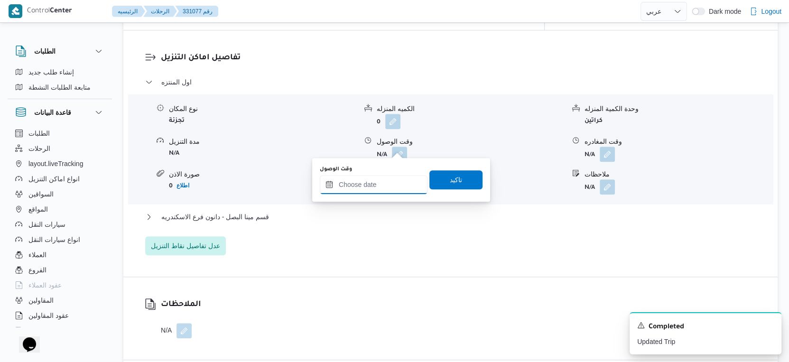
click at [384, 187] on input "وقت الوصول" at bounding box center [374, 184] width 108 height 19
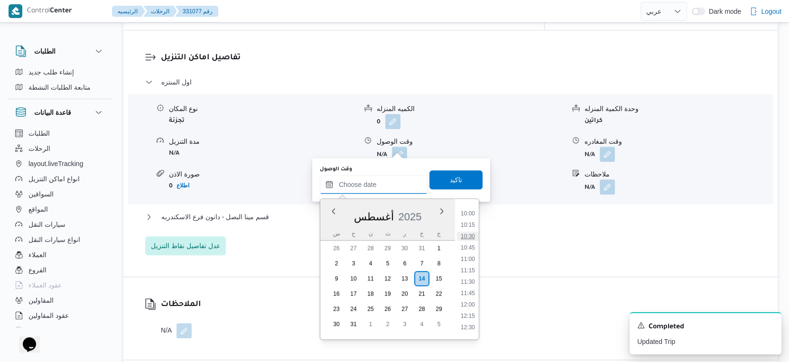
scroll to position [400, 0]
click at [471, 243] on li "09:30" at bounding box center [468, 243] width 22 height 9
type input "١٤/٠٨/٢٠٢٥ ٠٩:٣٠"
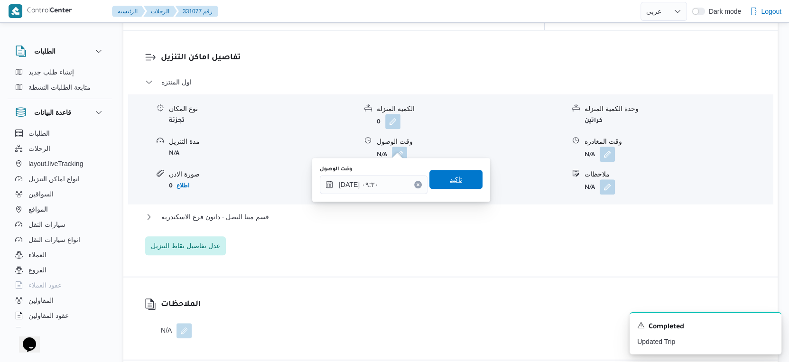
click at [464, 180] on span "تاكيد" at bounding box center [455, 179] width 53 height 19
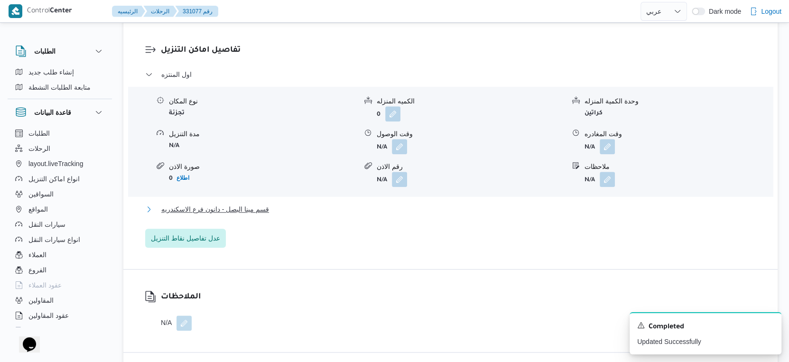
click at [321, 211] on button "قسم مينا البصل - دانون فرع الاسكندريه" at bounding box center [450, 208] width 611 height 11
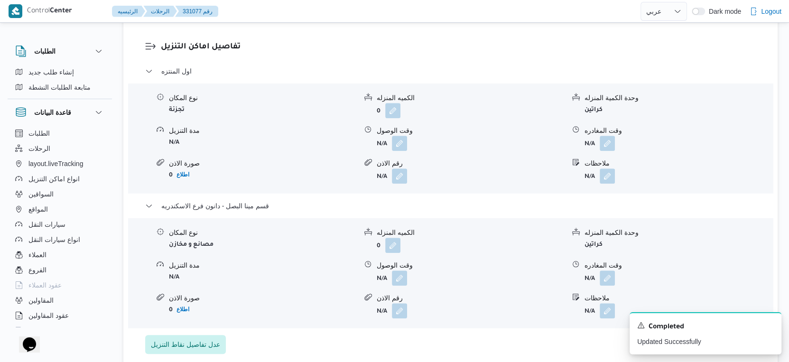
scroll to position [843, 0]
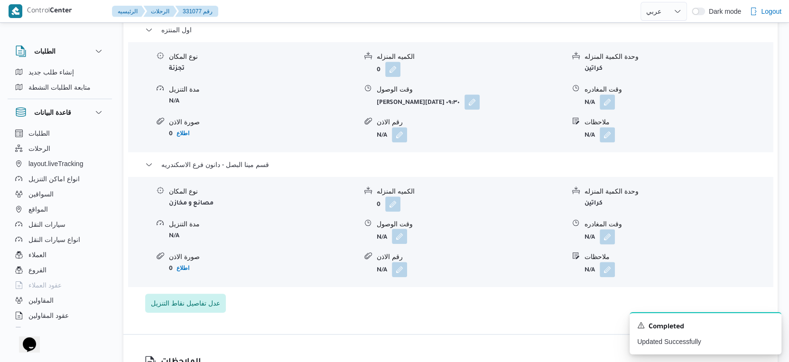
click at [404, 229] on button "button" at bounding box center [399, 236] width 15 height 15
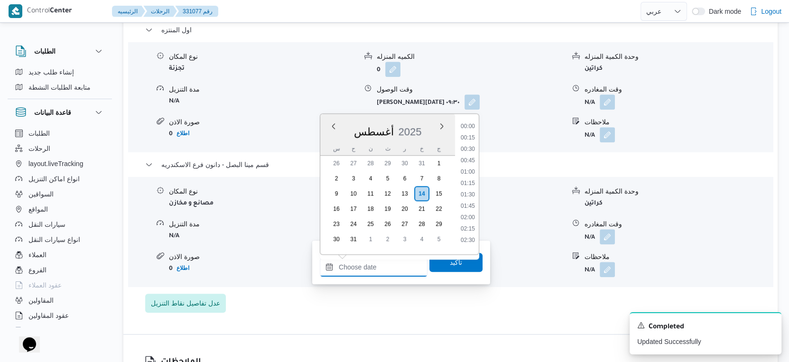
click at [376, 272] on input "وقت الوصول" at bounding box center [374, 266] width 108 height 19
drag, startPoint x: 471, startPoint y: 210, endPoint x: 471, endPoint y: 216, distance: 6.2
click at [471, 210] on li "16:30" at bounding box center [468, 213] width 22 height 9
type input "١٤/٠٨/٢٠٢٥ ١٦:٣٠"
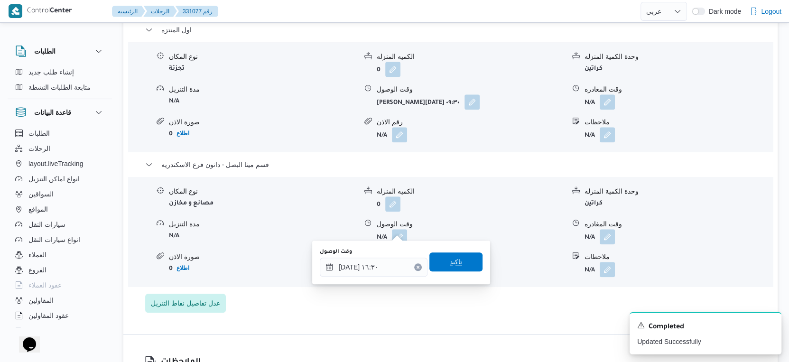
click at [456, 267] on span "تاكيد" at bounding box center [455, 261] width 53 height 19
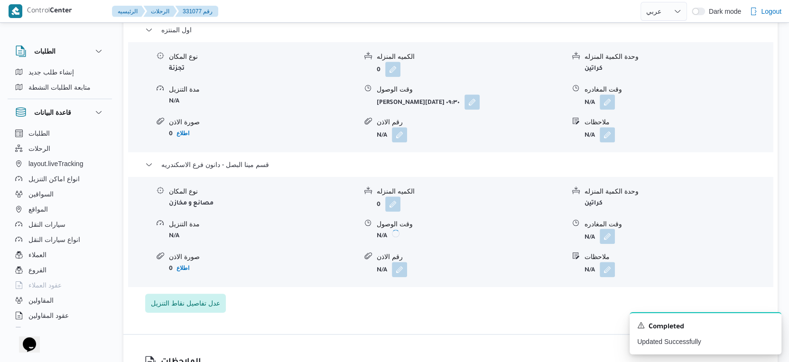
click at [603, 229] on button "button" at bounding box center [606, 236] width 15 height 15
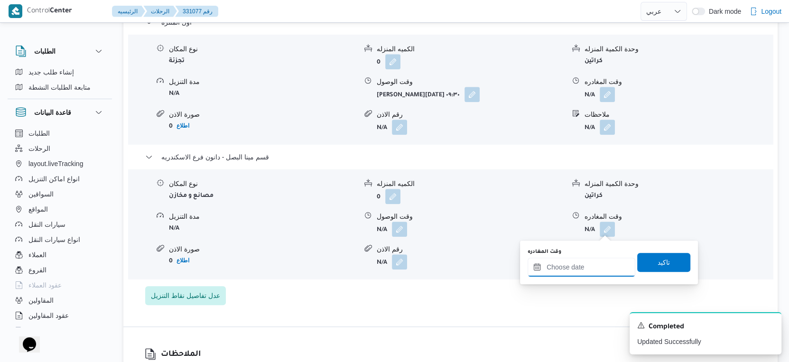
click at [596, 269] on input "وقت المغادره" at bounding box center [581, 266] width 108 height 19
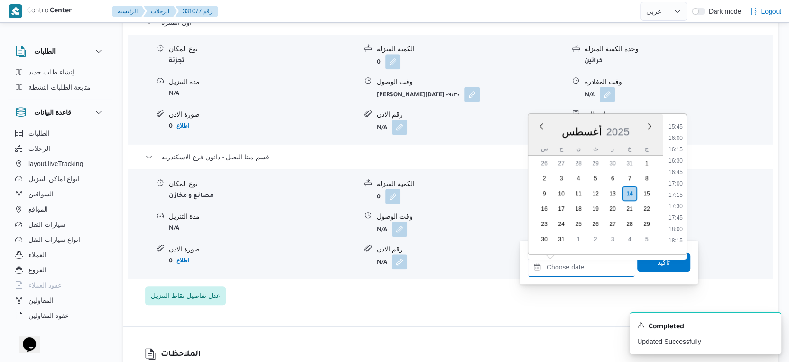
scroll to position [716, 0]
click at [676, 173] on li "16:45" at bounding box center [675, 172] width 22 height 9
type input "١٤/٠٨/٢٠٢٥ ١٦:٤٥"
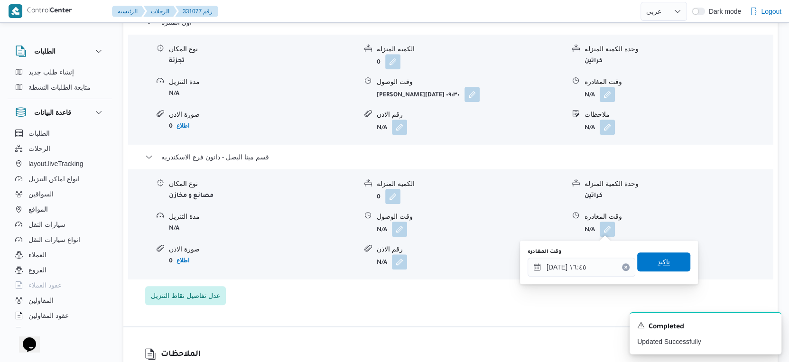
click at [659, 259] on span "تاكيد" at bounding box center [663, 261] width 12 height 11
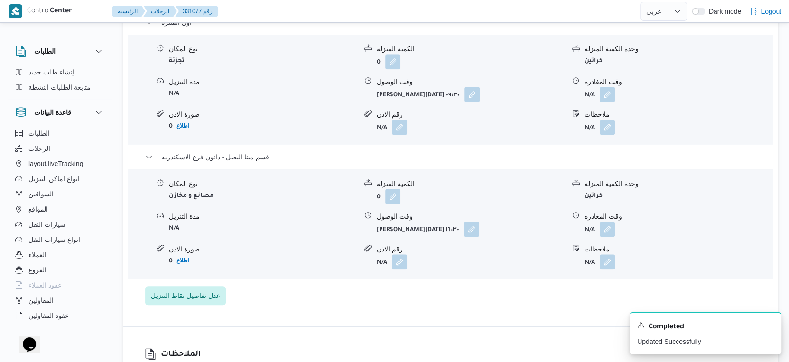
click at [609, 99] on button "button" at bounding box center [606, 94] width 15 height 15
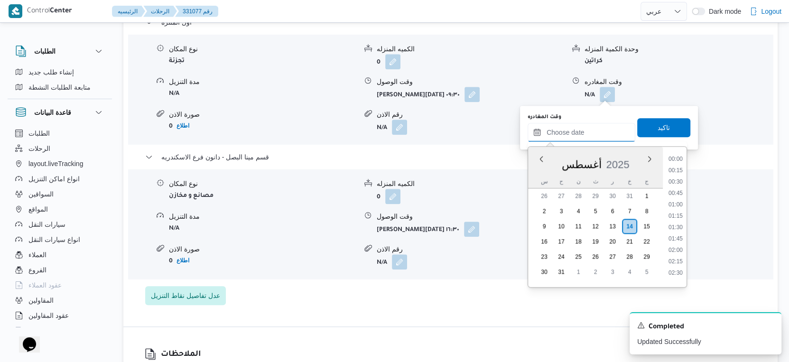
click at [601, 128] on input "وقت المغادره" at bounding box center [581, 132] width 108 height 19
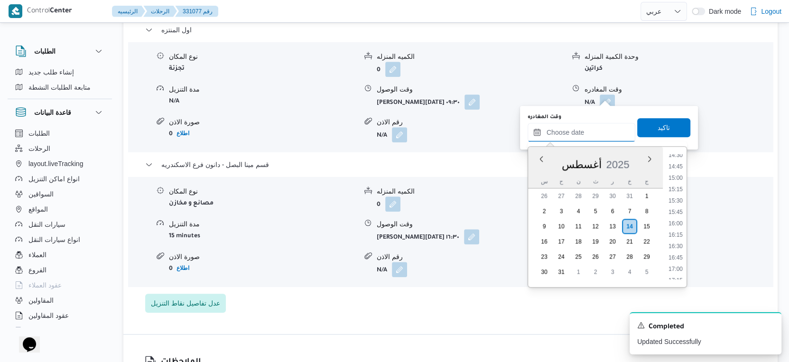
scroll to position [663, 0]
click at [675, 222] on li "16:00" at bounding box center [675, 223] width 22 height 9
type input "١٤/٠٨/٢٠٢٥ ١٦:٠٠"
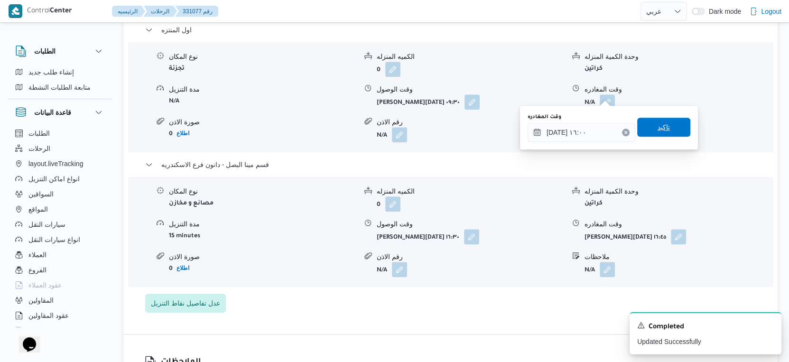
click at [668, 131] on span "تاكيد" at bounding box center [663, 127] width 53 height 19
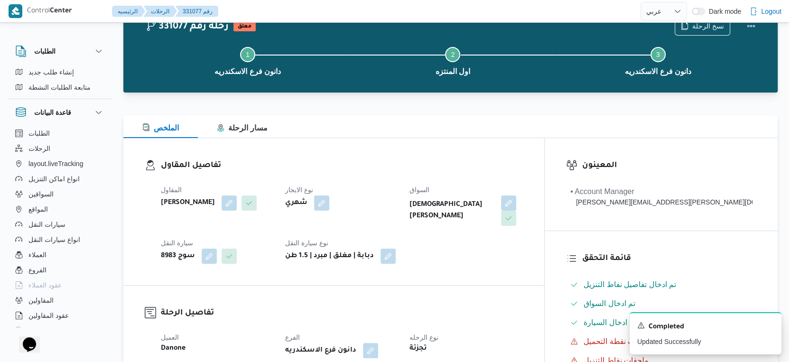
scroll to position [0, 0]
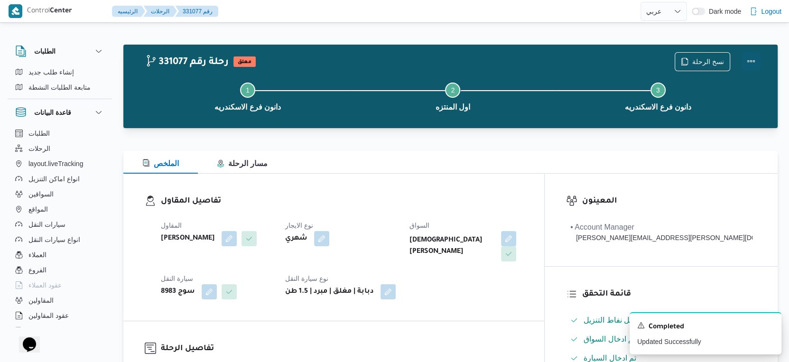
click at [749, 61] on button "Actions" at bounding box center [750, 61] width 19 height 19
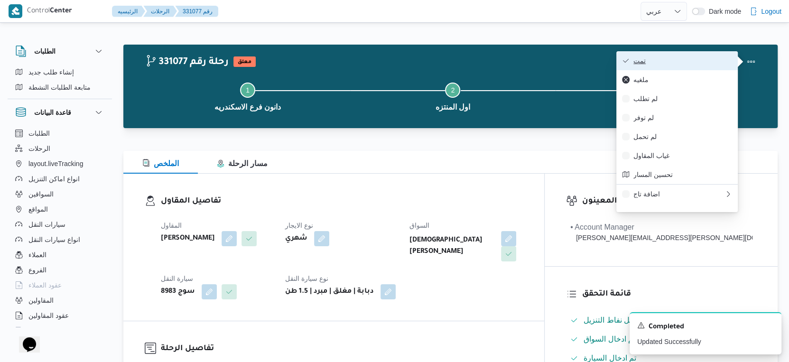
click at [704, 60] on span "تمت" at bounding box center [682, 61] width 99 height 8
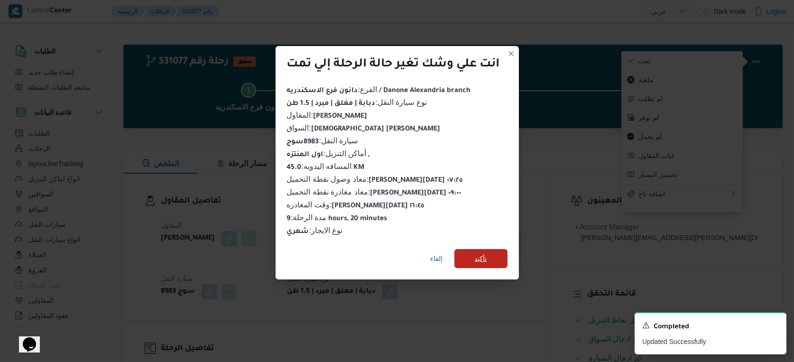
click at [480, 253] on span "تأكيد" at bounding box center [481, 258] width 12 height 11
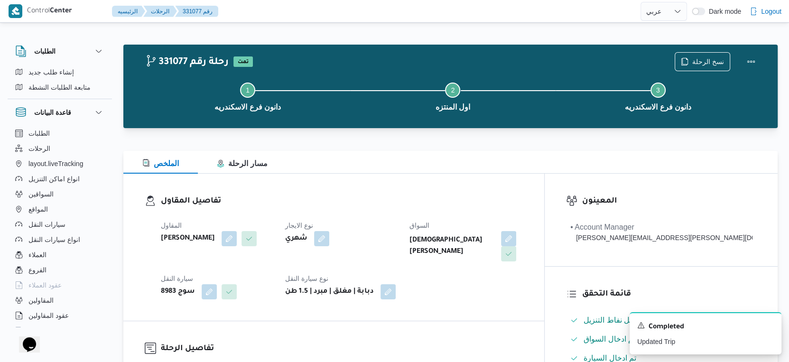
select select "ar"
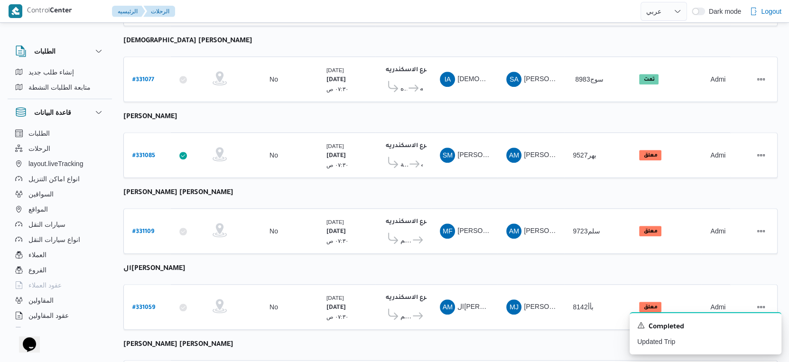
scroll to position [563, 0]
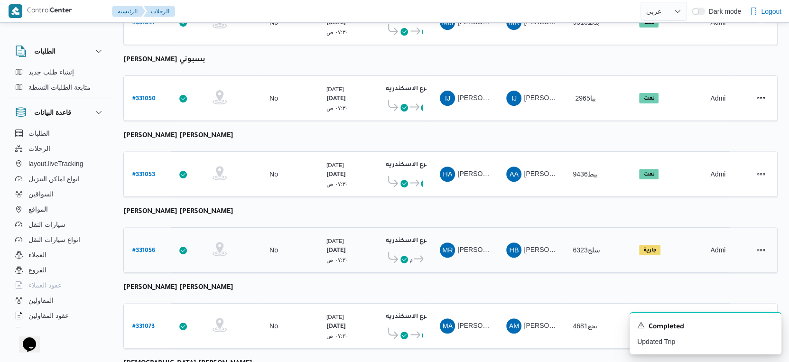
click at [144, 248] on b "# 331056" at bounding box center [143, 251] width 23 height 7
select select "ar"
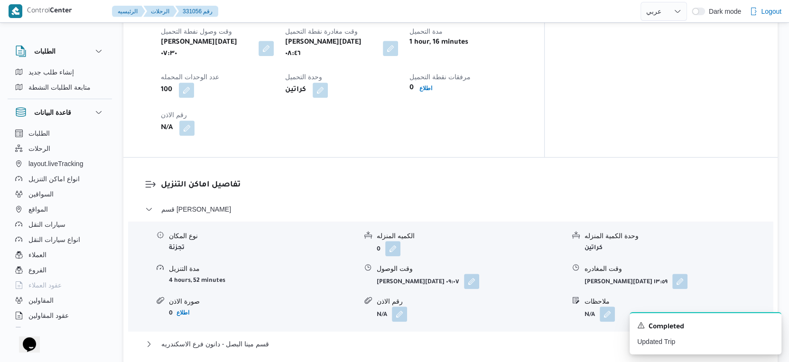
scroll to position [737, 0]
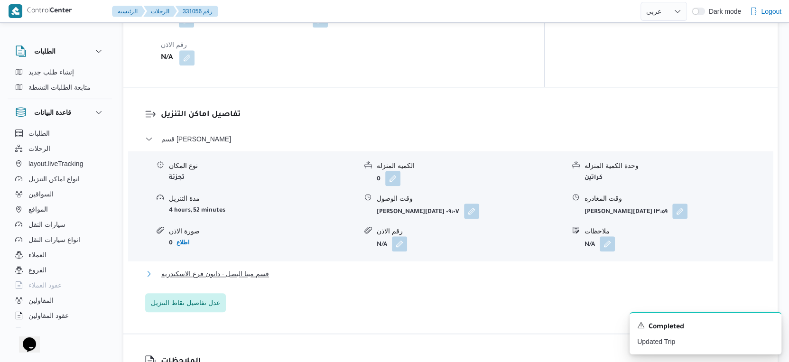
click at [242, 268] on span "قسم مينا البصل - دانون فرع الاسكندريه" at bounding box center [215, 273] width 108 height 11
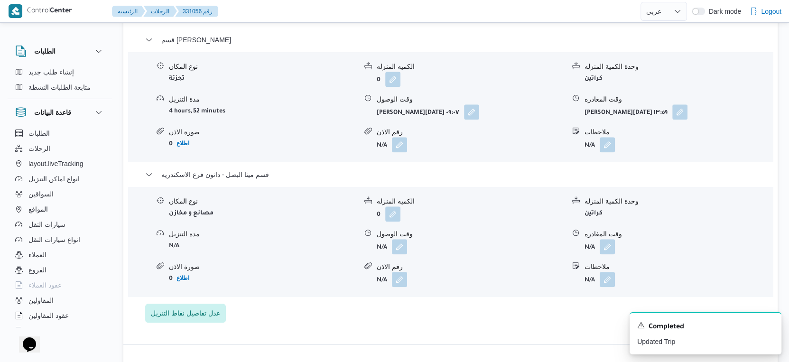
scroll to position [843, 0]
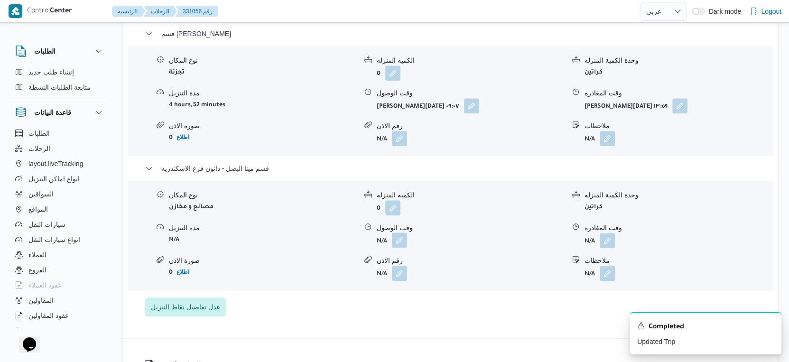
click at [403, 232] on button "button" at bounding box center [399, 239] width 15 height 15
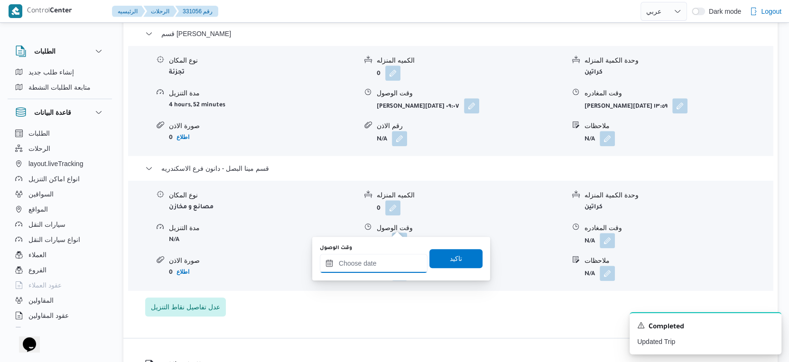
click at [385, 267] on input "وقت الوصول" at bounding box center [374, 263] width 108 height 19
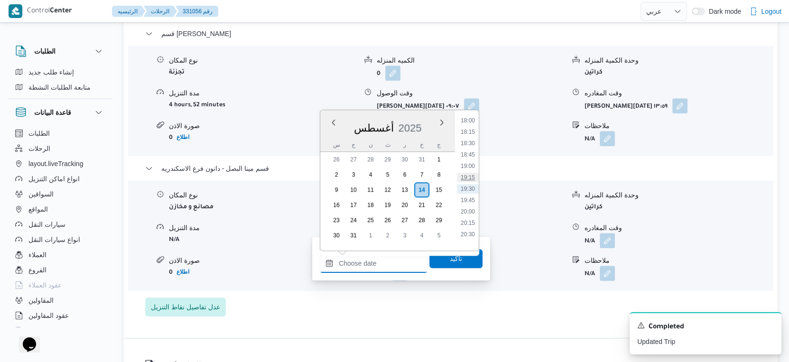
scroll to position [663, 0]
click at [469, 187] on li "16:00" at bounding box center [468, 187] width 22 height 9
type input "١٤/٠٨/٢٠٢٥ ١٦:٠٠"
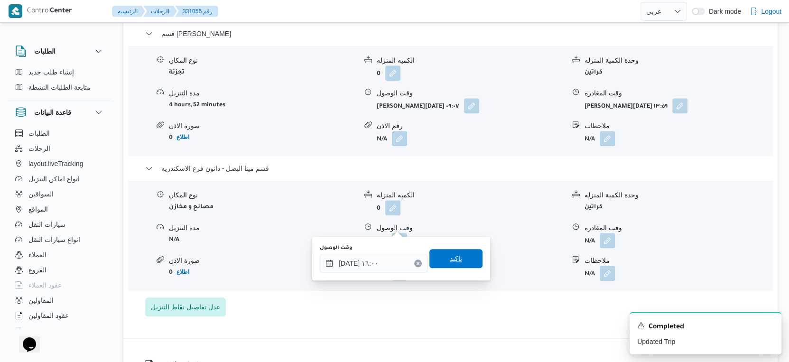
drag, startPoint x: 459, startPoint y: 254, endPoint x: 586, endPoint y: 225, distance: 130.3
click at [460, 254] on span "تاكيد" at bounding box center [455, 258] width 53 height 19
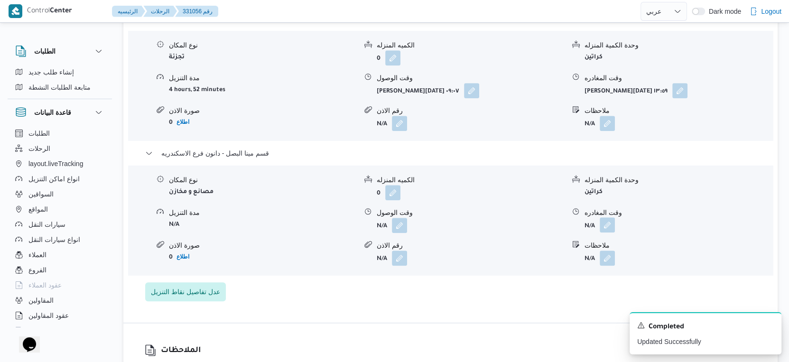
click at [611, 222] on button "button" at bounding box center [606, 224] width 15 height 15
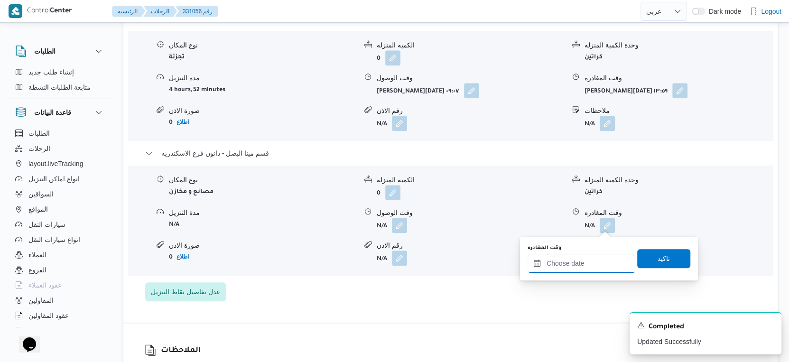
click at [580, 264] on input "وقت المغادره" at bounding box center [581, 263] width 108 height 19
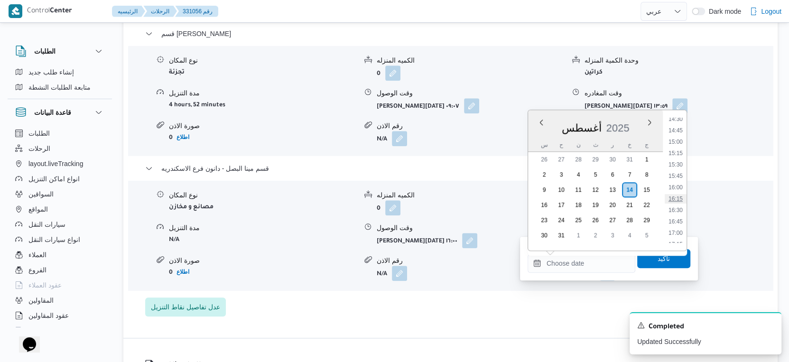
click at [680, 199] on li "16:15" at bounding box center [675, 198] width 22 height 9
type input "١٤/٠٨/٢٠٢٥ ١٦:١٥"
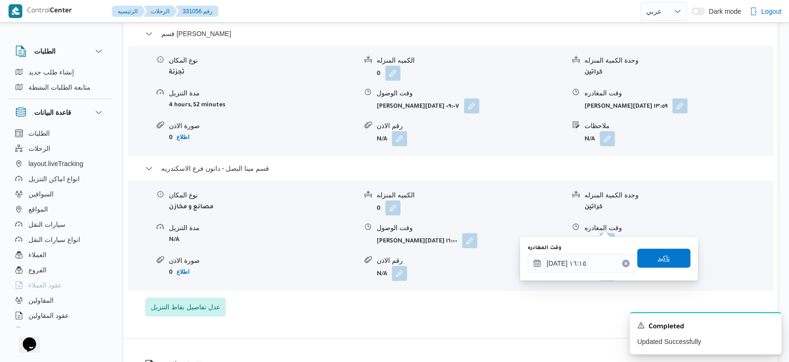
click at [664, 262] on span "تاكيد" at bounding box center [663, 257] width 53 height 19
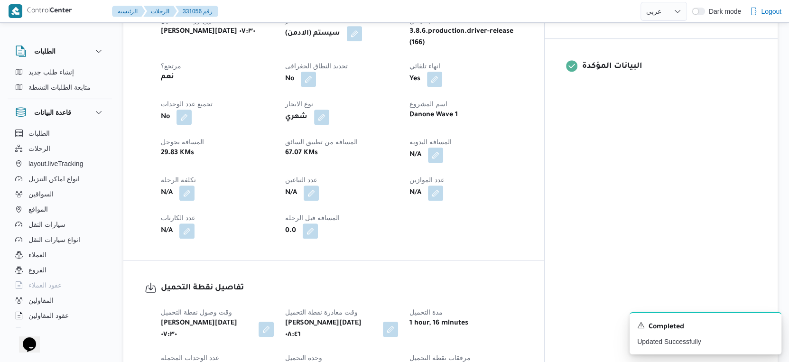
scroll to position [369, 0]
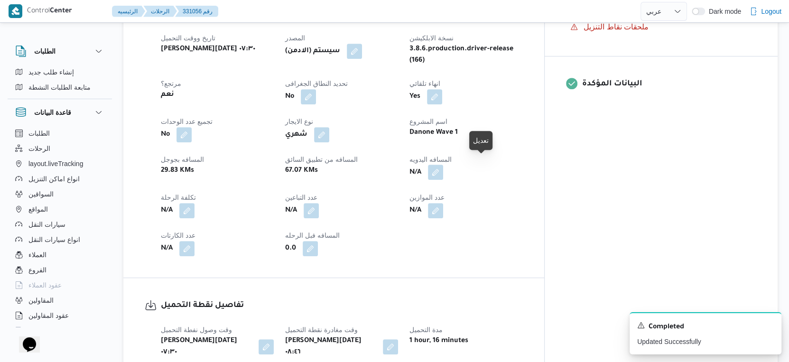
click at [443, 165] on button "button" at bounding box center [435, 172] width 15 height 15
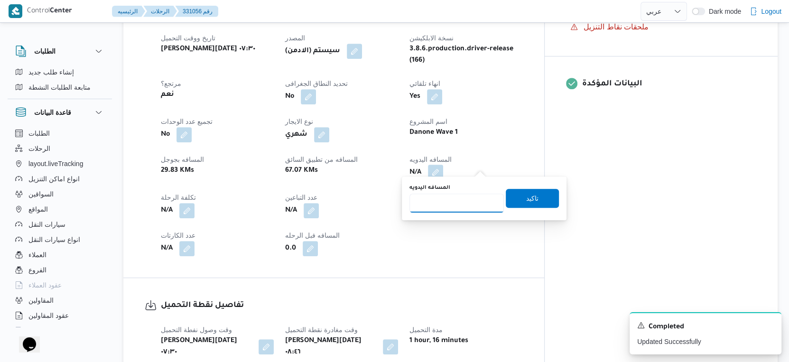
click at [450, 205] on input "المسافه اليدويه" at bounding box center [456, 202] width 94 height 19
type input "34"
click at [530, 198] on span "تاكيد" at bounding box center [532, 197] width 12 height 11
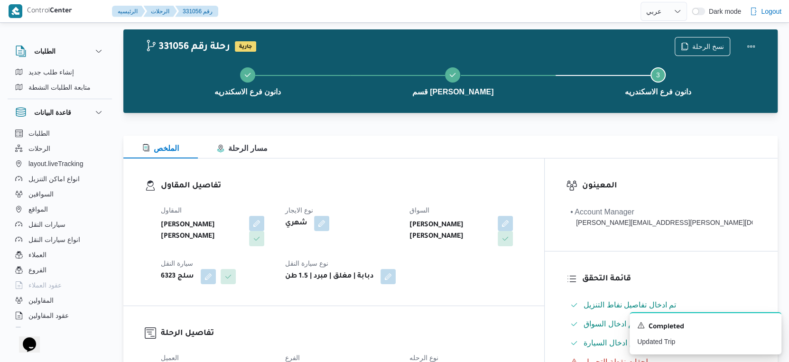
scroll to position [0, 0]
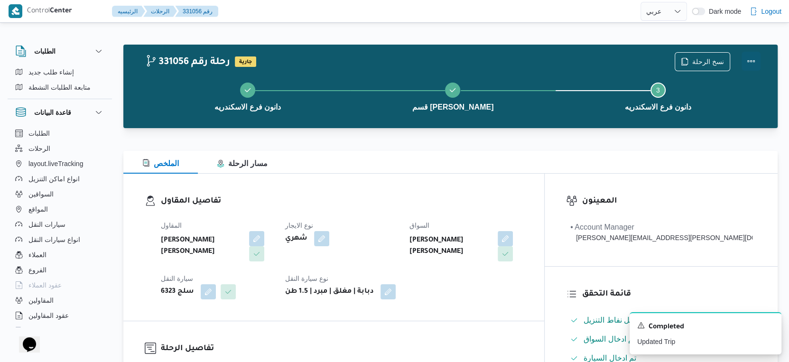
click at [754, 59] on button "Actions" at bounding box center [750, 61] width 19 height 19
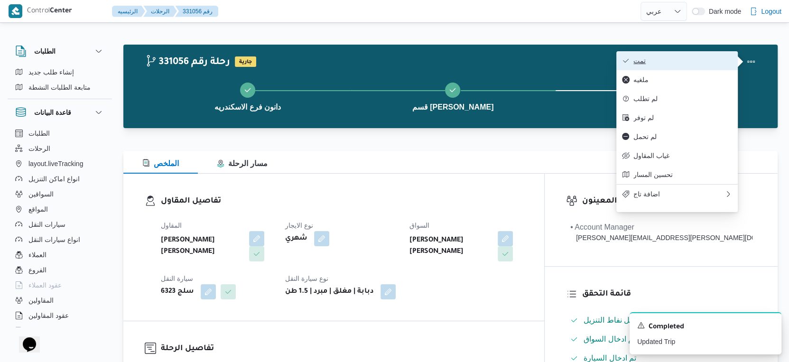
click at [726, 64] on span "تمت" at bounding box center [682, 61] width 99 height 8
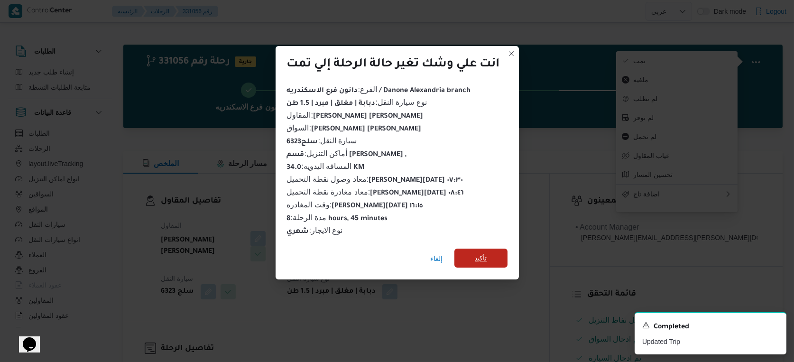
click at [492, 253] on span "تأكيد" at bounding box center [480, 257] width 53 height 19
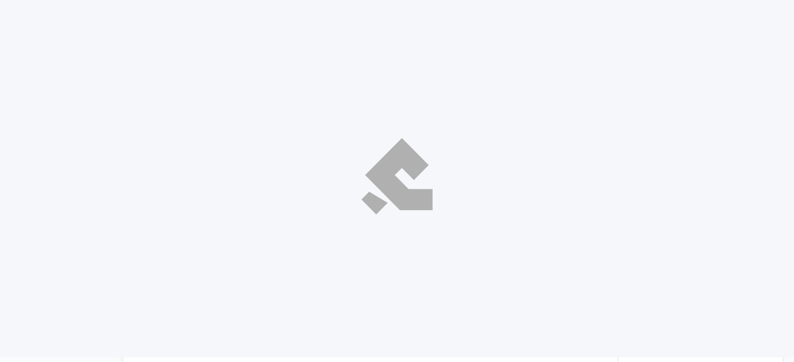
select select "ar"
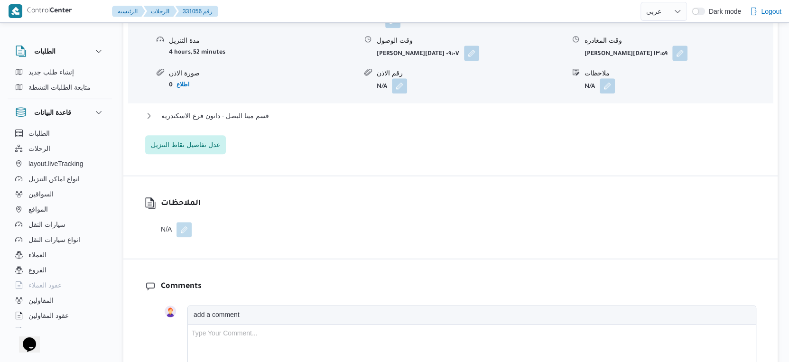
scroll to position [896, 0]
click at [257, 110] on div "قسم مينا البصل - دانون فرع الاسكندريه" at bounding box center [450, 119] width 611 height 18
click at [266, 110] on span "قسم مينا البصل - دانون فرع الاسكندريه" at bounding box center [215, 115] width 108 height 11
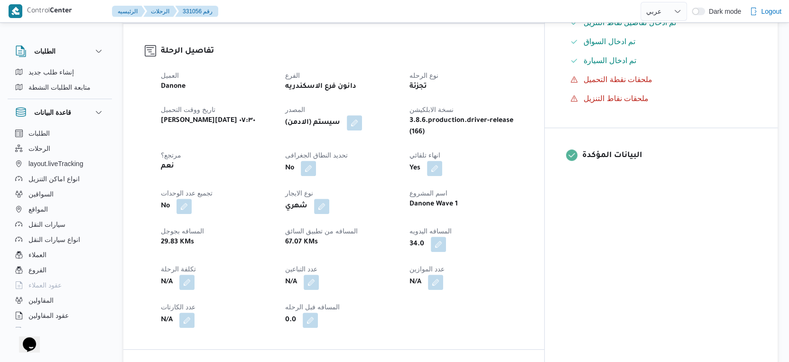
scroll to position [0, 0]
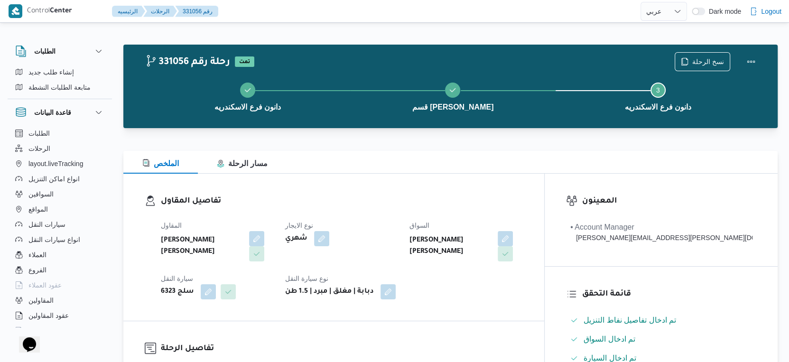
select select "ar"
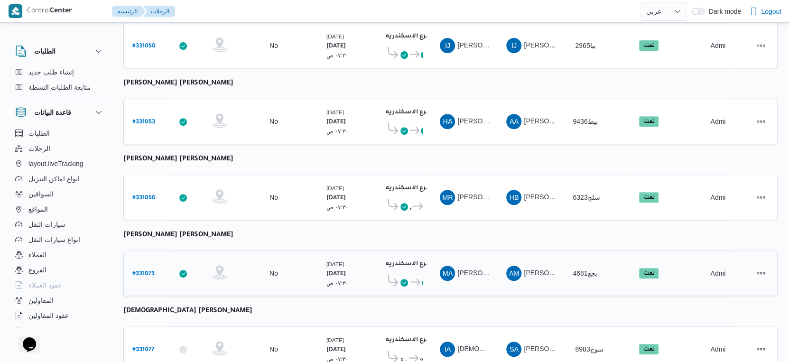
click at [138, 271] on b "# 331073" at bounding box center [143, 274] width 22 height 7
select select "ar"
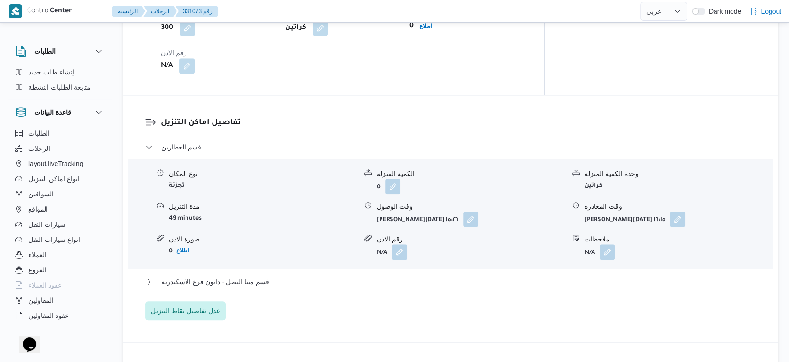
scroll to position [737, 0]
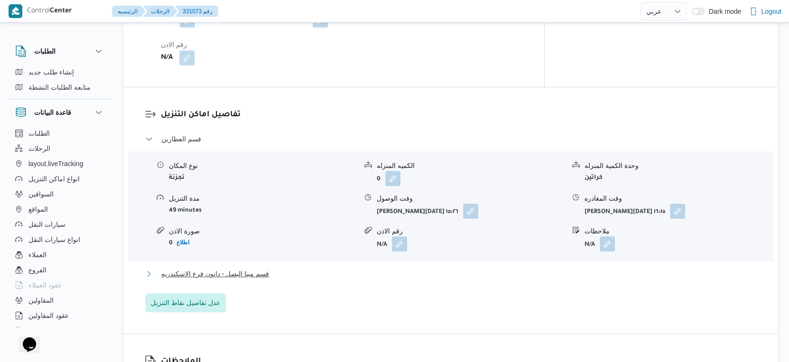
click at [262, 268] on span "قسم مينا البصل - دانون فرع الاسكندريه" at bounding box center [215, 273] width 108 height 11
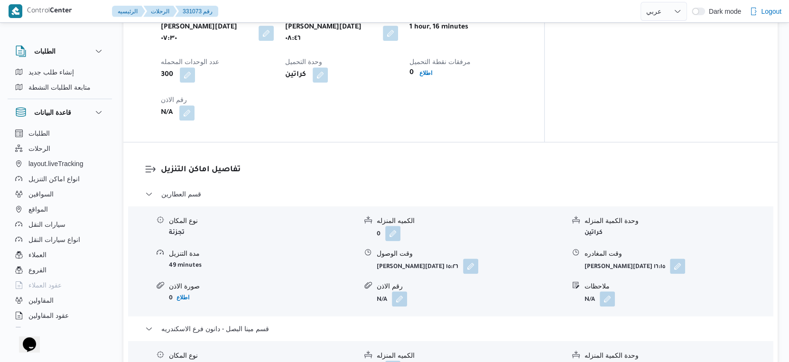
scroll to position [632, 0]
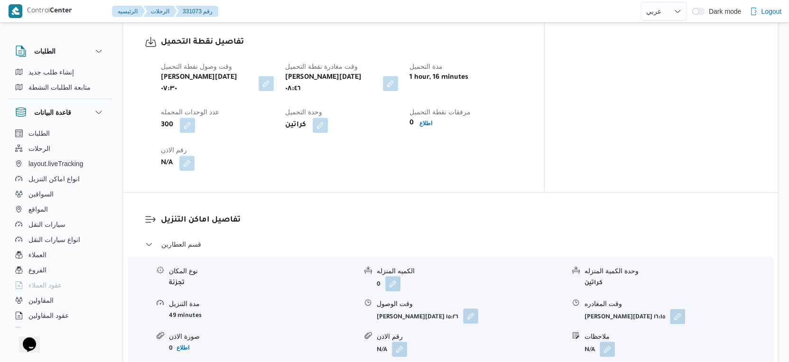
click at [475, 308] on button "button" at bounding box center [470, 315] width 15 height 15
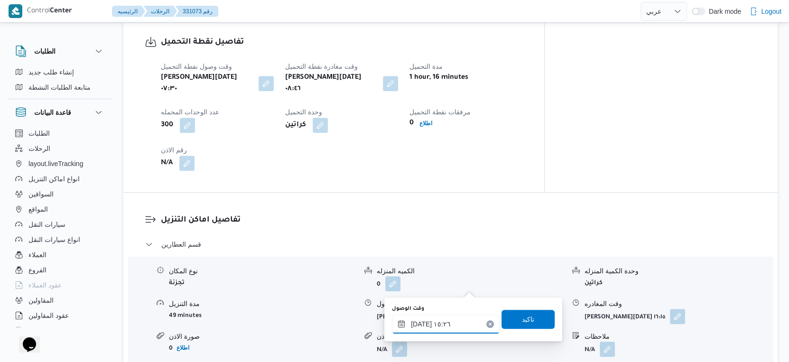
click at [456, 320] on input "[DATE] ١٥:٢٦" at bounding box center [446, 323] width 108 height 19
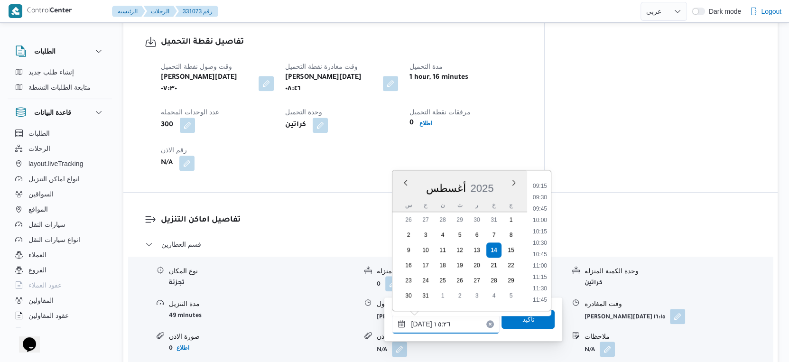
scroll to position [365, 0]
click at [542, 236] on li "09:15" at bounding box center [540, 238] width 22 height 9
type input "١٤/٠٨/٢٠٢٥ ٠٩:١٥"
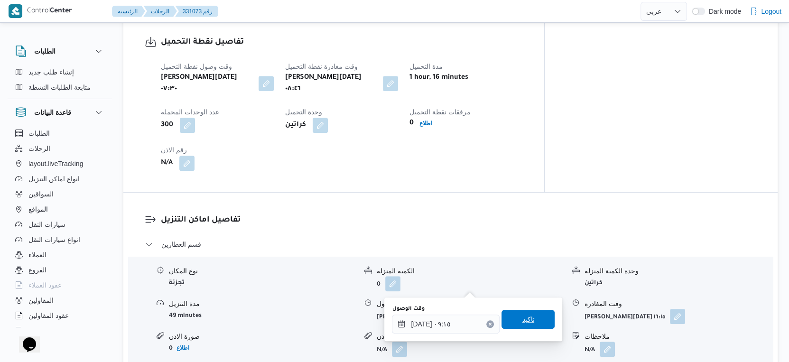
click at [523, 314] on span "تاكيد" at bounding box center [528, 318] width 12 height 11
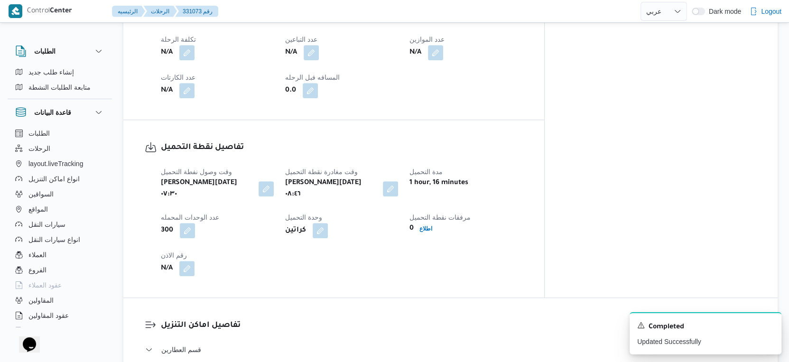
scroll to position [316, 0]
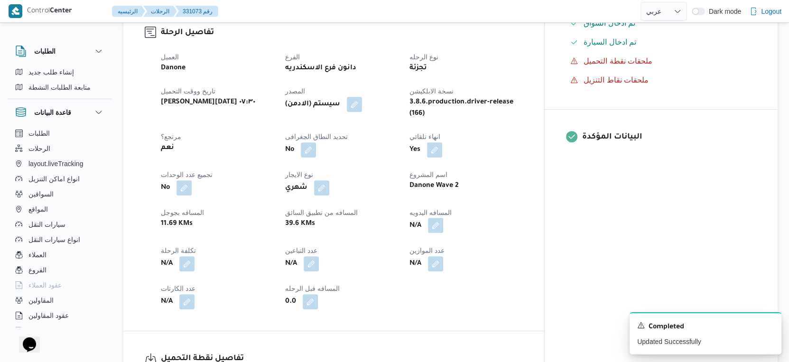
click at [443, 218] on button "button" at bounding box center [435, 225] width 15 height 15
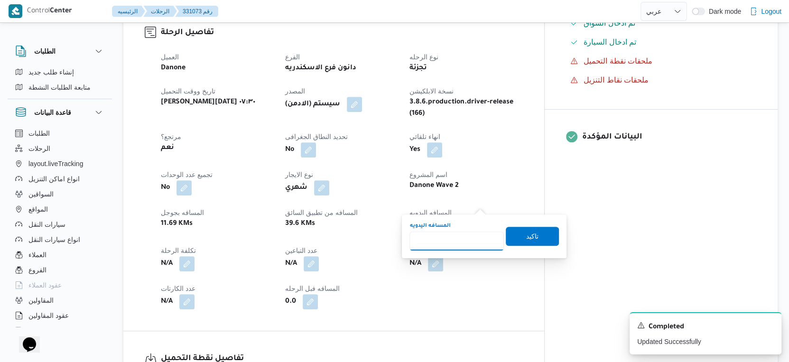
click at [452, 240] on input "المسافه اليدويه" at bounding box center [456, 240] width 94 height 19
type input "29"
click at [532, 237] on span "تاكيد" at bounding box center [532, 235] width 53 height 19
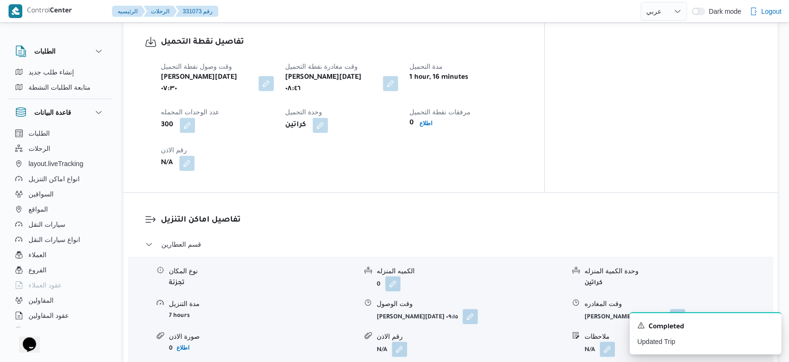
scroll to position [843, 0]
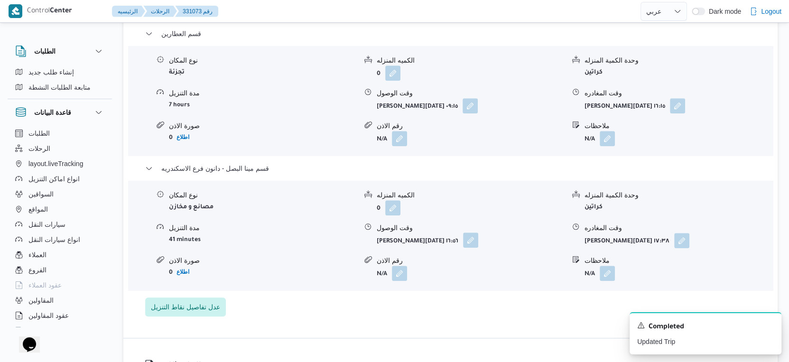
click at [477, 232] on button "button" at bounding box center [470, 239] width 15 height 15
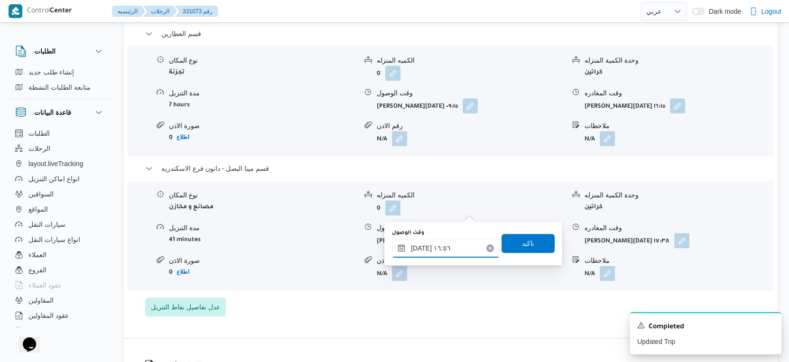
click at [431, 256] on input "١٤/٠٨/٢٠٢٥ ١٦:٥٦" at bounding box center [446, 248] width 108 height 19
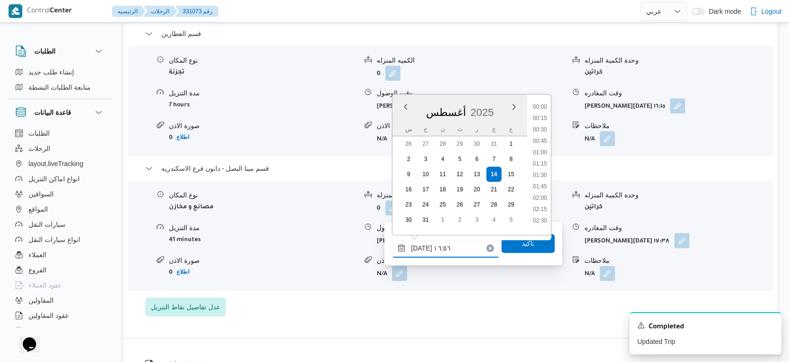
scroll to position [697, 0]
click at [542, 137] on li "16:00" at bounding box center [540, 138] width 22 height 9
type input "١٤/٠٨/٢٠٢٥ ١٦:٠٠"
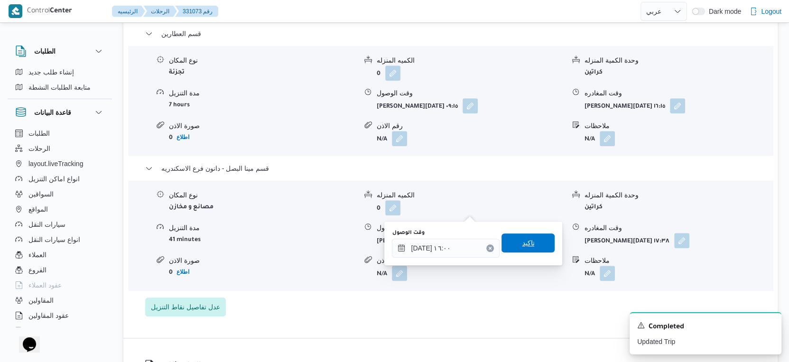
click at [528, 242] on span "تاكيد" at bounding box center [527, 242] width 53 height 19
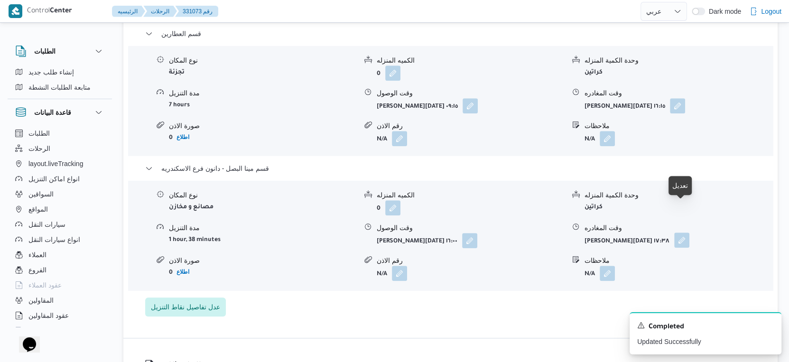
click at [680, 232] on button "button" at bounding box center [681, 239] width 15 height 15
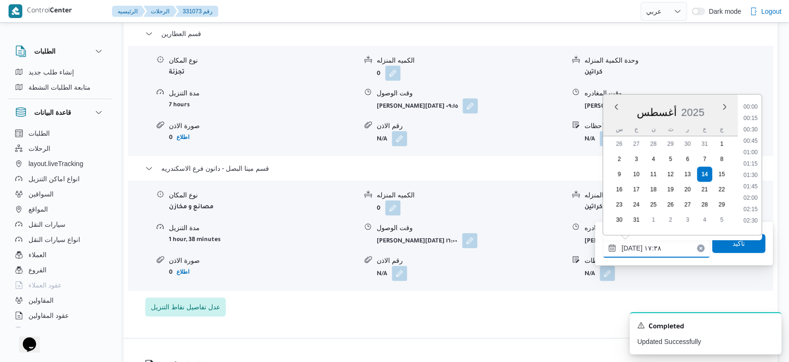
click at [647, 251] on input "١٤/٠٨/٢٠٢٥ ١٧:٣٨" at bounding box center [656, 248] width 108 height 19
click at [748, 126] on li "16:30" at bounding box center [750, 126] width 22 height 9
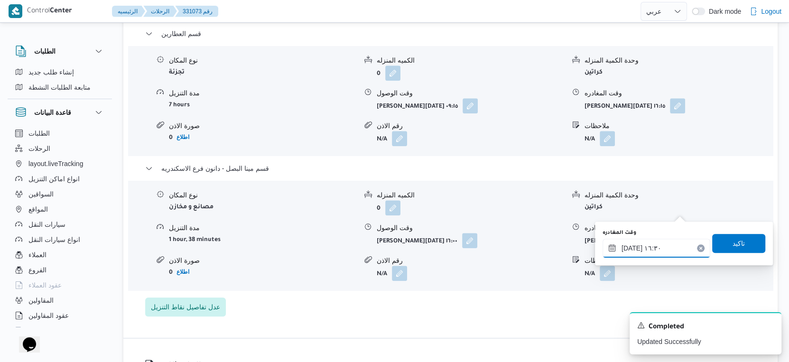
click at [630, 247] on input "[DATE] ١٦:٣٠" at bounding box center [656, 248] width 108 height 19
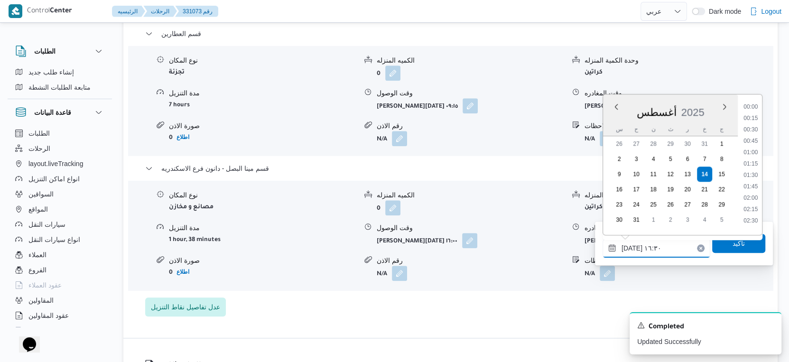
click at [630, 247] on input "[DATE] ١٦:٣٠" at bounding box center [656, 248] width 108 height 19
type input "١٤/٠٨/٢٠٢٥ ١٦:١٠"
click at [717, 246] on span "تاكيد" at bounding box center [738, 242] width 53 height 19
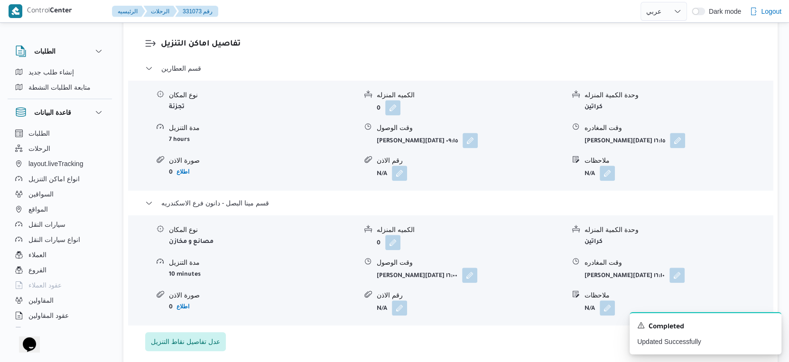
scroll to position [791, 0]
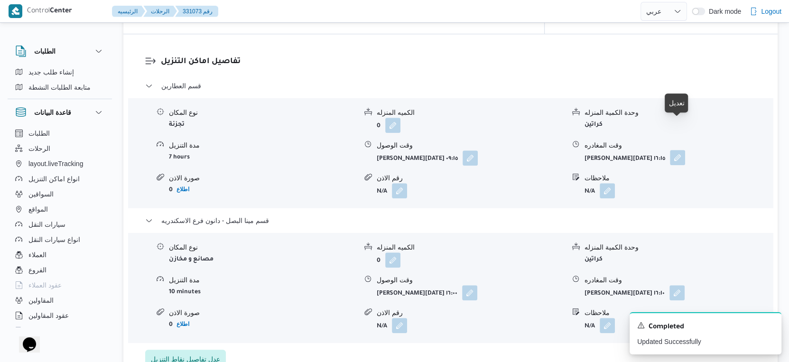
click at [676, 150] on button "button" at bounding box center [677, 157] width 15 height 15
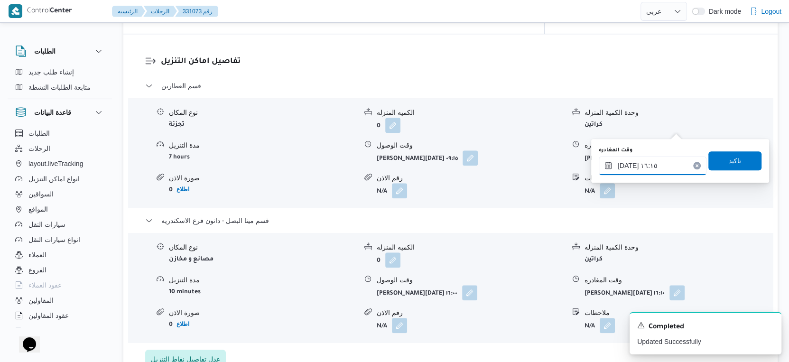
click at [653, 170] on input "[DATE] ١٦:١٥" at bounding box center [652, 165] width 108 height 19
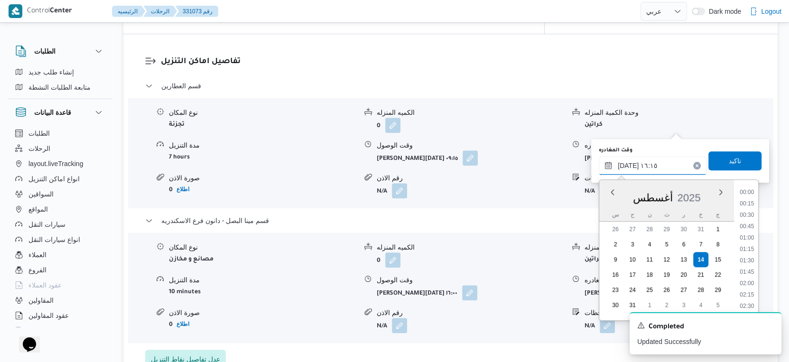
scroll to position [674, 0]
click at [748, 219] on li "15:30" at bounding box center [747, 223] width 22 height 9
type input "[DATE] ١٥:٣٠"
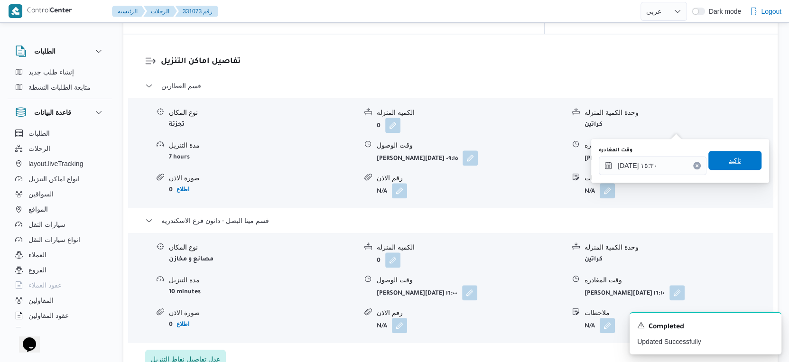
click at [735, 156] on span "تاكيد" at bounding box center [734, 160] width 53 height 19
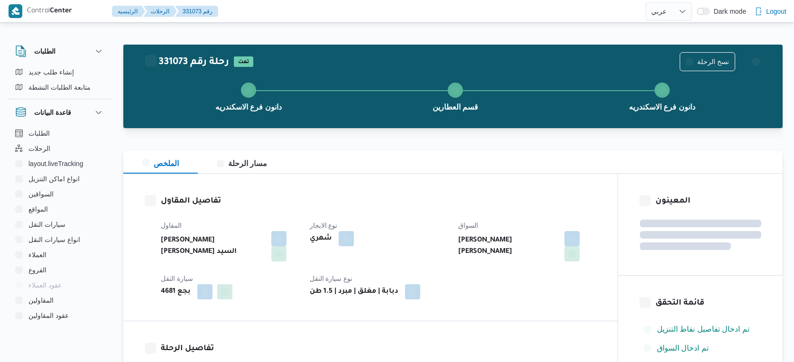
select select "ar"
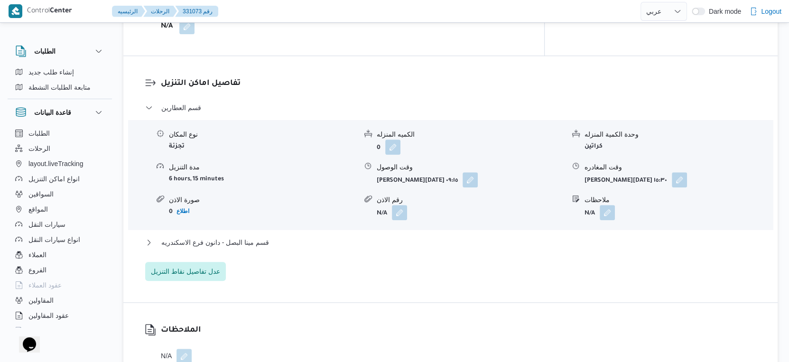
scroll to position [791, 0]
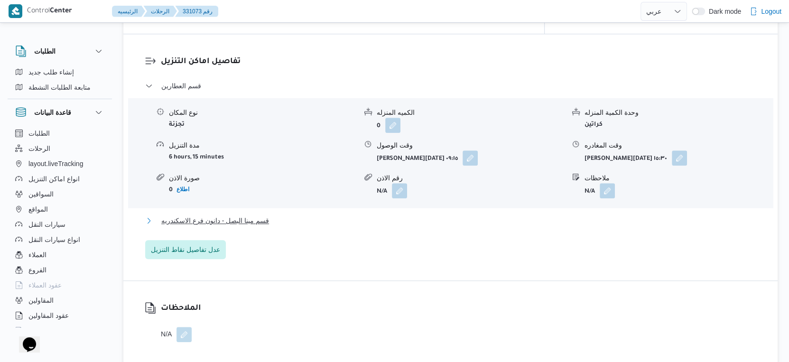
click at [238, 215] on span "قسم مينا البصل - دانون فرع الاسكندريه" at bounding box center [215, 220] width 108 height 11
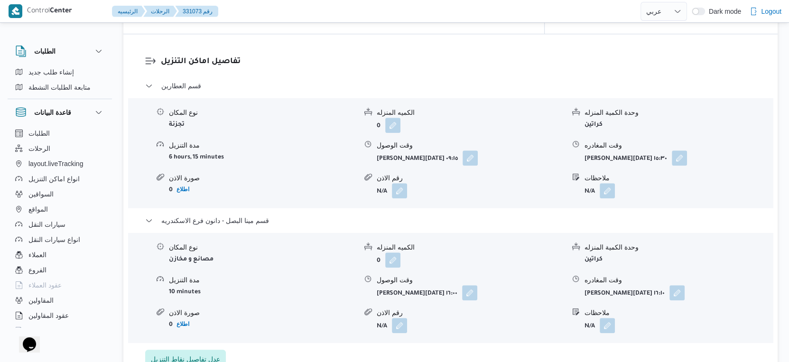
select select "ar"
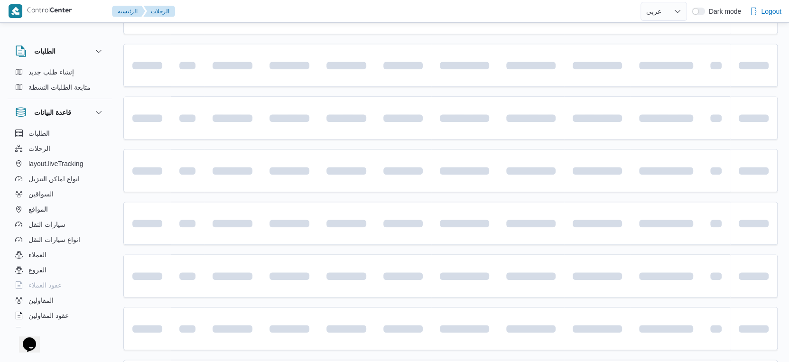
scroll to position [300, 0]
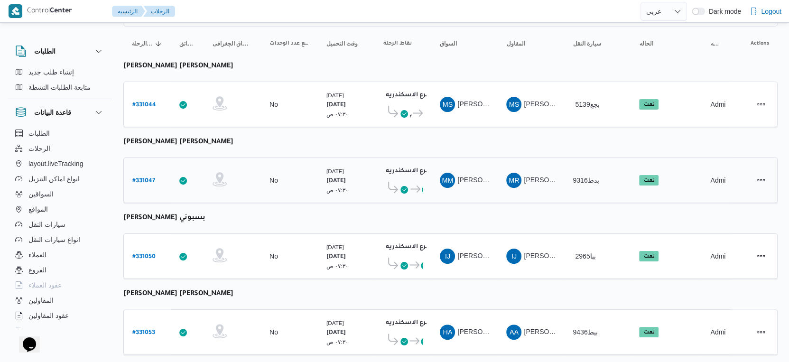
click at [142, 178] on b "# 331047" at bounding box center [143, 181] width 23 height 7
select select "ar"
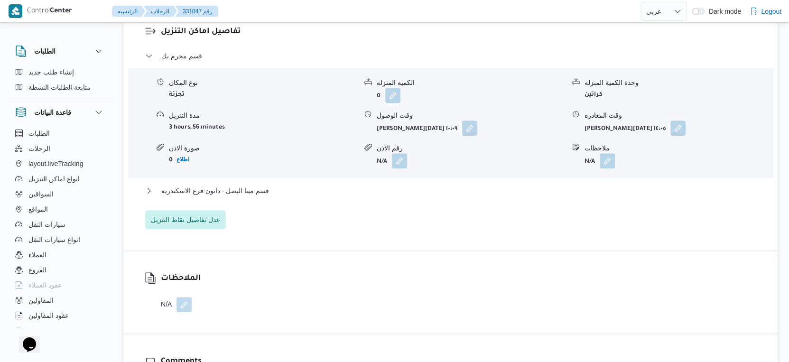
scroll to position [827, 0]
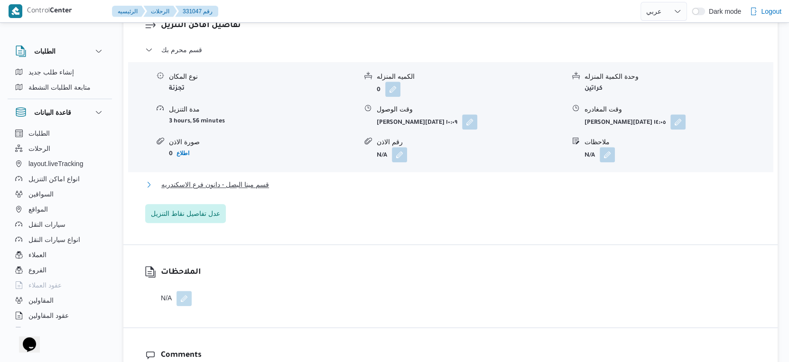
click at [263, 179] on span "قسم مينا البصل - دانون فرع الاسكندريه" at bounding box center [215, 184] width 108 height 11
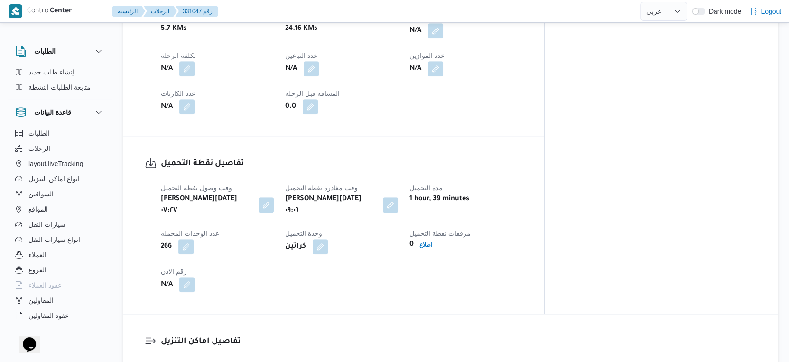
scroll to position [405, 0]
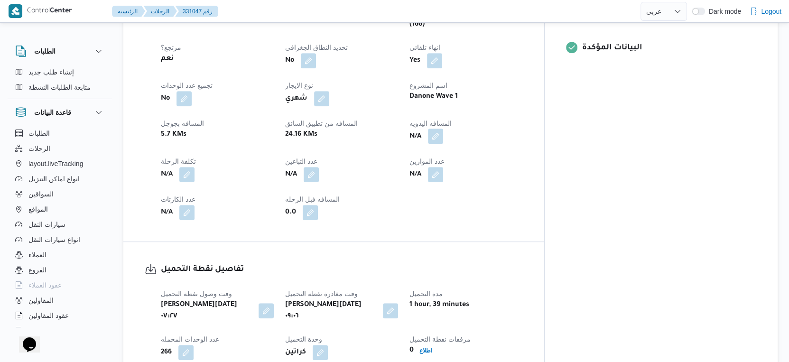
click at [443, 129] on button "button" at bounding box center [435, 136] width 15 height 15
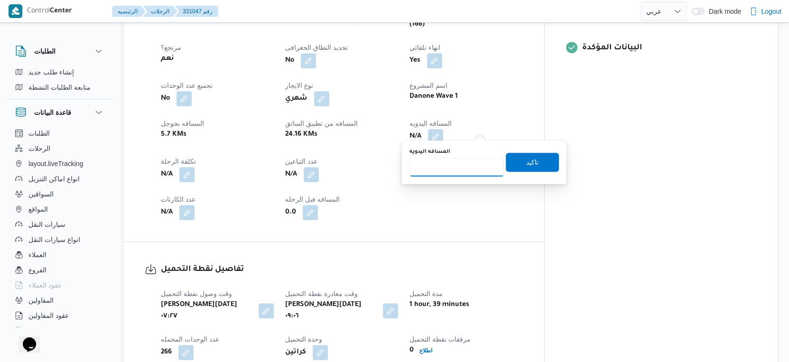
click at [457, 163] on input "المسافه اليدويه" at bounding box center [456, 166] width 94 height 19
type input "20"
click at [515, 157] on span "تاكيد" at bounding box center [532, 161] width 53 height 19
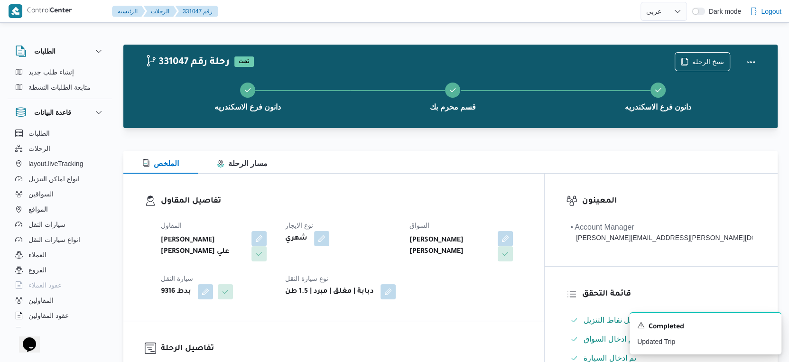
scroll to position [316, 0]
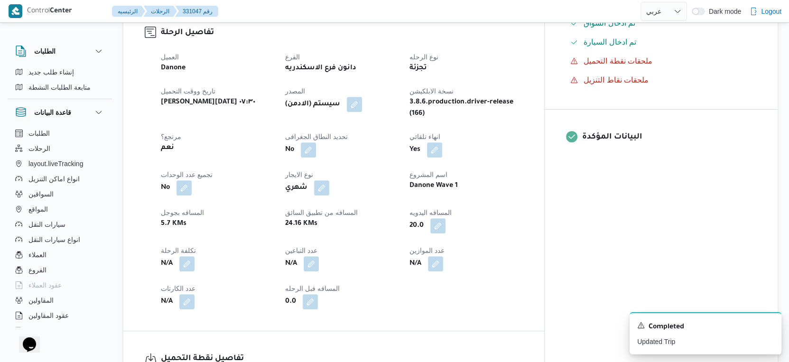
select select "ar"
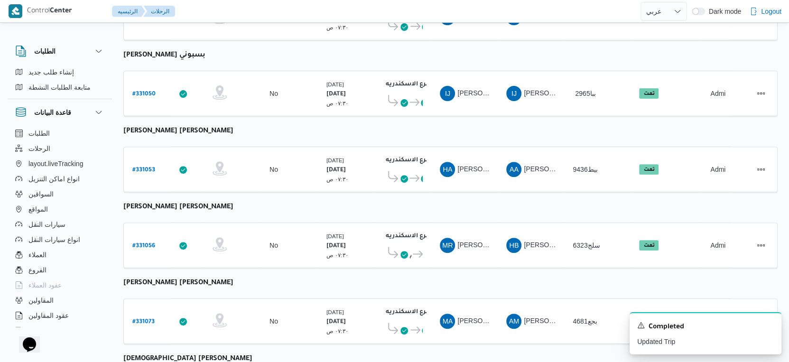
scroll to position [300, 0]
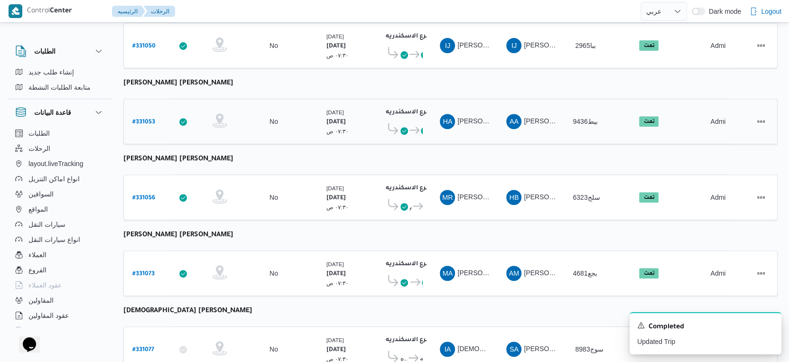
click at [143, 119] on b "# 331053" at bounding box center [143, 122] width 23 height 7
select select "ar"
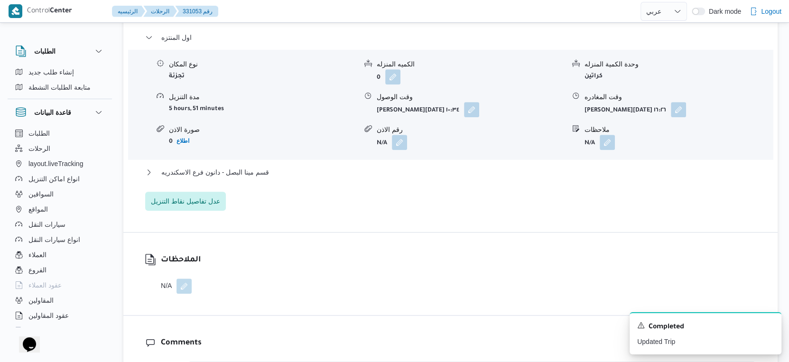
scroll to position [843, 0]
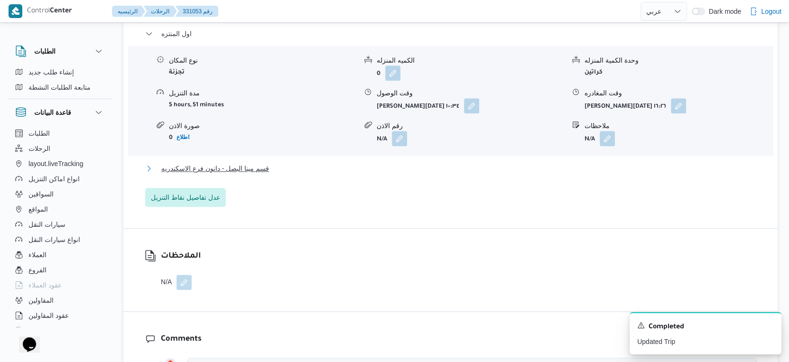
click at [277, 163] on button "قسم مينا البصل - دانون فرع الاسكندريه" at bounding box center [450, 168] width 611 height 11
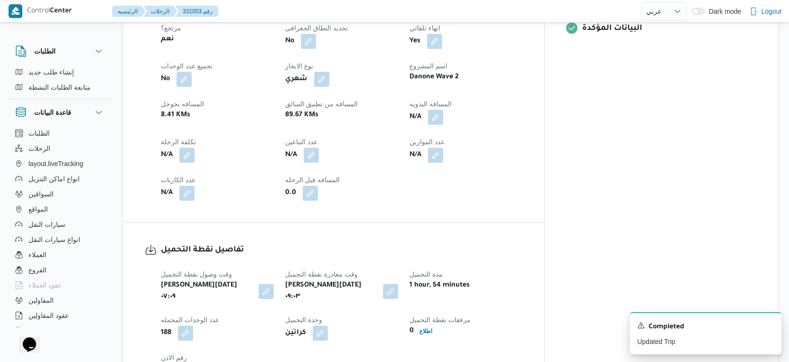
scroll to position [421, 0]
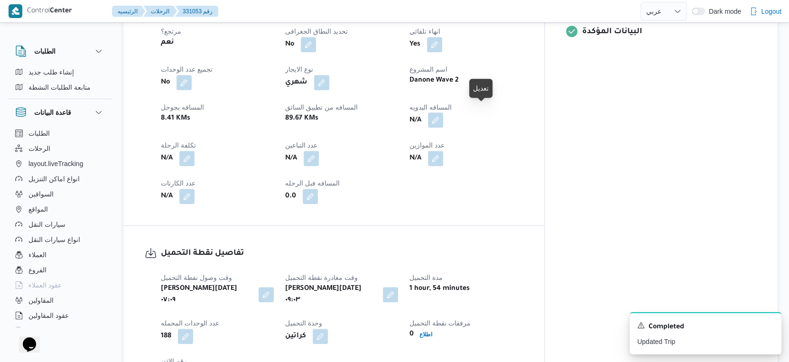
click at [443, 112] on button "button" at bounding box center [435, 119] width 15 height 15
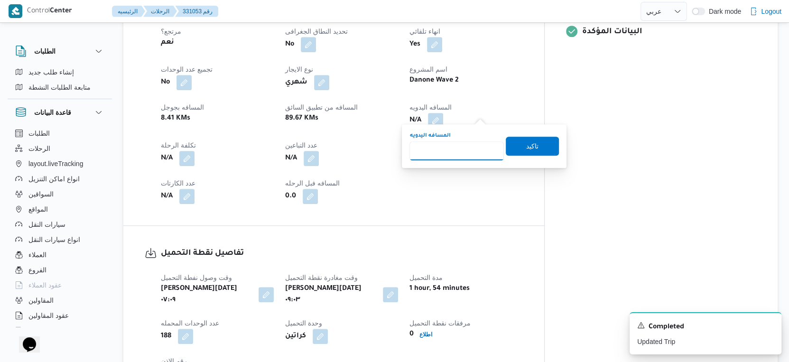
click at [450, 157] on input "المسافه اليدويه" at bounding box center [456, 150] width 94 height 19
type input "70"
click at [532, 143] on span "تاكيد" at bounding box center [532, 145] width 53 height 19
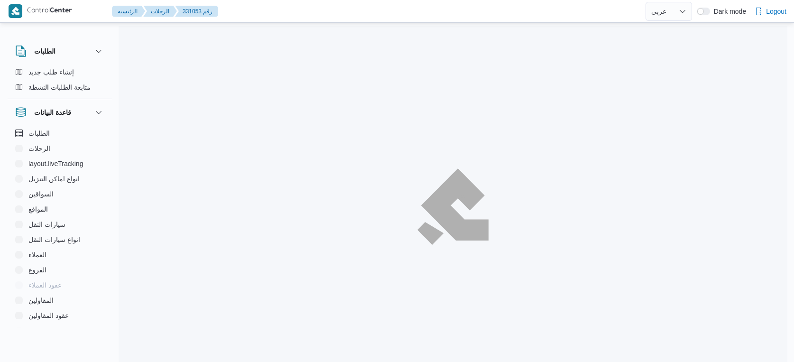
select select "ar"
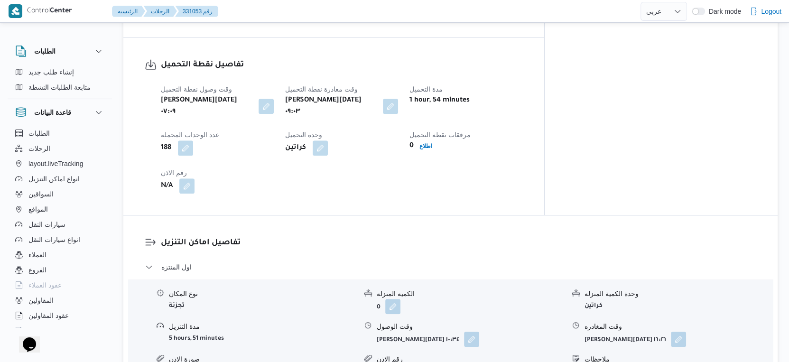
scroll to position [632, 0]
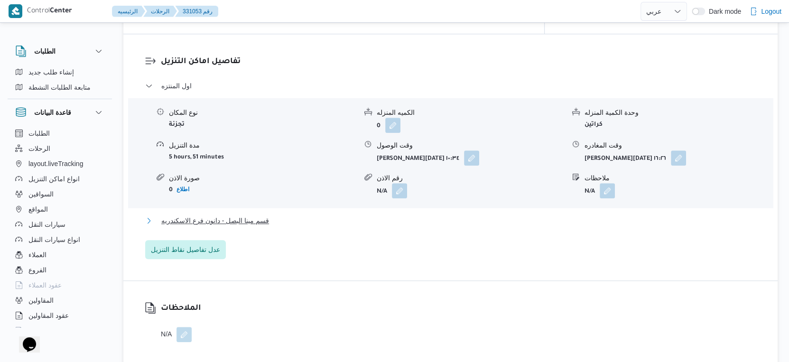
click at [231, 215] on span "قسم مينا البصل - دانون فرع الاسكندريه" at bounding box center [215, 220] width 108 height 11
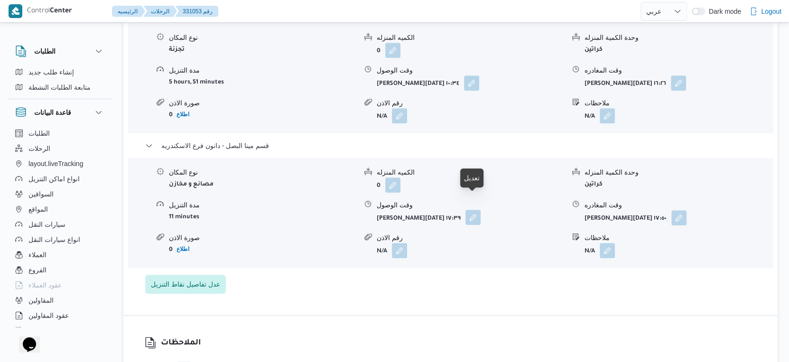
scroll to position [843, 0]
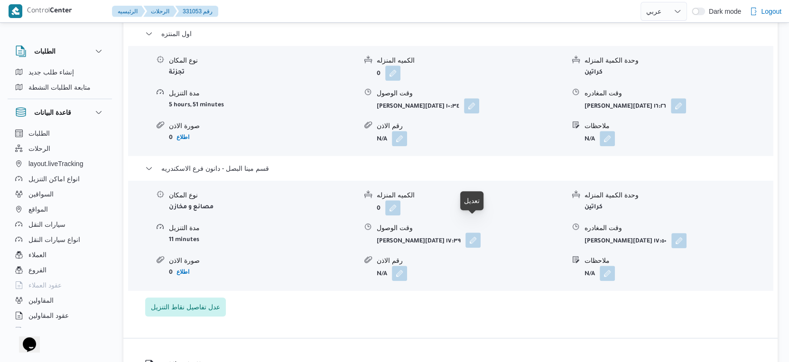
click at [469, 232] on button "button" at bounding box center [472, 239] width 15 height 15
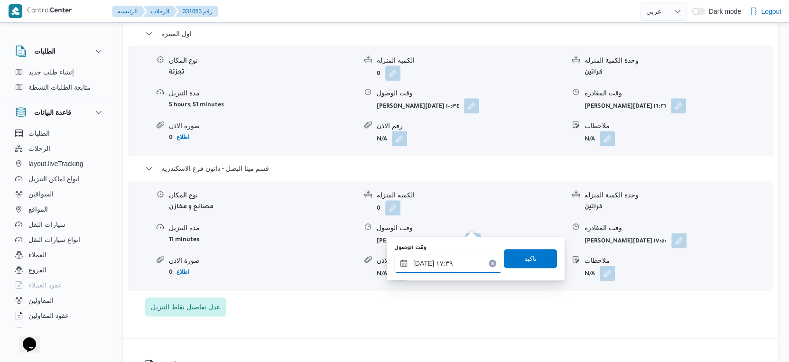
click at [450, 257] on input "[DATE] ١٧:٣٩" at bounding box center [448, 263] width 108 height 19
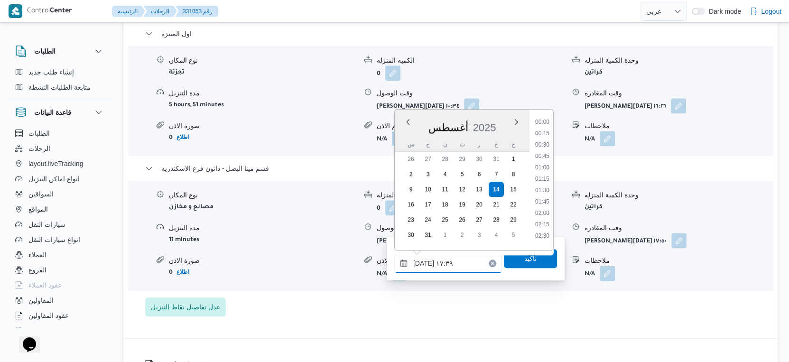
scroll to position [731, 0]
click at [543, 164] on li "17:00" at bounding box center [542, 164] width 22 height 9
type input "[DATE] ١٧:٠٠"
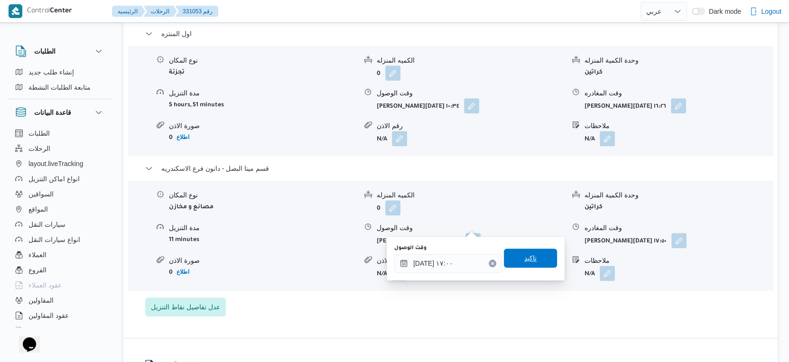
drag, startPoint x: 528, startPoint y: 257, endPoint x: 575, endPoint y: 257, distance: 46.9
click at [529, 257] on span "تاكيد" at bounding box center [530, 257] width 53 height 19
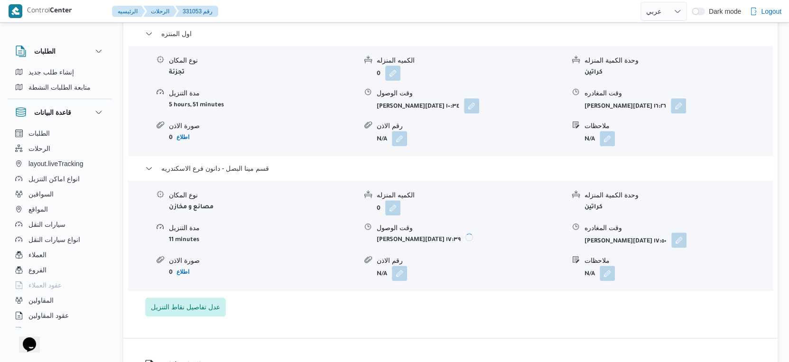
click at [681, 232] on button "button" at bounding box center [678, 239] width 15 height 15
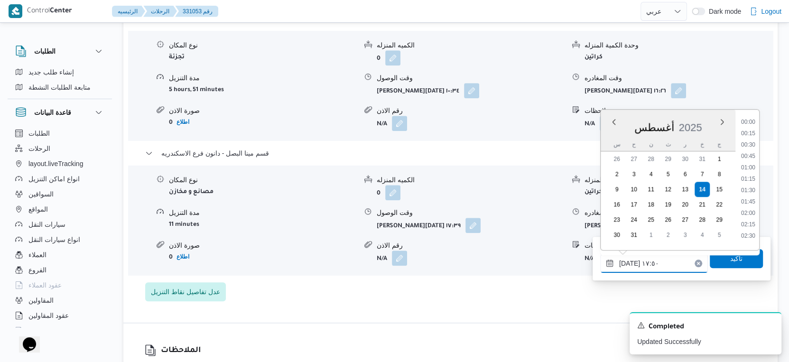
click at [655, 263] on input "[DATE] ١٧:٥٠" at bounding box center [654, 263] width 108 height 19
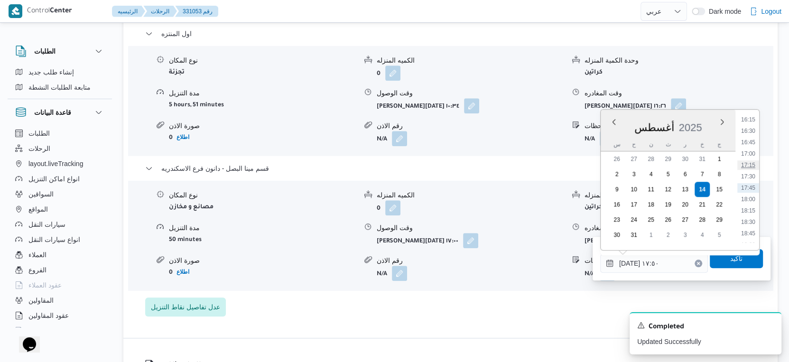
click at [754, 163] on li "17:15" at bounding box center [748, 164] width 22 height 9
type input "[DATE] ١٧:١٥"
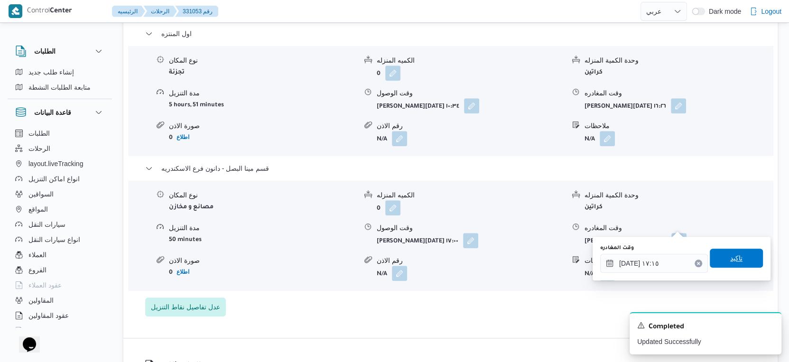
click at [735, 260] on span "تاكيد" at bounding box center [735, 257] width 53 height 19
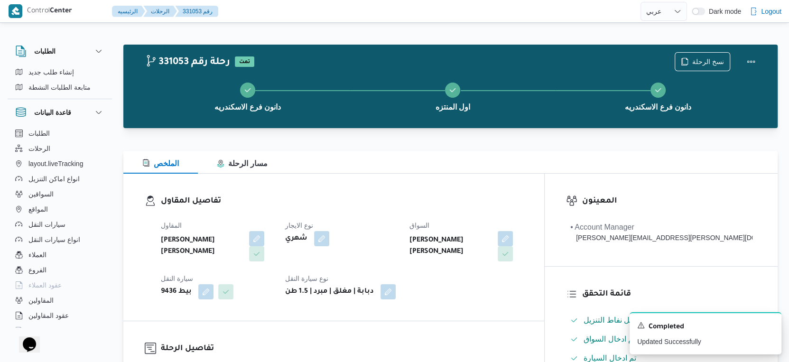
scroll to position [316, 0]
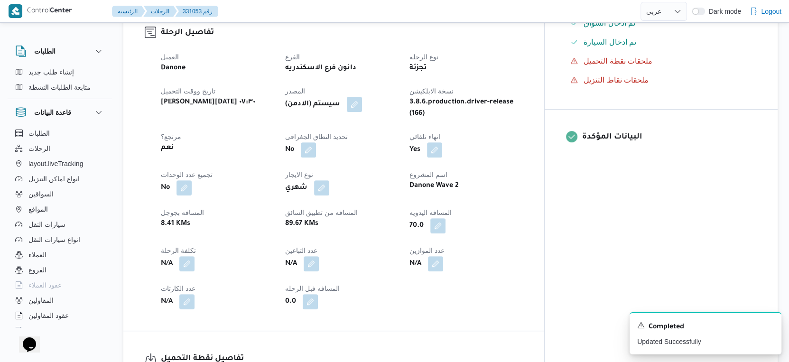
select select "ar"
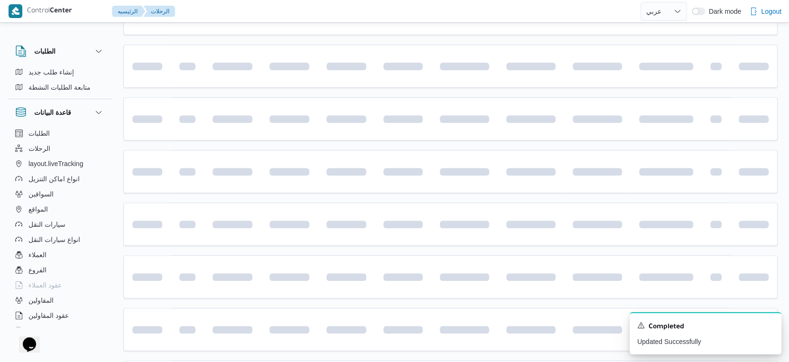
scroll to position [300, 0]
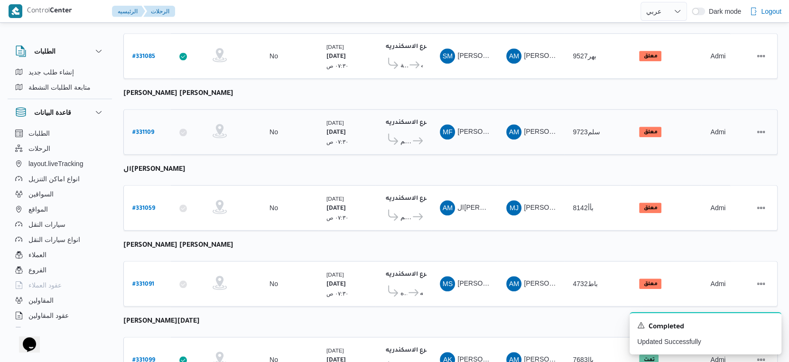
click at [145, 126] on link "# 331109" at bounding box center [143, 132] width 22 height 13
select select "ar"
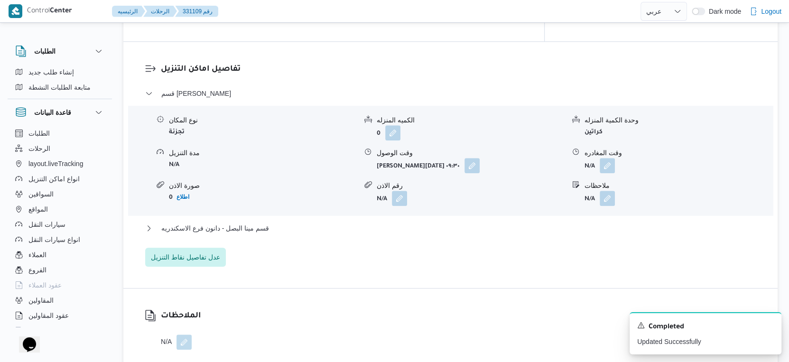
scroll to position [774, 0]
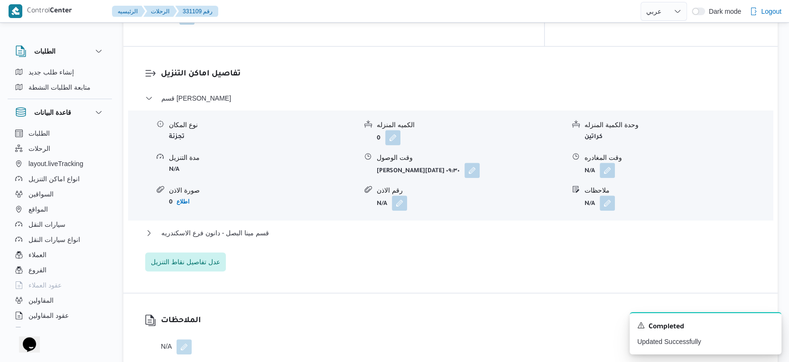
click at [263, 232] on div "قسم مينا البصل - دانون فرع الاسكندريه" at bounding box center [450, 236] width 611 height 18
click at [285, 227] on button "قسم مينا البصل - دانون فرع الاسكندريه" at bounding box center [450, 232] width 611 height 11
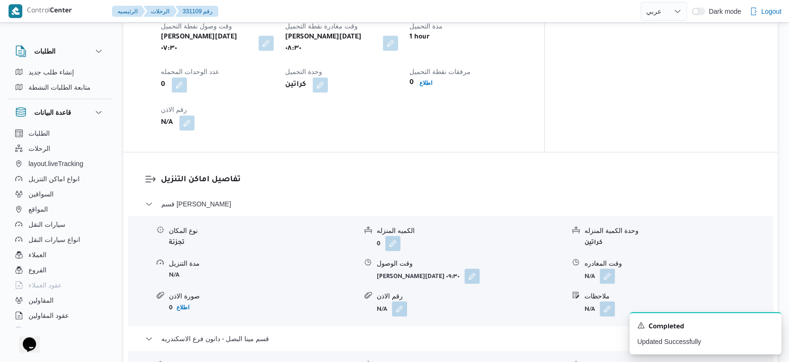
scroll to position [669, 0]
click at [470, 268] on button "button" at bounding box center [471, 275] width 15 height 15
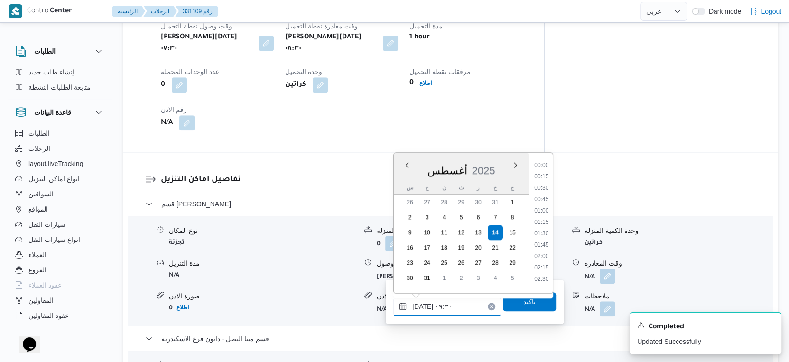
click at [460, 307] on input "[DATE] ٠٩:٣٠" at bounding box center [447, 306] width 108 height 19
click at [541, 203] on li "09:00" at bounding box center [541, 207] width 22 height 9
type input "١٤/٠٨/٢٠٢٥ ٠٩:٠٠"
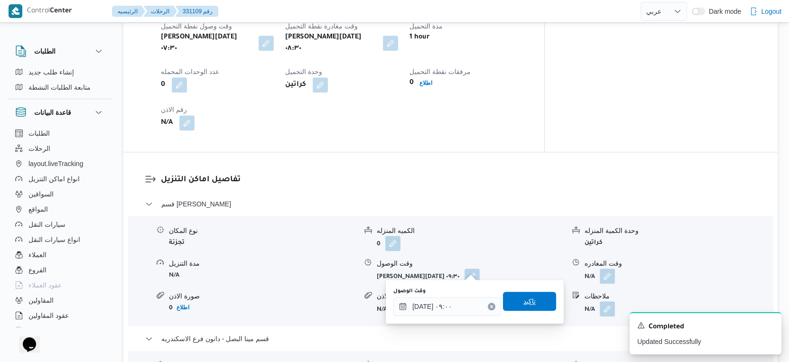
click at [523, 298] on span "تاكيد" at bounding box center [529, 300] width 12 height 11
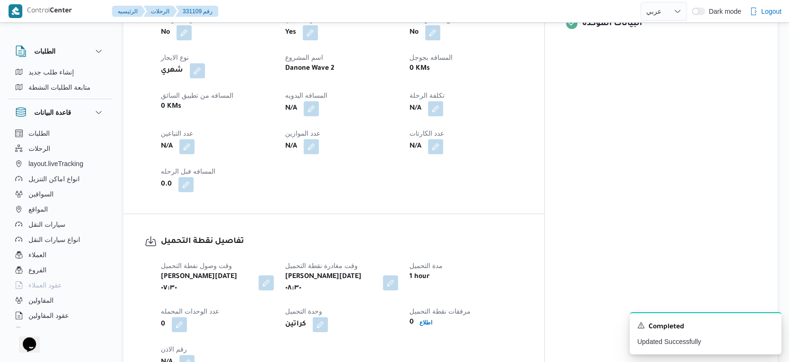
scroll to position [405, 0]
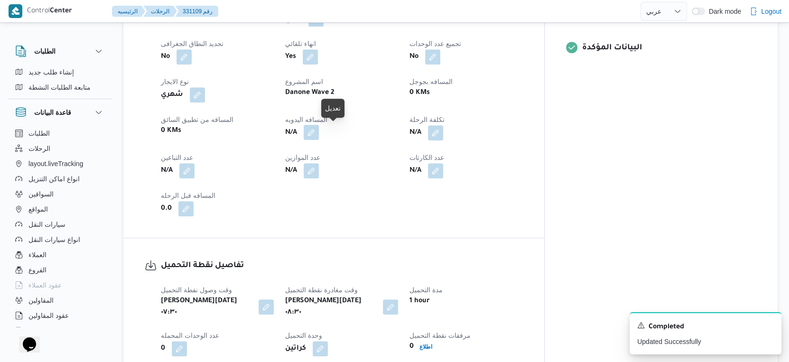
click at [319, 128] on button "button" at bounding box center [310, 132] width 15 height 15
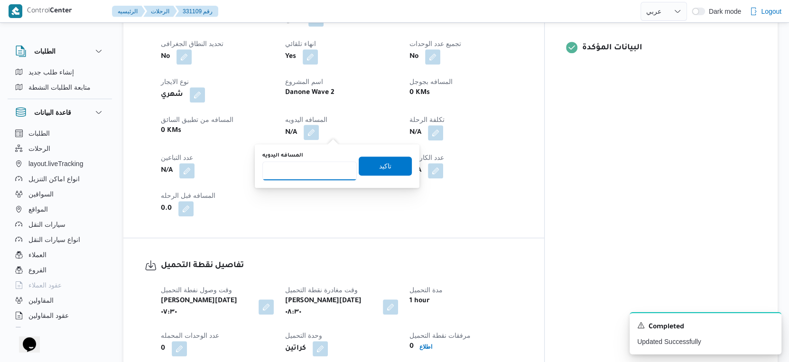
click at [312, 176] on input "المسافه اليدويه" at bounding box center [309, 170] width 94 height 19
type input "43"
click at [389, 166] on span "تاكيد" at bounding box center [385, 165] width 53 height 19
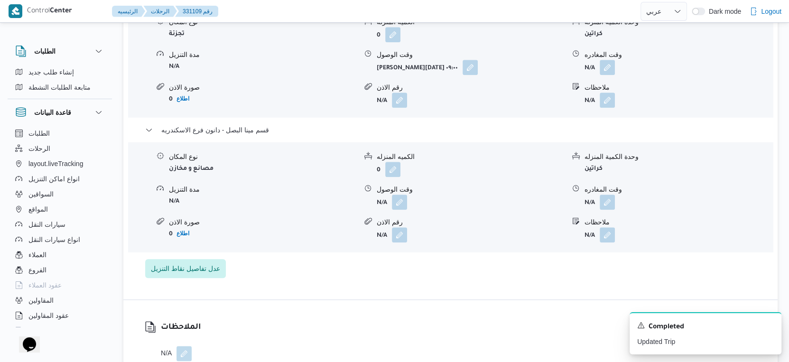
scroll to position [880, 0]
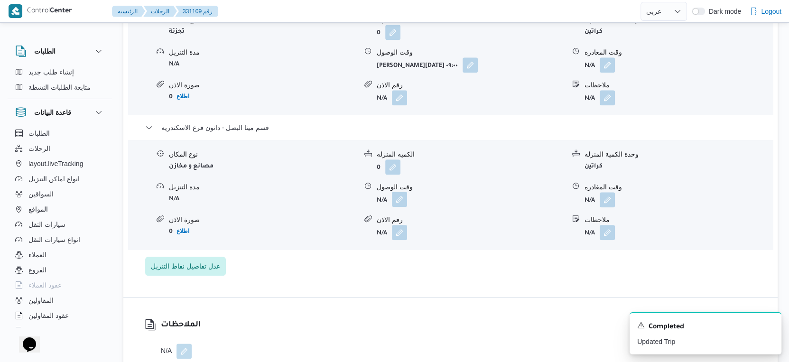
click at [403, 193] on button "button" at bounding box center [399, 199] width 15 height 15
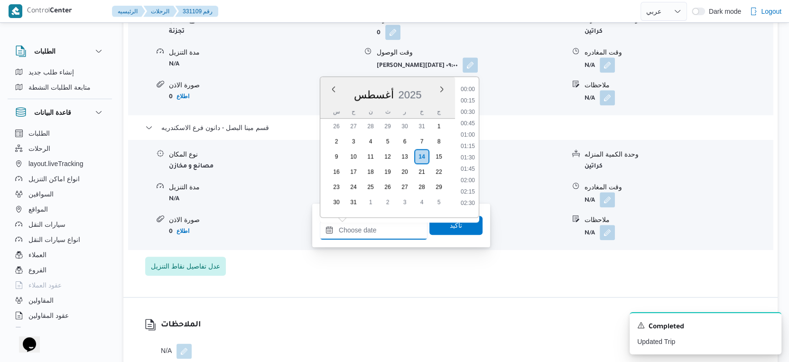
drag, startPoint x: 382, startPoint y: 226, endPoint x: 423, endPoint y: 231, distance: 40.6
click at [382, 226] on input "وقت الوصول" at bounding box center [374, 230] width 108 height 19
click at [471, 173] on li "16:30" at bounding box center [468, 176] width 22 height 9
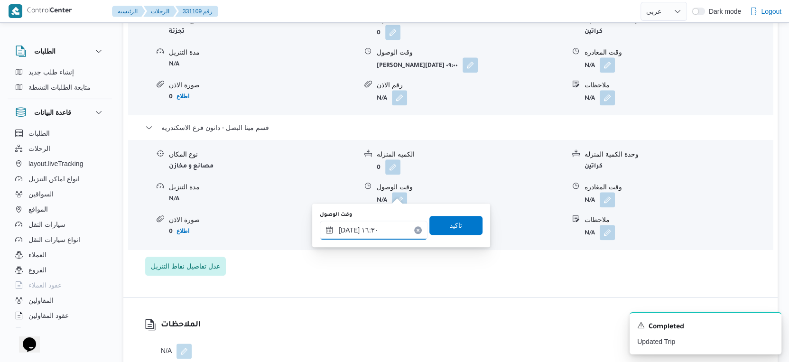
click at [377, 231] on input "١٤/٠٨/٢٠٢٥ ١٦:٣٠" at bounding box center [374, 230] width 108 height 19
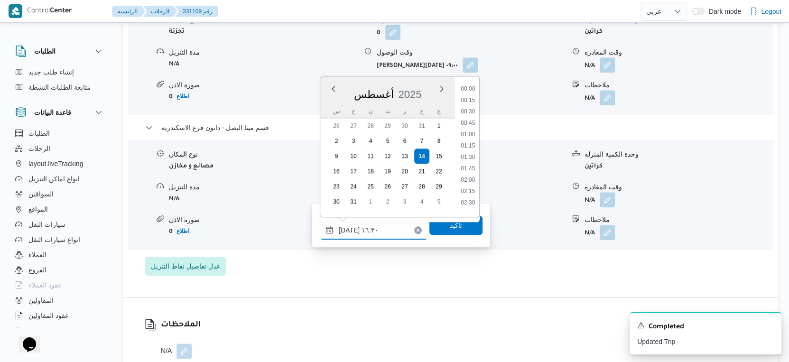
scroll to position [685, 0]
click at [471, 134] on li "16:00" at bounding box center [468, 131] width 22 height 9
type input "١٤/٠٨/٢٠٢٥ ١٦:٠٠"
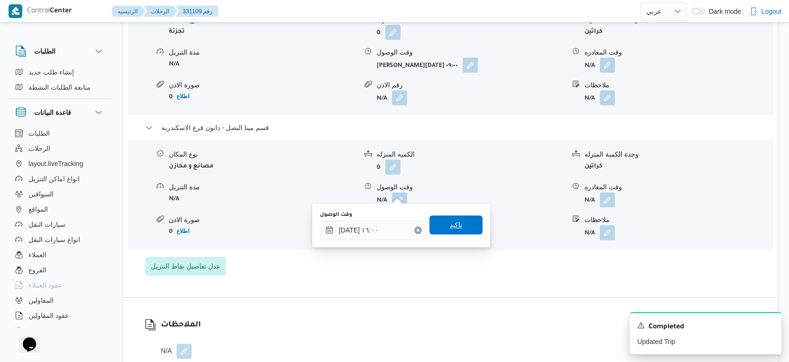
click at [454, 217] on span "تاكيد" at bounding box center [455, 224] width 53 height 19
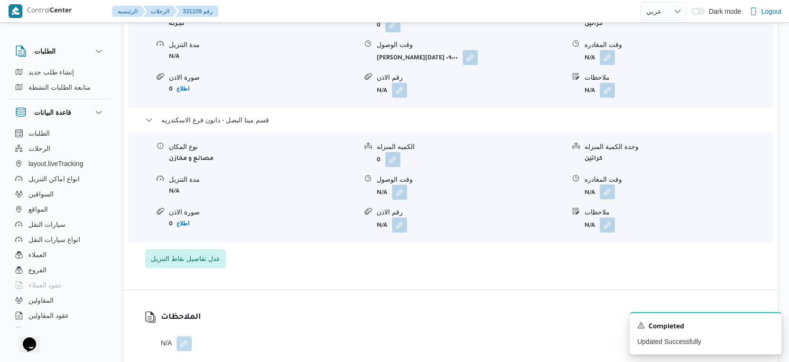
click at [601, 190] on button "button" at bounding box center [606, 191] width 15 height 15
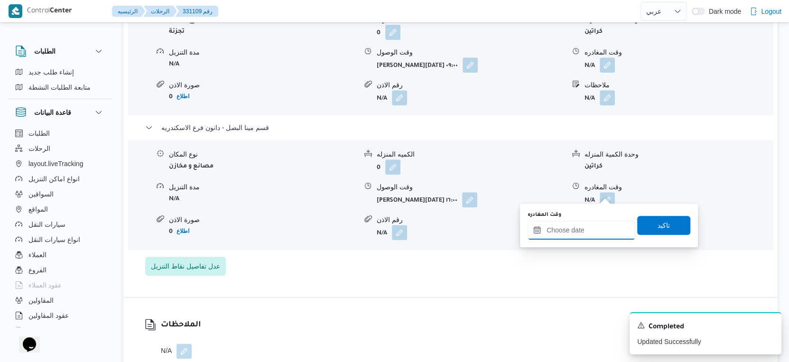
click at [583, 236] on input "وقت المغادره" at bounding box center [581, 230] width 108 height 19
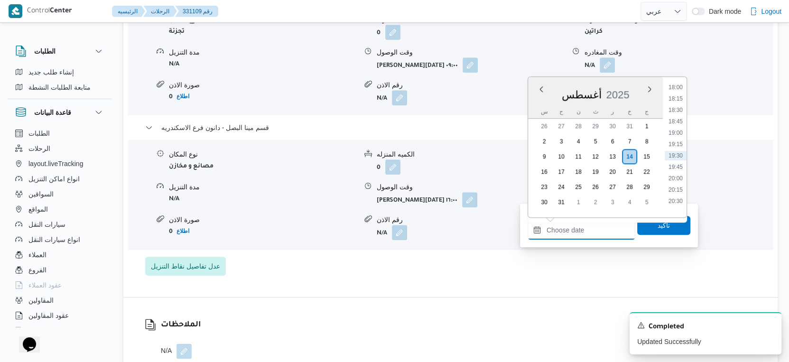
scroll to position [716, 0]
drag, startPoint x: 679, startPoint y: 137, endPoint x: 659, endPoint y: 144, distance: 20.5
click at [679, 137] on li "16:45" at bounding box center [675, 135] width 22 height 9
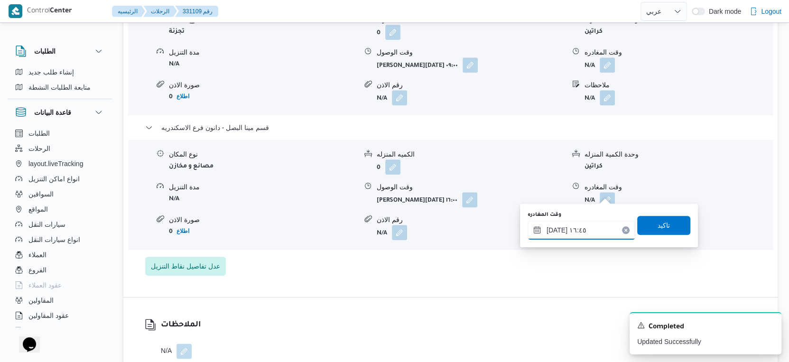
click at [552, 227] on input "١٤/٠٨/٢٠٢٥ ١٦:٤٥" at bounding box center [581, 230] width 108 height 19
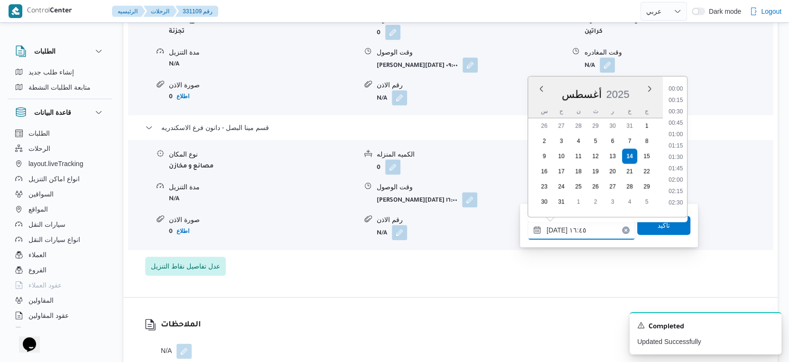
scroll to position [697, 0]
click at [555, 227] on input "١٤/٠٨/٢٠٢٥ ١٦:٤٥" at bounding box center [581, 230] width 108 height 19
type input "١٤/٠٨/٢٠٢٥ ١٦:٤٠"
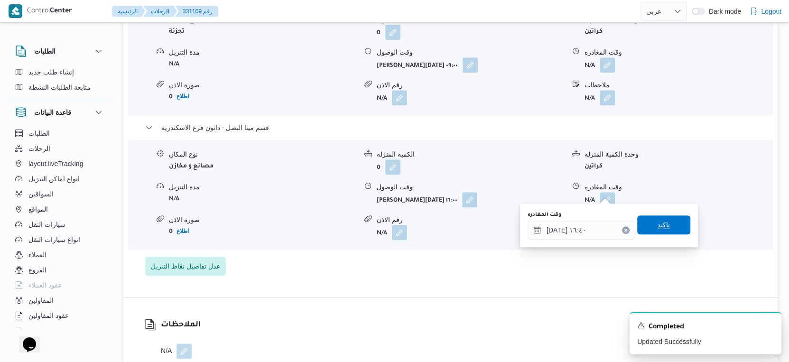
click at [657, 227] on span "تاكيد" at bounding box center [663, 224] width 12 height 11
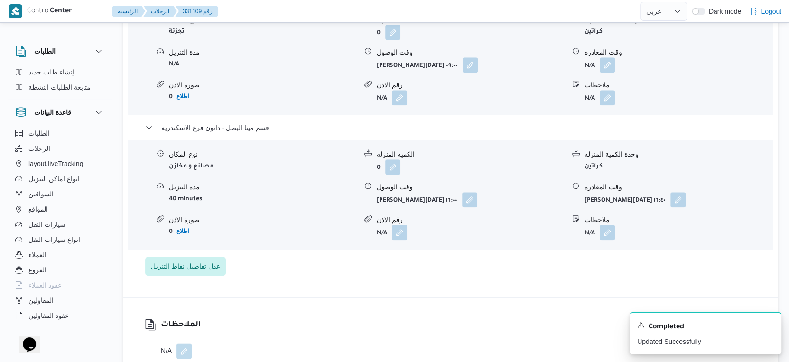
scroll to position [827, 0]
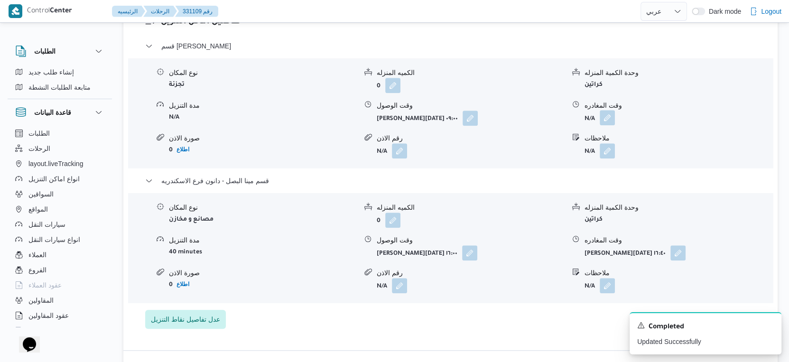
click at [611, 110] on button "button" at bounding box center [606, 117] width 15 height 15
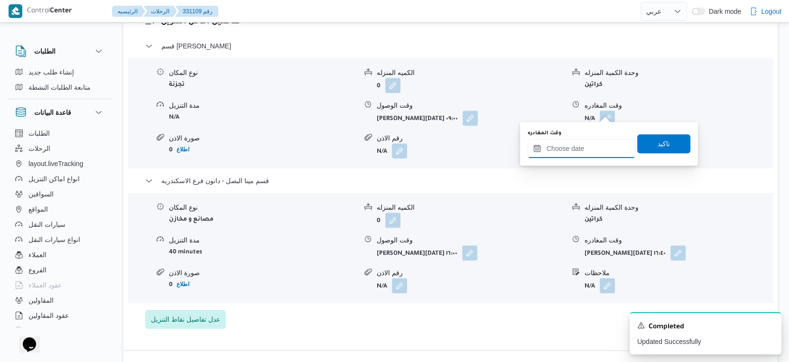
click at [582, 153] on input "وقت المغادره" at bounding box center [581, 148] width 108 height 19
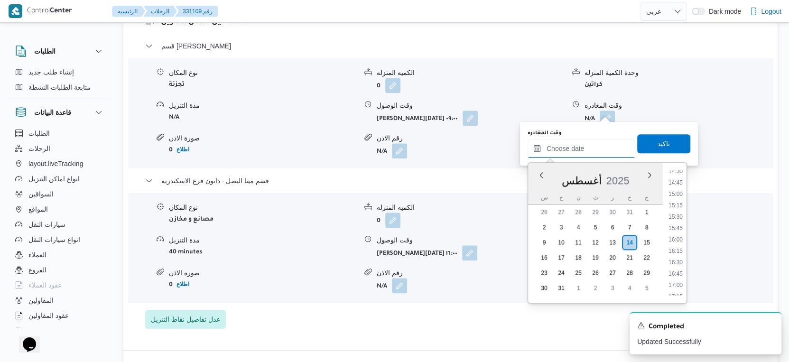
scroll to position [663, 0]
click at [680, 214] on li "15:30" at bounding box center [675, 216] width 22 height 9
type input "١٤/٠٨/٢٠٢٥ ١٥:٣٠"
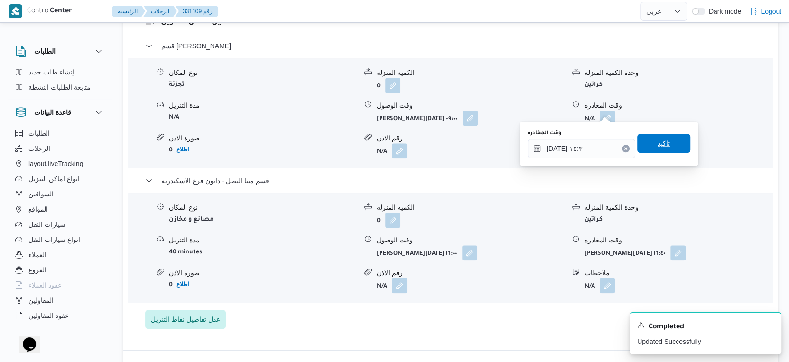
click at [669, 140] on span "تاكيد" at bounding box center [663, 143] width 53 height 19
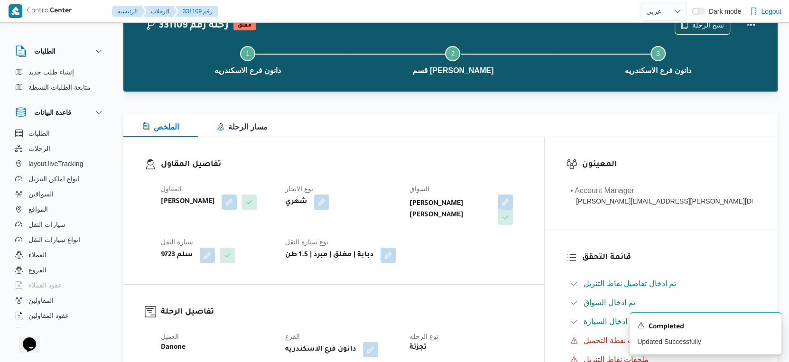
scroll to position [0, 0]
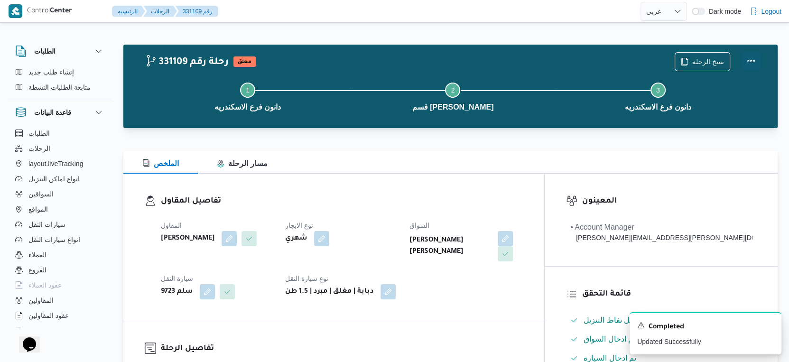
click at [747, 64] on button "Actions" at bounding box center [750, 61] width 19 height 19
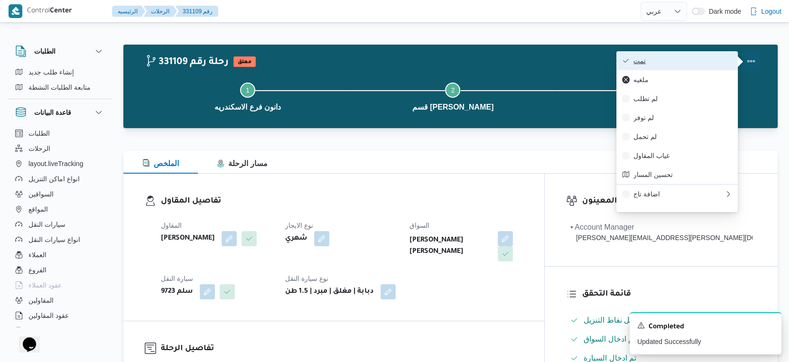
click at [691, 64] on span "تمت" at bounding box center [682, 61] width 99 height 8
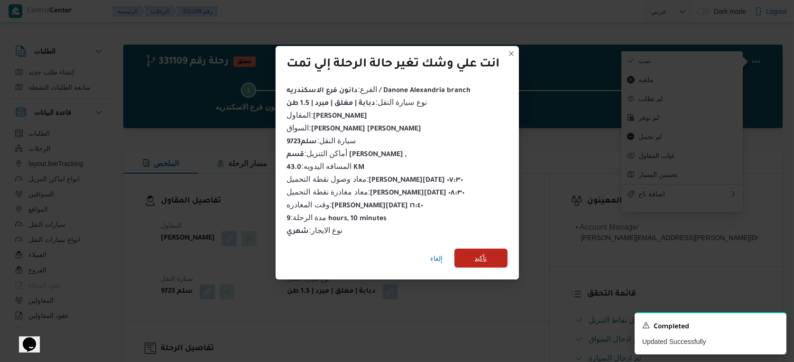
click at [484, 258] on span "تأكيد" at bounding box center [481, 257] width 12 height 11
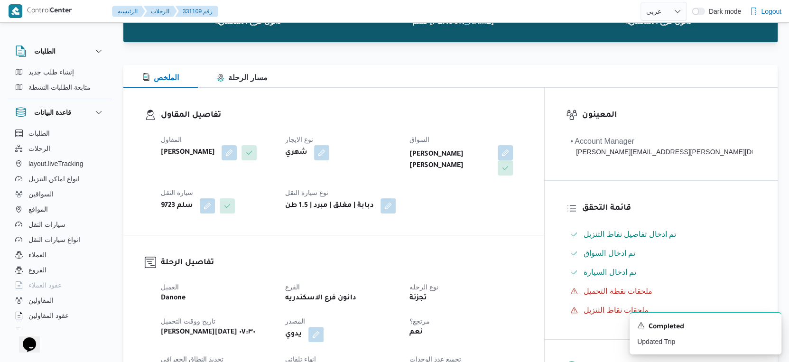
scroll to position [316, 0]
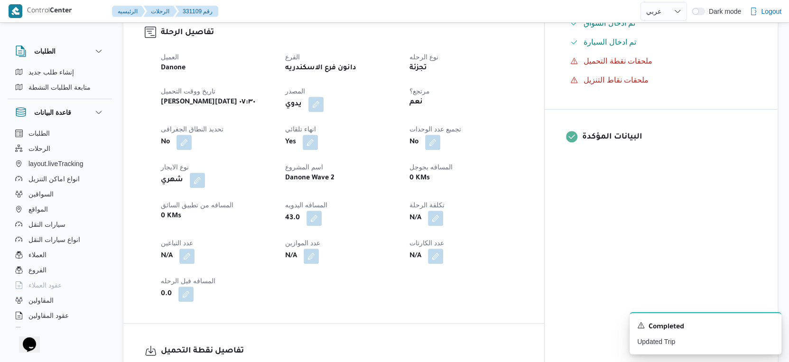
select select "ar"
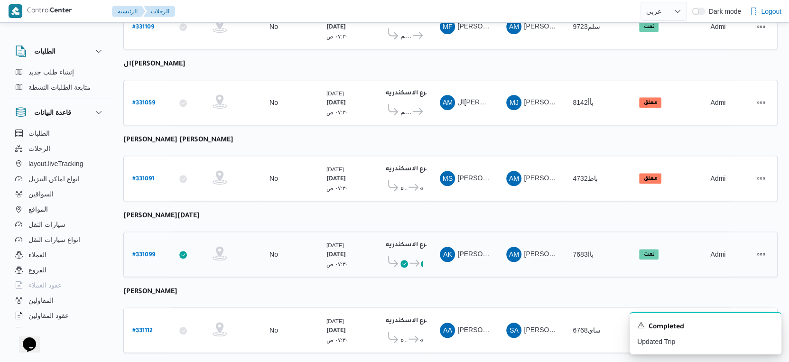
scroll to position [669, 0]
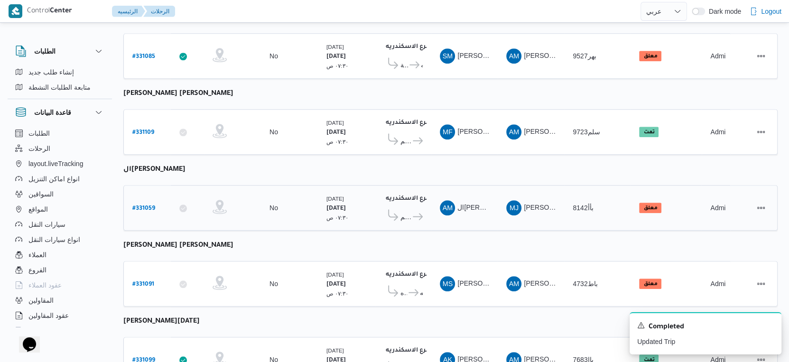
click at [140, 205] on b "# 331059" at bounding box center [143, 208] width 23 height 7
select select "ar"
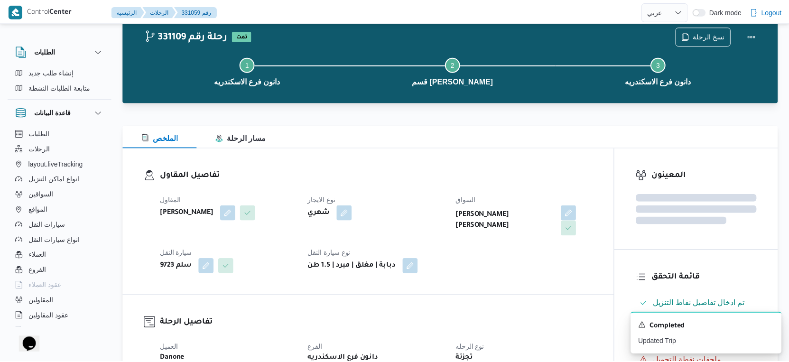
scroll to position [669, 0]
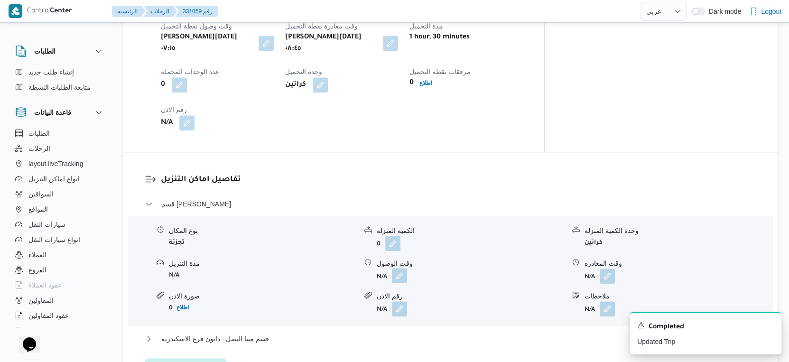
click at [402, 269] on button "button" at bounding box center [399, 275] width 15 height 15
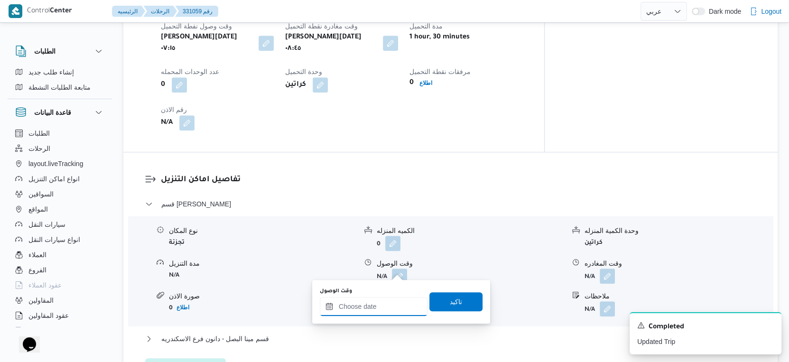
drag, startPoint x: 380, startPoint y: 308, endPoint x: 389, endPoint y: 301, distance: 11.8
click at [380, 308] on input "وقت الوصول" at bounding box center [374, 306] width 108 height 19
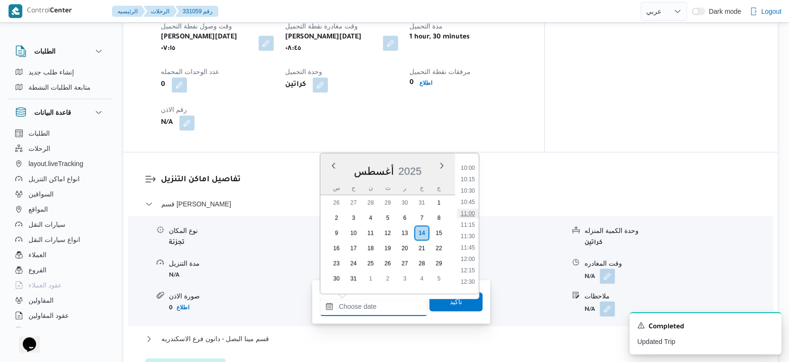
scroll to position [400, 0]
drag, startPoint x: 470, startPoint y: 189, endPoint x: 470, endPoint y: 195, distance: 5.7
click at [470, 189] on li "09:15" at bounding box center [468, 186] width 22 height 9
type input "١٤/٠٨/٢٠٢٥ ٠٩:١٥"
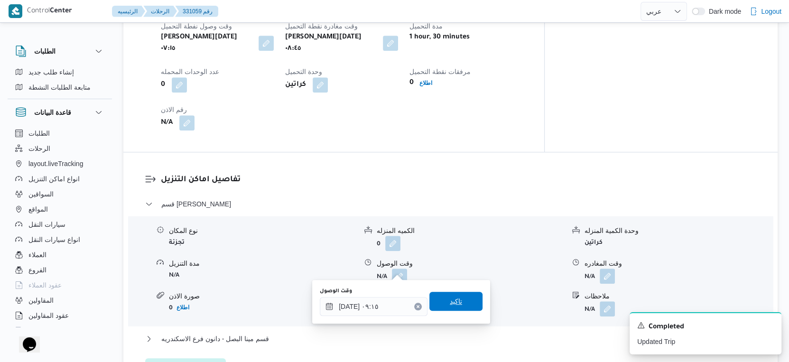
click at [470, 302] on span "تاكيد" at bounding box center [455, 301] width 53 height 19
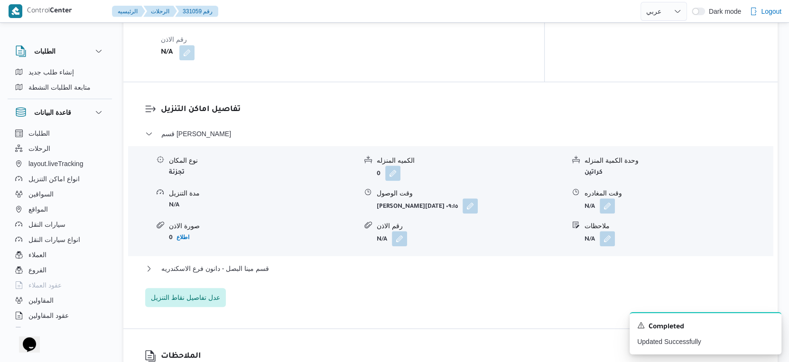
scroll to position [827, 0]
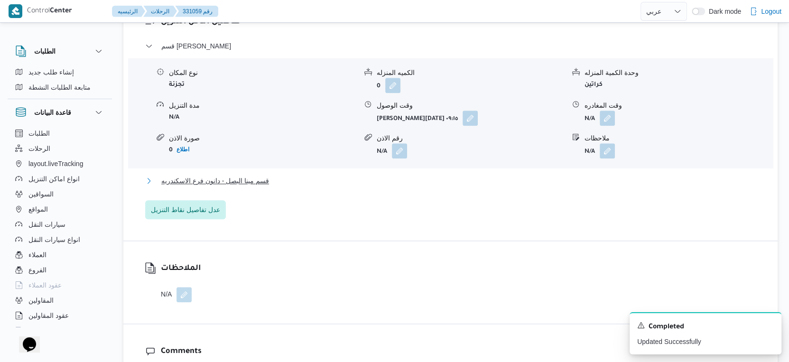
click at [267, 175] on span "قسم مينا البصل - دانون فرع الاسكندريه" at bounding box center [215, 180] width 108 height 11
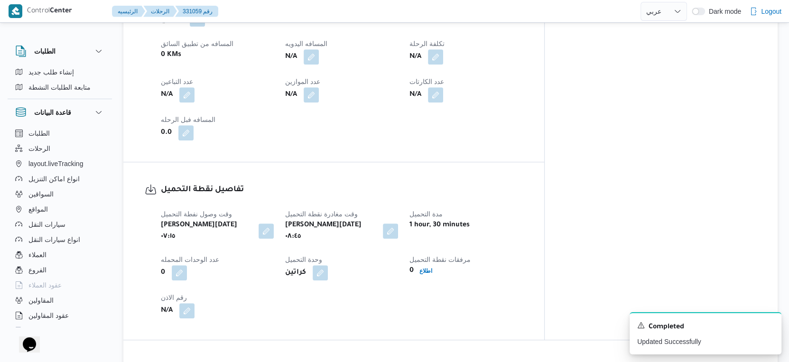
scroll to position [405, 0]
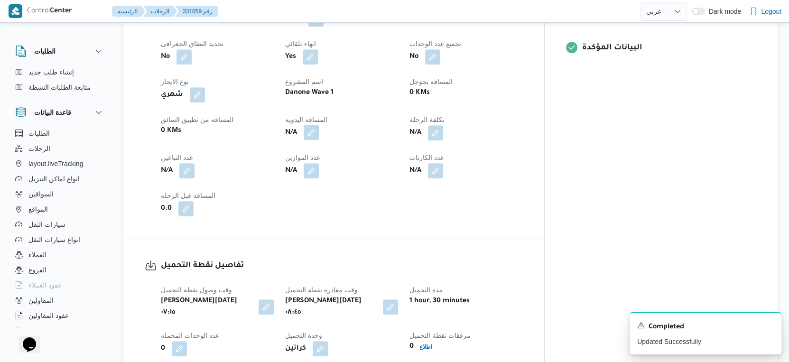
click at [319, 132] on button "button" at bounding box center [310, 132] width 15 height 15
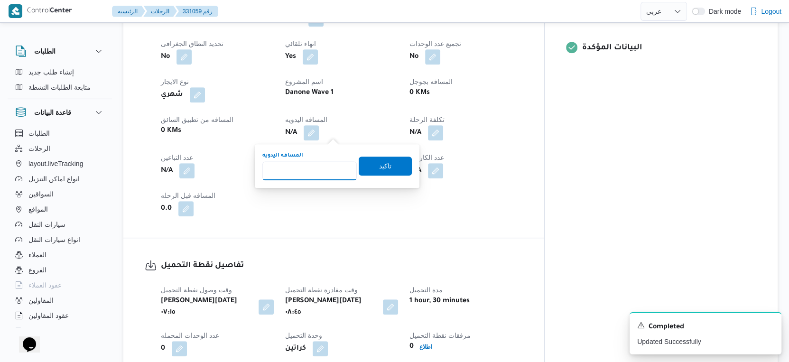
click at [318, 161] on input "المسافه اليدويه" at bounding box center [309, 170] width 94 height 19
type input "43"
click at [386, 168] on span "تاكيد" at bounding box center [385, 165] width 53 height 19
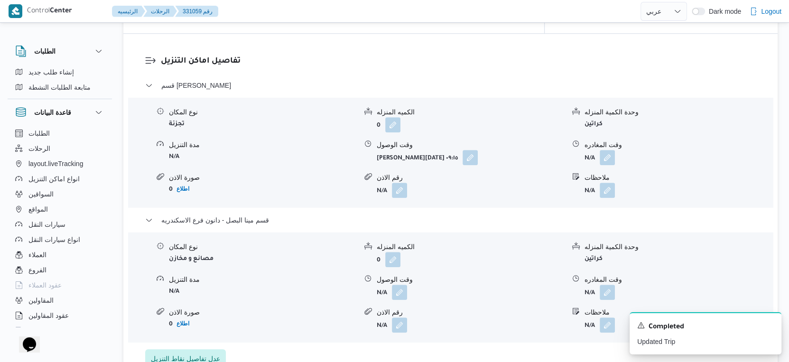
scroll to position [843, 0]
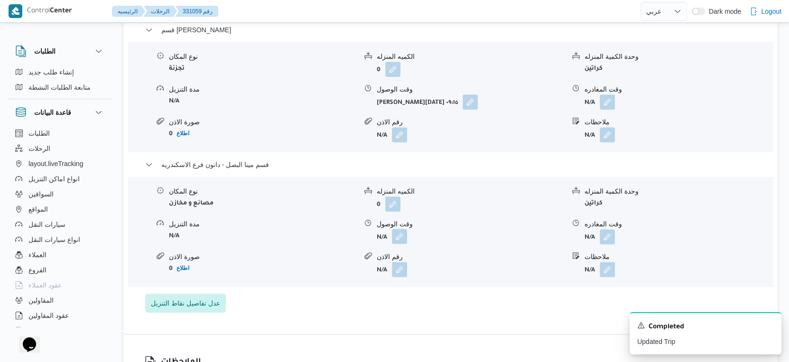
click at [401, 221] on dl "وقت الوصول N/A" at bounding box center [471, 231] width 188 height 25
click at [401, 229] on button "button" at bounding box center [399, 236] width 15 height 15
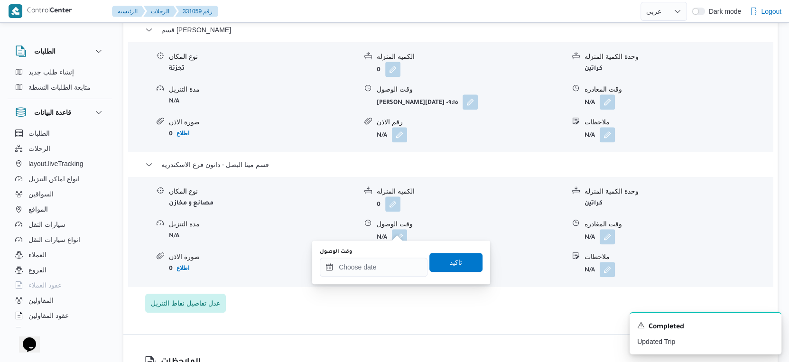
click at [367, 278] on div "You are in a dialog. To close this dialog, hit escape. وقت الوصول تاكيد" at bounding box center [401, 262] width 178 height 44
click at [370, 271] on input "وقت الوصول" at bounding box center [374, 266] width 108 height 19
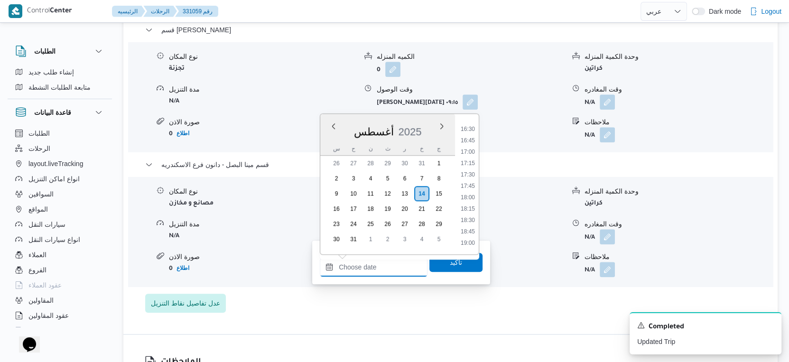
scroll to position [663, 0]
drag, startPoint x: 473, startPoint y: 184, endPoint x: 465, endPoint y: 214, distance: 30.4
click at [473, 186] on li "16:00" at bounding box center [468, 190] width 22 height 9
type input "١٤/٠٨/٢٠٢٥ ١٦:٠٠"
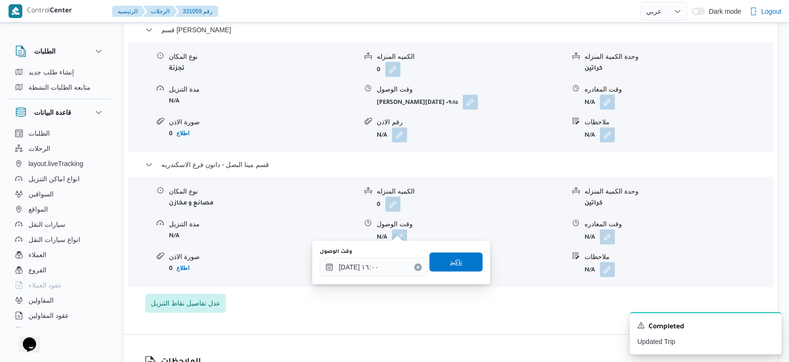
click at [451, 261] on span "تاكيد" at bounding box center [456, 261] width 12 height 11
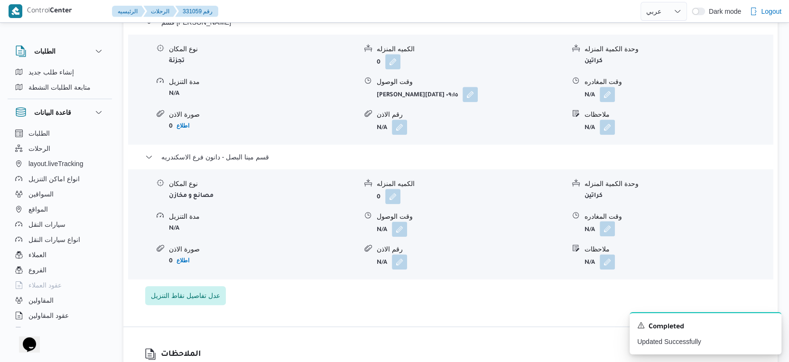
click at [609, 228] on button "button" at bounding box center [606, 228] width 15 height 15
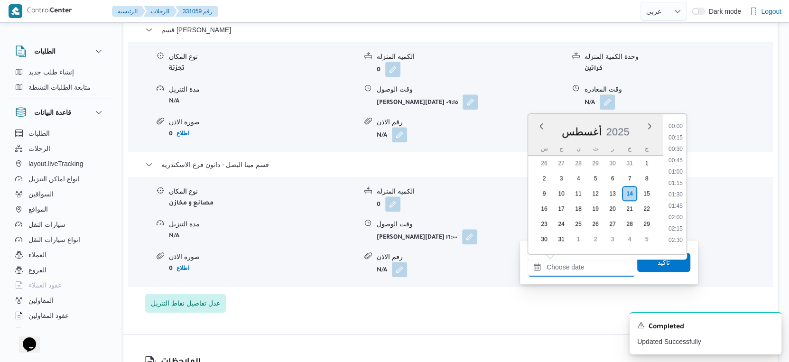
click at [598, 266] on input "وقت المغادره" at bounding box center [581, 266] width 108 height 19
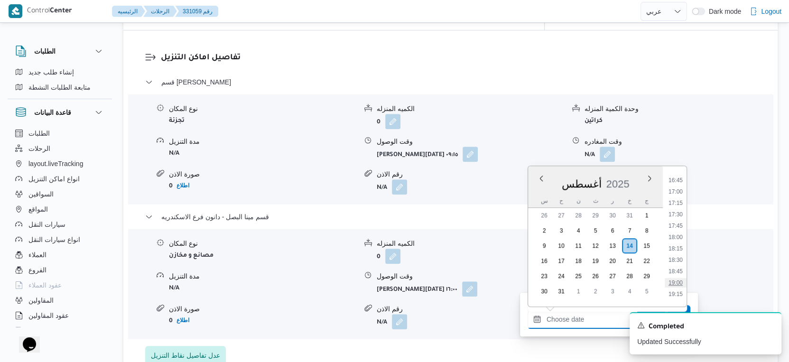
scroll to position [716, 0]
click at [680, 199] on li "16:15" at bounding box center [675, 201] width 22 height 9
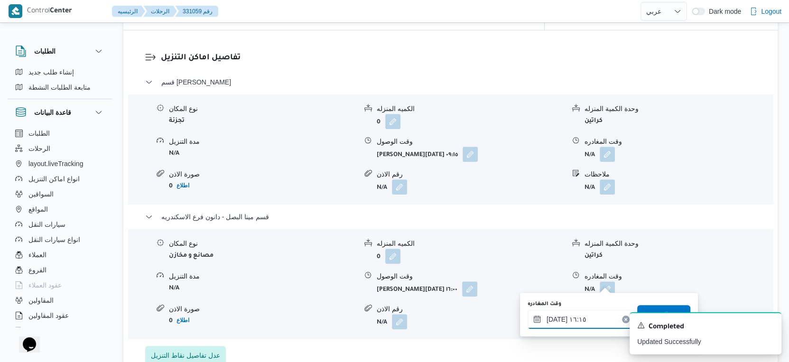
click at [553, 317] on input "١٤/٠٨/٢٠٢٥ ١٦:١٥" at bounding box center [581, 319] width 108 height 19
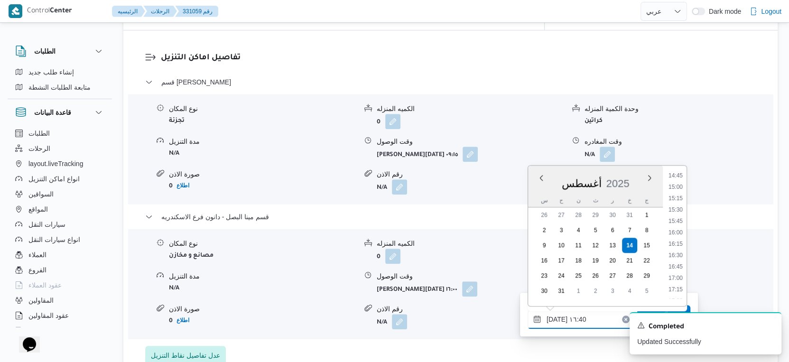
scroll to position [843, 0]
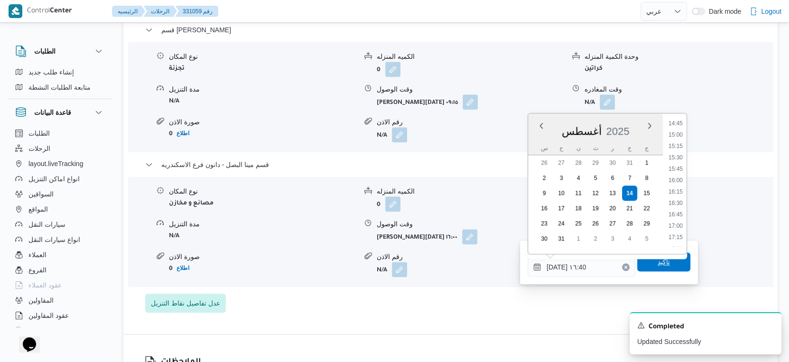
type input "١٤/٠٨/٢٠٢٥ ١٦:٤٠"
click at [668, 263] on span "تاكيد" at bounding box center [663, 261] width 53 height 19
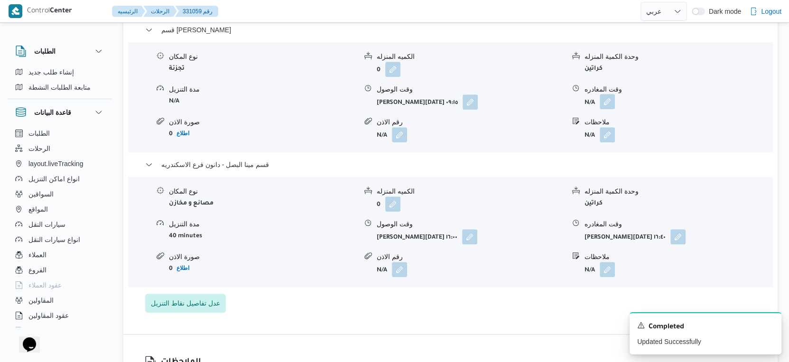
click at [608, 94] on button "button" at bounding box center [606, 101] width 15 height 15
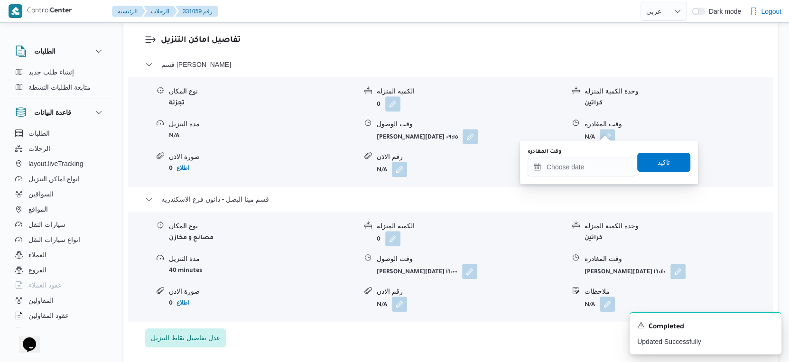
scroll to position [791, 0]
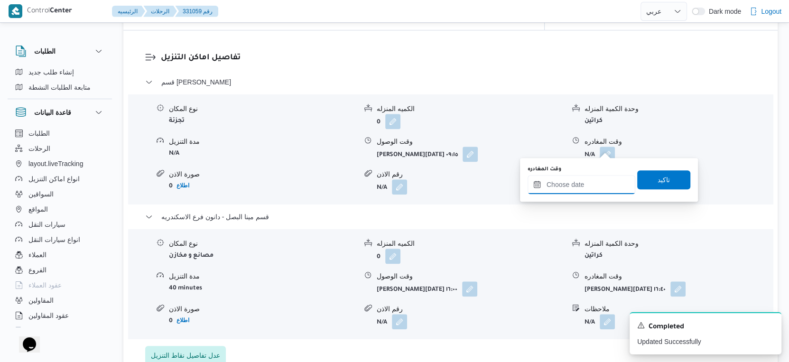
click at [587, 180] on input "وقت المغادره" at bounding box center [581, 184] width 108 height 19
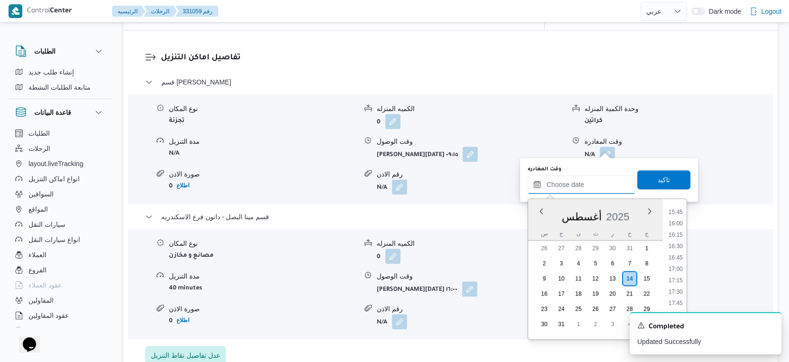
scroll to position [663, 0]
click at [680, 230] on li "15:00" at bounding box center [675, 230] width 22 height 9
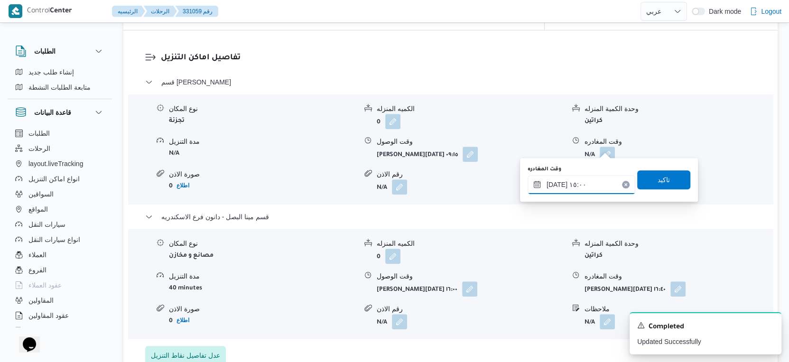
click at [567, 185] on input "١٤/٠٨/٢٠٢٥ ١٥:٠٠" at bounding box center [581, 184] width 108 height 19
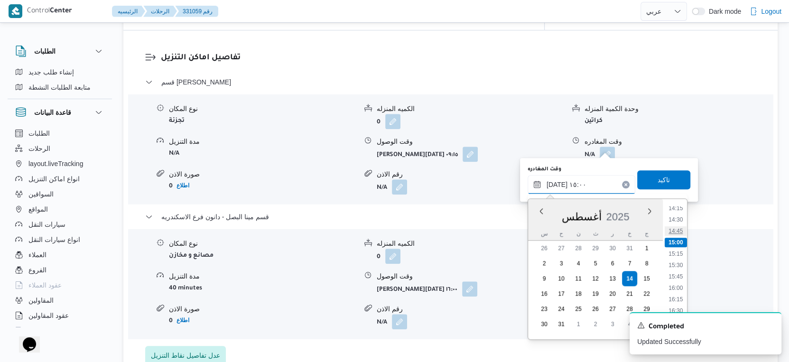
scroll to position [670, 0]
click at [679, 249] on li "15:30" at bounding box center [675, 246] width 22 height 9
type input "١٤/٠٨/٢٠٢٥ ١٥:٣٠"
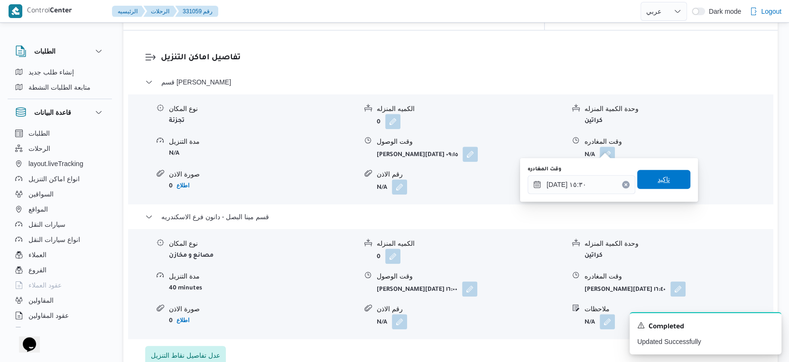
click at [664, 175] on span "تاكيد" at bounding box center [663, 179] width 53 height 19
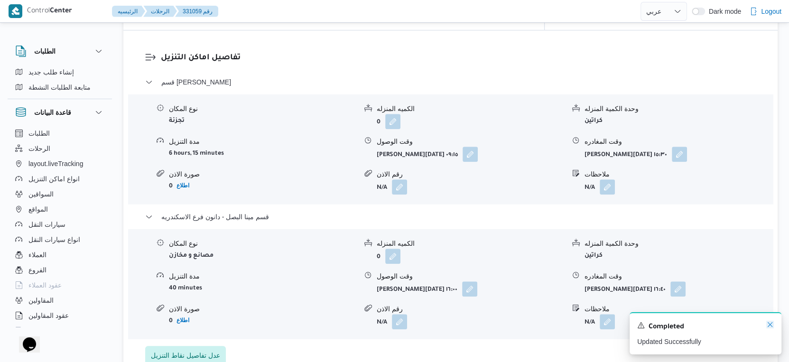
click at [766, 322] on icon "Dismiss toast" at bounding box center [770, 325] width 8 height 8
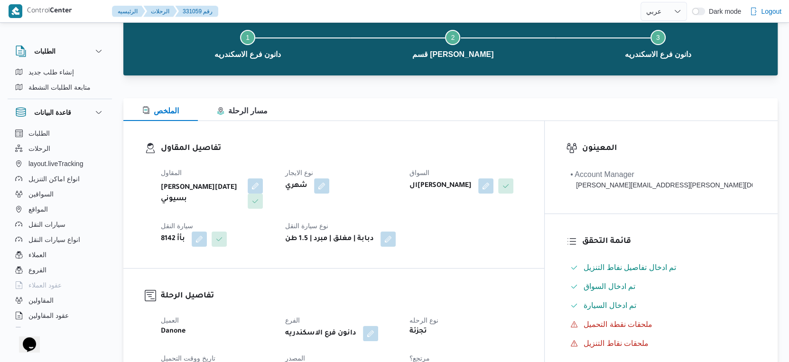
scroll to position [0, 0]
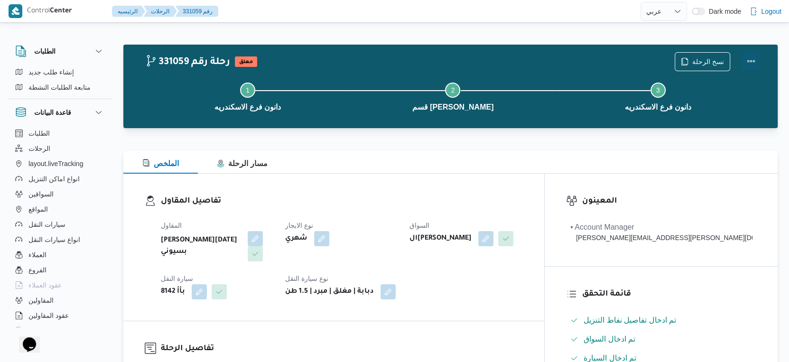
click at [753, 62] on button "Actions" at bounding box center [750, 61] width 19 height 19
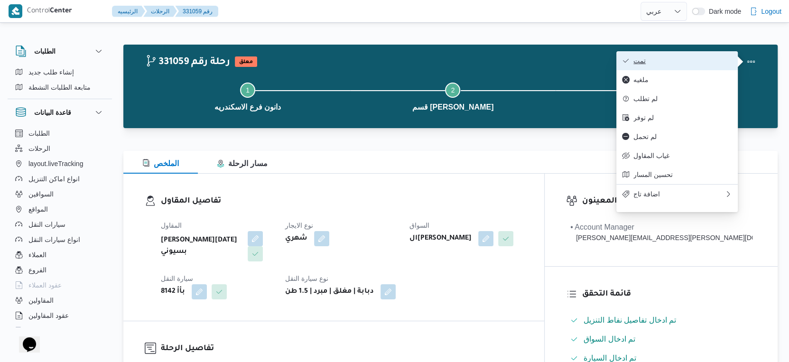
click at [698, 64] on span "تمت" at bounding box center [682, 61] width 99 height 8
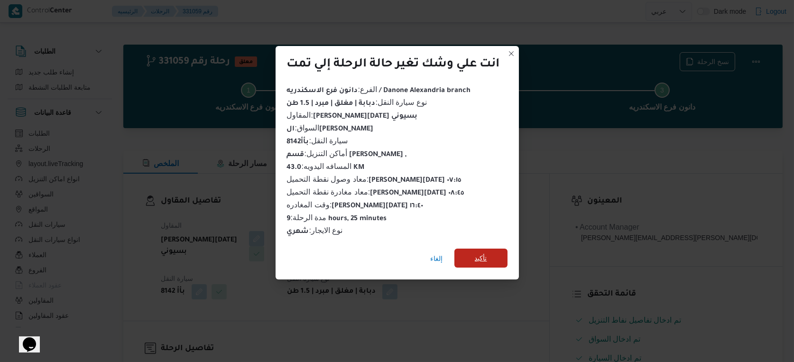
click at [487, 260] on span "تأكيد" at bounding box center [480, 257] width 53 height 19
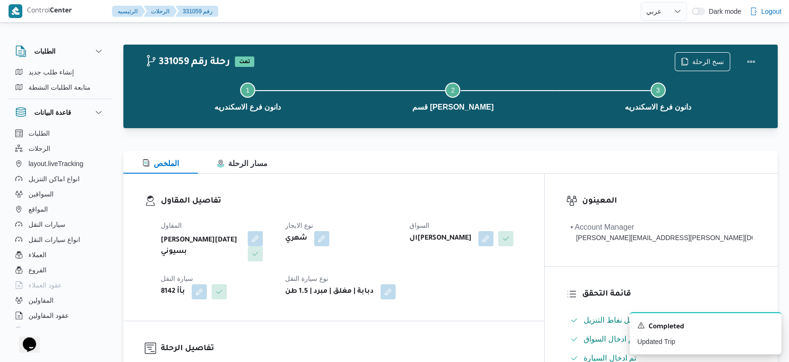
scroll to position [316, 0]
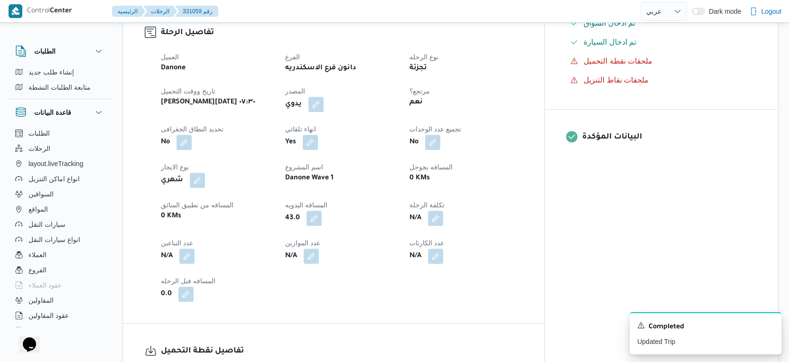
select select "ar"
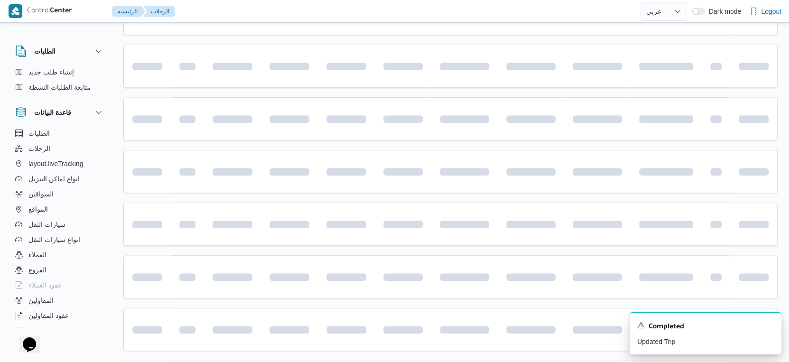
scroll to position [487, 0]
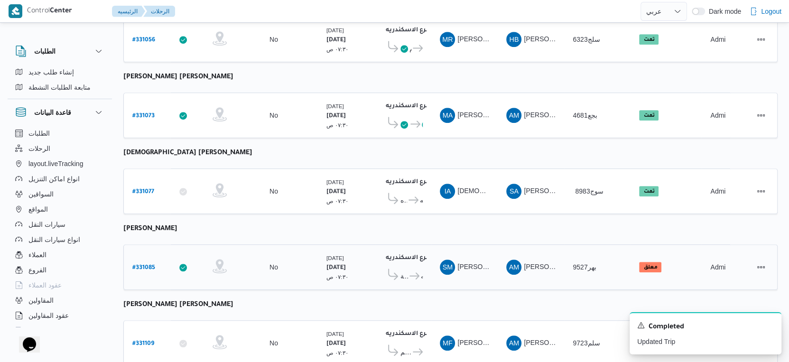
click at [150, 265] on b "# 331085" at bounding box center [143, 268] width 23 height 7
select select "ar"
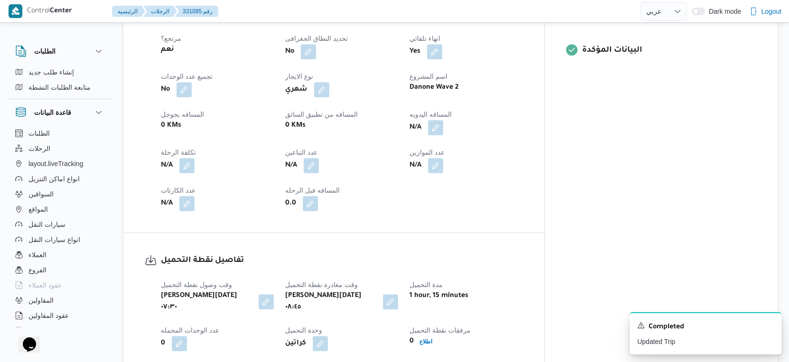
scroll to position [352, 0]
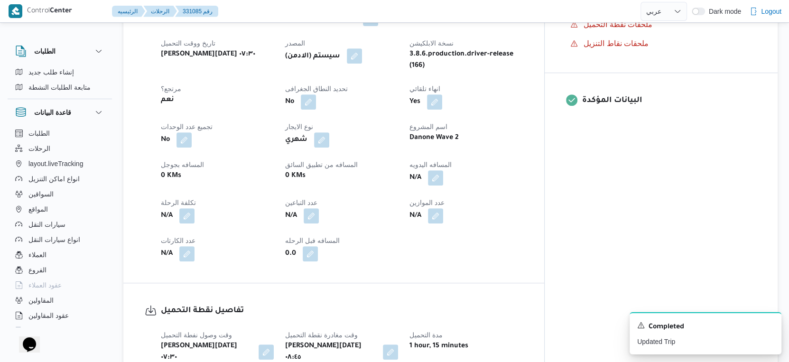
click at [362, 64] on button "button" at bounding box center [354, 55] width 15 height 15
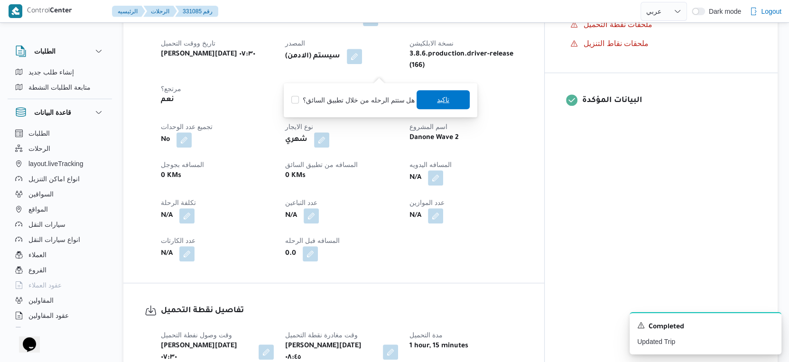
click at [432, 95] on span "تاكيد" at bounding box center [443, 99] width 53 height 19
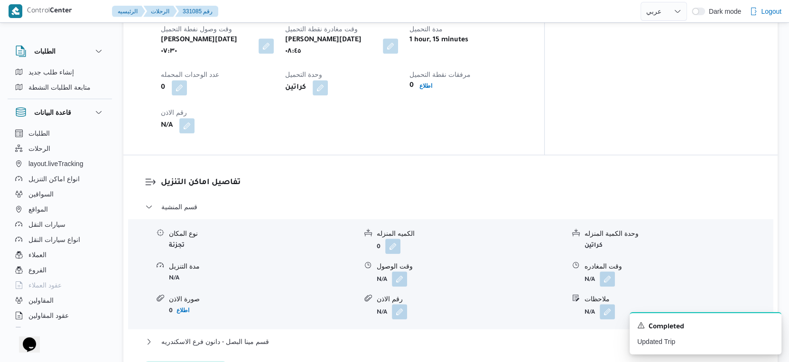
scroll to position [669, 0]
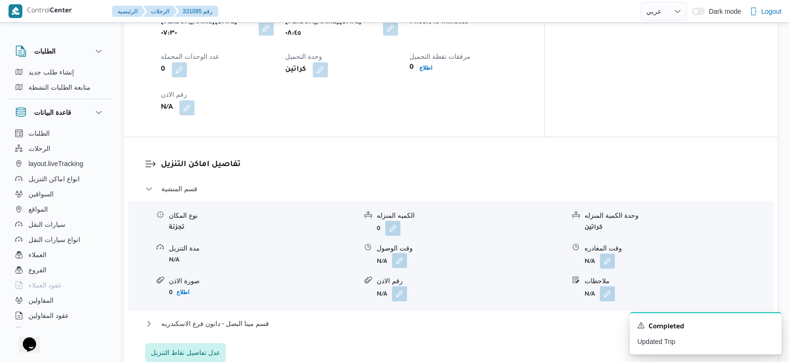
click at [395, 268] on button "button" at bounding box center [399, 260] width 15 height 15
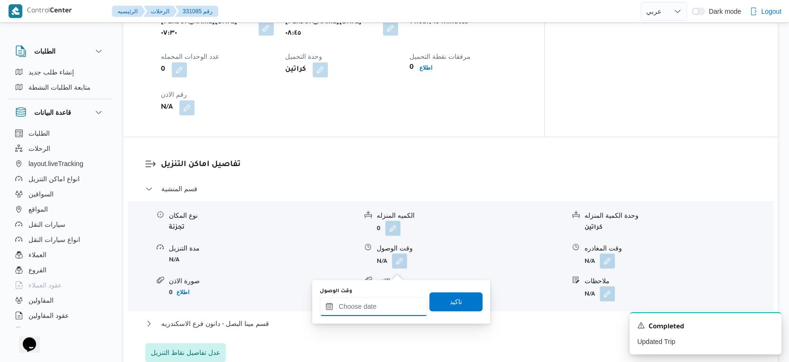
click at [370, 309] on input "وقت الوصول" at bounding box center [374, 306] width 108 height 19
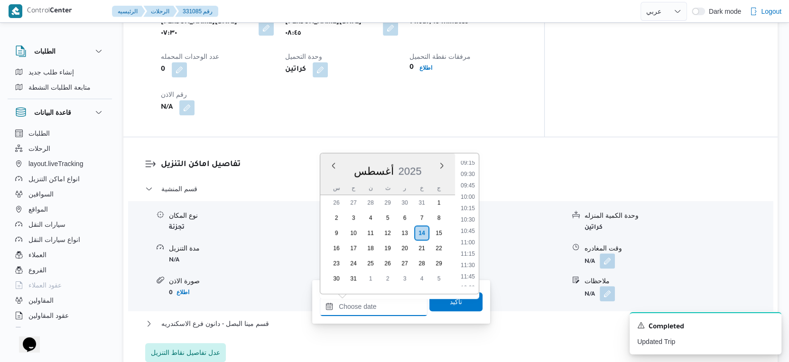
scroll to position [400, 0]
click at [469, 182] on li "09:15" at bounding box center [468, 186] width 22 height 9
type input "١٤/٠٨/٢٠٢٥ ٠٩:١٥"
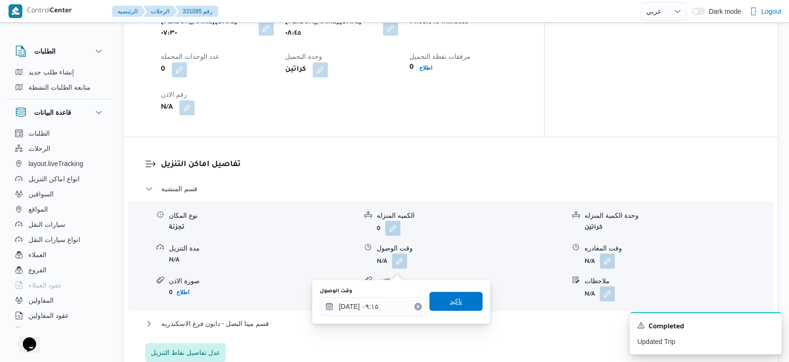
click at [463, 300] on span "تاكيد" at bounding box center [455, 301] width 53 height 19
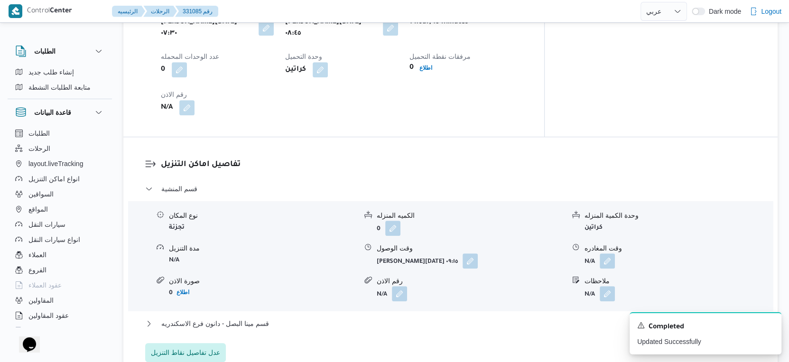
scroll to position [774, 0]
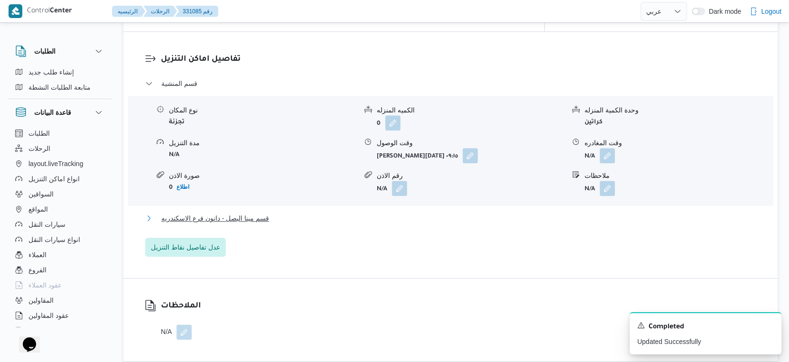
click at [289, 224] on button "قسم مينا البصل - دانون فرع الاسكندريه" at bounding box center [450, 217] width 611 height 11
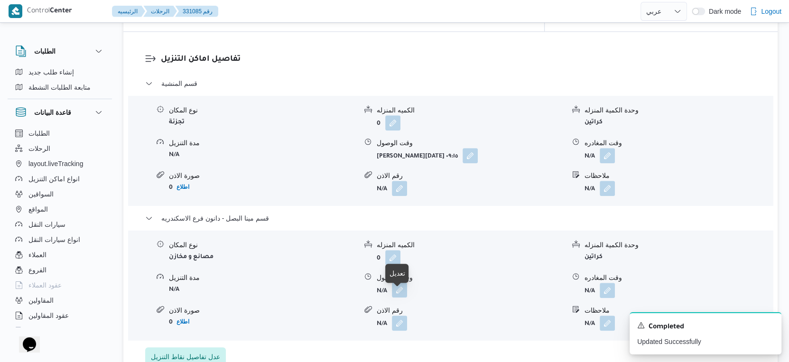
click at [397, 297] on button "button" at bounding box center [399, 289] width 15 height 15
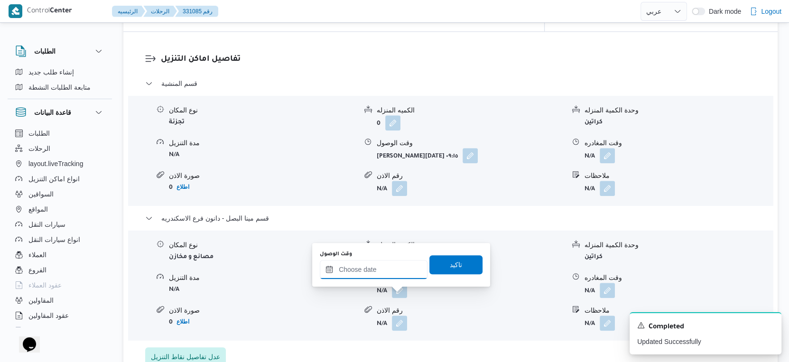
click at [382, 271] on input "وقت الوصول" at bounding box center [374, 269] width 108 height 19
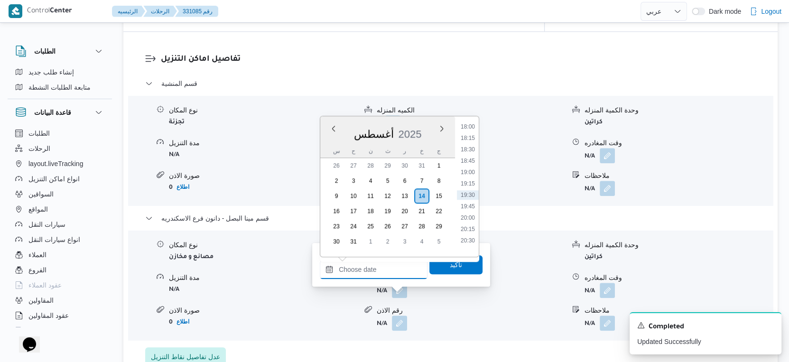
scroll to position [769, 0]
drag, startPoint x: 475, startPoint y: 176, endPoint x: 476, endPoint y: 205, distance: 28.9
click at [475, 176] on li "18:00" at bounding box center [468, 179] width 22 height 9
type input "[DATE] ١٨:٠٠"
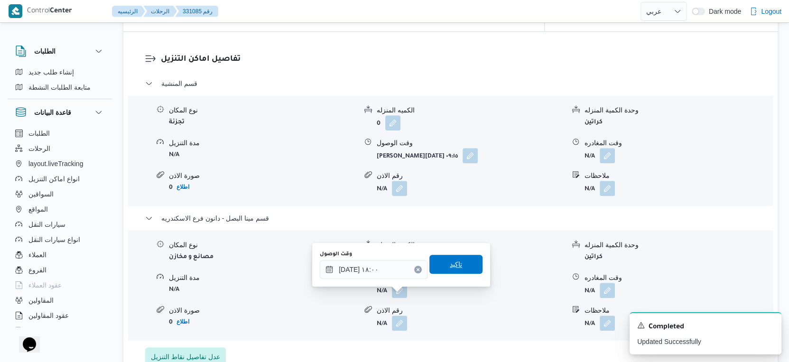
click at [463, 262] on span "تاكيد" at bounding box center [455, 264] width 53 height 19
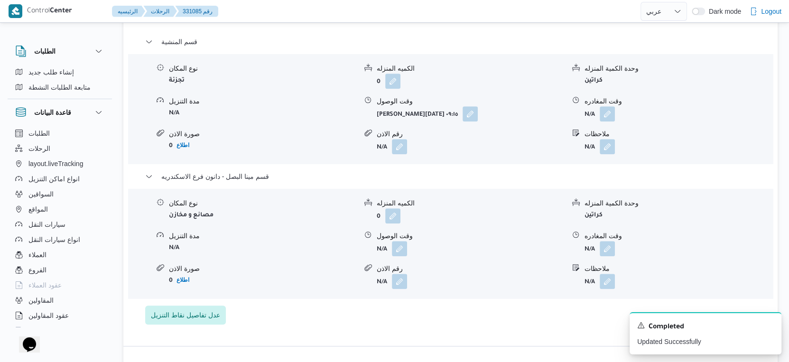
scroll to position [827, 0]
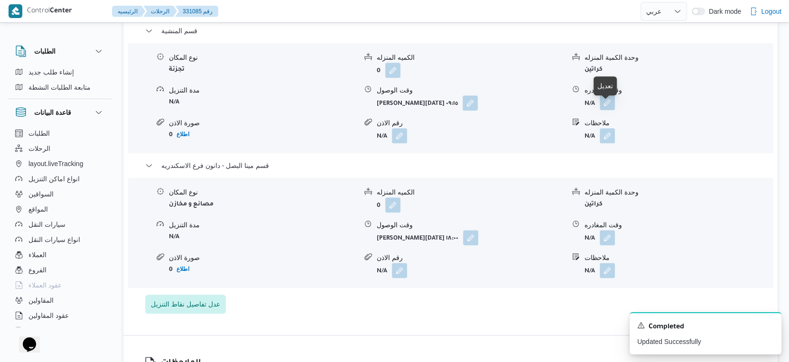
click at [610, 110] on button "button" at bounding box center [606, 102] width 15 height 15
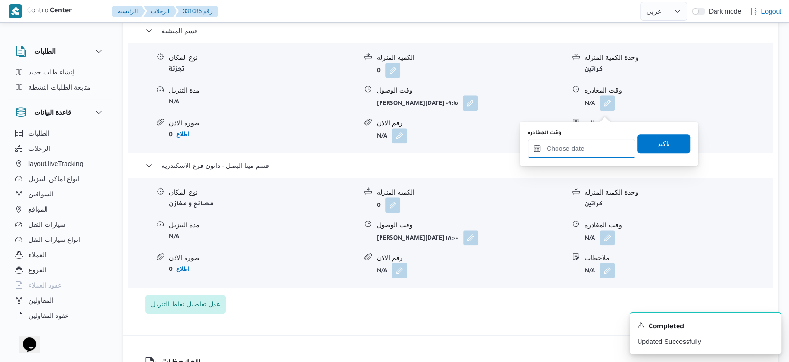
drag, startPoint x: 610, startPoint y: 112, endPoint x: 609, endPoint y: 155, distance: 42.2
click at [591, 152] on input "وقت المغادره" at bounding box center [581, 148] width 108 height 19
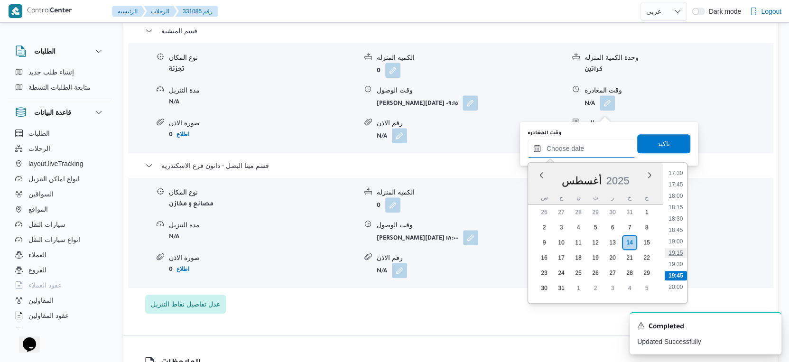
scroll to position [781, 0]
click at [678, 188] on li "17:30" at bounding box center [675, 190] width 22 height 9
type input "١٤/٠٨/٢٠٢٥ ١٧:٣٠"
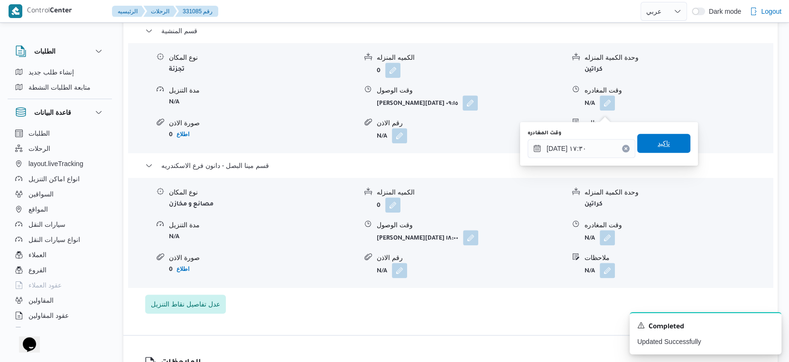
click at [672, 141] on span "تاكيد" at bounding box center [663, 143] width 53 height 19
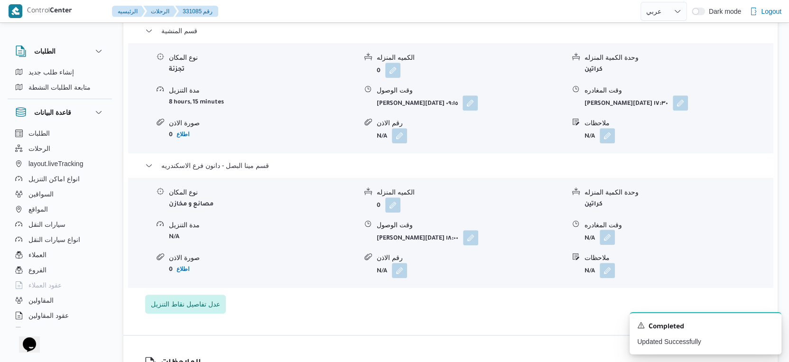
click at [614, 245] on button "button" at bounding box center [606, 237] width 15 height 15
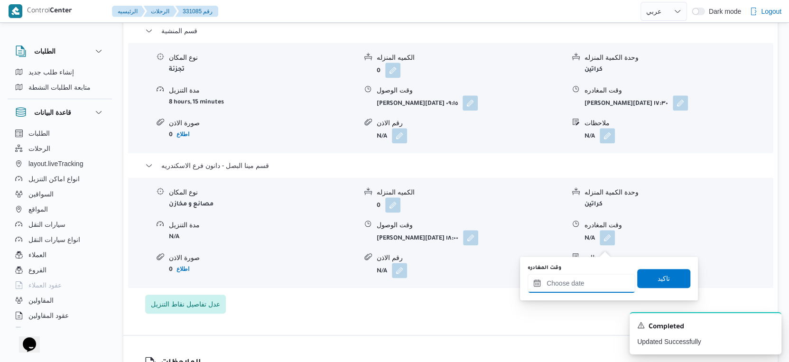
click at [589, 281] on input "وقت المغادره" at bounding box center [581, 283] width 108 height 19
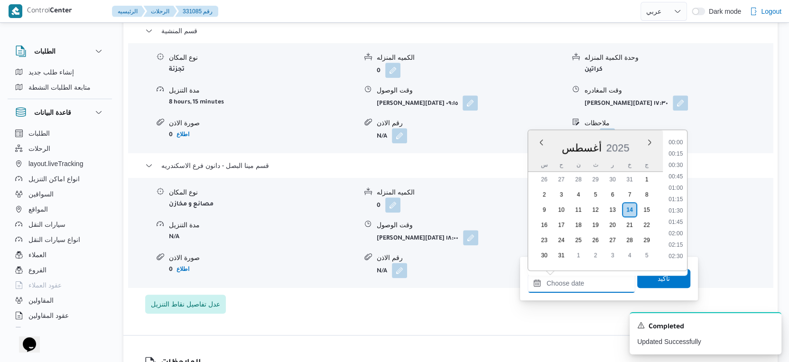
scroll to position [833, 0]
click at [678, 138] on li "18:15" at bounding box center [675, 140] width 22 height 9
type input "١٤/٠٨/٢٠٢٥ ١٨:١٥"
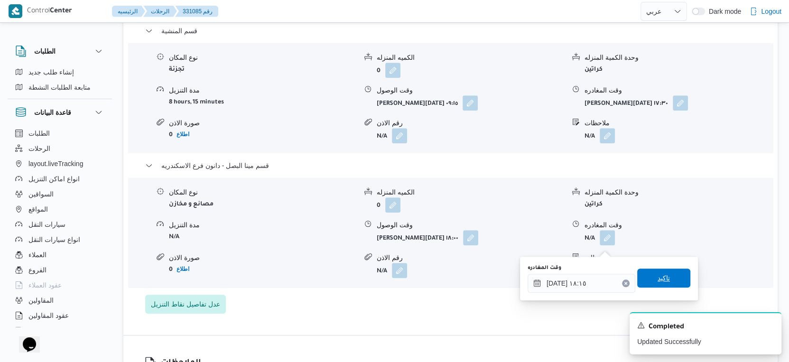
click at [659, 277] on span "تاكيد" at bounding box center [663, 277] width 12 height 11
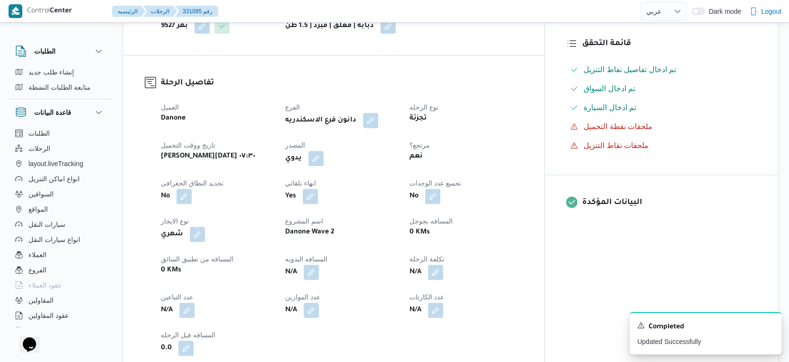
scroll to position [300, 0]
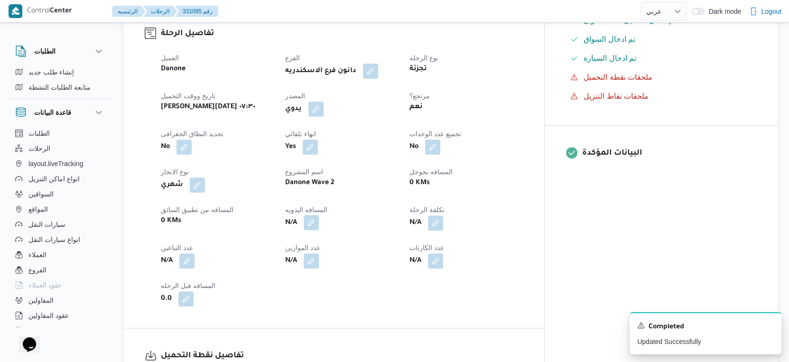
click at [319, 230] on button "button" at bounding box center [310, 222] width 15 height 15
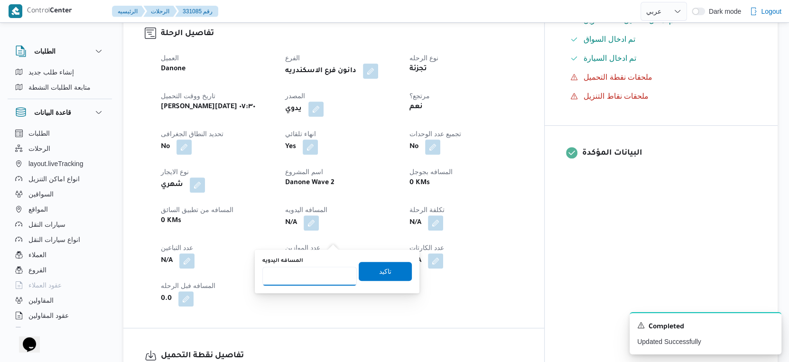
click at [312, 267] on input "المسافه اليدويه" at bounding box center [309, 276] width 94 height 19
type input "26"
click at [383, 265] on span "تاكيد" at bounding box center [385, 270] width 53 height 19
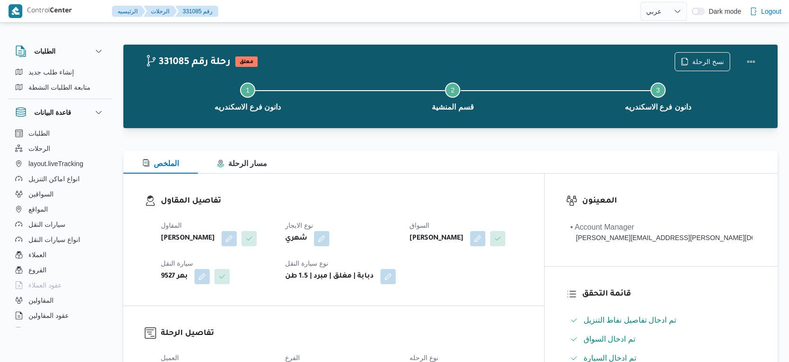
select select "ar"
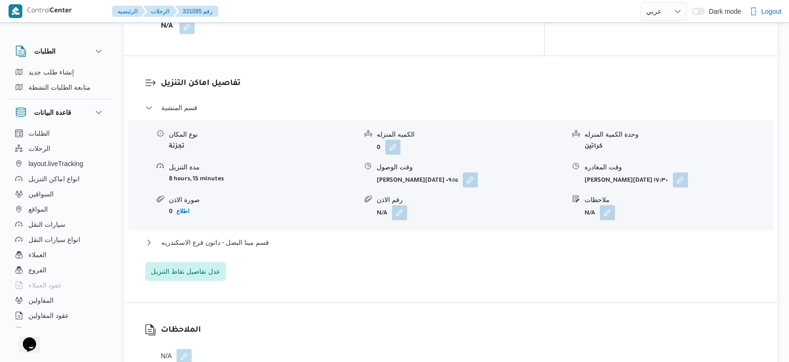
scroll to position [827, 0]
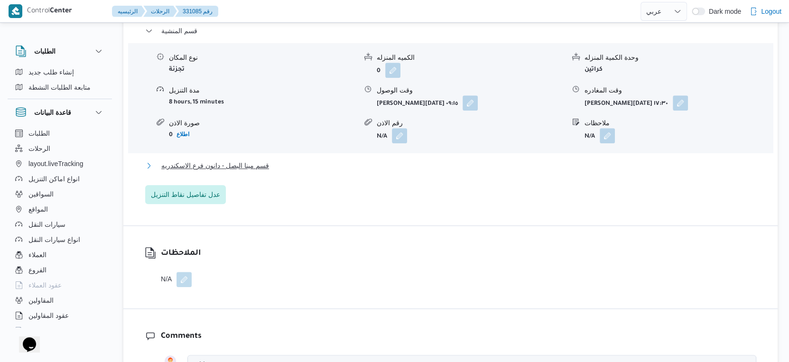
click at [254, 171] on span "قسم مينا البصل - دانون فرع الاسكندريه" at bounding box center [215, 165] width 108 height 11
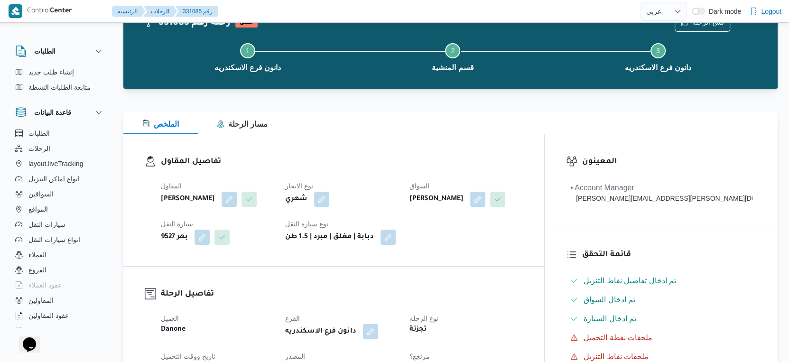
scroll to position [0, 0]
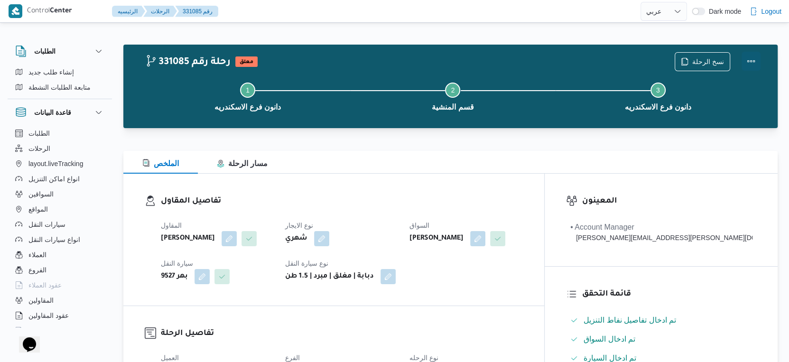
click at [755, 59] on button "Actions" at bounding box center [750, 61] width 19 height 19
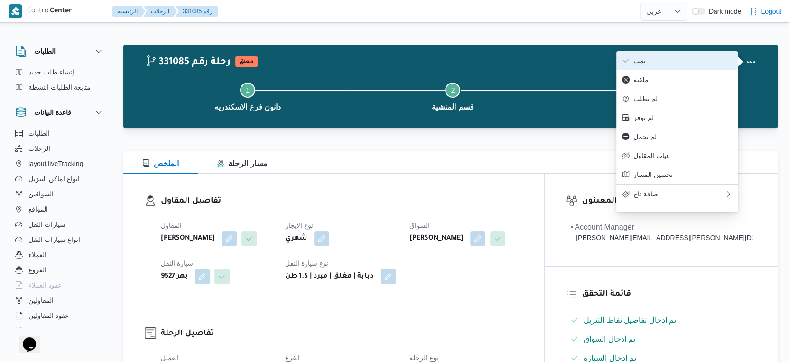
click at [705, 57] on span "تمت" at bounding box center [682, 61] width 99 height 8
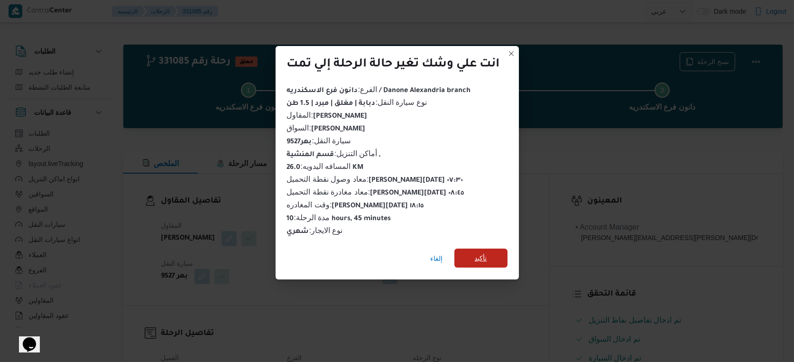
click at [487, 249] on span "تأكيد" at bounding box center [480, 257] width 53 height 19
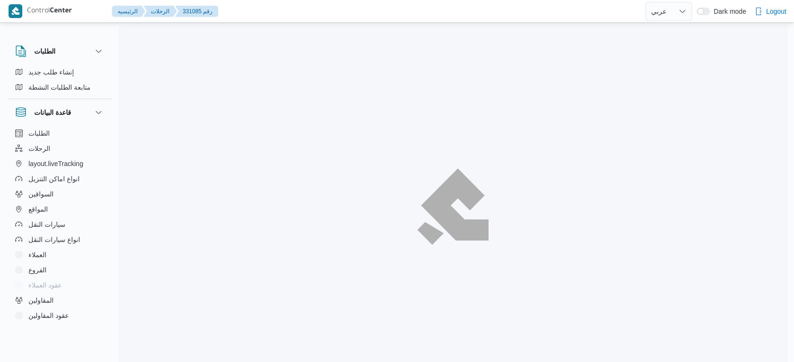
select select "ar"
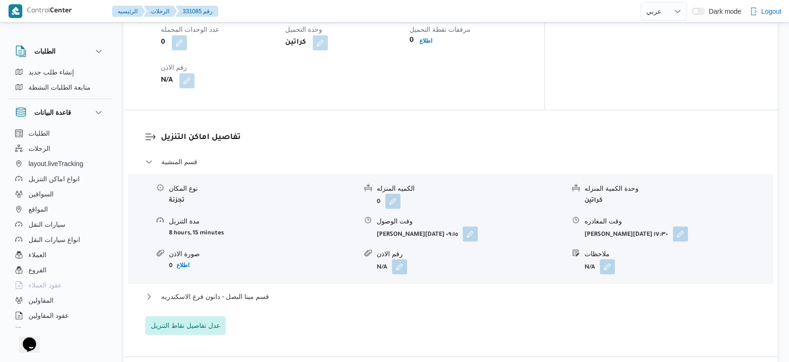
scroll to position [791, 0]
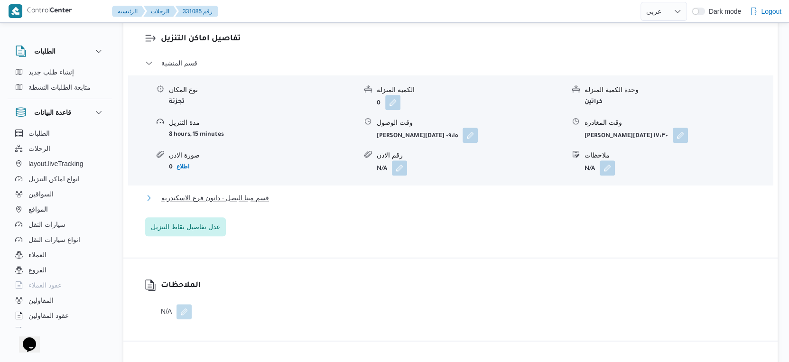
click at [247, 203] on span "قسم مينا البصل - دانون فرع الاسكندريه" at bounding box center [215, 197] width 108 height 11
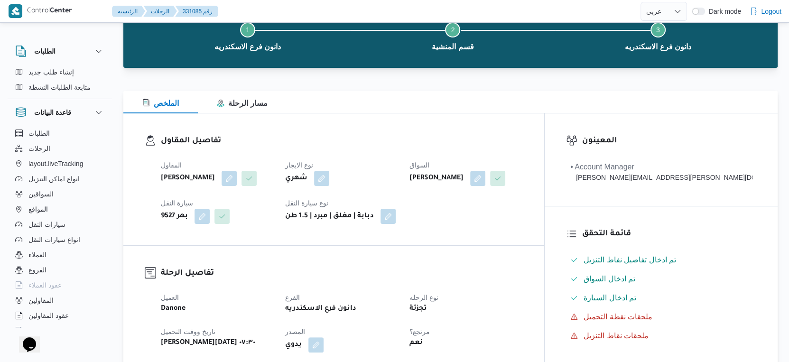
scroll to position [0, 0]
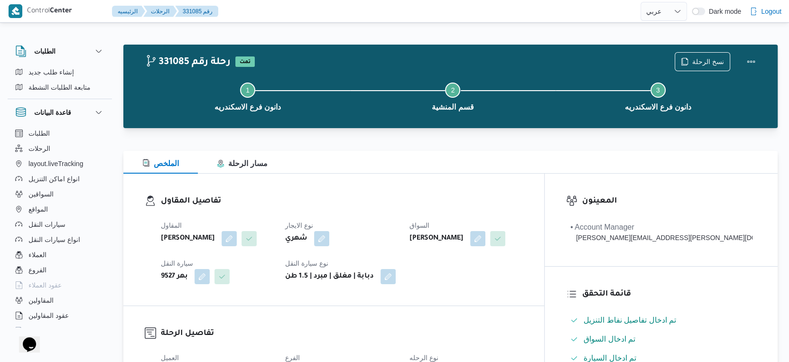
select select "ar"
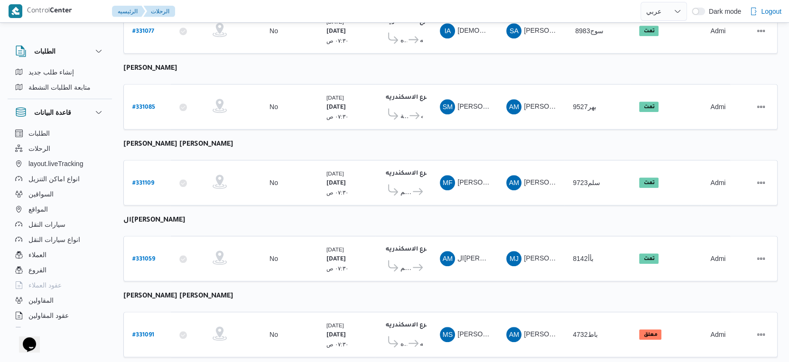
scroll to position [774, 0]
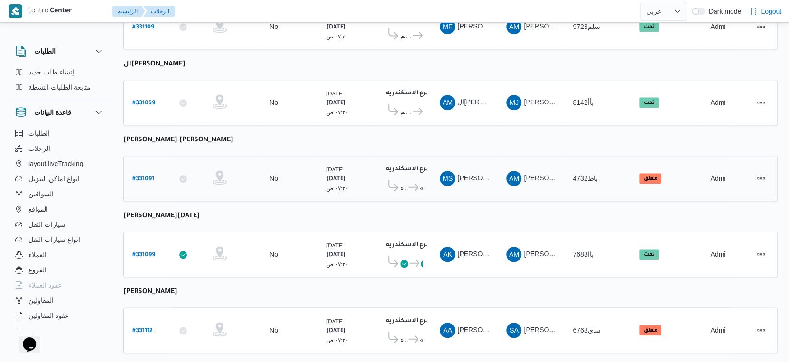
click at [147, 176] on b "# 331091" at bounding box center [143, 179] width 22 height 7
select select "ar"
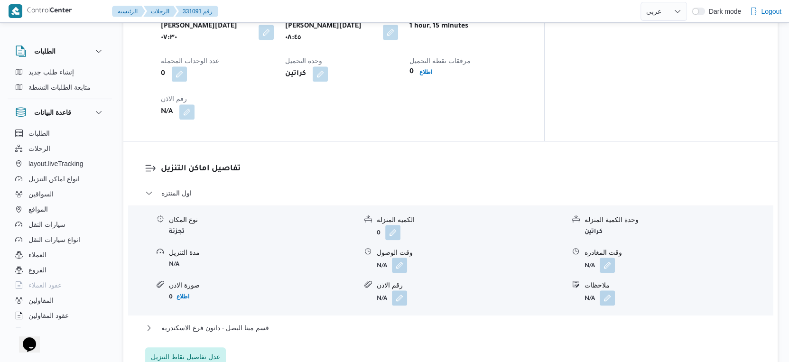
scroll to position [685, 0]
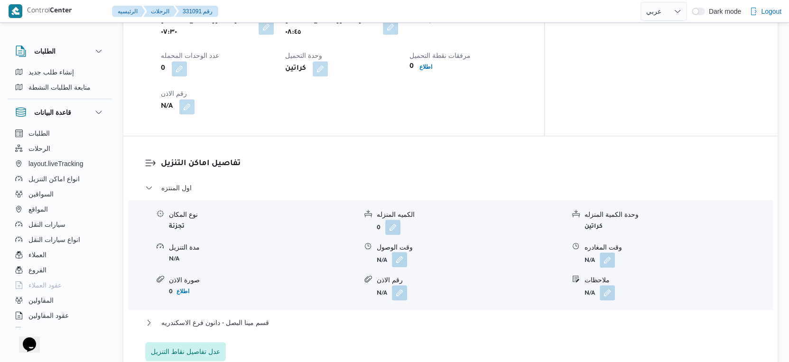
click at [402, 254] on button "button" at bounding box center [399, 259] width 15 height 15
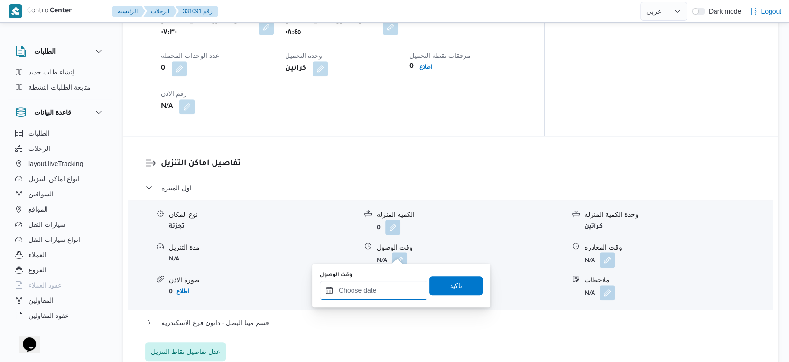
click at [382, 287] on input "وقت الوصول" at bounding box center [374, 290] width 108 height 19
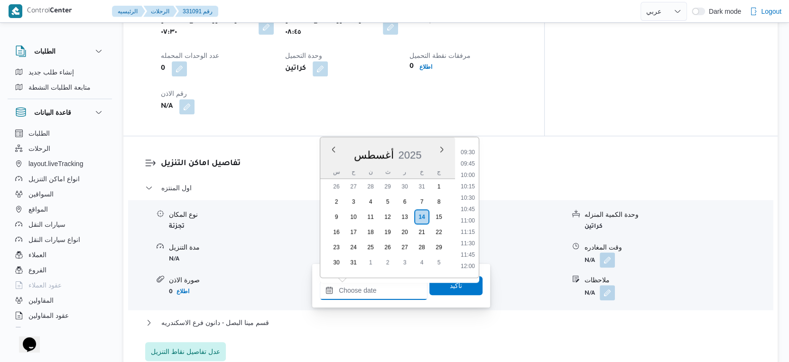
scroll to position [411, 0]
drag, startPoint x: 470, startPoint y: 171, endPoint x: 469, endPoint y: 176, distance: 5.3
click at [470, 171] on li "09:30" at bounding box center [468, 170] width 22 height 9
type input "[DATE] ٠٩:٣٠"
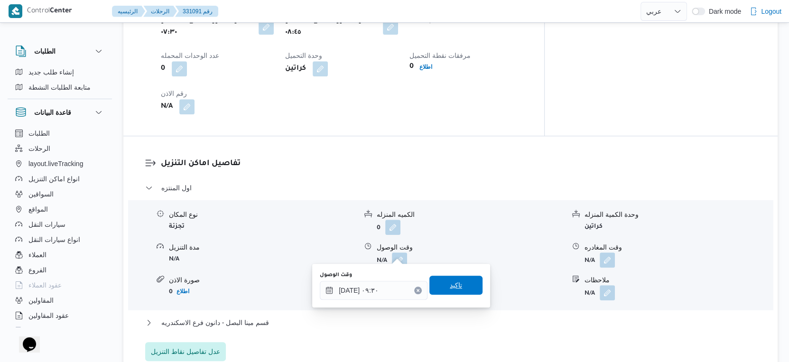
click at [451, 282] on span "تاكيد" at bounding box center [456, 284] width 12 height 11
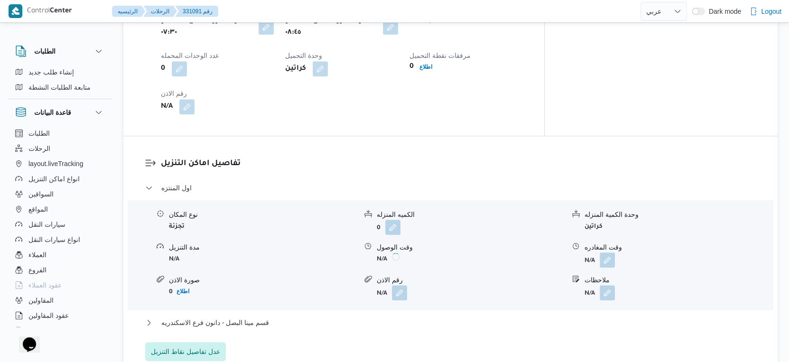
scroll to position [579, 0]
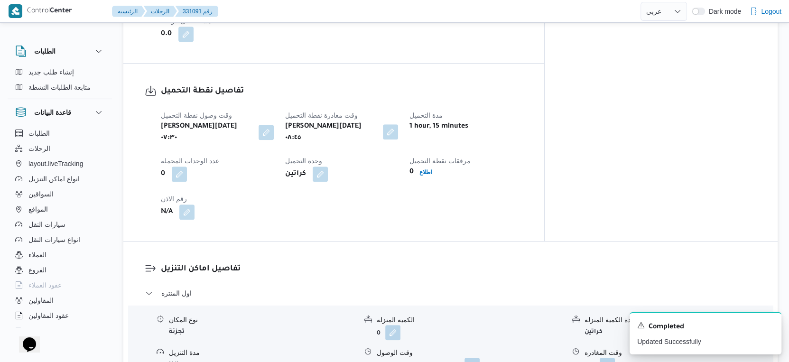
click at [398, 128] on button "button" at bounding box center [390, 131] width 15 height 15
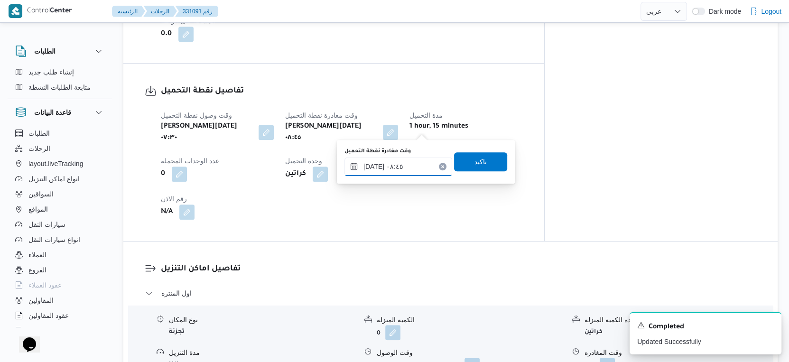
click at [410, 160] on input "[DATE] ٠٨:٤٥" at bounding box center [398, 166] width 108 height 19
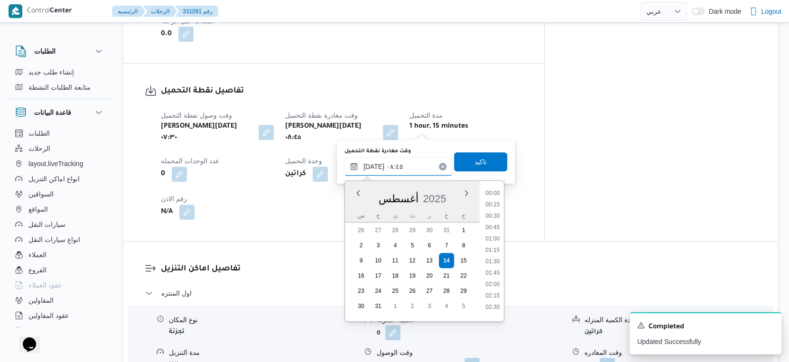
scroll to position [333, 0]
click at [495, 243] on li "08:30" at bounding box center [492, 246] width 22 height 9
type input "[DATE] ٠٨:٣٠"
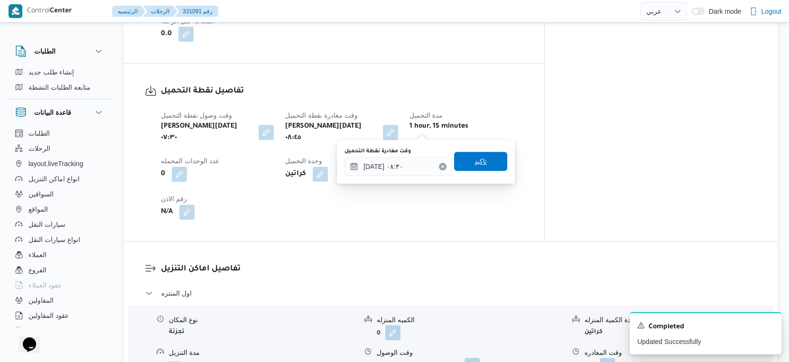
click at [485, 162] on span "تاكيد" at bounding box center [480, 161] width 53 height 19
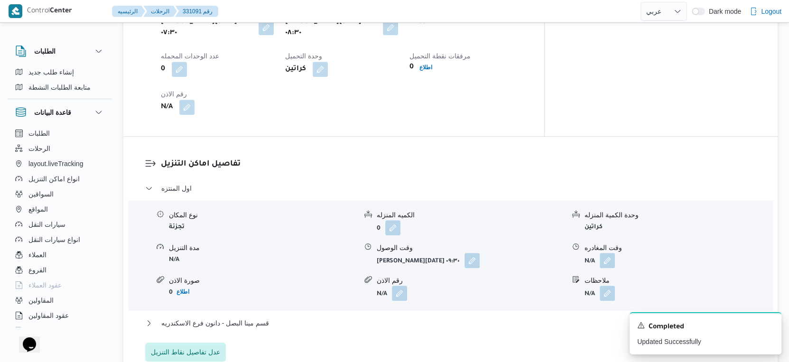
scroll to position [685, 0]
click at [464, 253] on span at bounding box center [470, 259] width 20 height 15
click at [466, 253] on button "button" at bounding box center [471, 259] width 15 height 15
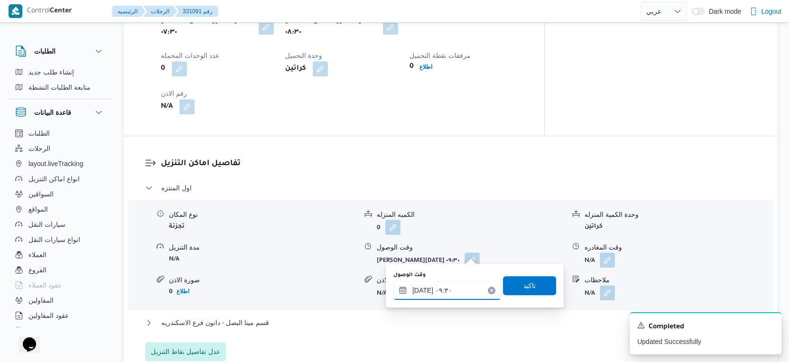
click at [444, 282] on input "[DATE] ٠٩:٣٠" at bounding box center [447, 290] width 108 height 19
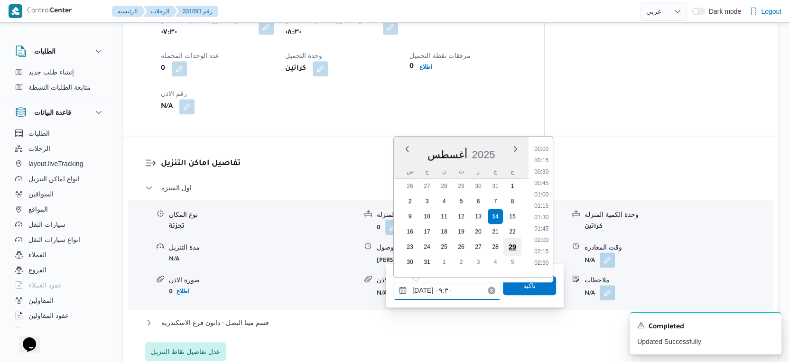
scroll to position [367, 0]
click at [540, 199] on li "09:15" at bounding box center [541, 202] width 22 height 9
type input "[DATE] ٠٩:١٥"
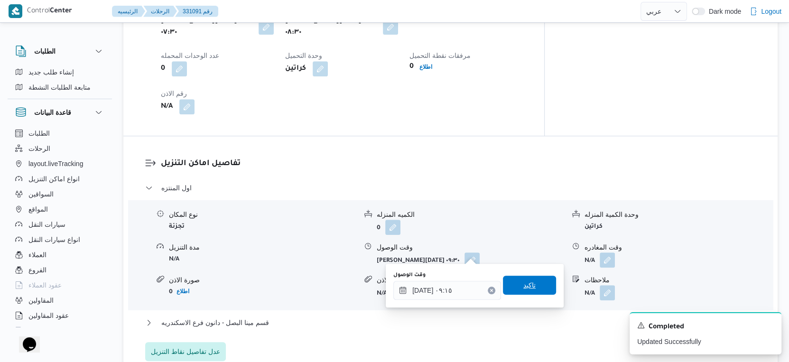
click at [528, 277] on span "تاكيد" at bounding box center [529, 285] width 53 height 19
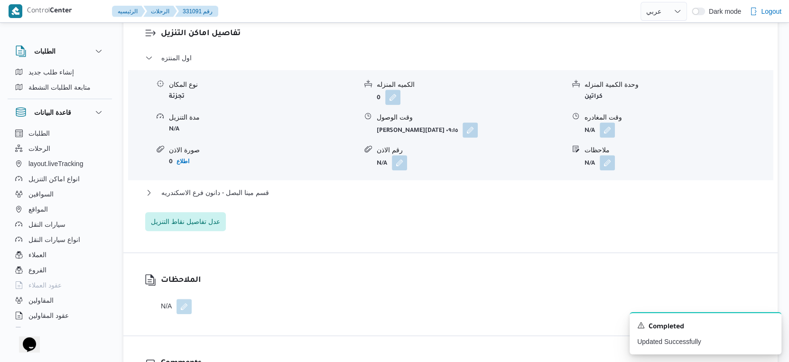
scroll to position [843, 0]
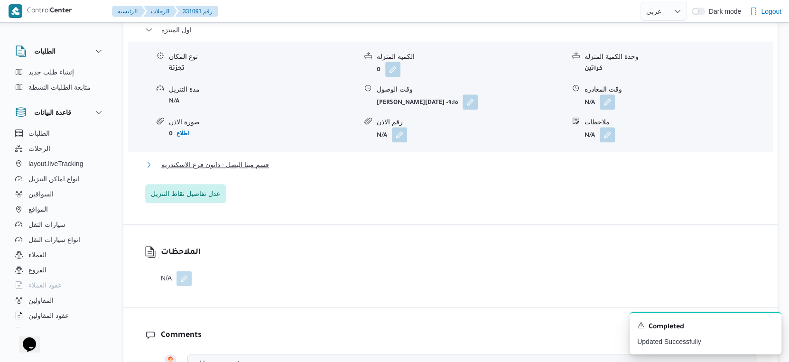
click at [267, 160] on span "قسم مينا البصل - دانون فرع الاسكندريه" at bounding box center [215, 164] width 108 height 11
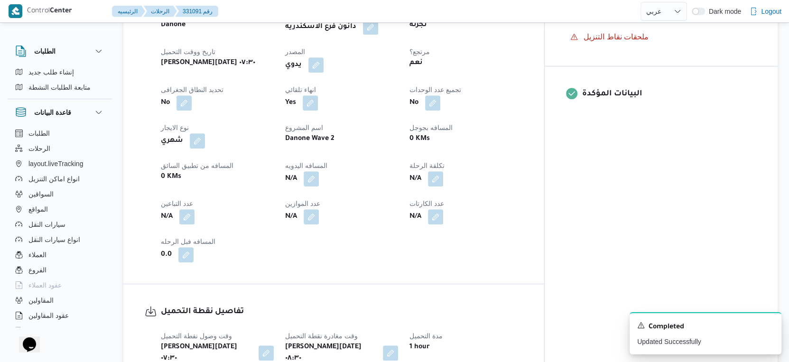
scroll to position [316, 0]
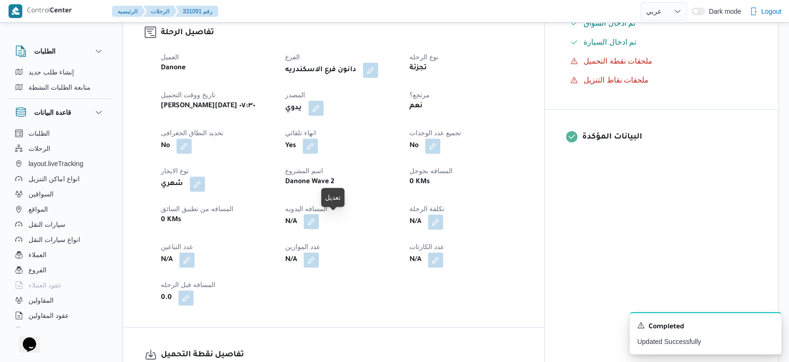
click at [319, 219] on button "button" at bounding box center [310, 221] width 15 height 15
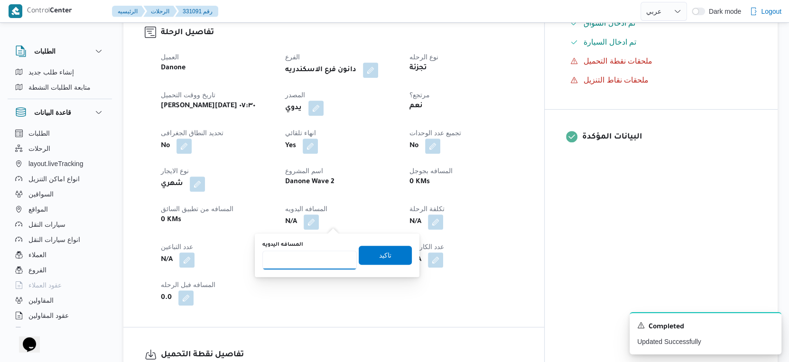
click at [312, 256] on input "المسافه اليدويه" at bounding box center [309, 259] width 94 height 19
type input "47"
click at [379, 255] on span "تاكيد" at bounding box center [385, 254] width 12 height 11
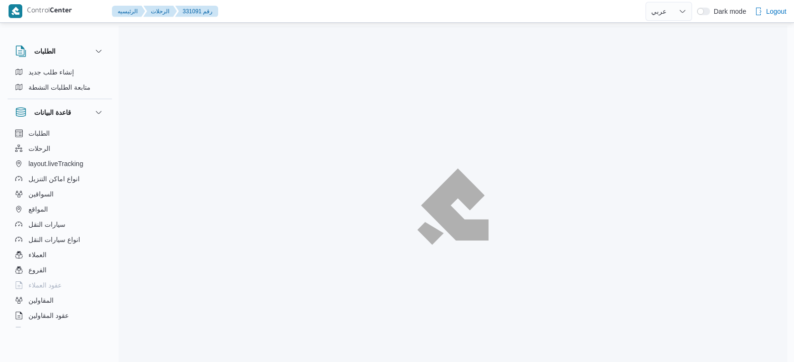
select select "ar"
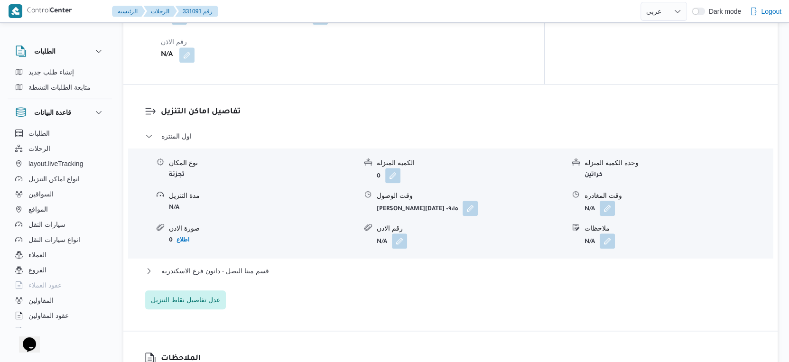
scroll to position [737, 0]
click at [253, 264] on span "قسم مينا البصل - دانون فرع الاسكندريه" at bounding box center [215, 269] width 108 height 11
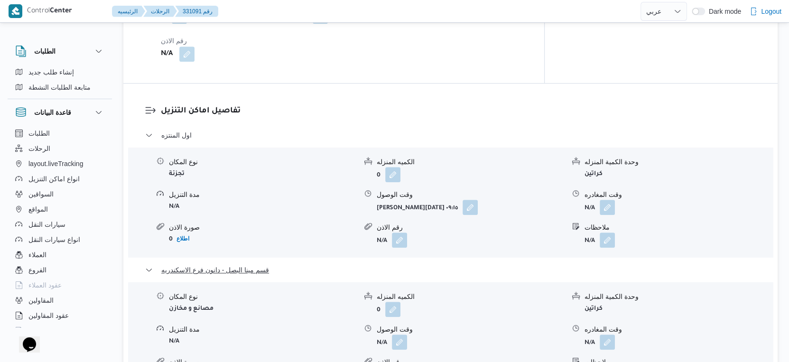
scroll to position [843, 0]
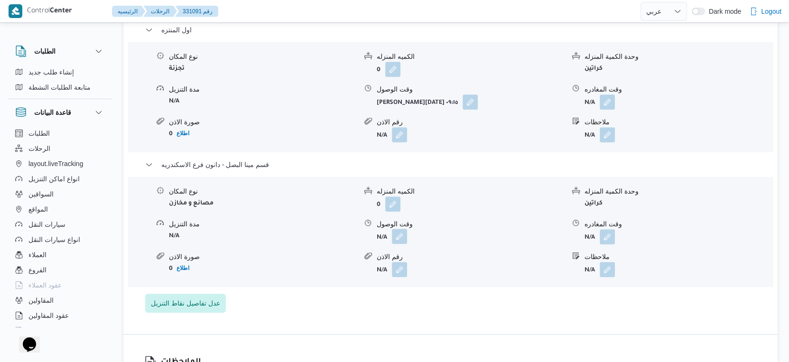
click at [396, 229] on button "button" at bounding box center [399, 236] width 15 height 15
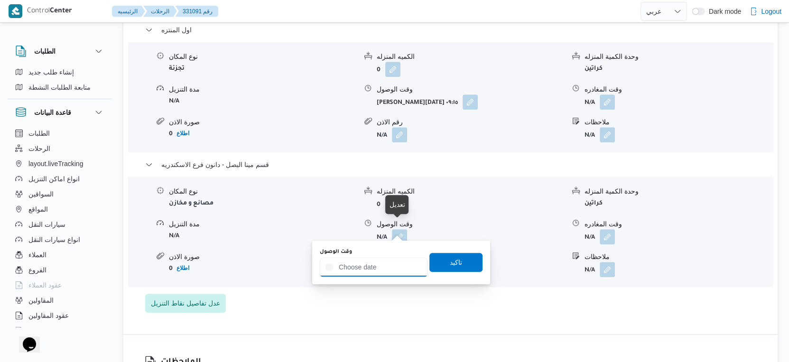
click at [377, 270] on input "وقت الوصول" at bounding box center [374, 266] width 108 height 19
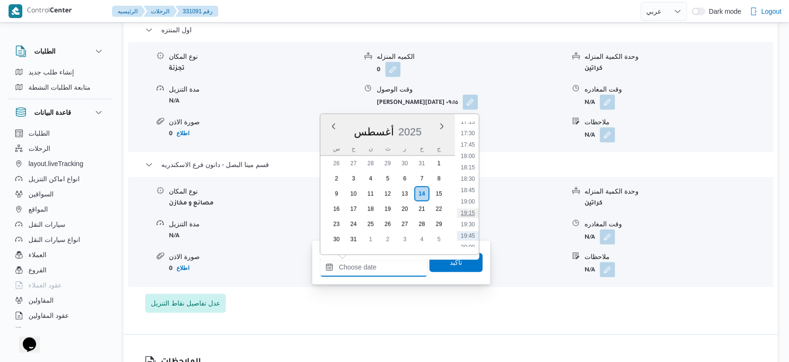
scroll to position [727, 0]
drag, startPoint x: 469, startPoint y: 166, endPoint x: 467, endPoint y: 182, distance: 16.2
click at [469, 168] on li "17:00" at bounding box center [468, 172] width 22 height 9
type input "[DATE] ١٧:٠٠"
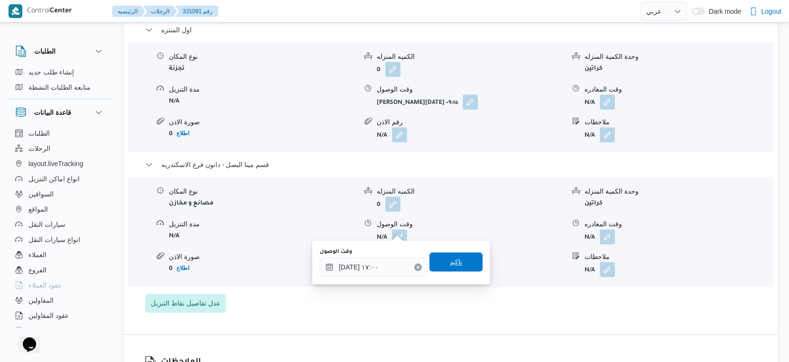
click at [450, 265] on span "تاكيد" at bounding box center [456, 261] width 12 height 11
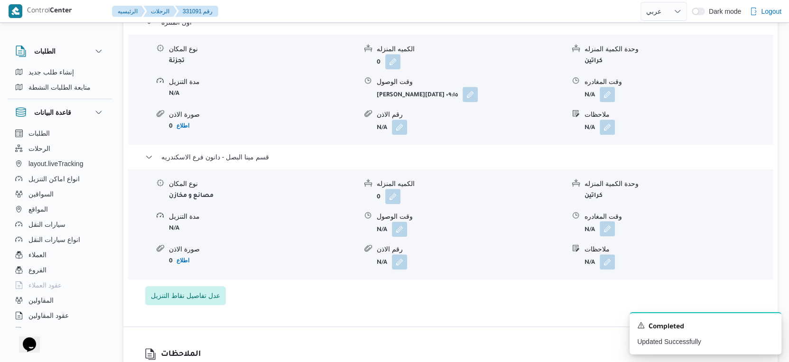
click at [610, 234] on button "button" at bounding box center [606, 228] width 15 height 15
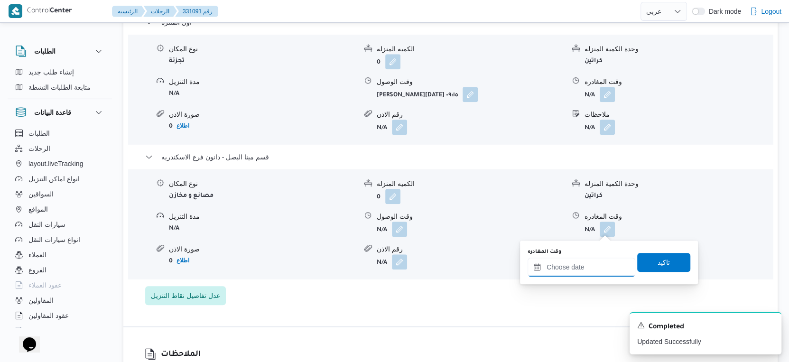
click at [595, 275] on input "وقت المغادره" at bounding box center [581, 266] width 108 height 19
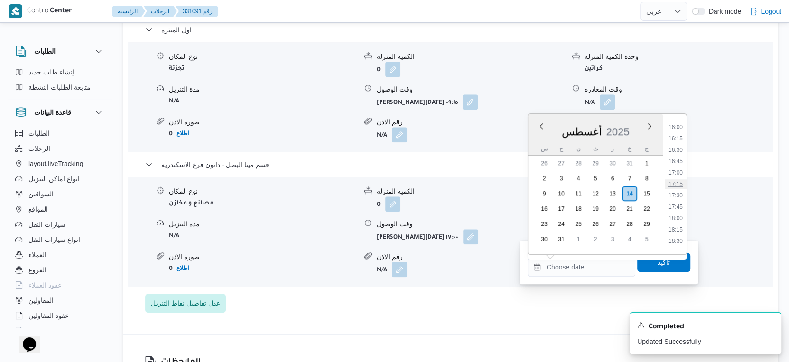
click at [678, 183] on li "17:15" at bounding box center [675, 183] width 22 height 9
type input "[DATE] ١٧:١٥"
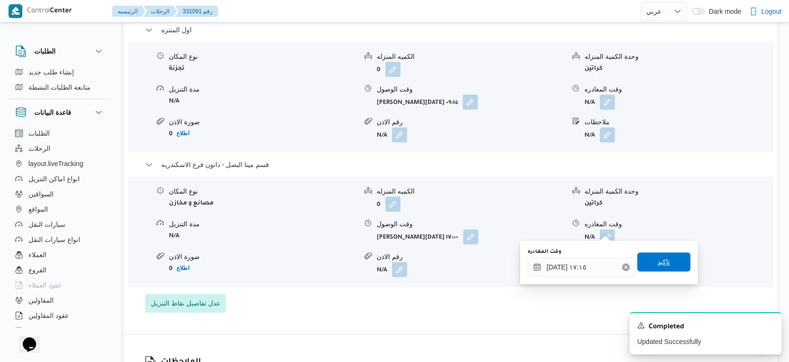
click at [671, 267] on span "تاكيد" at bounding box center [663, 261] width 53 height 19
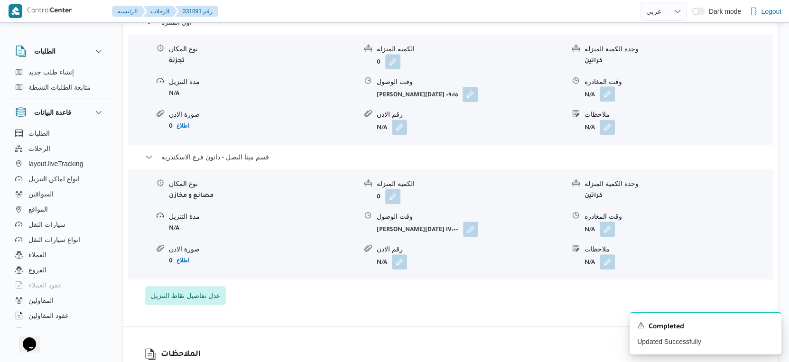
click at [608, 93] on button "button" at bounding box center [606, 93] width 15 height 15
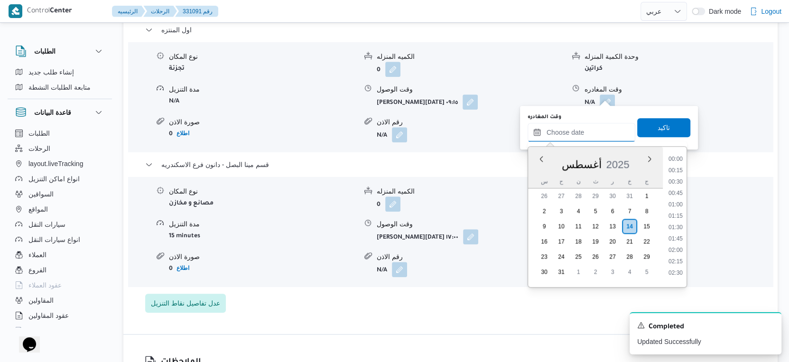
drag, startPoint x: 575, startPoint y: 138, endPoint x: 601, endPoint y: 136, distance: 25.7
click at [575, 138] on input "وقت المغادره" at bounding box center [581, 132] width 108 height 19
click at [678, 180] on li "16:30" at bounding box center [675, 182] width 22 height 9
type input "[DATE] ١٦:٣٠"
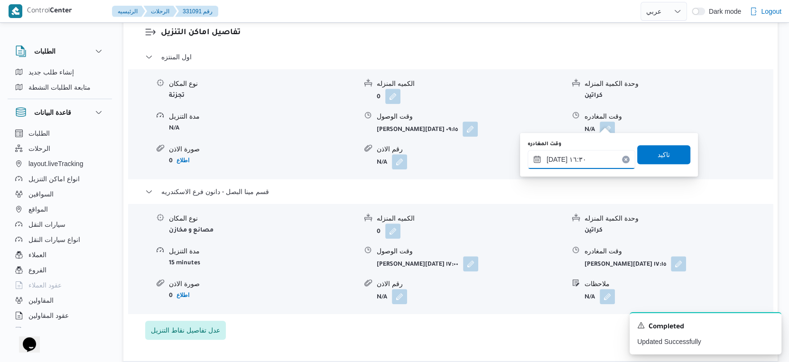
scroll to position [791, 0]
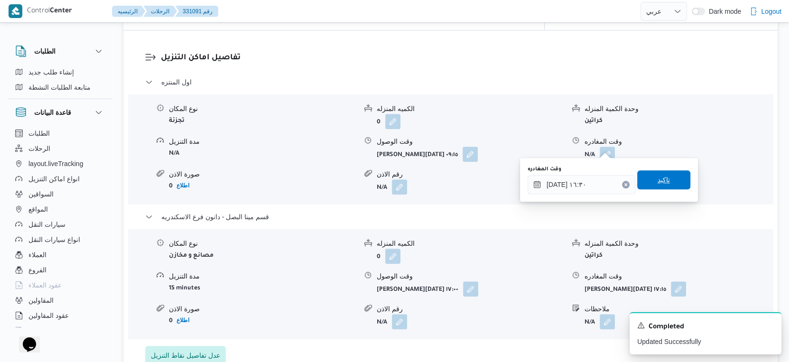
click at [663, 177] on span "تاكيد" at bounding box center [663, 179] width 53 height 19
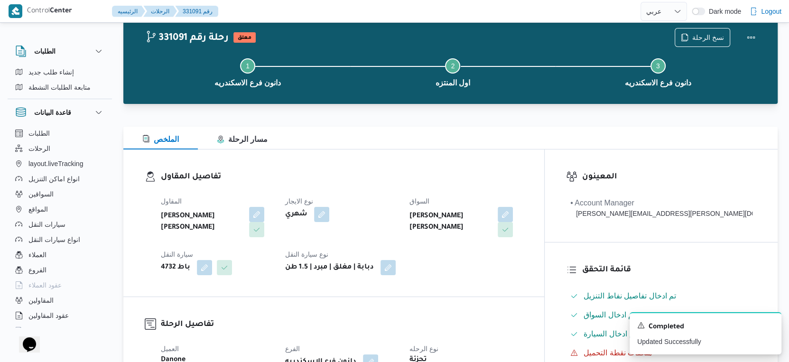
scroll to position [0, 0]
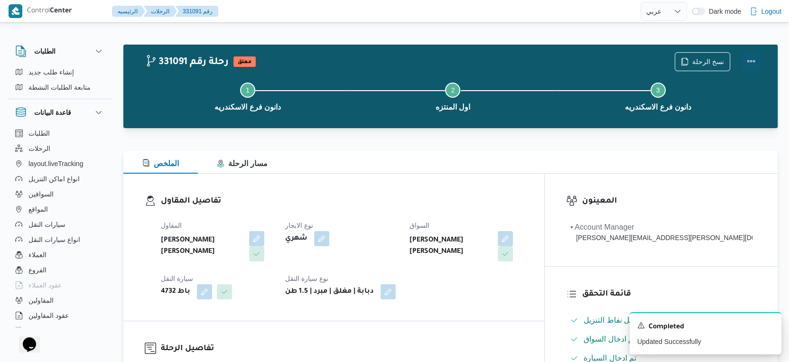
click at [748, 60] on button "Actions" at bounding box center [750, 61] width 19 height 19
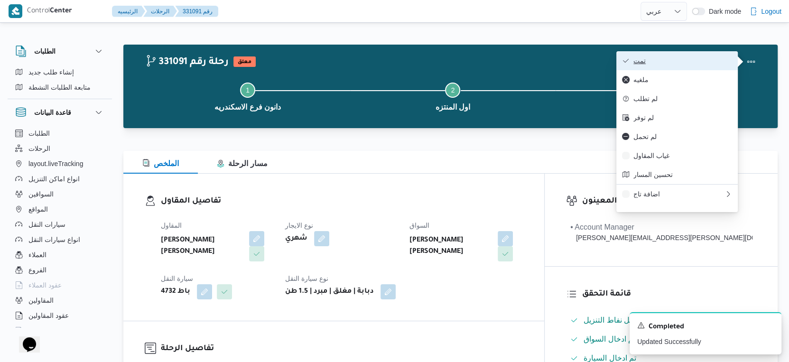
click at [697, 63] on span "تمت" at bounding box center [682, 61] width 99 height 8
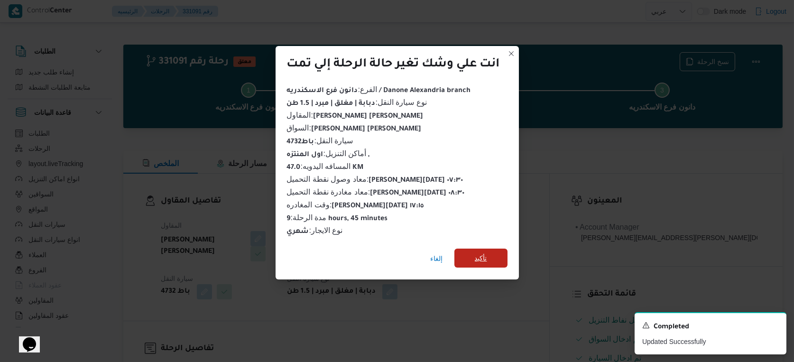
click at [505, 251] on span "تأكيد" at bounding box center [480, 257] width 53 height 19
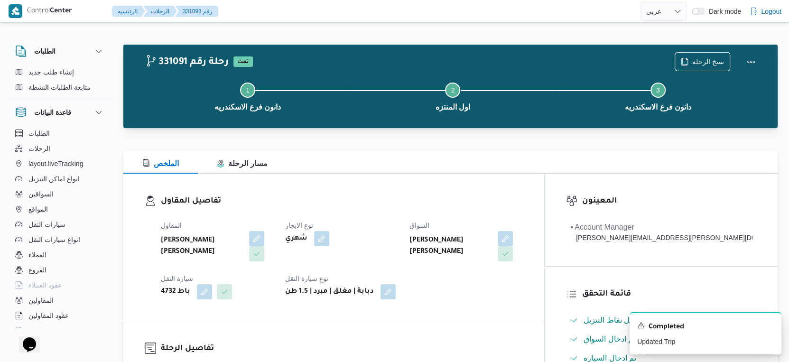
scroll to position [774, 0]
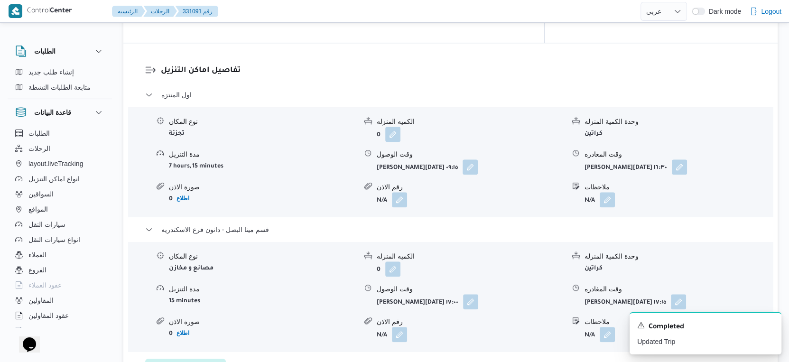
select select "ar"
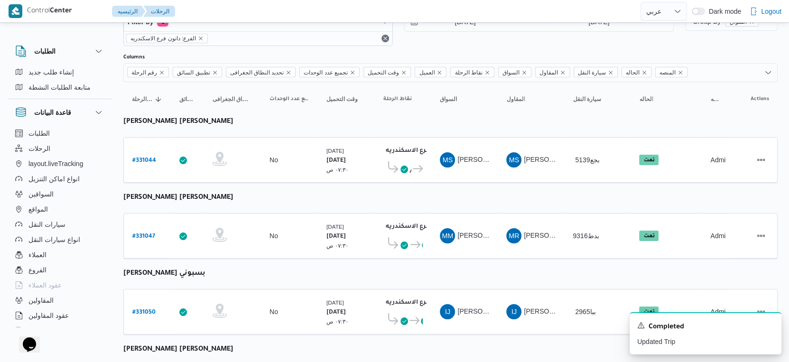
scroll to position [0, 0]
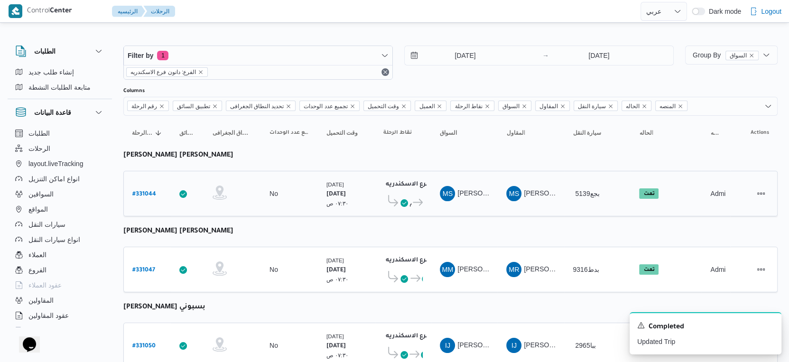
click at [142, 193] on b "# 331044" at bounding box center [144, 194] width 24 height 7
select select "ar"
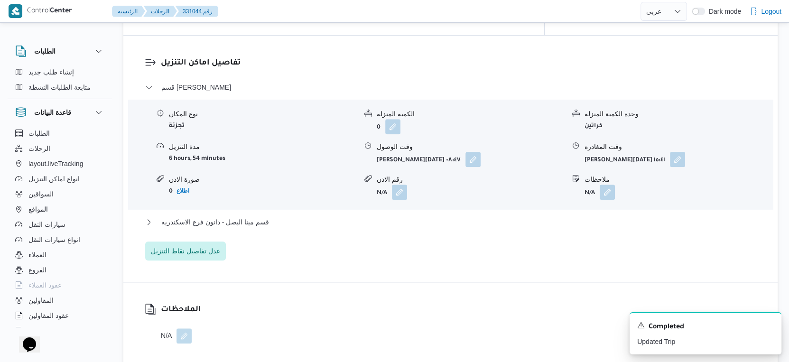
scroll to position [791, 0]
click at [251, 215] on span "قسم مينا البصل - دانون فرع الاسكندريه" at bounding box center [215, 220] width 108 height 11
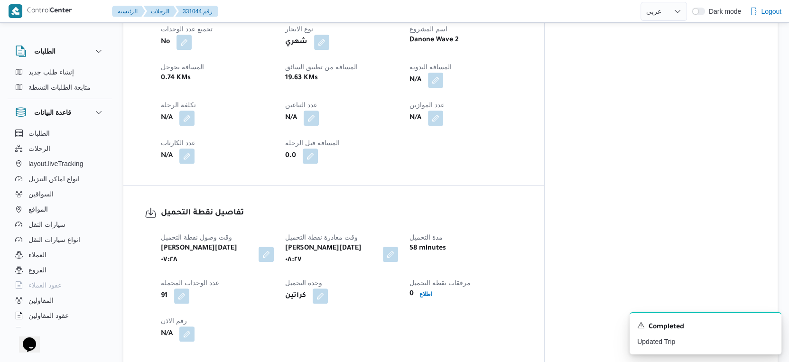
scroll to position [369, 0]
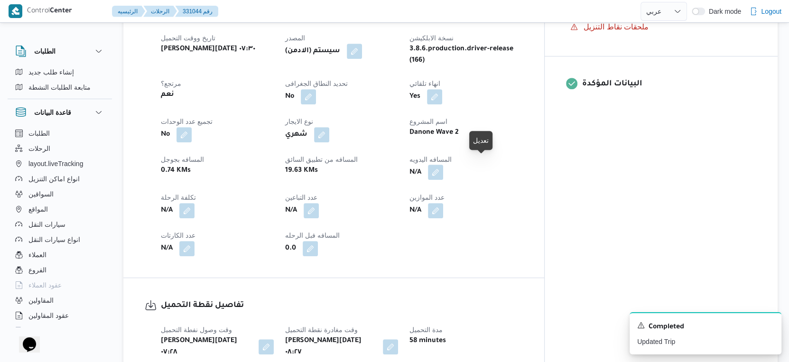
click at [443, 165] on button "button" at bounding box center [435, 172] width 15 height 15
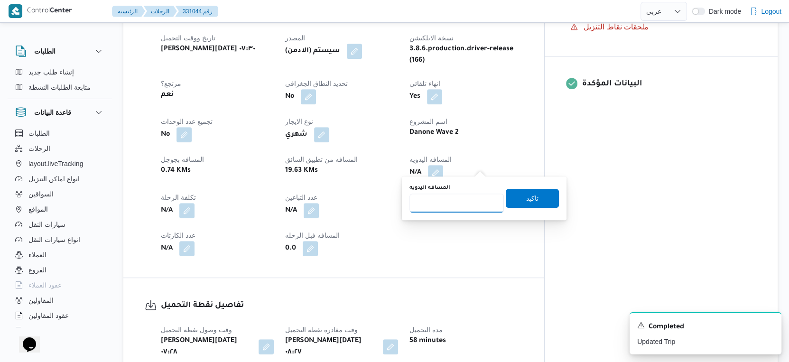
click at [456, 201] on input "المسافه اليدويه" at bounding box center [456, 202] width 94 height 19
type input "30"
click at [547, 199] on span "تاكيد" at bounding box center [532, 197] width 53 height 19
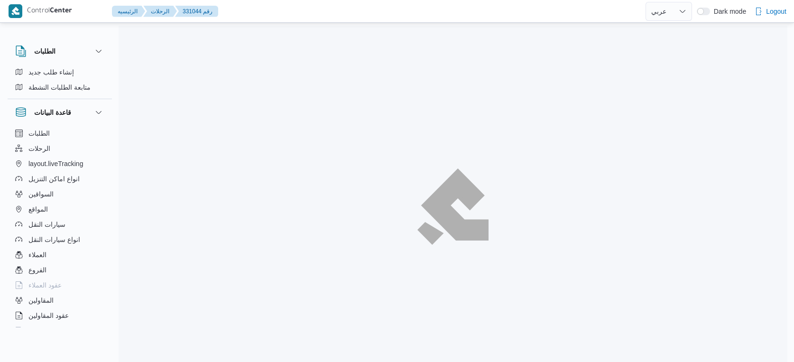
select select "ar"
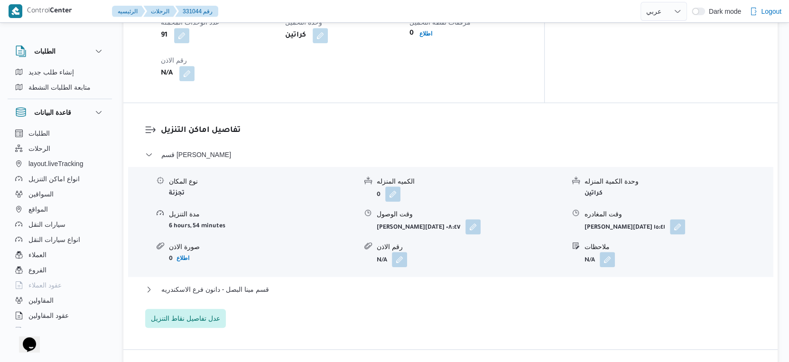
scroll to position [843, 0]
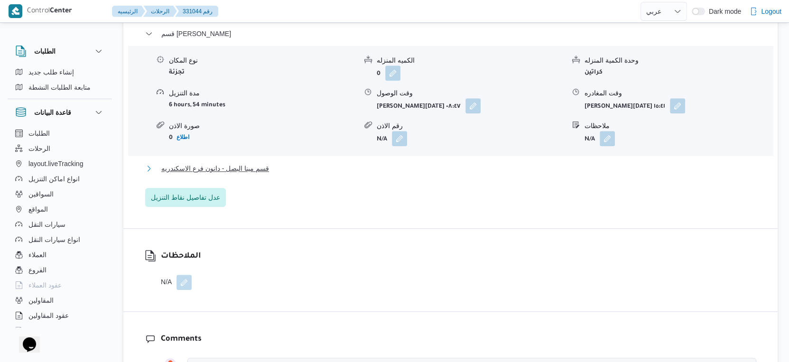
click at [248, 163] on span "قسم مينا البصل - دانون فرع الاسكندريه" at bounding box center [215, 168] width 108 height 11
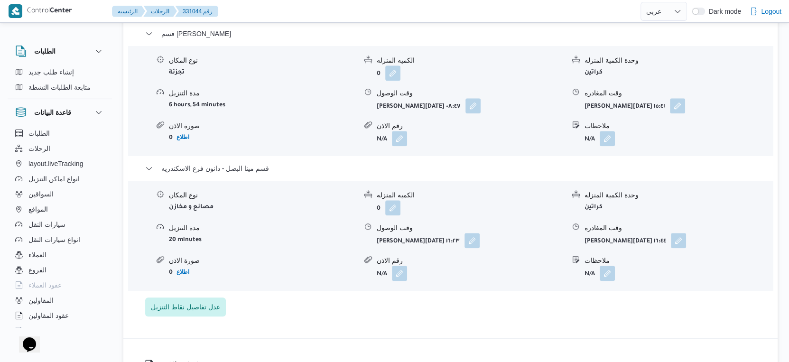
select select "ar"
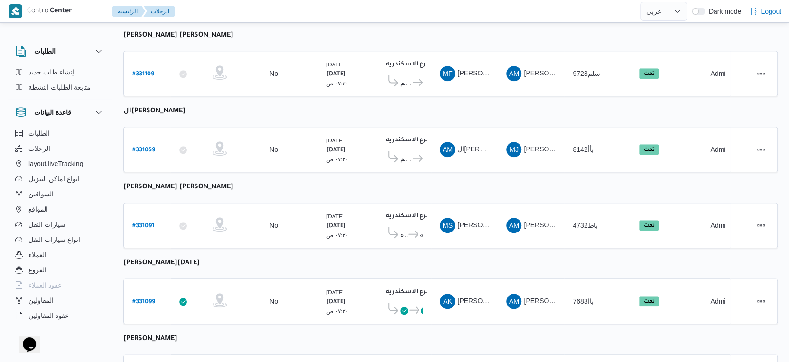
scroll to position [774, 0]
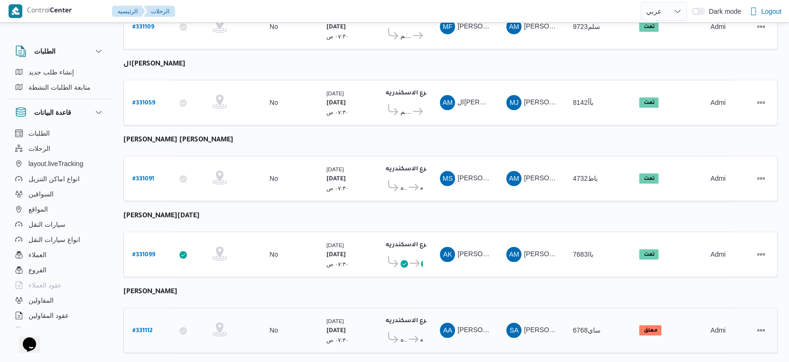
click at [140, 328] on b "# 331112" at bounding box center [142, 331] width 20 height 7
select select "ar"
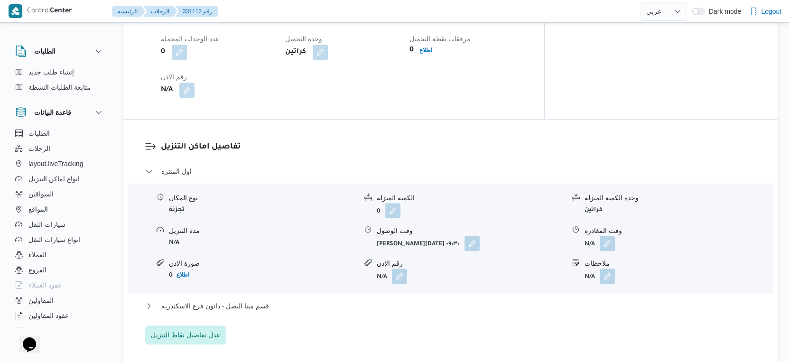
scroll to position [791, 0]
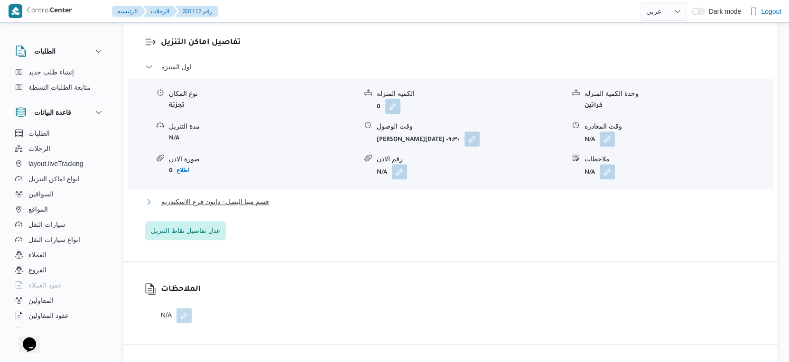
click at [248, 207] on span "قسم مينا البصل - دانون فرع الاسكندريه" at bounding box center [215, 201] width 108 height 11
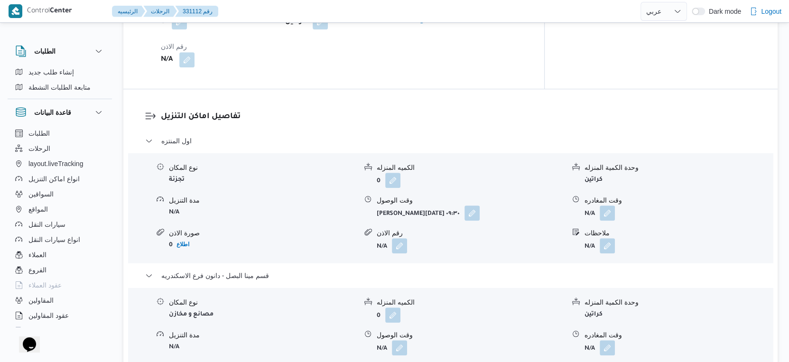
scroll to position [579, 0]
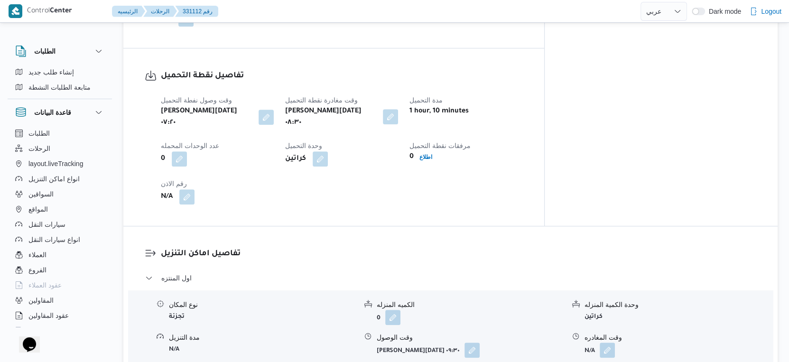
click at [398, 124] on button "button" at bounding box center [390, 116] width 15 height 15
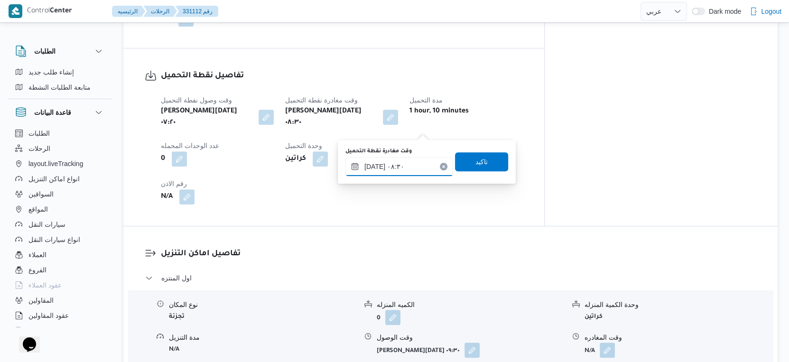
click at [405, 172] on input "[DATE] ٠٨:٣٠" at bounding box center [399, 166] width 108 height 19
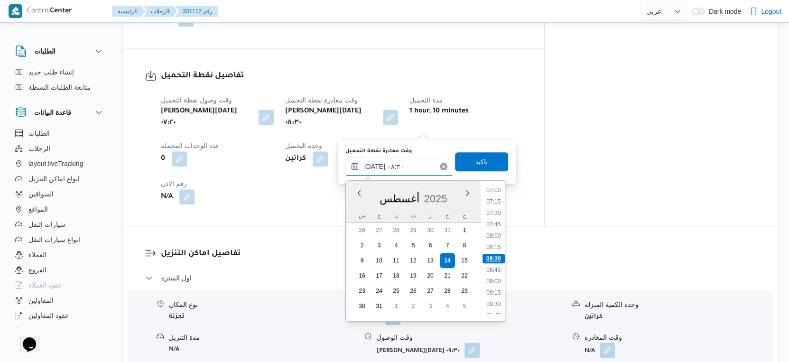
scroll to position [375, 0]
click at [495, 225] on li "09:00" at bounding box center [493, 227] width 22 height 9
type input "[DATE] ٠٩:٠٠"
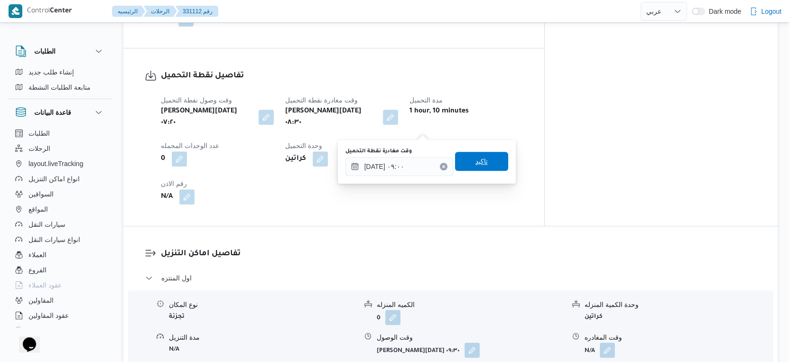
click at [482, 163] on span "تاكيد" at bounding box center [481, 161] width 53 height 19
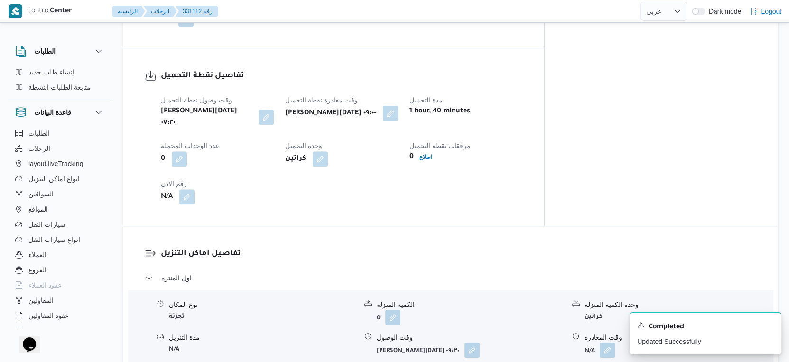
scroll to position [316, 0]
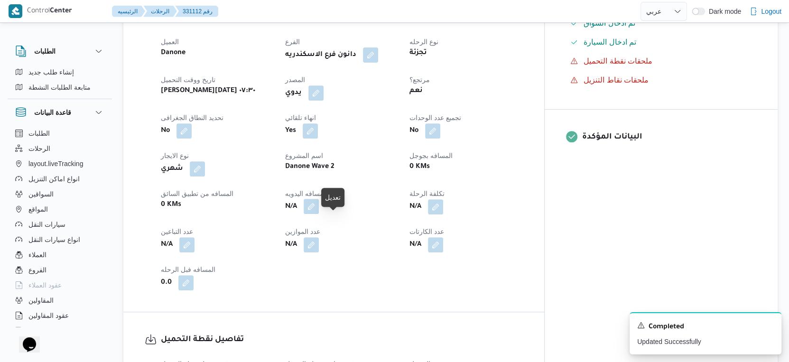
click at [319, 214] on button "button" at bounding box center [310, 206] width 15 height 15
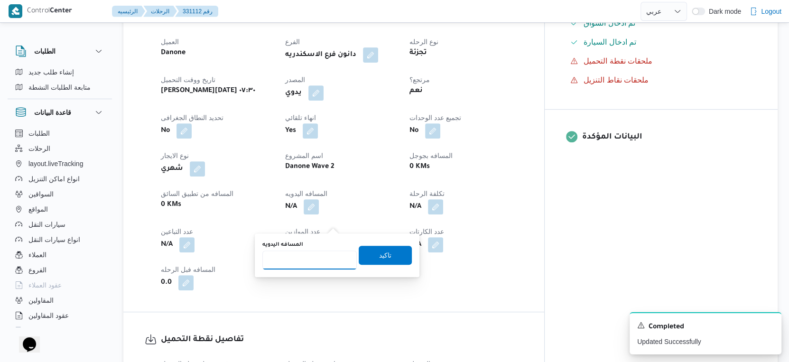
click at [305, 261] on input "المسافه اليدويه" at bounding box center [309, 259] width 94 height 19
type input "50"
click at [382, 257] on span "تاكيد" at bounding box center [385, 254] width 12 height 11
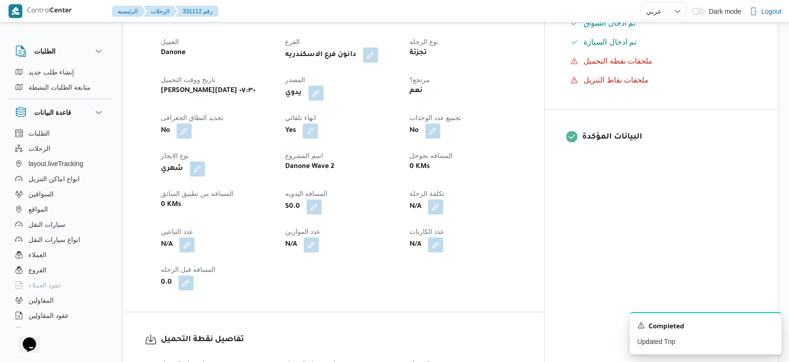
scroll to position [487, 0]
select select "ar"
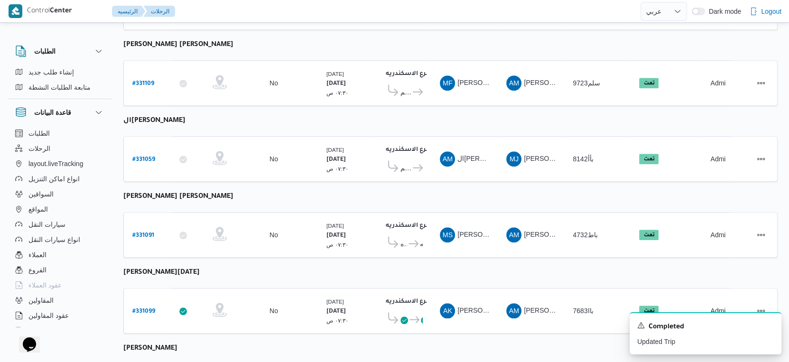
scroll to position [774, 0]
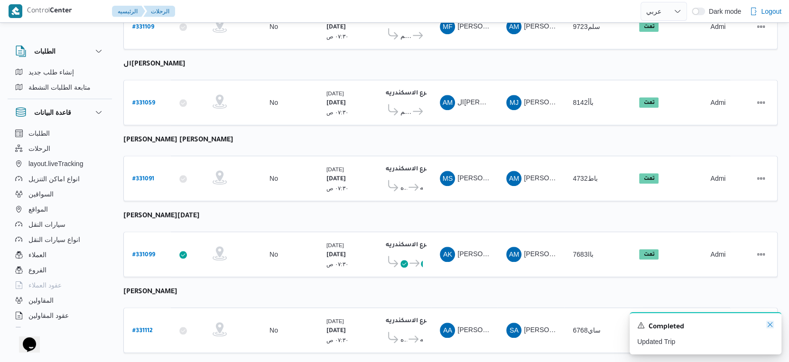
click at [768, 324] on icon "Dismiss toast" at bounding box center [770, 325] width 8 height 8
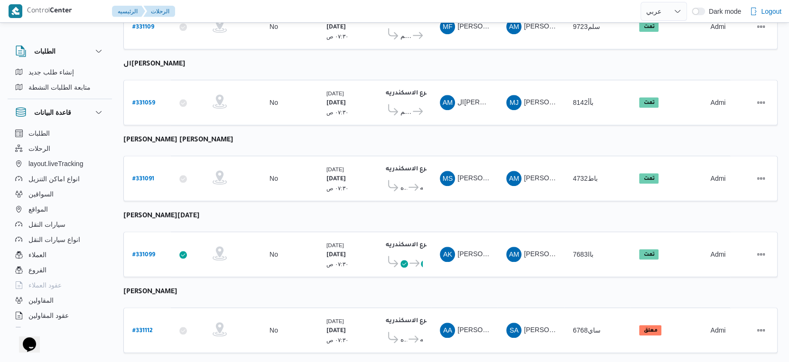
click at [147, 328] on b "# 331112" at bounding box center [142, 331] width 20 height 7
select select "ar"
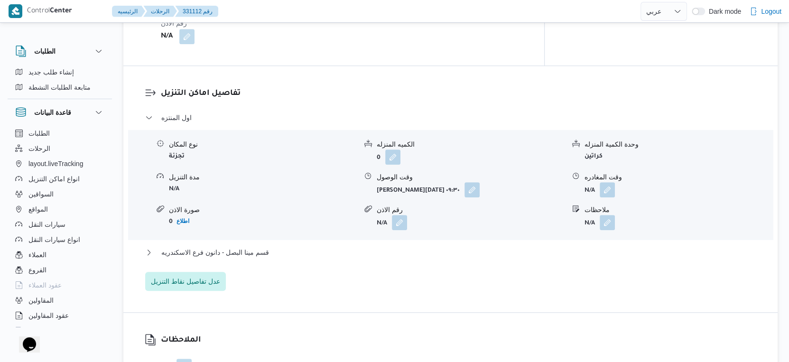
scroll to position [791, 0]
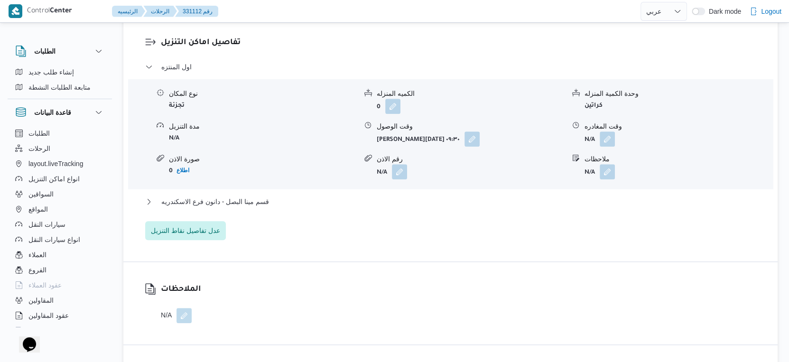
click at [239, 214] on div "قسم مينا البصل - دانون فرع الاسكندريه" at bounding box center [450, 205] width 611 height 18
click at [240, 207] on span "قسم مينا البصل - دانون فرع الاسكندريه" at bounding box center [215, 201] width 108 height 11
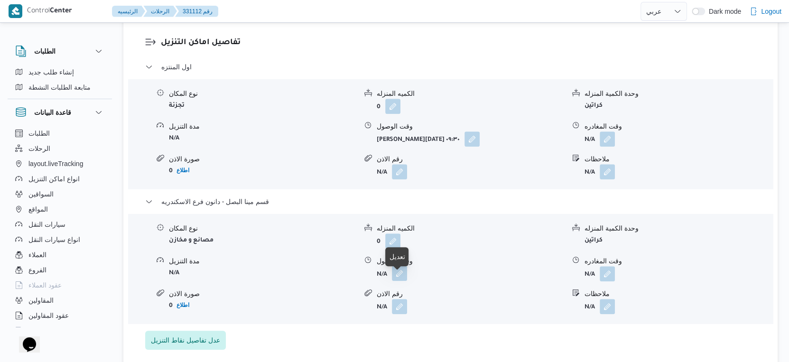
click at [398, 280] on button "button" at bounding box center [399, 273] width 15 height 15
click at [342, 221] on div "نوع المكان مصانع و مخازن الكميه المنزله 0 وحدة الكمية المنزله كراتين مدة التنزي…" at bounding box center [450, 269] width 644 height 110
click at [614, 277] on button "button" at bounding box center [606, 273] width 15 height 15
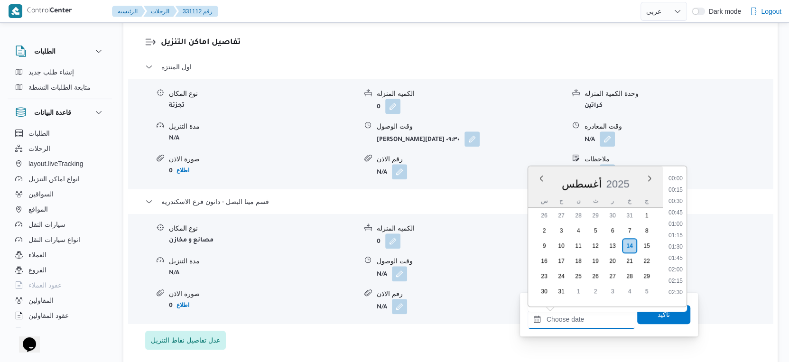
drag, startPoint x: 588, startPoint y: 321, endPoint x: 677, endPoint y: 249, distance: 114.1
click at [588, 321] on input "وقت المغادره" at bounding box center [581, 319] width 108 height 19
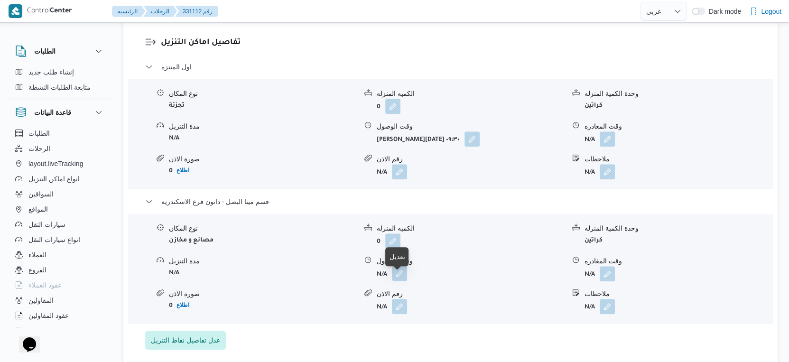
click at [396, 279] on button "button" at bounding box center [399, 273] width 15 height 15
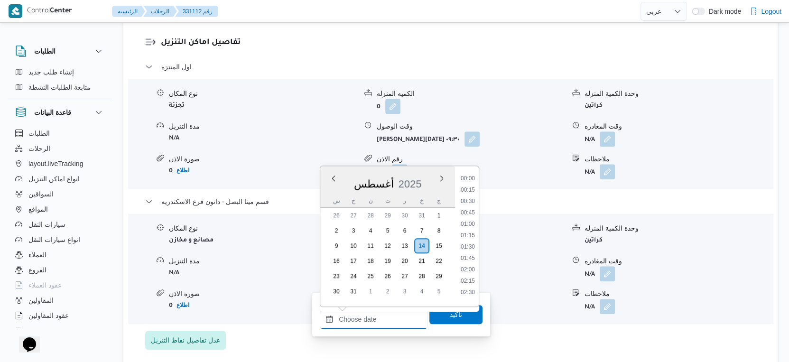
drag, startPoint x: 369, startPoint y: 322, endPoint x: 394, endPoint y: 309, distance: 27.8
click at [369, 322] on input "وقت الوصول" at bounding box center [374, 319] width 108 height 19
click at [476, 240] on li "18:30" at bounding box center [468, 239] width 22 height 9
type input "[DATE] ١٨:٣٠"
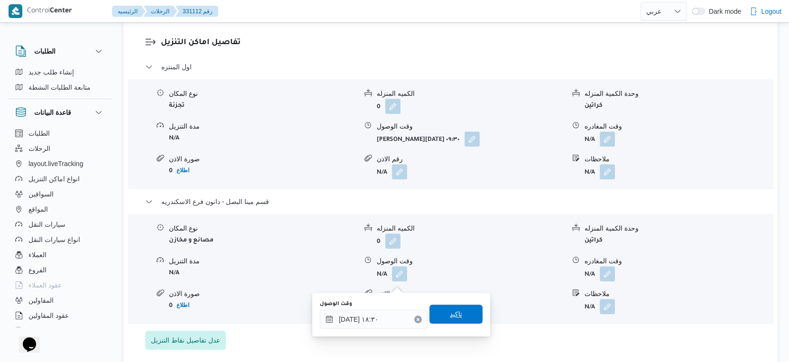
click at [450, 312] on span "تاكيد" at bounding box center [456, 313] width 12 height 11
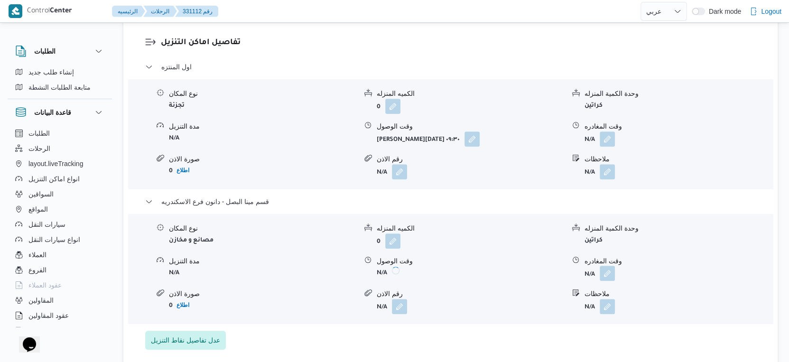
click at [610, 281] on button "button" at bounding box center [606, 273] width 15 height 15
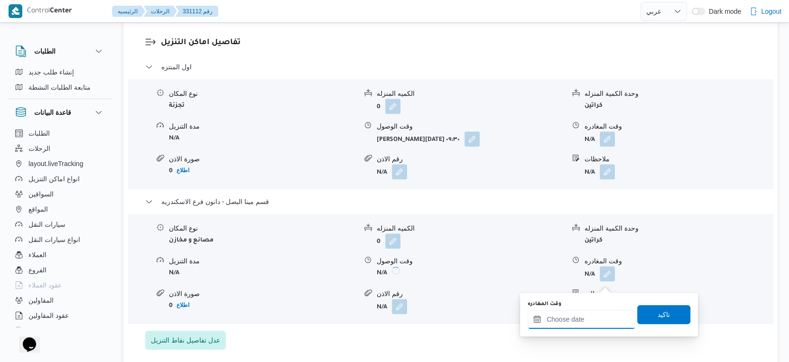
click at [597, 319] on input "وقت المغادره" at bounding box center [581, 319] width 108 height 19
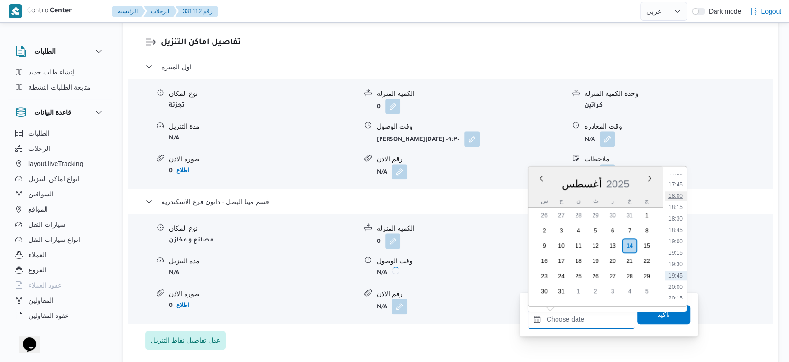
scroll to position [833, 0]
drag, startPoint x: 677, startPoint y: 197, endPoint x: 677, endPoint y: 208, distance: 10.9
click at [677, 196] on li "18:45" at bounding box center [675, 198] width 22 height 9
type input "[DATE] ١٨:٤٥"
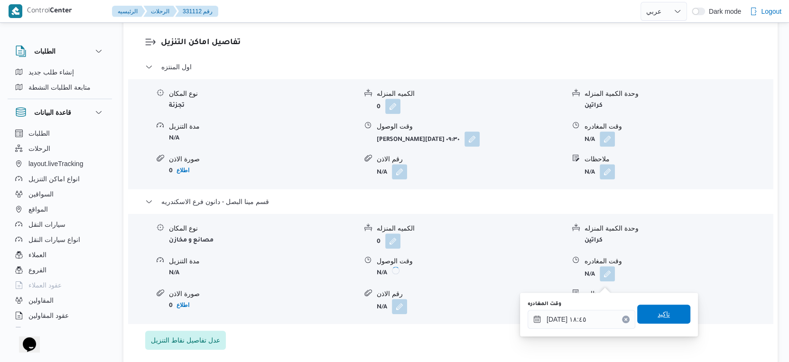
click at [665, 321] on span "تاكيد" at bounding box center [663, 313] width 53 height 19
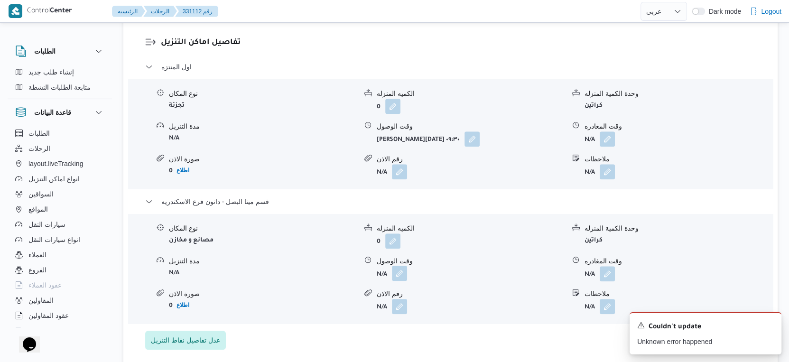
click at [394, 278] on button "button" at bounding box center [399, 273] width 15 height 15
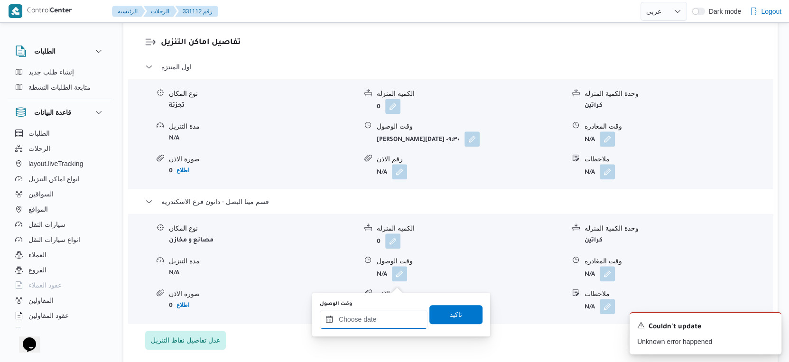
click at [368, 313] on div at bounding box center [374, 319] width 108 height 19
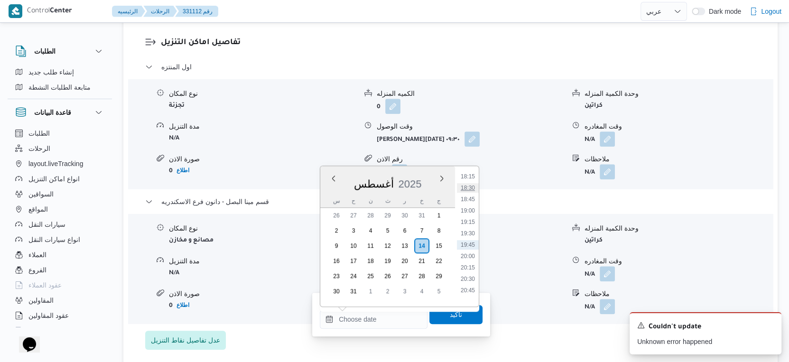
click at [471, 185] on li "18:30" at bounding box center [468, 187] width 22 height 9
type input "[DATE] ١٨:٣٠"
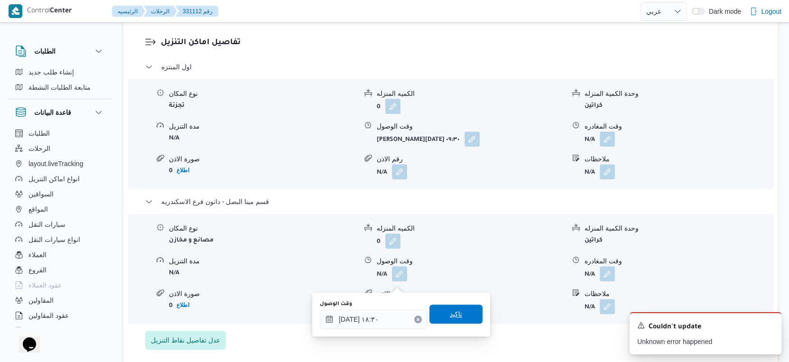
drag, startPoint x: 452, startPoint y: 315, endPoint x: 487, endPoint y: 306, distance: 36.2
click at [453, 316] on span "تاكيد" at bounding box center [456, 313] width 12 height 11
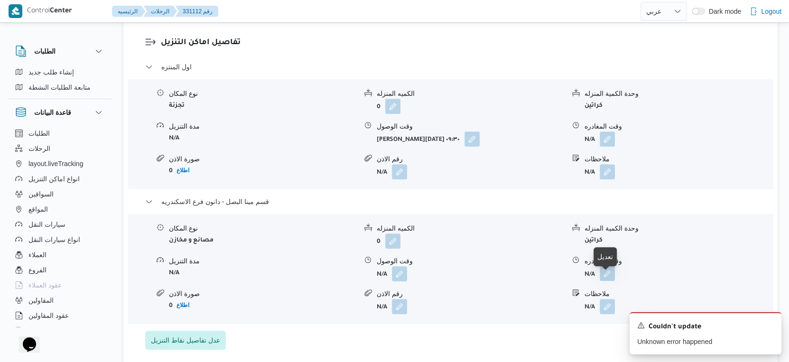
click at [608, 277] on button "button" at bounding box center [606, 273] width 15 height 15
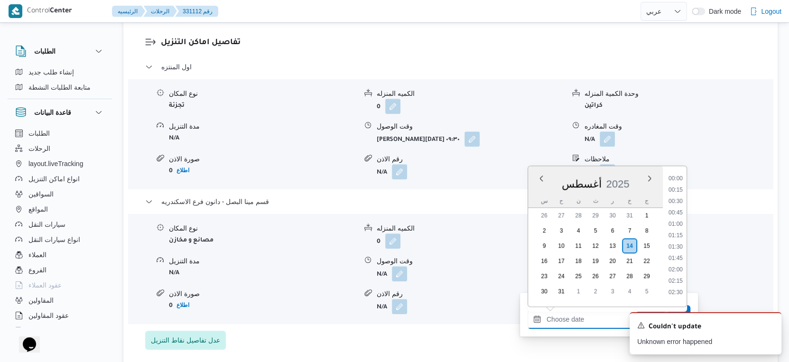
click at [587, 314] on input "وقت المغادره" at bounding box center [581, 319] width 108 height 19
click at [679, 194] on li "18:45" at bounding box center [675, 198] width 22 height 9
type input "[DATE] ١٨:٤٥"
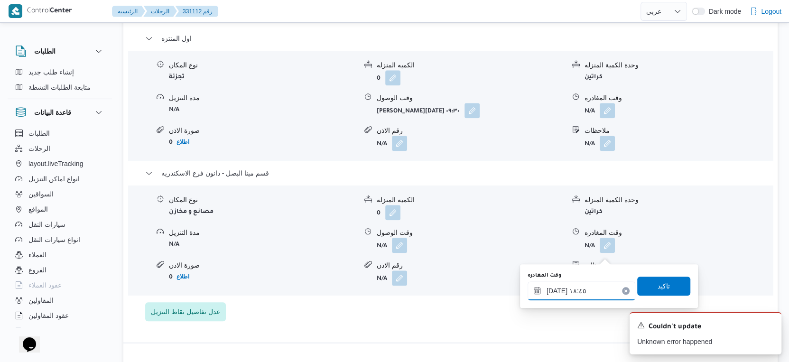
scroll to position [843, 0]
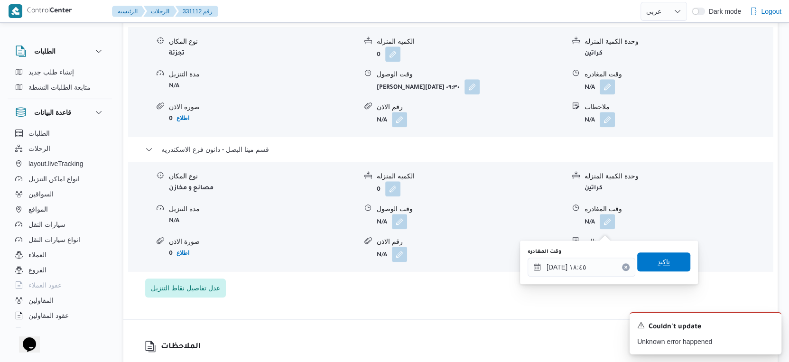
click at [666, 264] on span "تاكيد" at bounding box center [663, 261] width 53 height 19
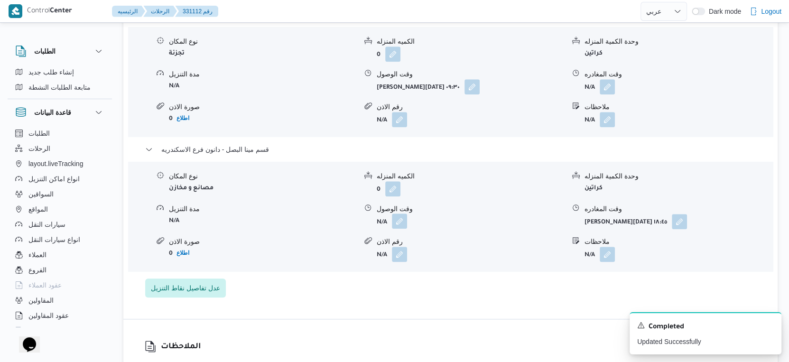
click at [402, 228] on button "button" at bounding box center [399, 220] width 15 height 15
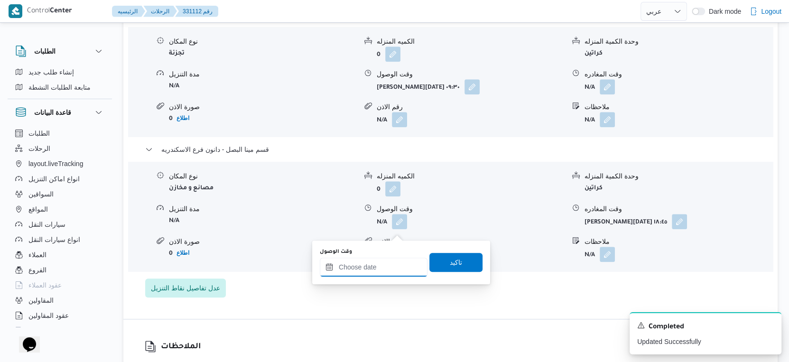
drag, startPoint x: 402, startPoint y: 233, endPoint x: 400, endPoint y: 258, distance: 25.2
click at [387, 266] on input "وقت الوصول" at bounding box center [374, 266] width 108 height 19
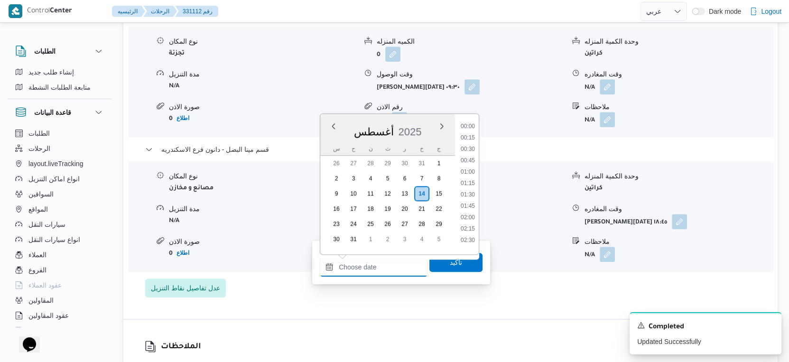
scroll to position [833, 0]
drag, startPoint x: 473, startPoint y: 134, endPoint x: 465, endPoint y: 182, distance: 48.1
click at [473, 134] on li "18:30" at bounding box center [468, 135] width 22 height 9
type input "[DATE] ١٨:٣٠"
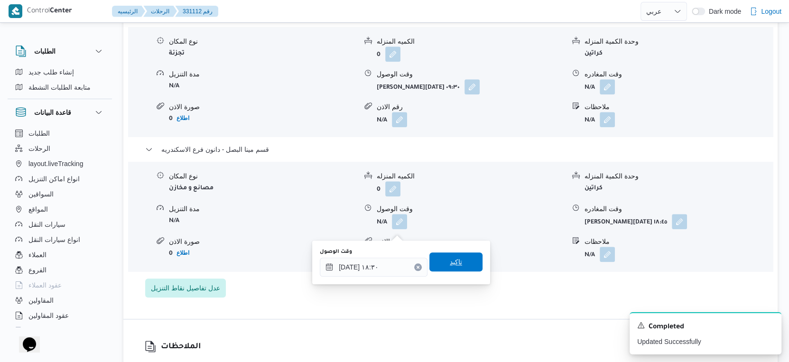
click at [462, 260] on span "تاكيد" at bounding box center [455, 261] width 53 height 19
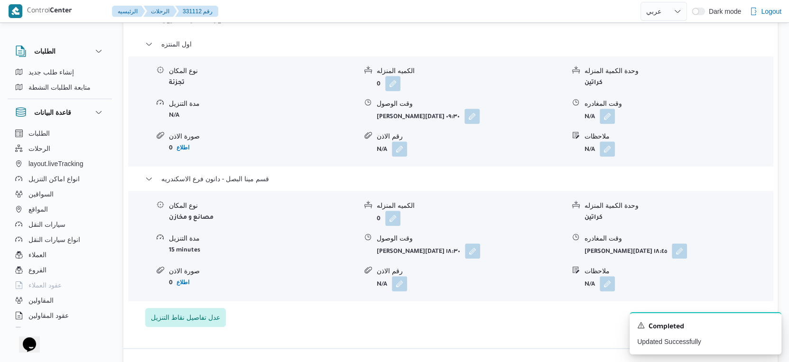
scroll to position [791, 0]
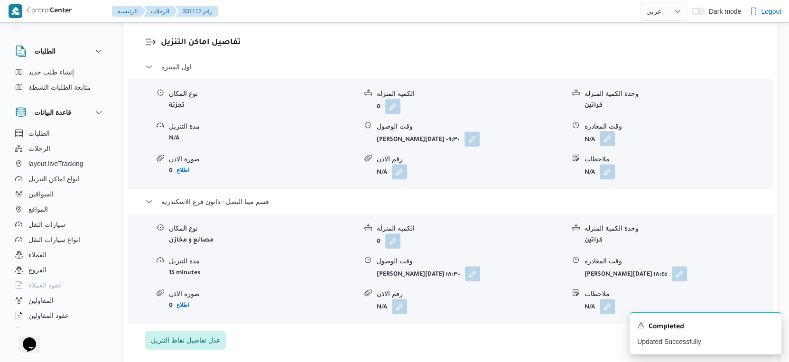
click at [602, 146] on button "button" at bounding box center [606, 138] width 15 height 15
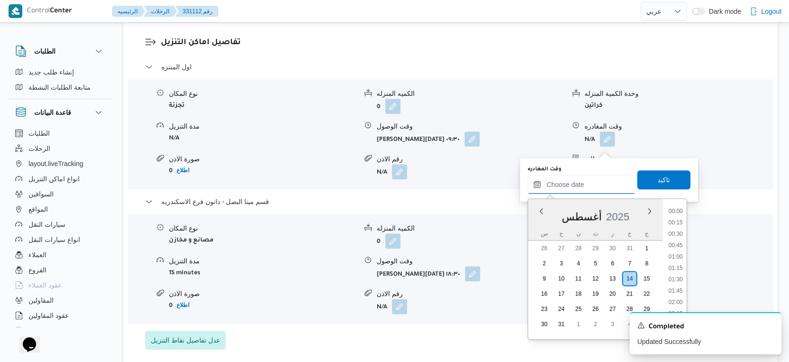
click at [597, 182] on input "وقت المغادره" at bounding box center [581, 184] width 108 height 19
drag, startPoint x: 676, startPoint y: 244, endPoint x: 676, endPoint y: 231, distance: 12.8
click at [676, 245] on li "18:00" at bounding box center [675, 249] width 22 height 9
type input "[DATE] ١٨:٠٠"
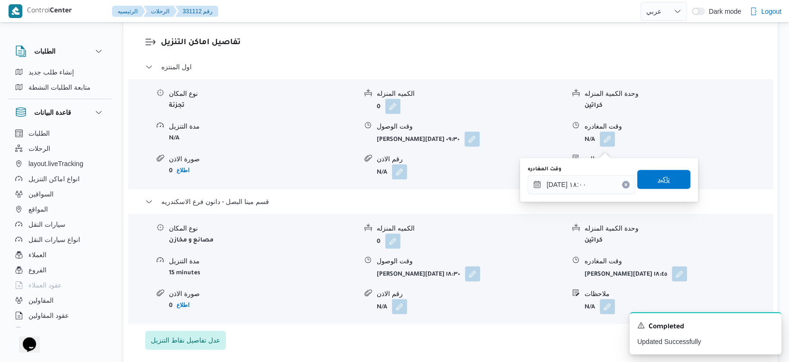
click at [662, 184] on span "تاكيد" at bounding box center [663, 179] width 53 height 19
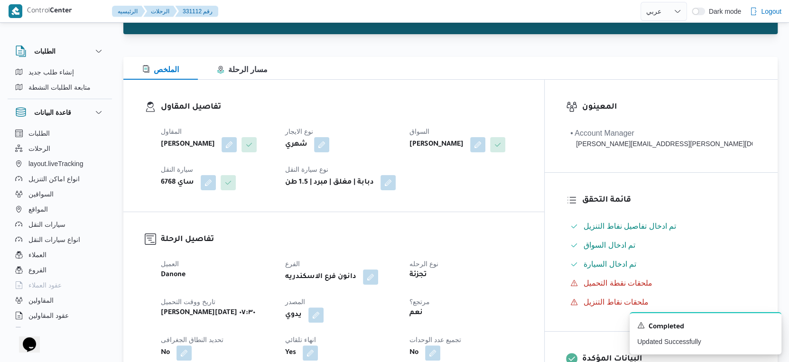
scroll to position [0, 0]
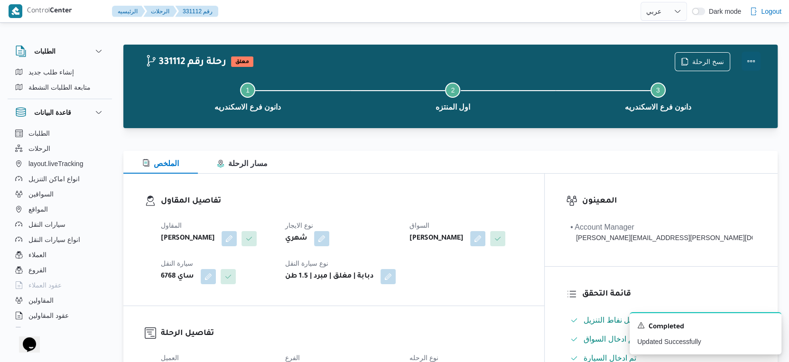
click at [752, 61] on button "Actions" at bounding box center [750, 61] width 19 height 19
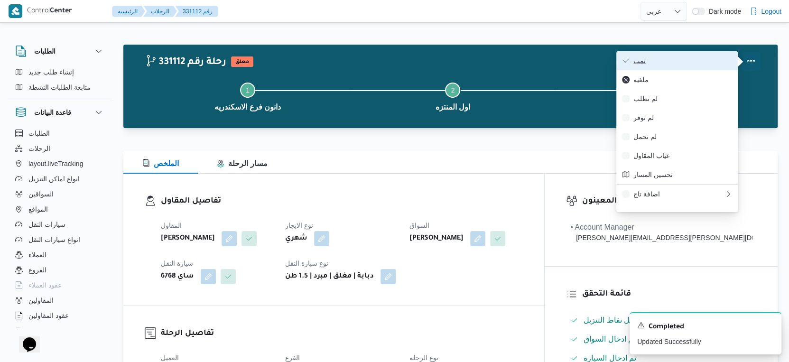
click at [705, 60] on span "تمت" at bounding box center [682, 61] width 99 height 8
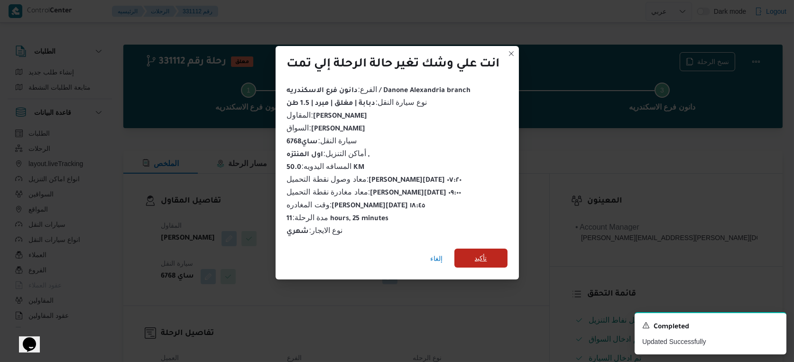
click at [505, 252] on span "تأكيد" at bounding box center [480, 257] width 53 height 19
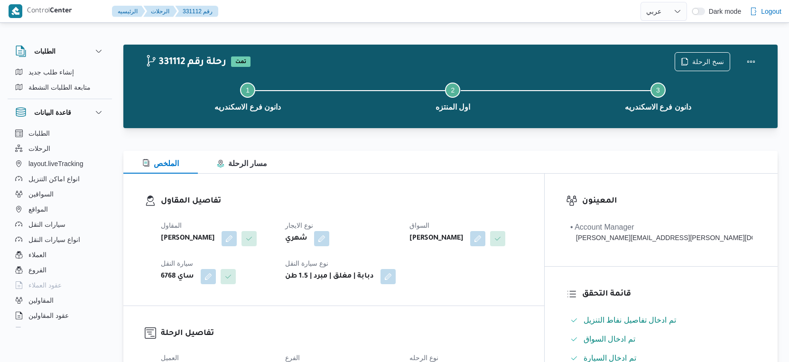
select select "ar"
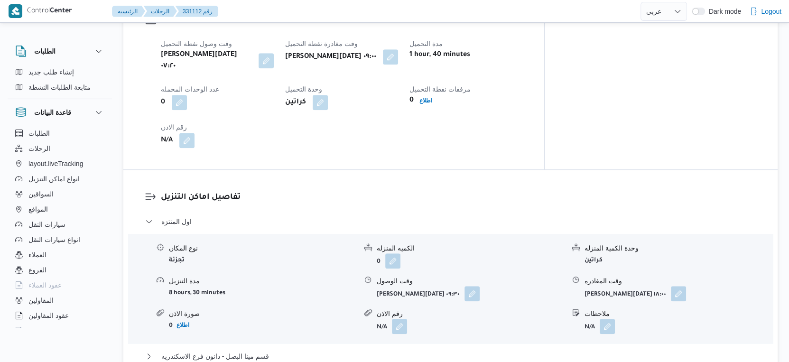
scroll to position [896, 0]
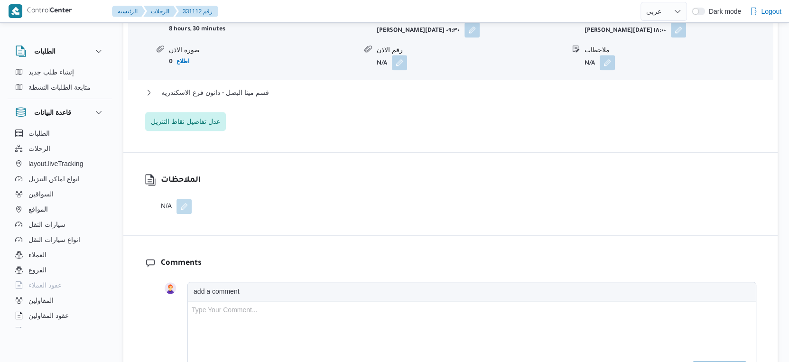
click at [262, 105] on div "قسم مينا البصل - دانون فرع الاسكندريه" at bounding box center [450, 96] width 611 height 18
click at [262, 98] on span "قسم مينا البصل - دانون فرع الاسكندريه" at bounding box center [215, 92] width 108 height 11
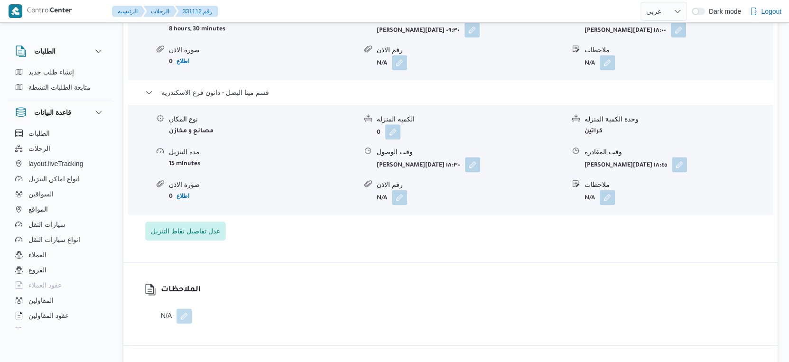
select select "ar"
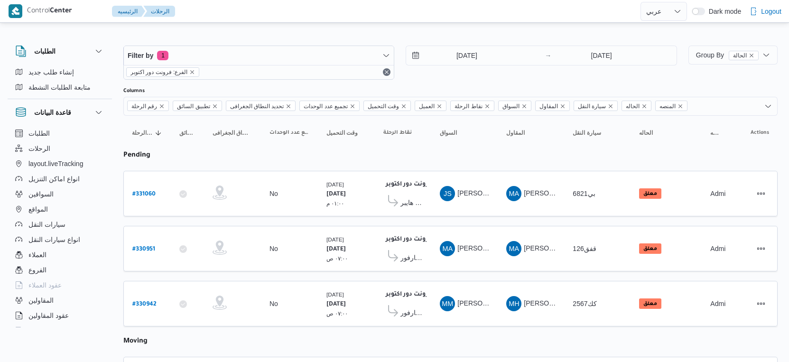
select select "ar"
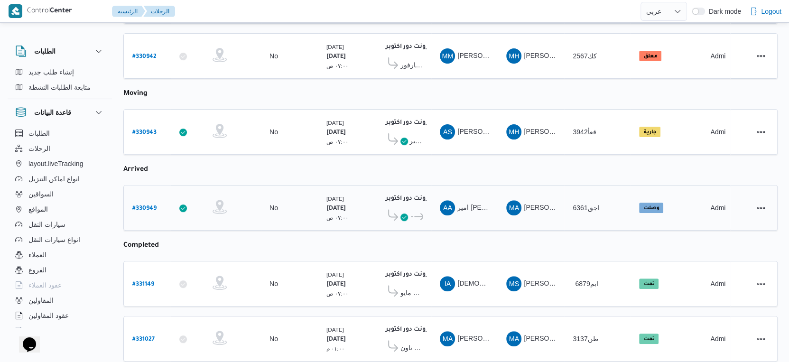
scroll to position [263, 0]
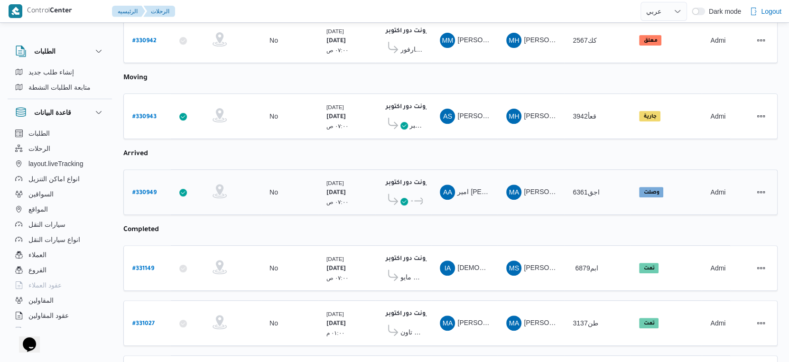
click at [414, 193] on span "كارفور العاصمه الاداريه ... كارفور لاكاذا - الشروق" at bounding box center [402, 200] width 39 height 15
click at [415, 197] on icon at bounding box center [419, 200] width 10 height 7
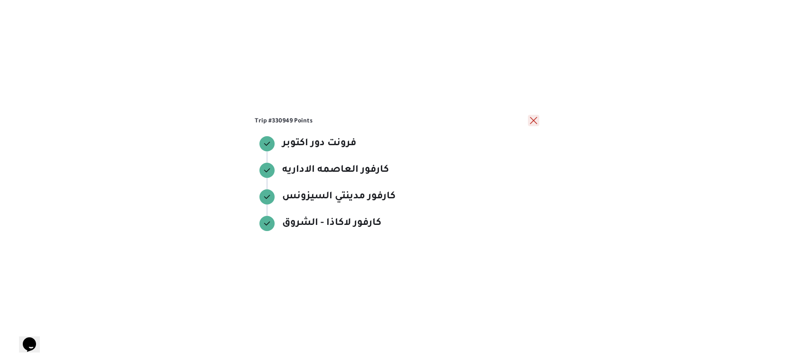
click at [534, 121] on button "close" at bounding box center [533, 120] width 11 height 11
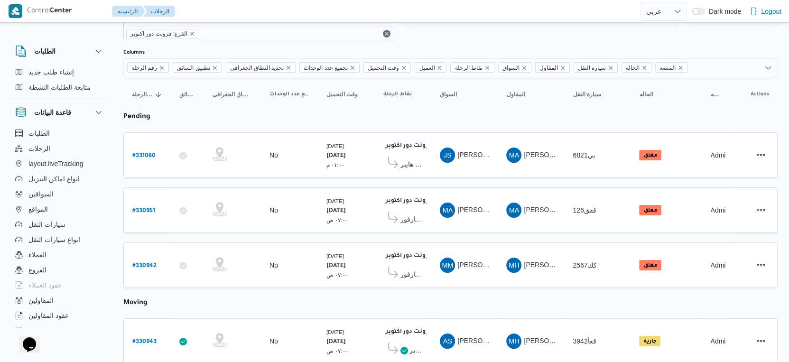
scroll to position [0, 0]
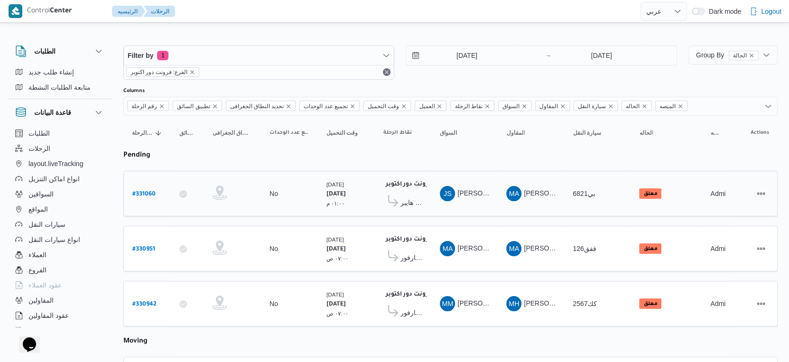
click at [138, 191] on b "# 331060" at bounding box center [143, 194] width 23 height 7
select select "ar"
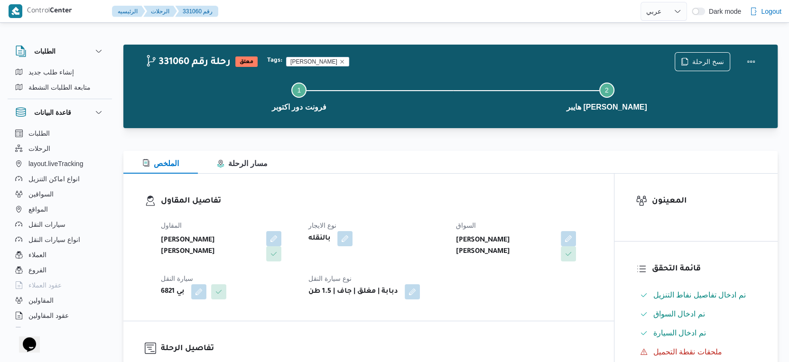
select select "ar"
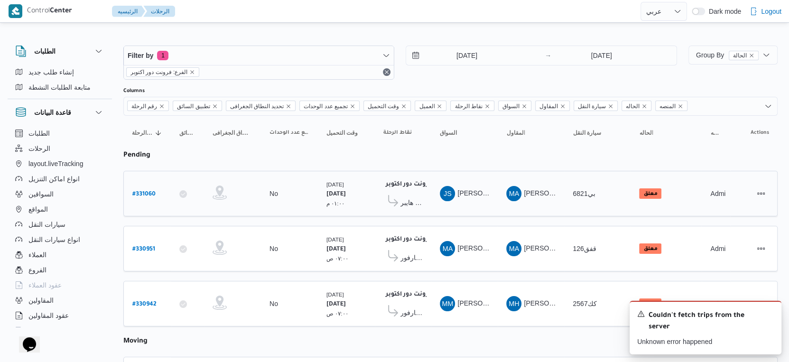
click at [139, 191] on b "# 331060" at bounding box center [143, 194] width 23 height 7
select select "ar"
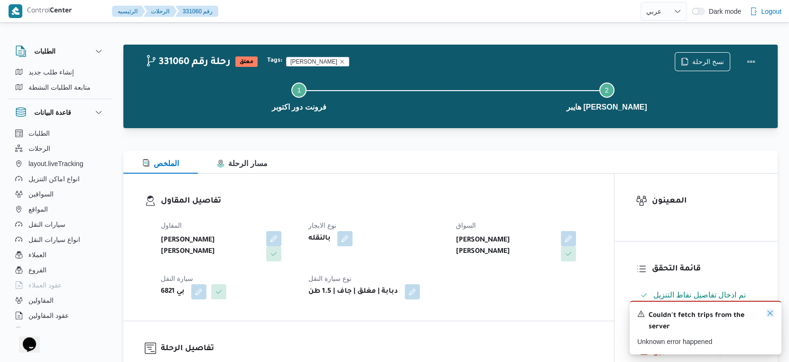
click at [767, 312] on icon "Dismiss toast" at bounding box center [770, 313] width 8 height 8
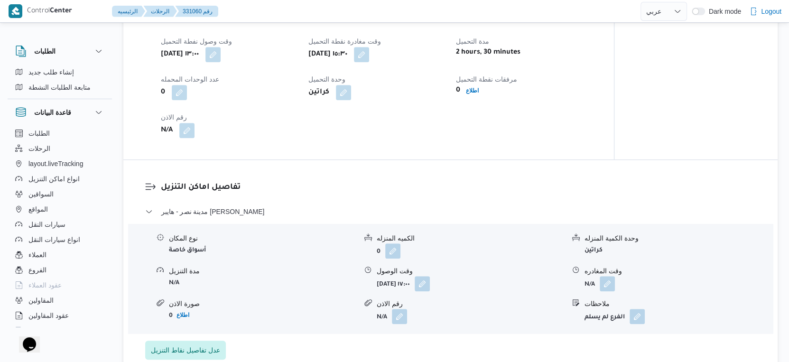
scroll to position [737, 0]
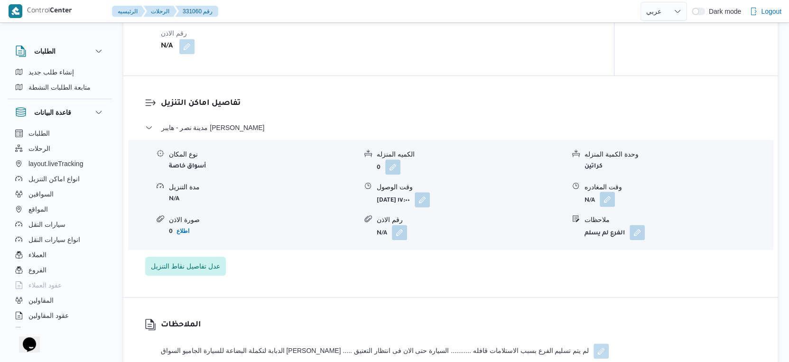
click at [611, 192] on button "button" at bounding box center [606, 199] width 15 height 15
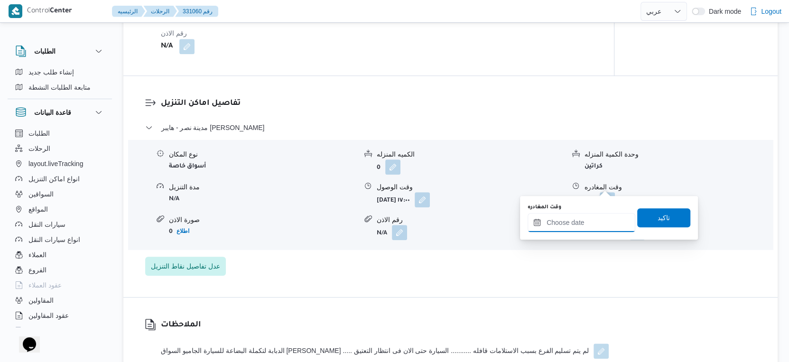
drag, startPoint x: 595, startPoint y: 221, endPoint x: 611, endPoint y: 214, distance: 17.6
click at [595, 221] on input "وقت المغادره" at bounding box center [581, 222] width 108 height 19
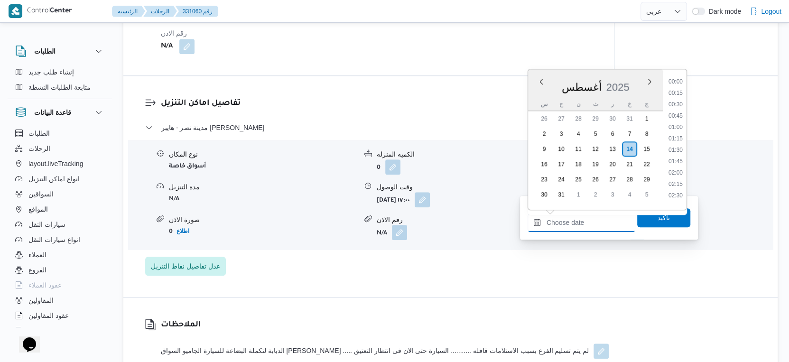
scroll to position [844, 0]
click at [677, 147] on li "20:00" at bounding box center [675, 147] width 22 height 9
type input "١٤/٠٨/٢٠٢٥ ٢٠:٠٠"
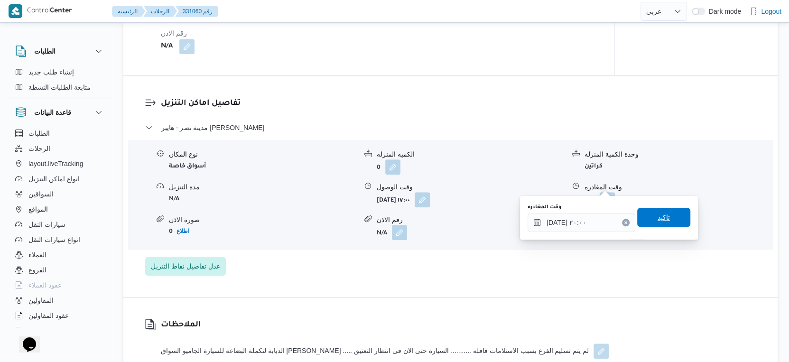
click at [667, 217] on span "تاكيد" at bounding box center [663, 217] width 53 height 19
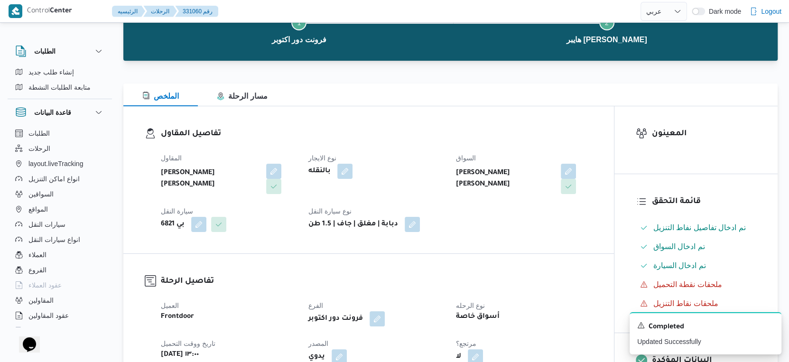
scroll to position [0, 0]
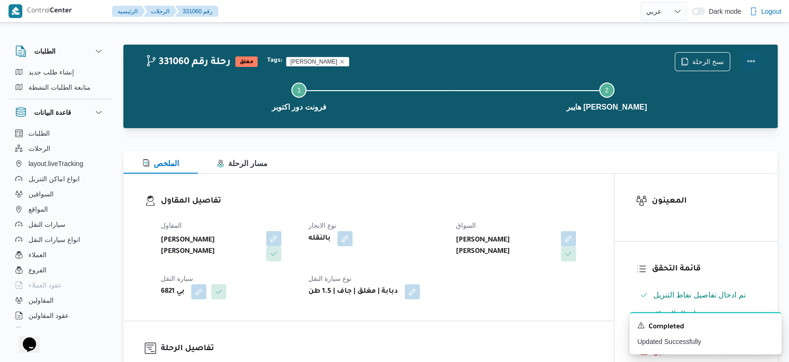
click at [750, 60] on button "Actions" at bounding box center [750, 61] width 19 height 19
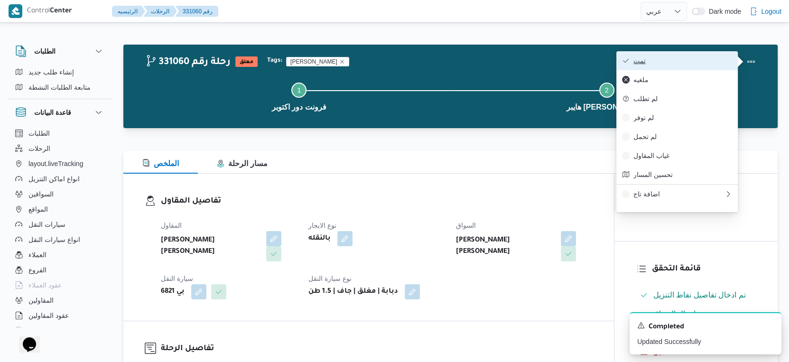
click at [708, 60] on span "تمت" at bounding box center [682, 61] width 99 height 8
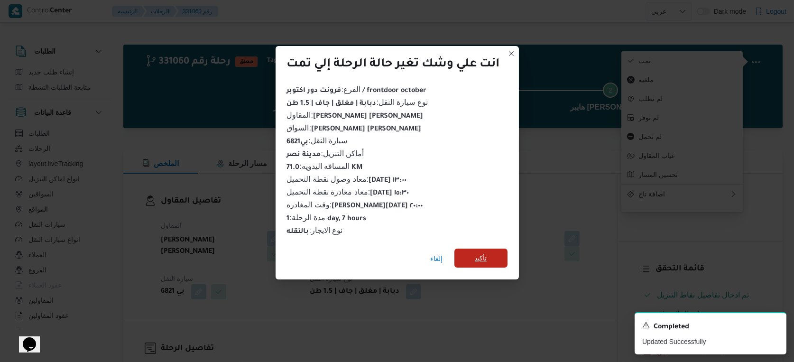
click at [490, 255] on span "تأكيد" at bounding box center [480, 257] width 53 height 19
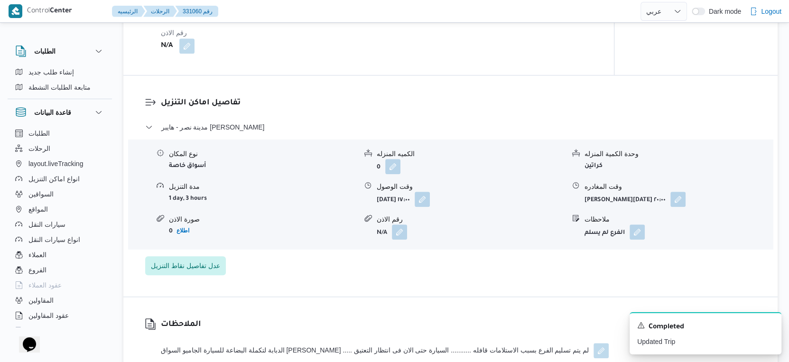
scroll to position [737, 0]
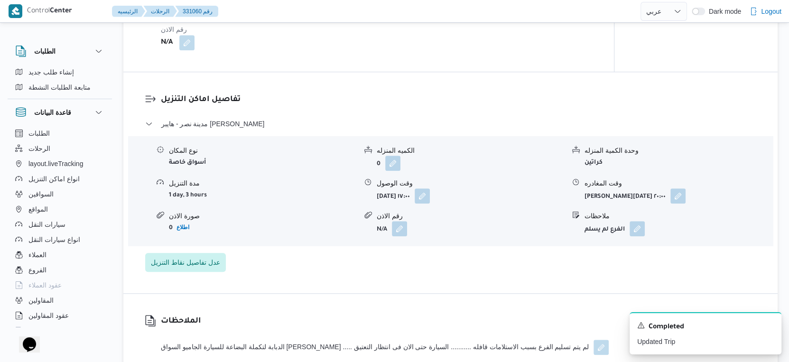
select select "ar"
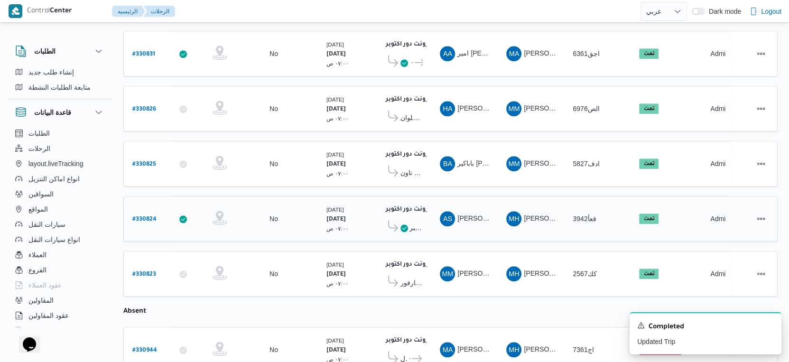
scroll to position [697, 0]
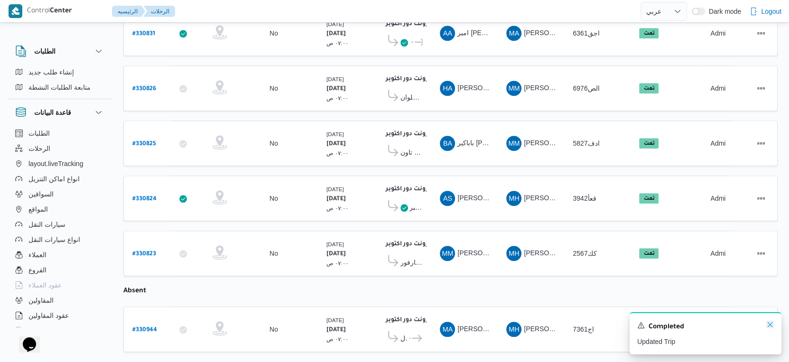
click at [768, 325] on icon "Dismiss toast" at bounding box center [770, 325] width 8 height 8
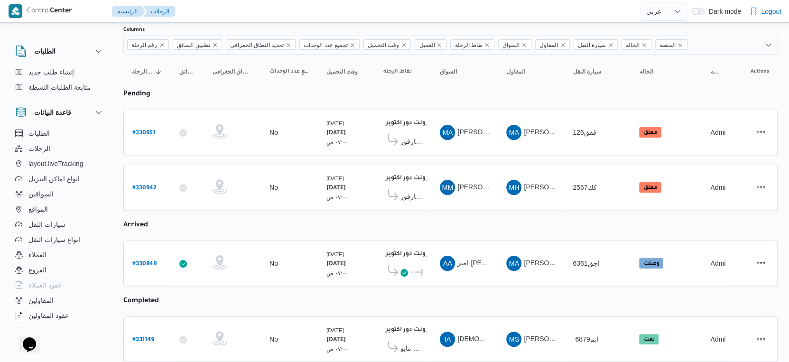
scroll to position [0, 0]
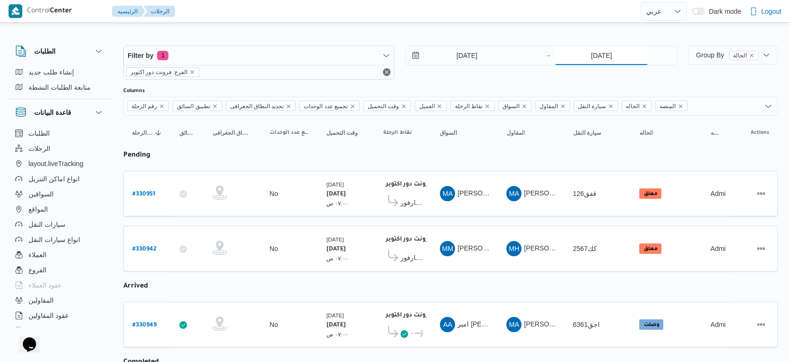
click at [600, 55] on input "14/8/2025" at bounding box center [601, 55] width 94 height 19
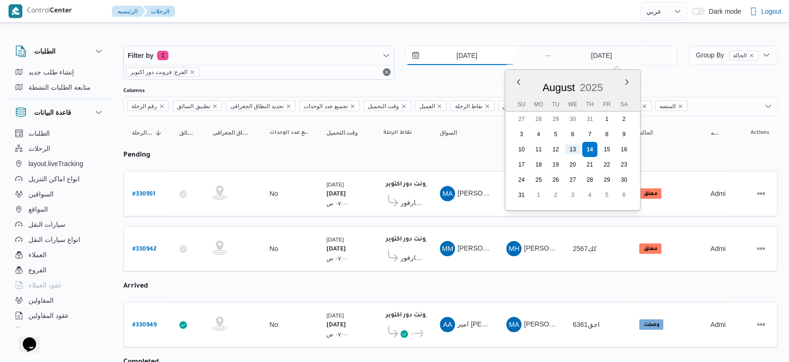
click at [474, 53] on input "13/8/2025" at bounding box center [460, 55] width 108 height 19
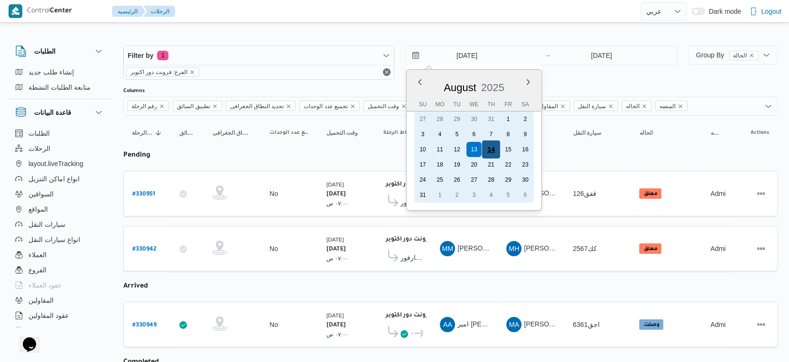
click at [495, 144] on div "14" at bounding box center [491, 149] width 18 height 18
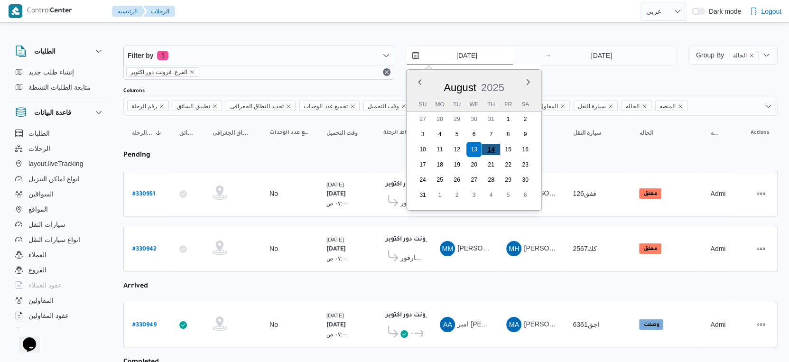
type input "[DATE]"
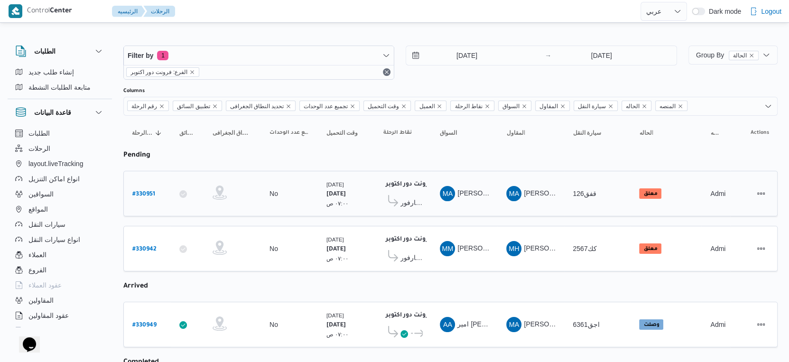
click at [462, 208] on td "السواق MA محمد التيجانى حامد عيسى" at bounding box center [464, 194] width 66 height 46
click at [428, 198] on td "نقاط الرحلة فرونت دور اكتوبر ١٠:٤٨ م كارفور افينيو مول" at bounding box center [403, 194] width 56 height 46
click at [420, 200] on span "كارفور [PERSON_NAME]" at bounding box center [411, 202] width 22 height 11
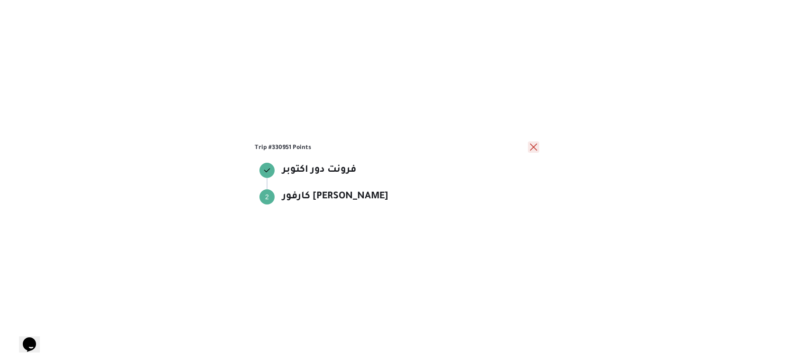
click at [533, 147] on button "close" at bounding box center [533, 146] width 11 height 11
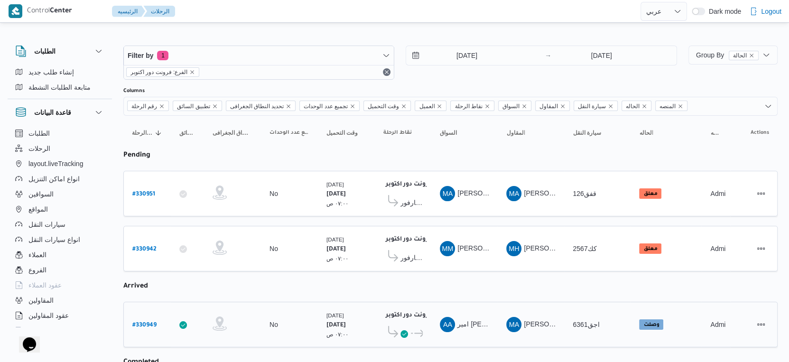
click at [145, 322] on b "# 330949" at bounding box center [144, 325] width 24 height 7
select select "ar"
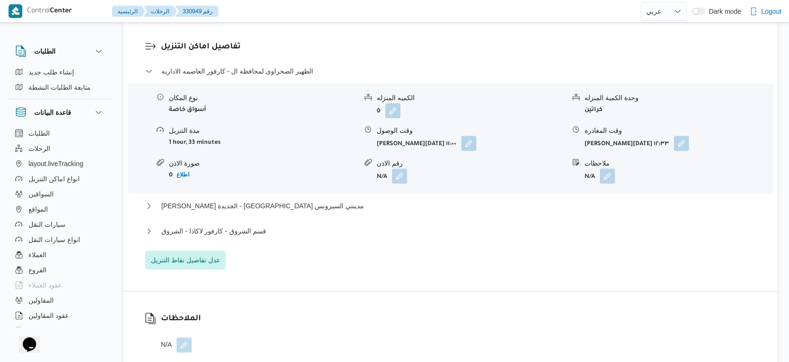
scroll to position [791, 0]
click at [289, 211] on button "ثانى القاهرة الجديدة - كارفور مدينتي السيزونس" at bounding box center [450, 205] width 611 height 11
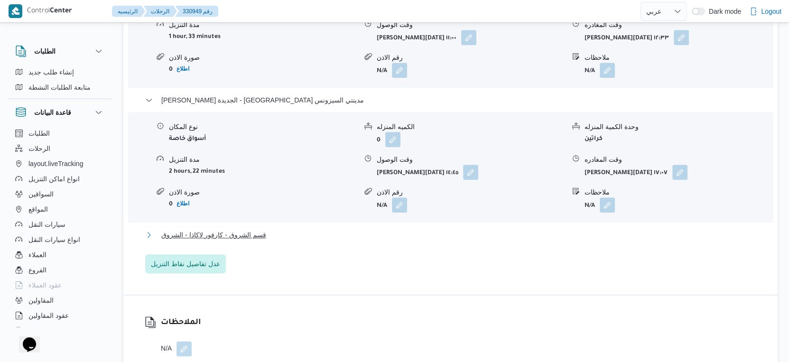
click at [259, 240] on span "قسم الشروق - كارفور لاكاذا - الشروق" at bounding box center [213, 234] width 105 height 11
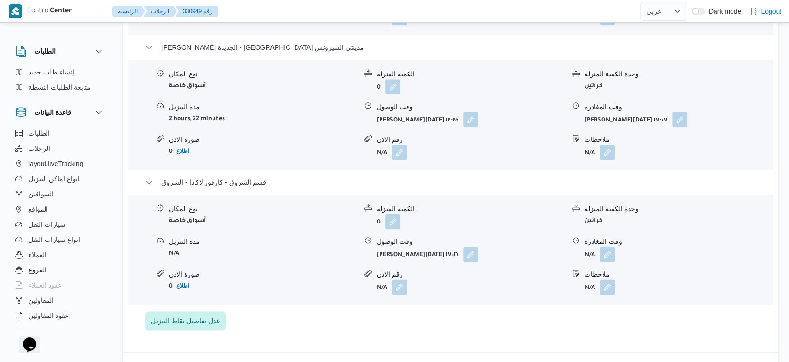
scroll to position [1054, 0]
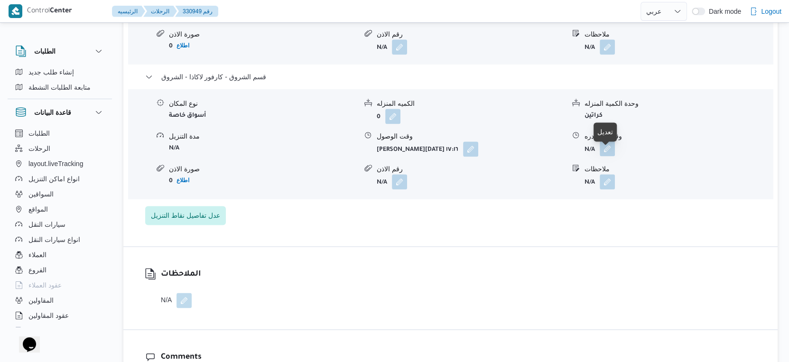
click at [602, 156] on button "button" at bounding box center [606, 148] width 15 height 15
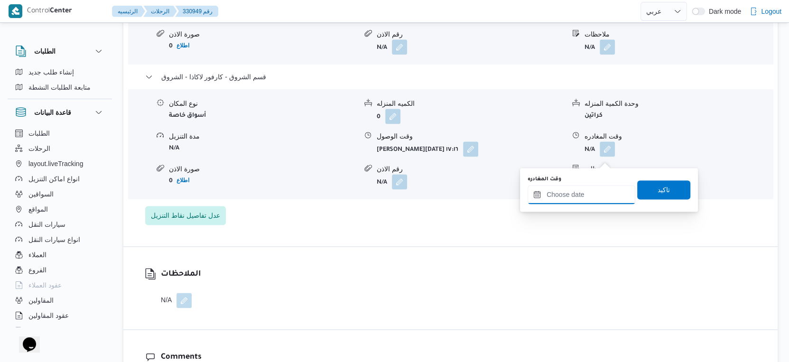
drag, startPoint x: 602, startPoint y: 161, endPoint x: 615, endPoint y: 181, distance: 23.8
click at [587, 195] on input "وقت المغادره" at bounding box center [581, 194] width 108 height 19
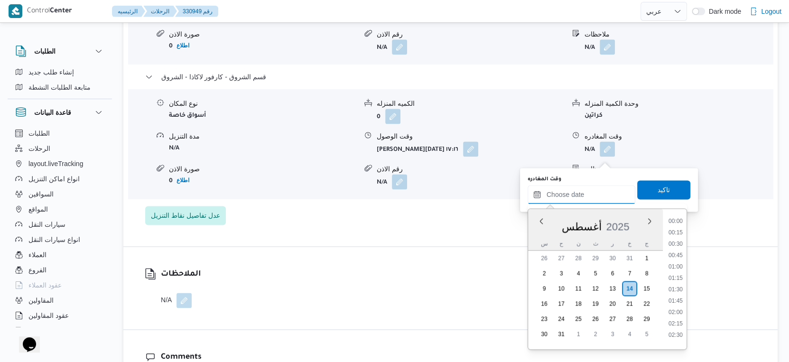
scroll to position [844, 0]
click at [679, 221] on li "18:30" at bounding box center [675, 218] width 22 height 9
type input "١٤/٠٨/٢٠٢٥ ١٨:٣٠"
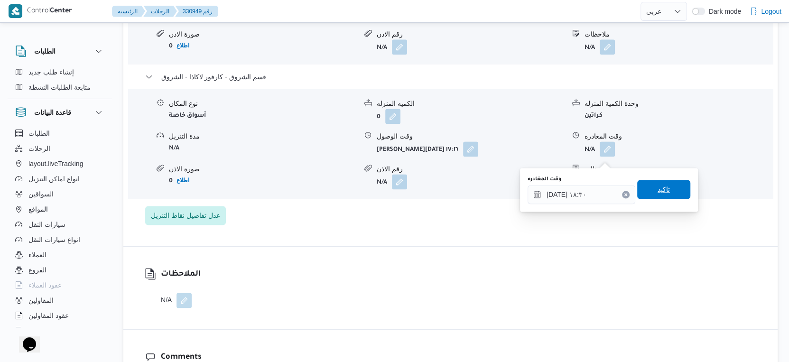
click at [662, 192] on span "تاكيد" at bounding box center [663, 189] width 53 height 19
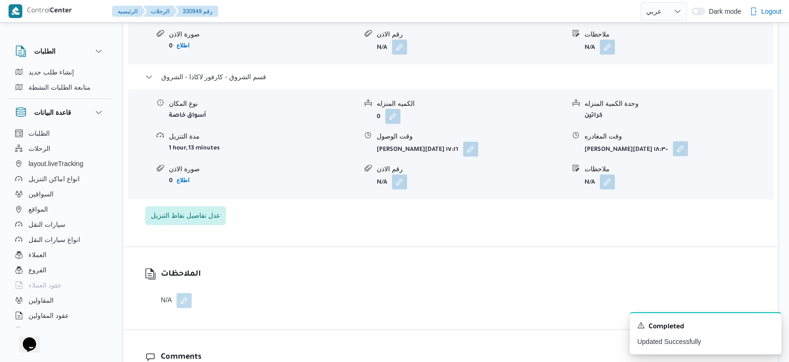
click at [680, 156] on button "button" at bounding box center [679, 148] width 15 height 15
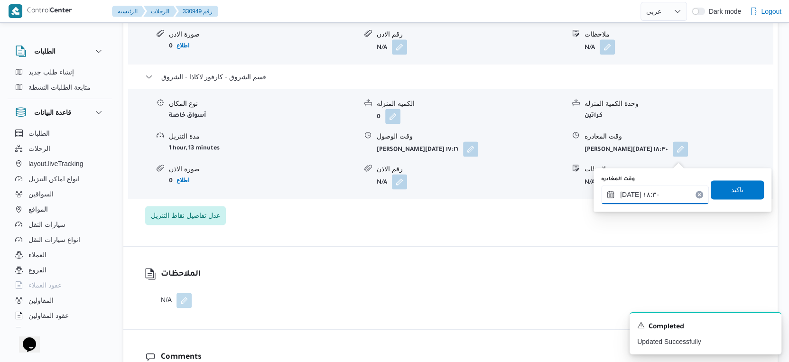
click at [667, 186] on input "١٤/٠٨/٢٠٢٥ ١٨:٣٠" at bounding box center [655, 194] width 108 height 19
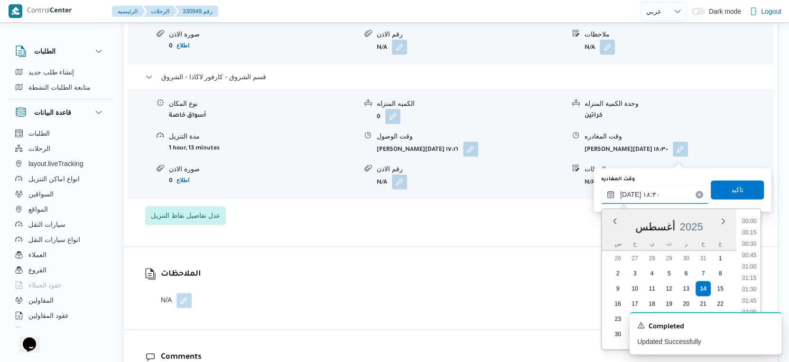
scroll to position [776, 0]
click at [752, 299] on li "18:45" at bounding box center [749, 298] width 22 height 9
type input "١٤/٠٨/٢٠٢٥ ١٨:٤٥"
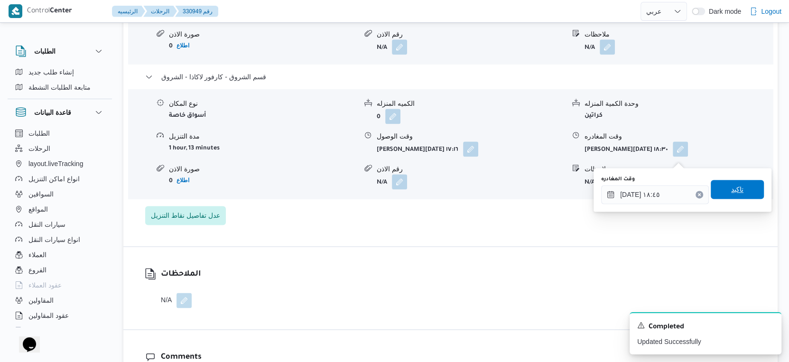
click at [731, 193] on span "تاكيد" at bounding box center [737, 189] width 12 height 11
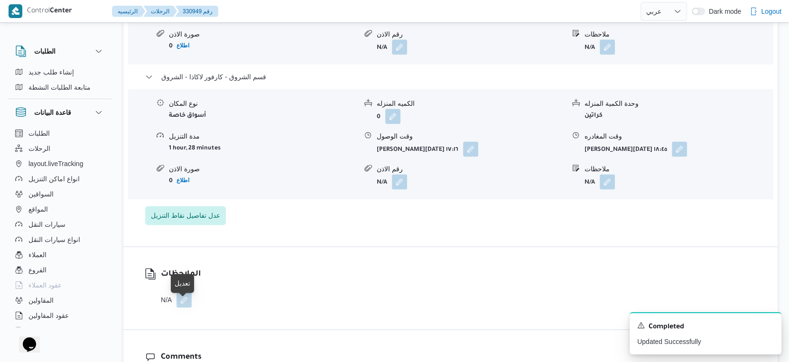
click at [183, 307] on button "button" at bounding box center [183, 299] width 15 height 15
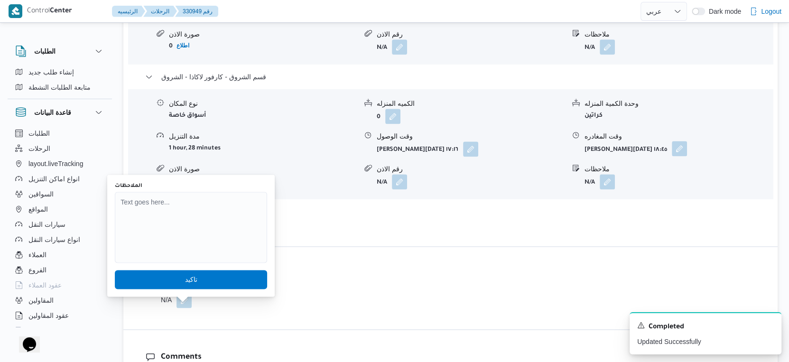
click at [683, 155] on button "button" at bounding box center [678, 148] width 15 height 15
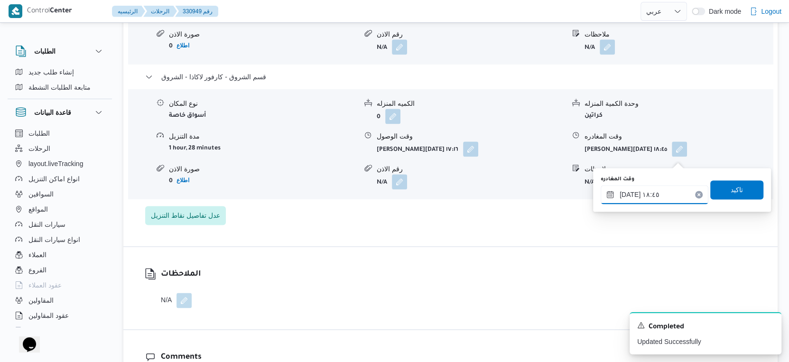
click at [660, 191] on input "١٤/٠٨/٢٠٢٥ ١٨:٤٥" at bounding box center [654, 194] width 108 height 19
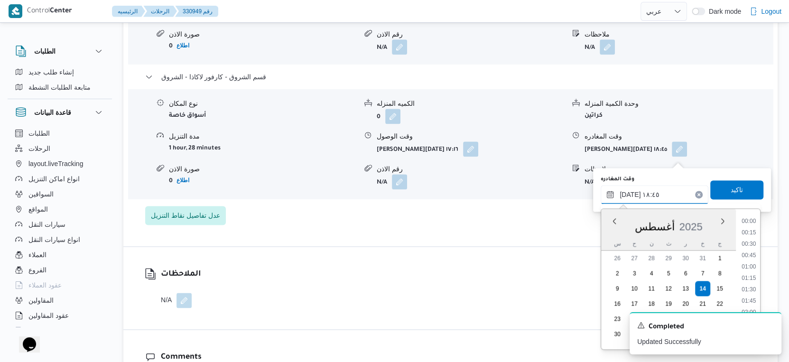
scroll to position [787, 0]
click at [745, 272] on li "18:30" at bounding box center [749, 275] width 22 height 9
type input "١٤/٠٨/٢٠٢٥ ١٨:٣٠"
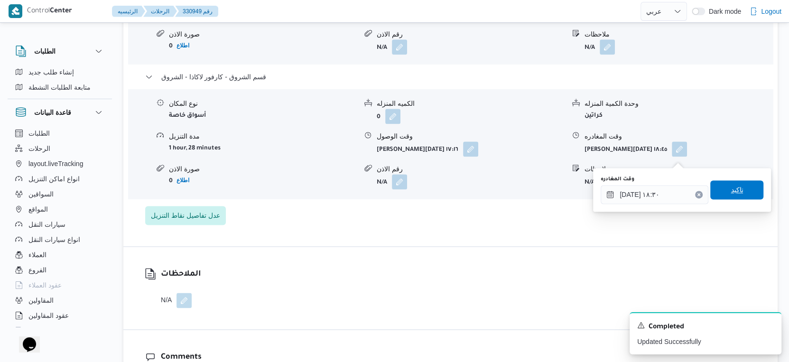
click at [736, 182] on span "تاكيد" at bounding box center [736, 189] width 53 height 19
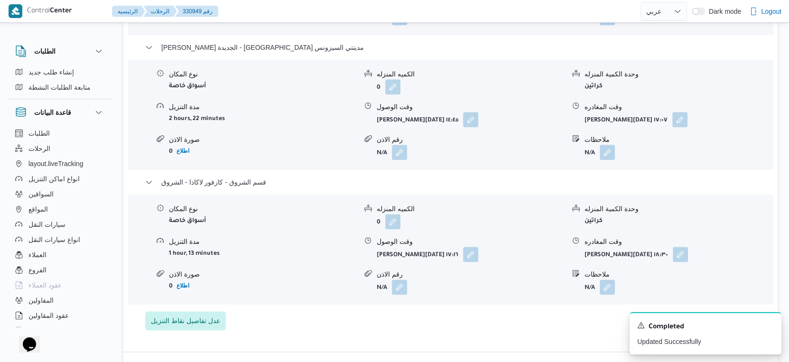
scroll to position [1054, 0]
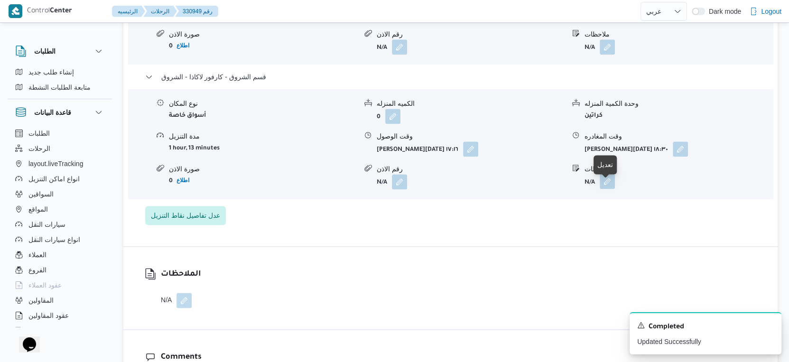
click at [606, 185] on button "button" at bounding box center [606, 181] width 15 height 15
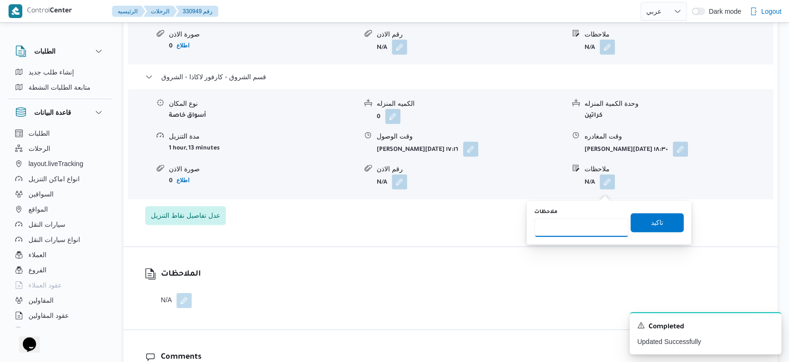
click at [604, 227] on input "ملاحظات" at bounding box center [581, 227] width 94 height 19
type input "الفرع لم يسلم"
click at [665, 228] on span "تاكيد" at bounding box center [656, 221] width 53 height 19
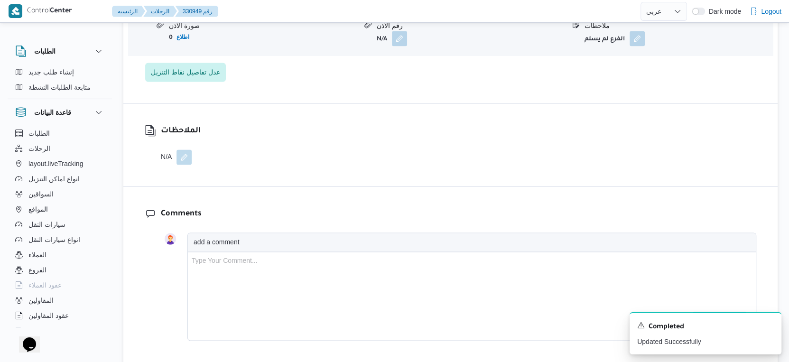
scroll to position [1212, 0]
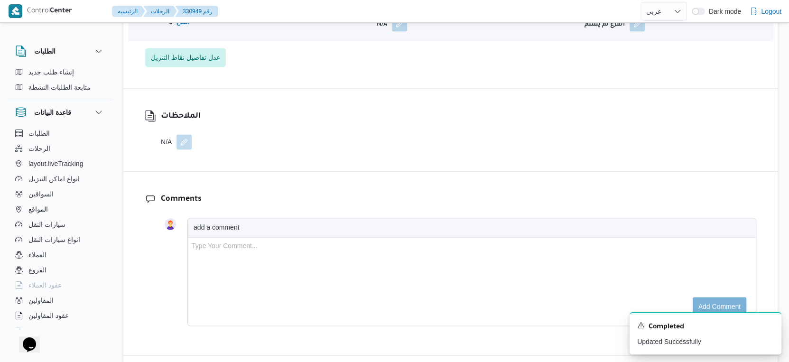
click at [180, 149] on button "button" at bounding box center [183, 141] width 15 height 15
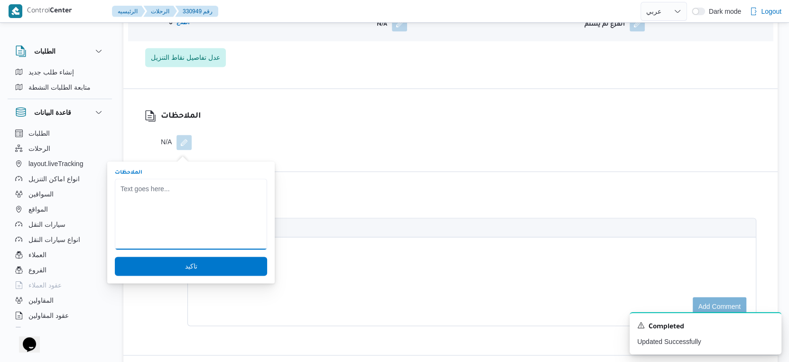
click at [167, 188] on textarea "الملاحظات" at bounding box center [191, 213] width 152 height 71
type textarea "لم يتم تسليم فرع الشروق بسبب الاستلامات قافله"
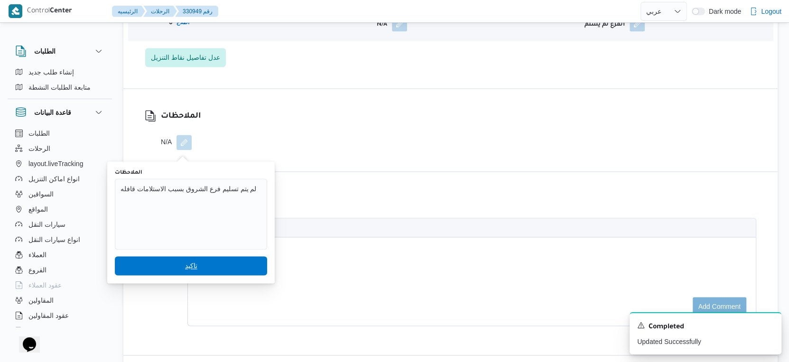
click at [207, 260] on span "تاكيد" at bounding box center [191, 265] width 152 height 19
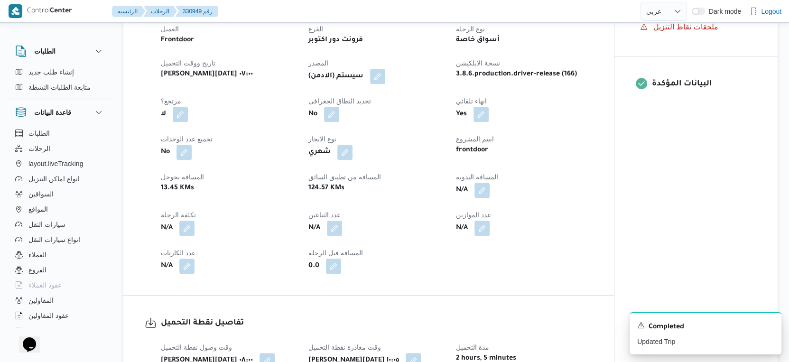
scroll to position [474, 0]
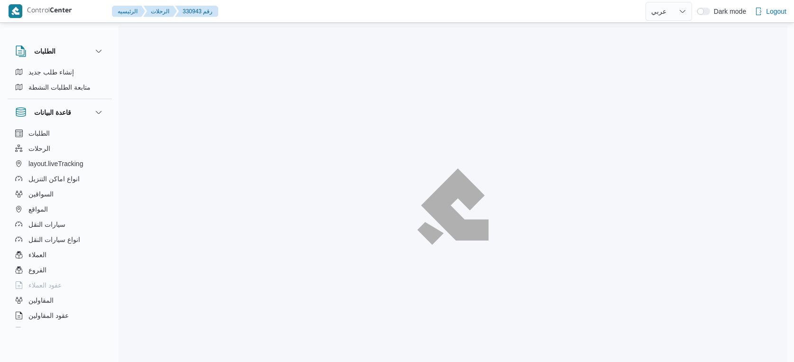
select select "ar"
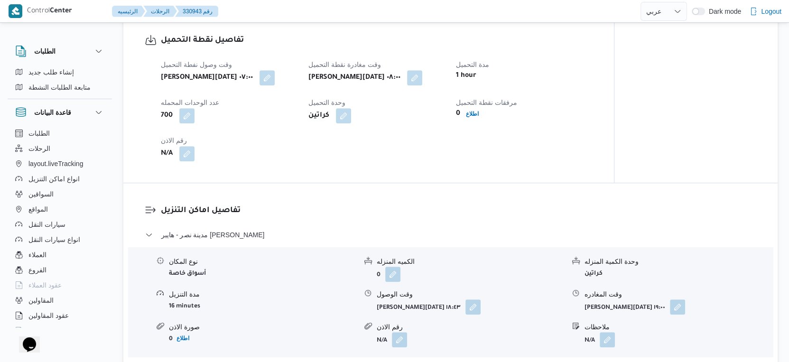
scroll to position [632, 0]
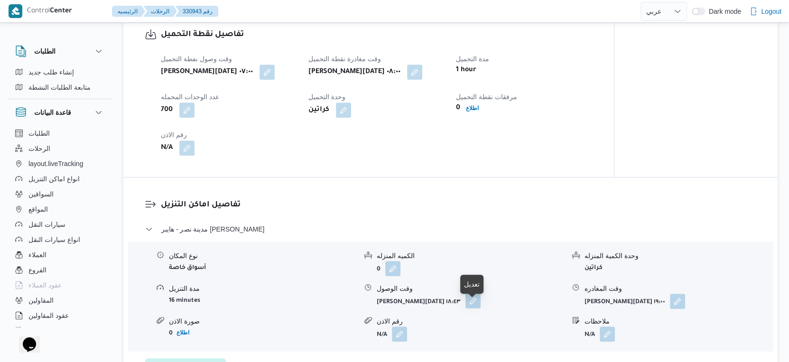
click at [467, 308] on button "button" at bounding box center [472, 300] width 15 height 15
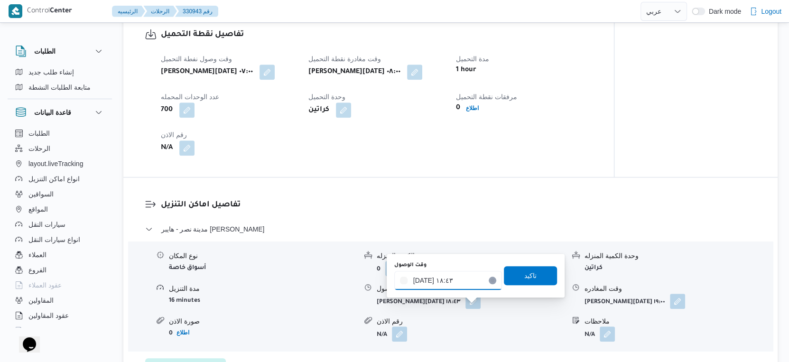
click at [446, 276] on input "[DATE] ١٨:٤٣" at bounding box center [448, 280] width 108 height 19
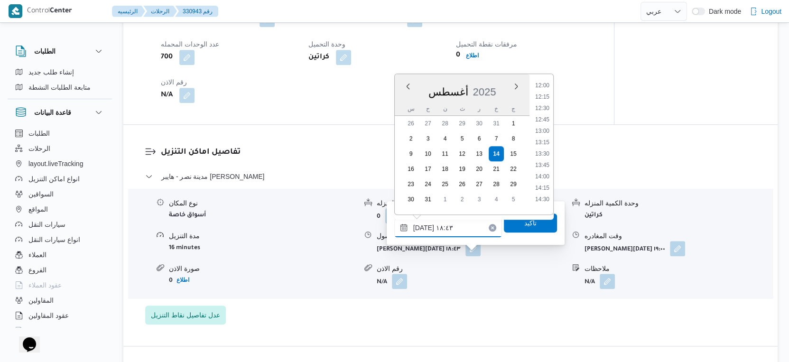
scroll to position [565, 0]
click at [545, 112] on li "13:00" at bounding box center [542, 112] width 22 height 9
type input "[DATE] ١٣:٠٠"
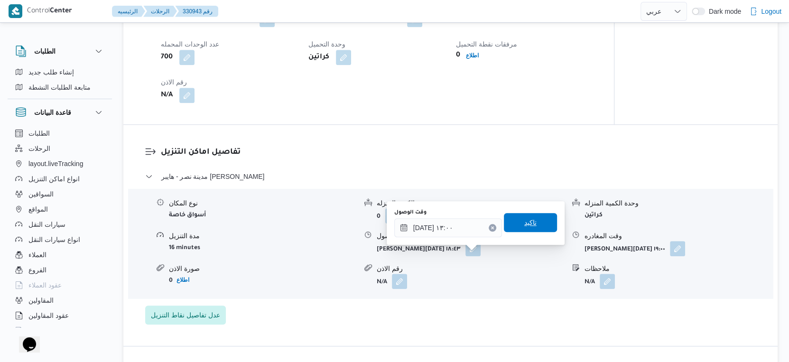
click at [531, 219] on span "تاكيد" at bounding box center [530, 222] width 53 height 19
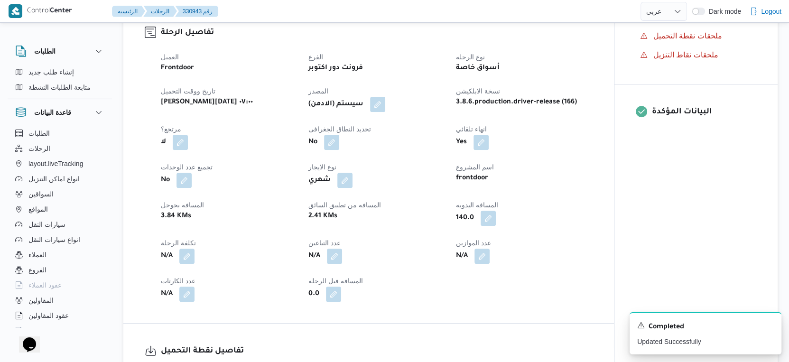
scroll to position [369, 0]
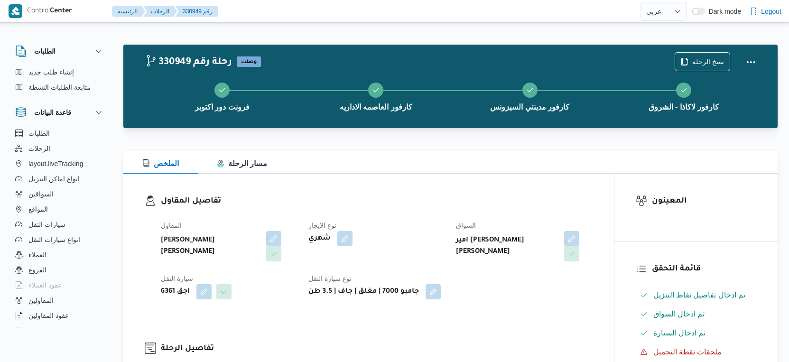
select select "ar"
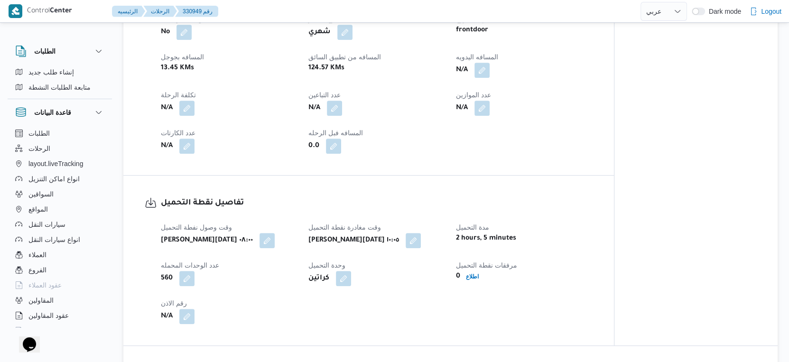
scroll to position [324, 0]
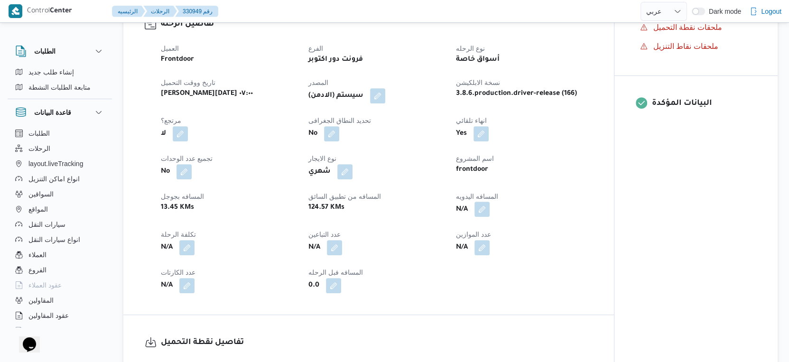
click at [483, 214] on button "button" at bounding box center [481, 209] width 15 height 15
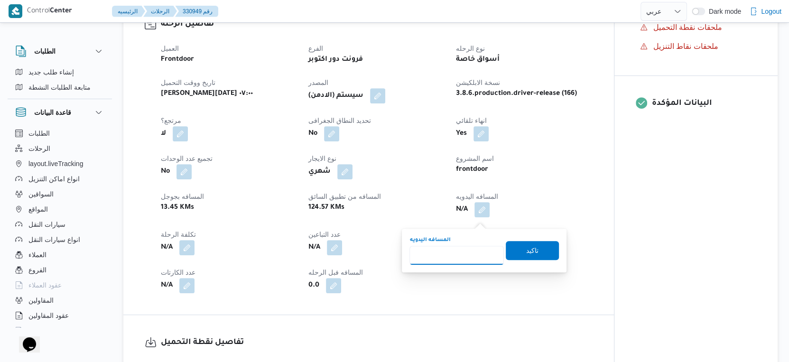
click at [454, 248] on input "المسافه اليدويه" at bounding box center [456, 255] width 94 height 19
type input "242"
click at [526, 249] on span "تاكيد" at bounding box center [532, 249] width 12 height 11
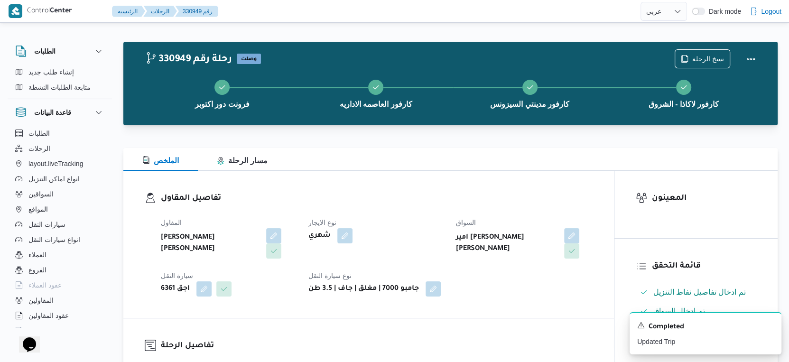
scroll to position [0, 0]
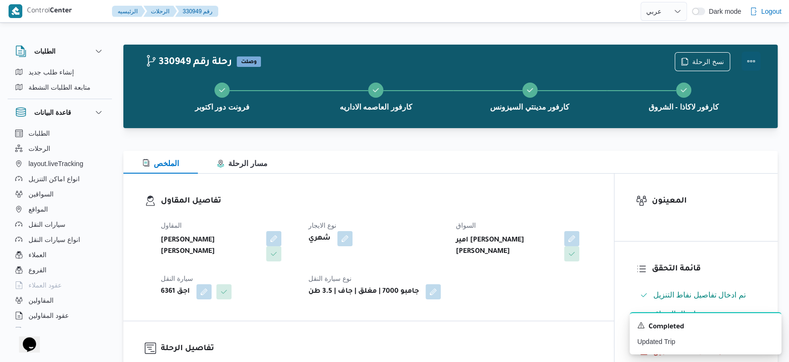
click at [748, 63] on button "Actions" at bounding box center [750, 61] width 19 height 19
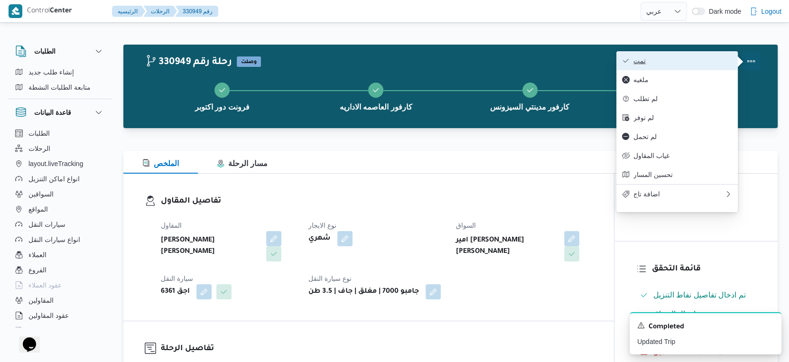
click at [686, 63] on span "تمت" at bounding box center [682, 61] width 99 height 8
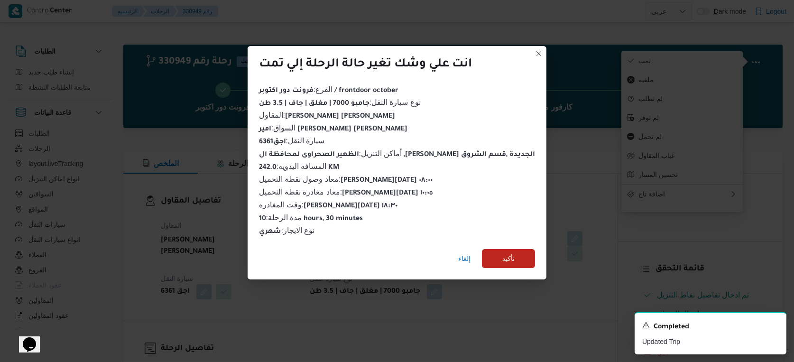
click at [505, 269] on div "إلغاء تأكيد" at bounding box center [397, 260] width 299 height 38
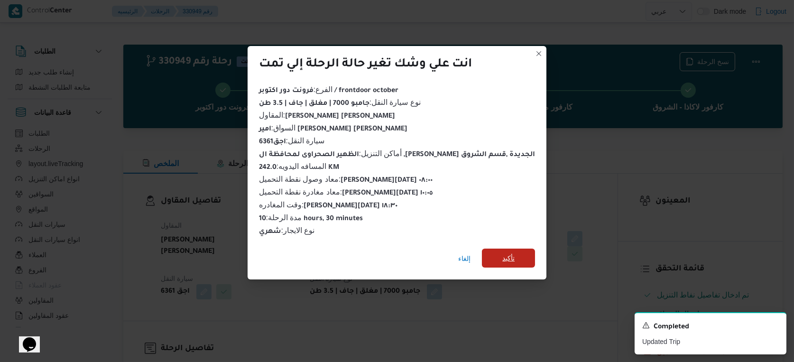
click at [505, 264] on span "تأكيد" at bounding box center [508, 257] width 53 height 19
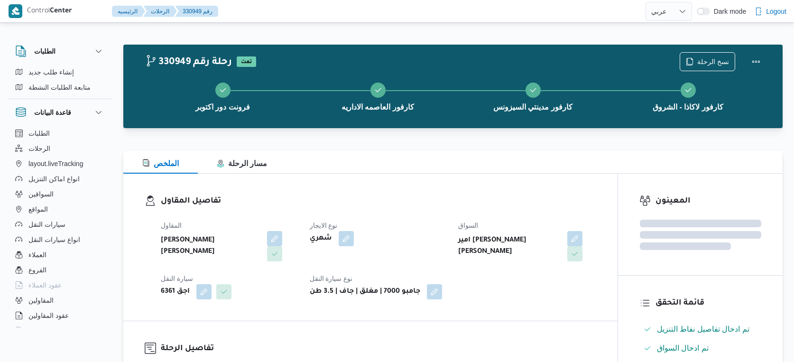
select select "ar"
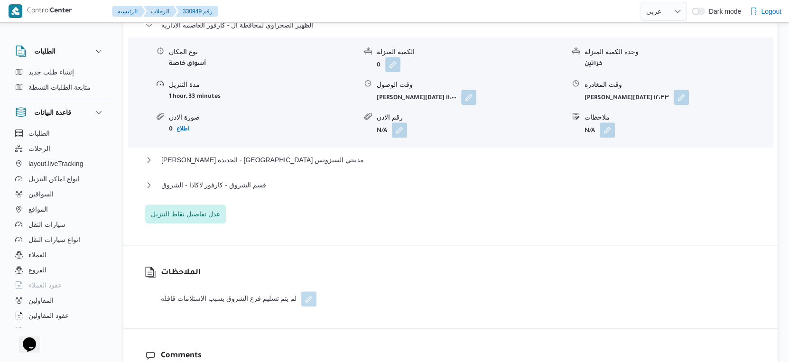
scroll to position [843, 0]
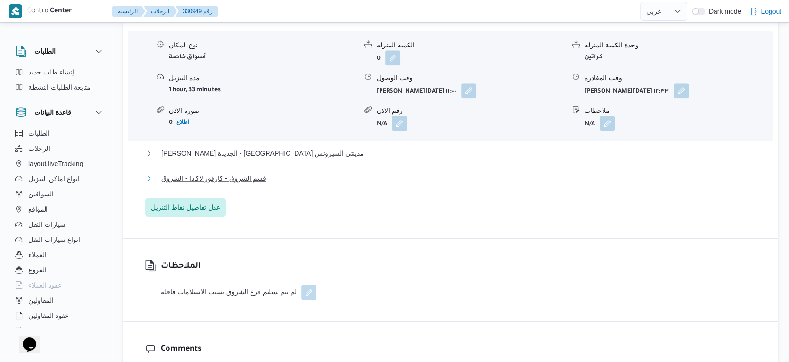
click at [261, 184] on button "قسم الشروق - كارفور لاكاذا - الشروق" at bounding box center [450, 178] width 611 height 11
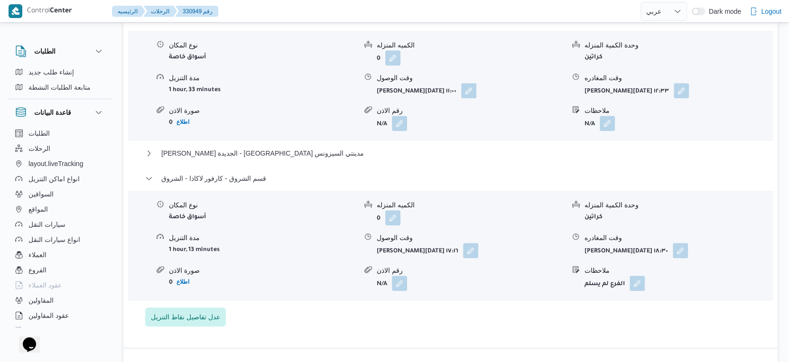
click at [292, 243] on div "مدة التنزيل" at bounding box center [263, 238] width 188 height 10
click at [281, 159] on span "[PERSON_NAME] الجديدة - [GEOGRAPHIC_DATA] مدينتي السيزونس" at bounding box center [262, 152] width 202 height 11
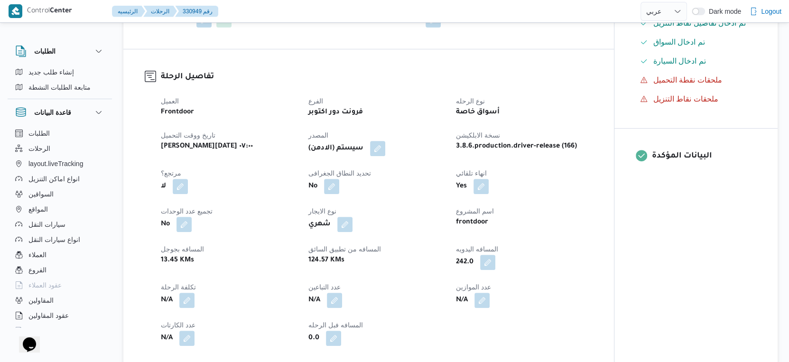
scroll to position [263, 0]
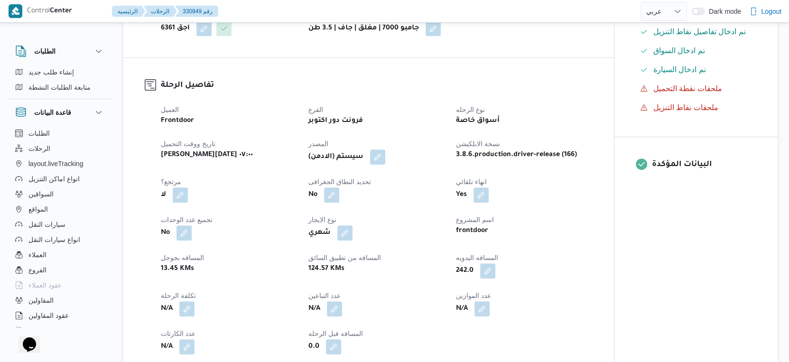
select select "ar"
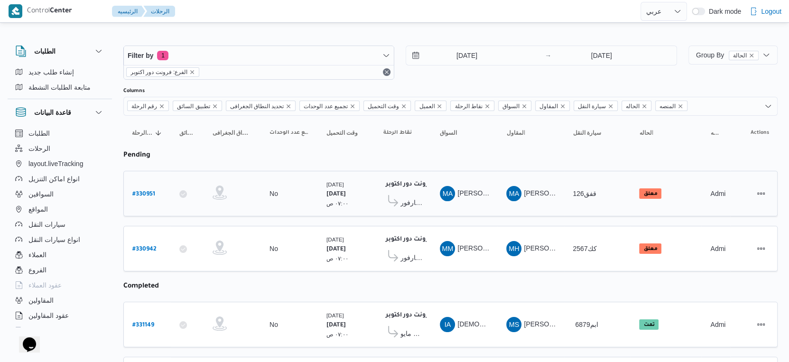
click at [419, 202] on span "كارفور [PERSON_NAME]" at bounding box center [411, 202] width 22 height 11
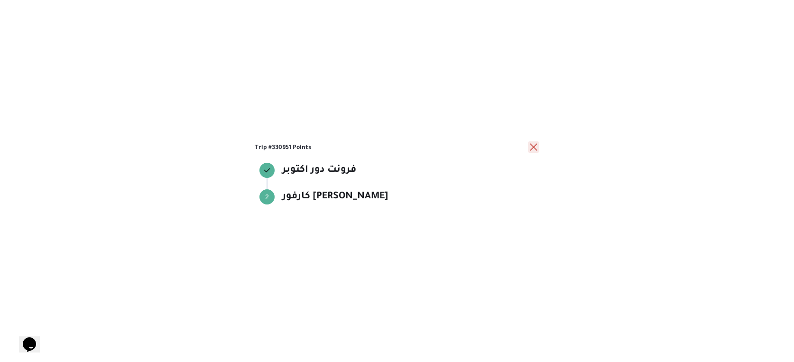
click at [531, 148] on button "close" at bounding box center [533, 146] width 11 height 11
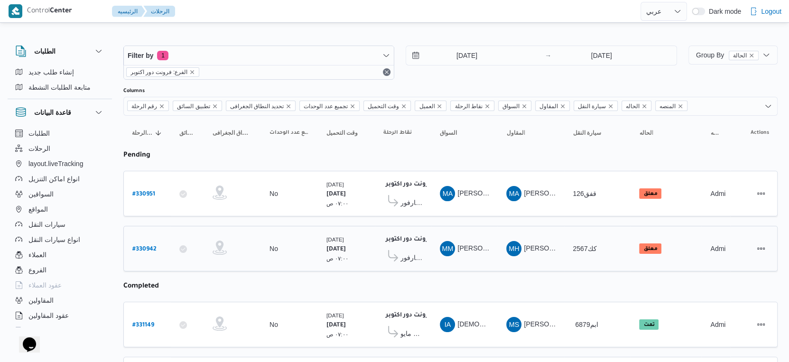
click at [409, 253] on span "كارفور [PERSON_NAME]" at bounding box center [411, 257] width 22 height 11
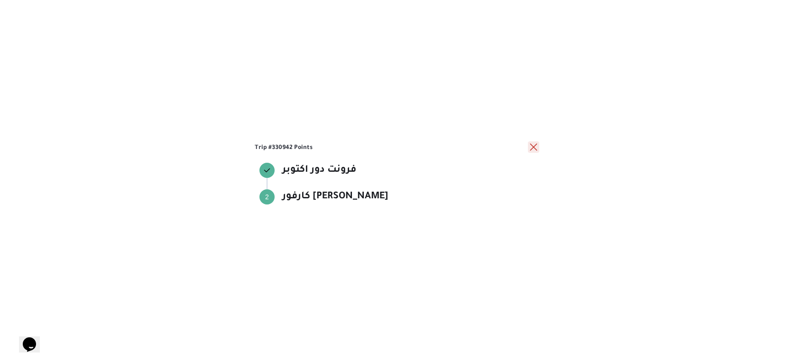
click at [528, 147] on button "close" at bounding box center [533, 146] width 11 height 11
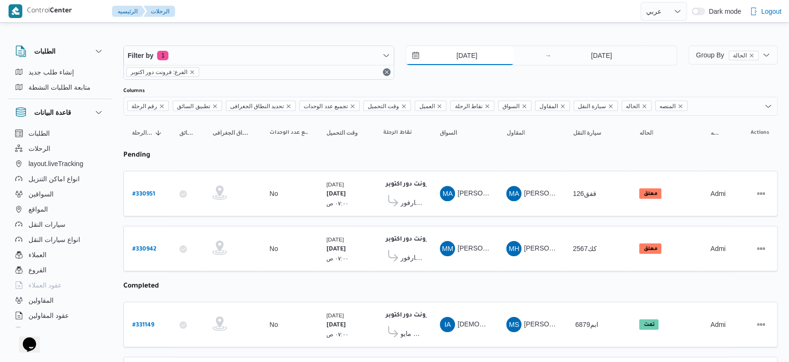
click at [487, 57] on input "[DATE]" at bounding box center [460, 55] width 108 height 19
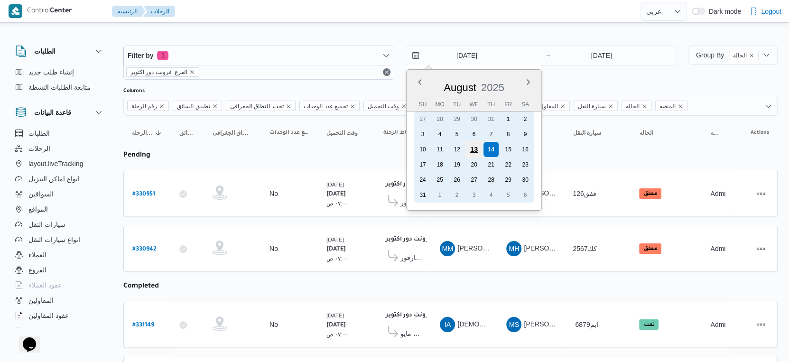
click at [469, 148] on div "13" at bounding box center [474, 149] width 18 height 18
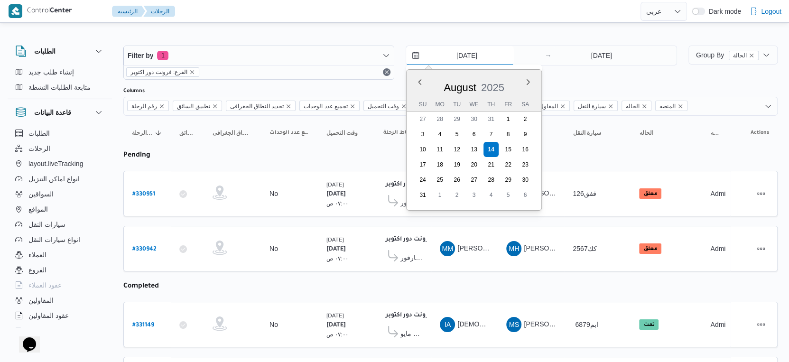
type input "13/8/2025"
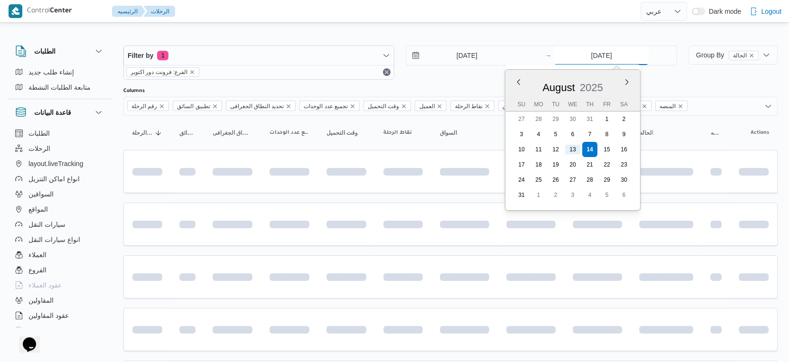
click at [621, 56] on input "14/8/2025" at bounding box center [601, 55] width 94 height 19
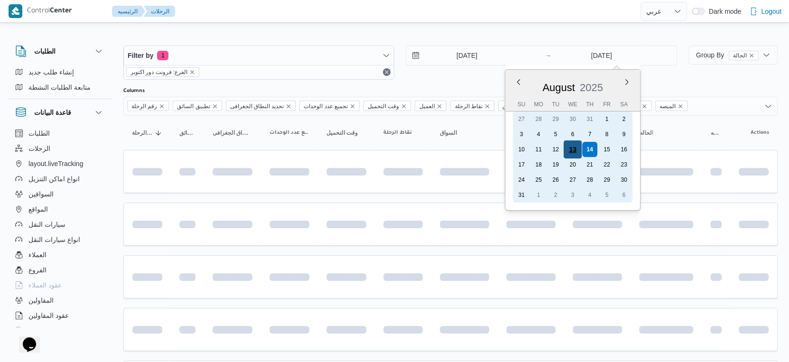
click at [575, 147] on div "13" at bounding box center [572, 149] width 18 height 18
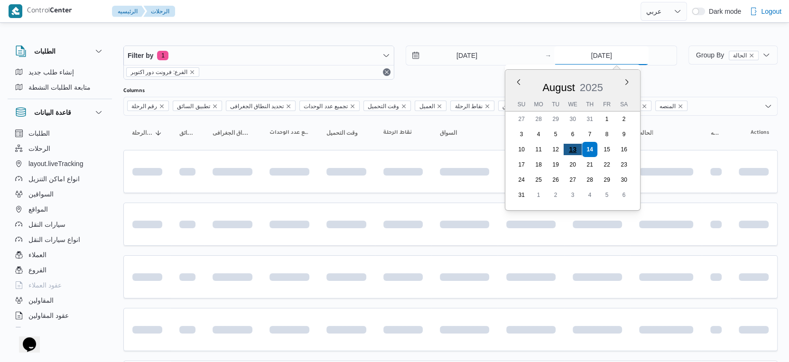
type input "13/8/2025"
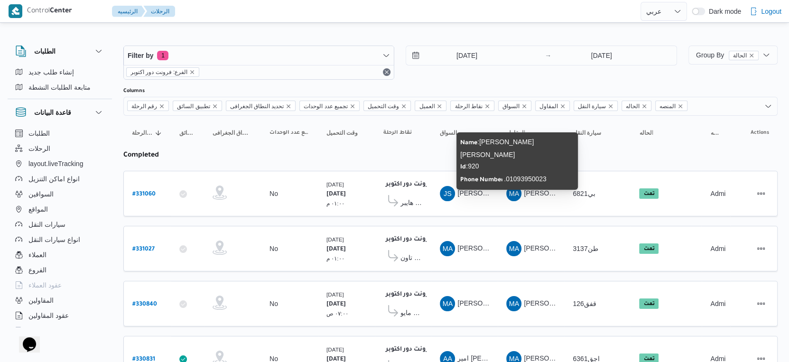
click at [514, 192] on span "MA" at bounding box center [514, 193] width 10 height 15
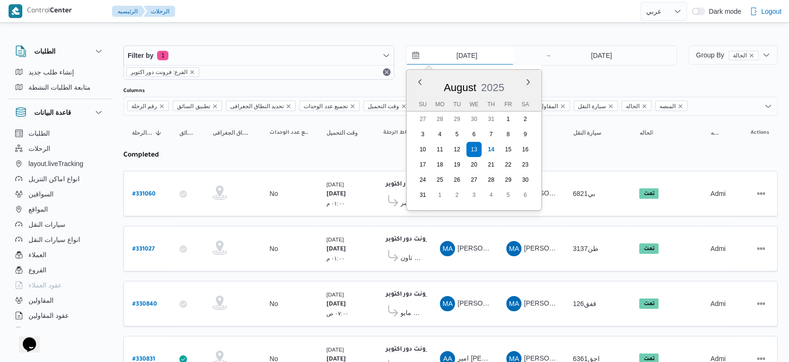
click at [472, 47] on input "13/8/2025" at bounding box center [460, 55] width 108 height 19
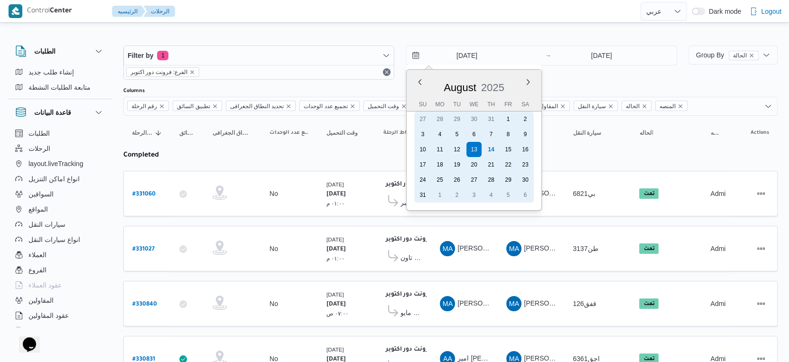
drag, startPoint x: 489, startPoint y: 150, endPoint x: 575, endPoint y: 41, distance: 138.7
click at [489, 150] on div "14" at bounding box center [490, 149] width 15 height 15
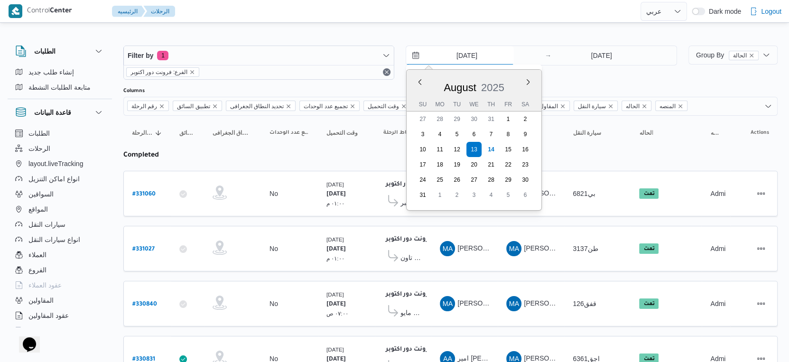
type input "14/8/2025"
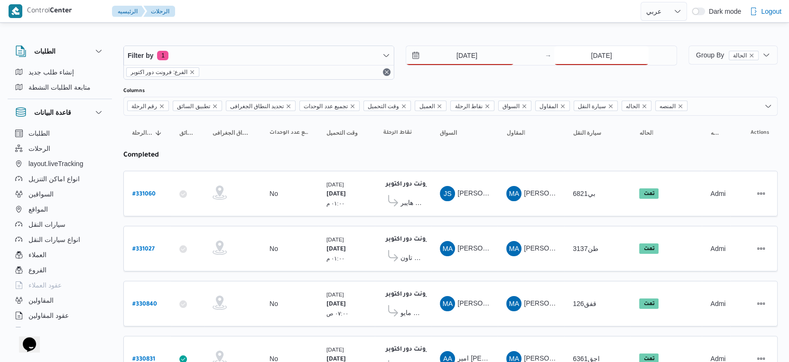
click at [606, 57] on input "13/8/2025" at bounding box center [601, 55] width 94 height 19
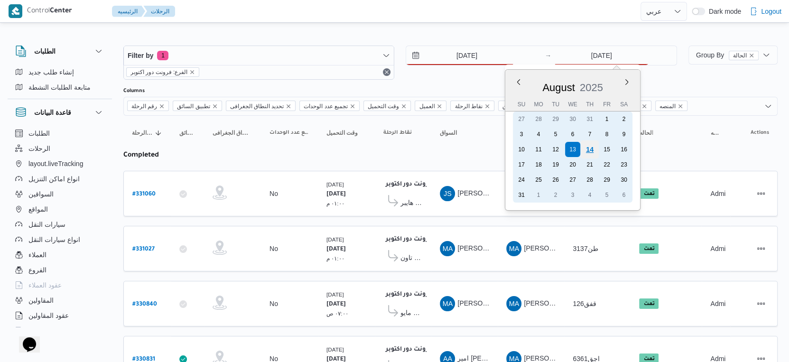
click at [588, 150] on div "14" at bounding box center [589, 149] width 18 height 18
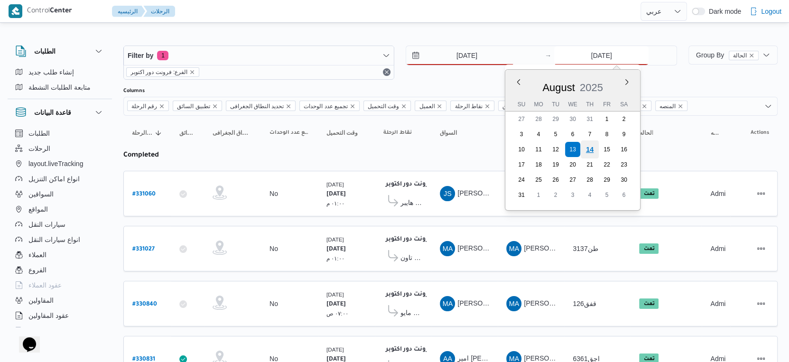
type input "14/8/2025"
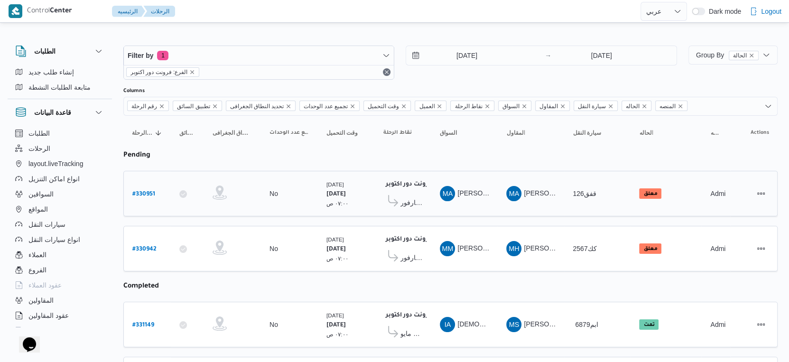
click at [517, 211] on td "المقاول MA محمد عبدالمنعم هاشم اسماعيل" at bounding box center [530, 194] width 66 height 46
click at [149, 187] on link "# 330951" at bounding box center [143, 193] width 23 height 13
select select "ar"
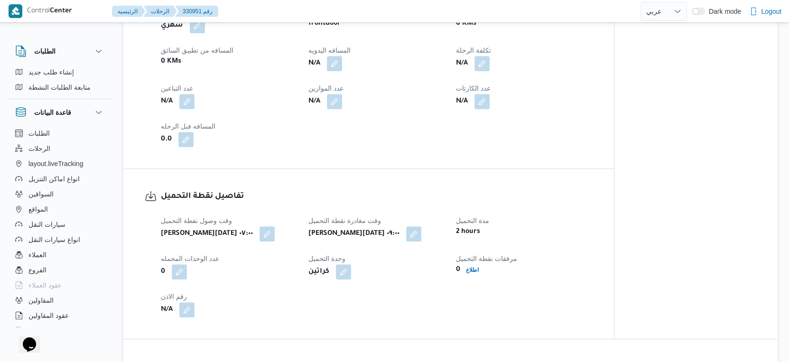
scroll to position [421, 0]
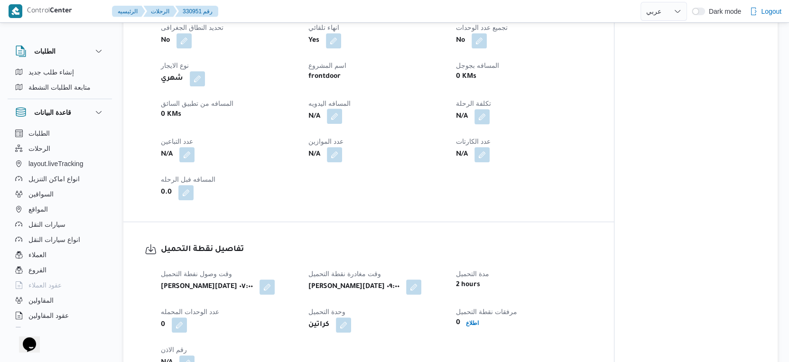
click at [338, 124] on button "button" at bounding box center [334, 116] width 15 height 15
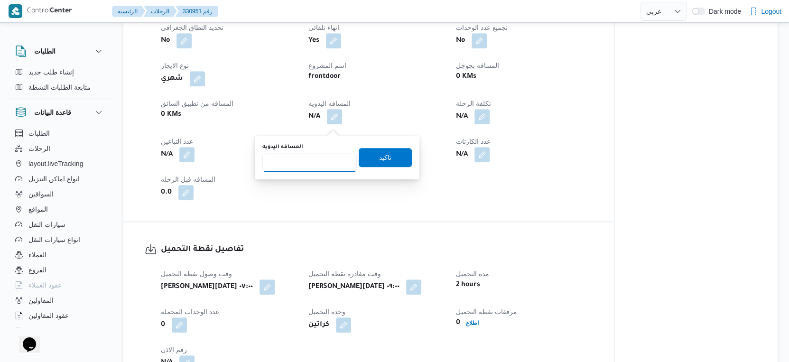
click at [305, 160] on input "المسافه اليدويه" at bounding box center [309, 162] width 94 height 19
type input "162"
click at [386, 163] on span "تاكيد" at bounding box center [385, 156] width 53 height 19
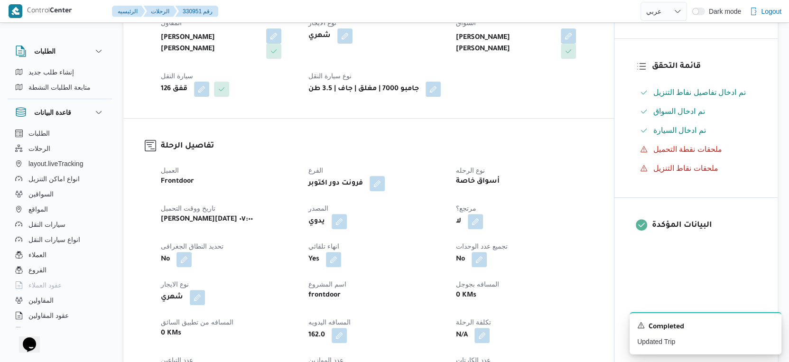
scroll to position [316, 0]
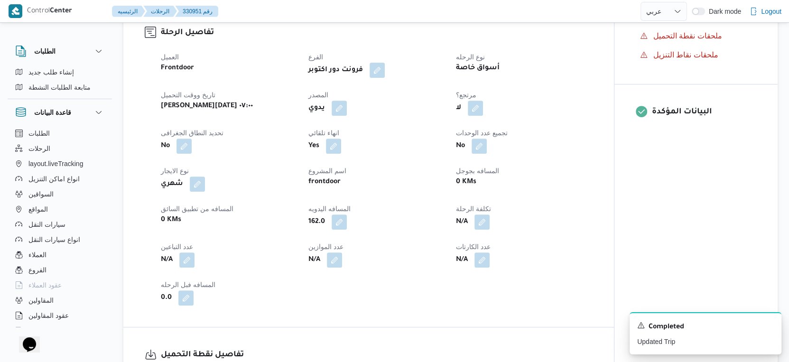
select select "ar"
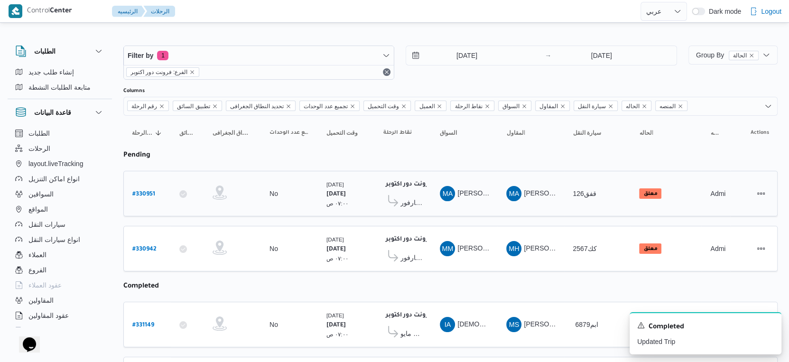
click at [140, 191] on b "# 330951" at bounding box center [143, 194] width 23 height 7
select select "ar"
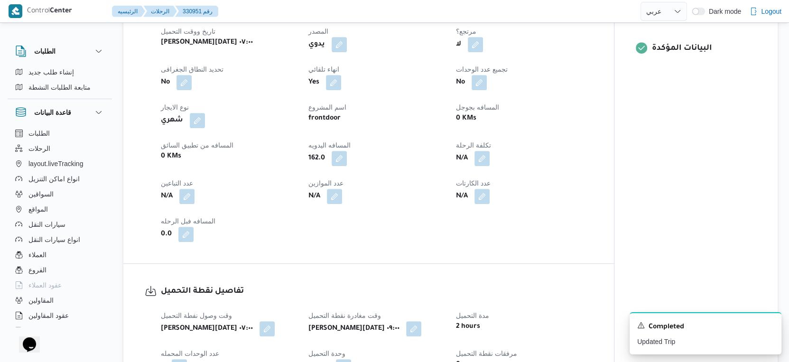
scroll to position [316, 0]
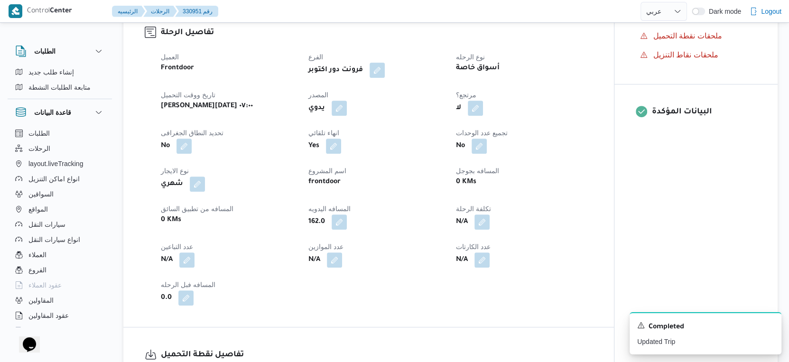
select select "ar"
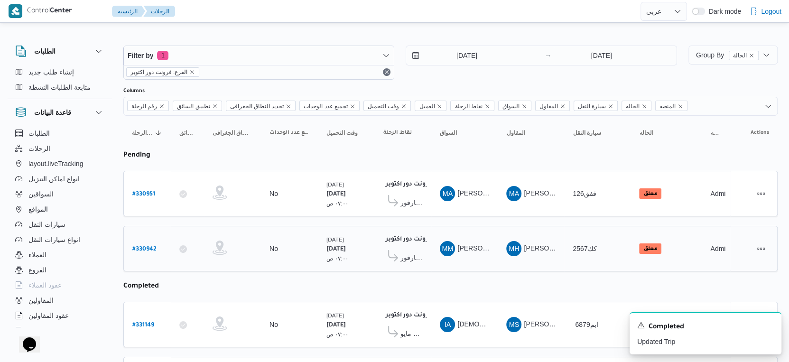
click at [153, 246] on b "# 330942" at bounding box center [144, 249] width 24 height 7
select select "ar"
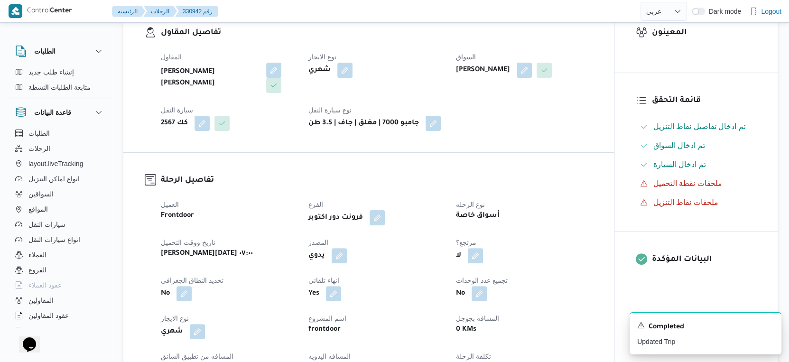
scroll to position [369, 0]
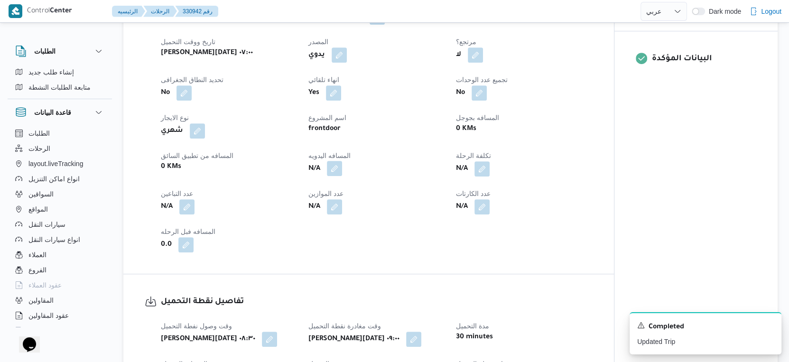
click at [334, 176] on button "button" at bounding box center [334, 168] width 15 height 15
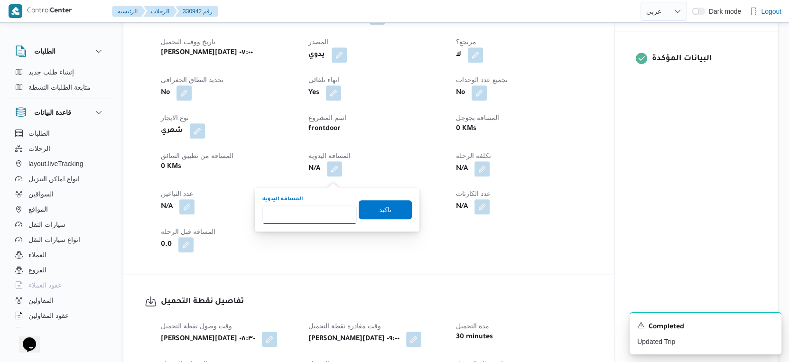
click at [319, 218] on input "المسافه اليدويه" at bounding box center [309, 214] width 94 height 19
type input "162"
click at [383, 205] on span "تاكيد" at bounding box center [385, 209] width 12 height 11
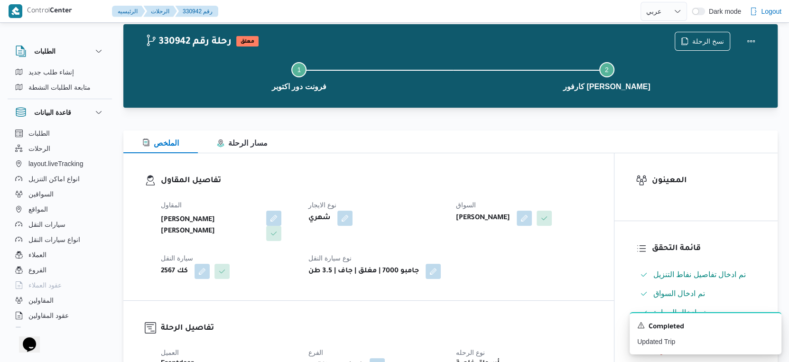
scroll to position [0, 0]
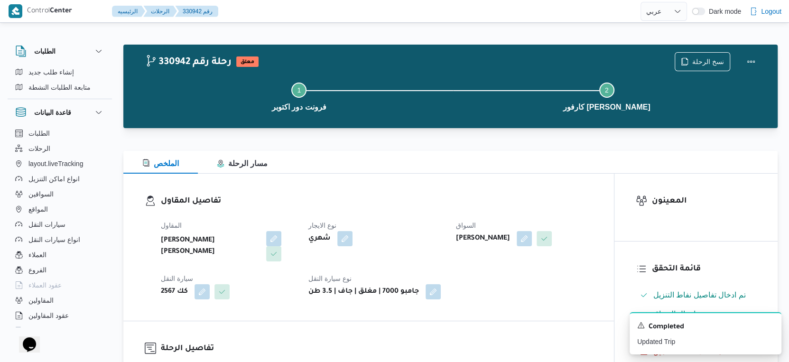
select select "ar"
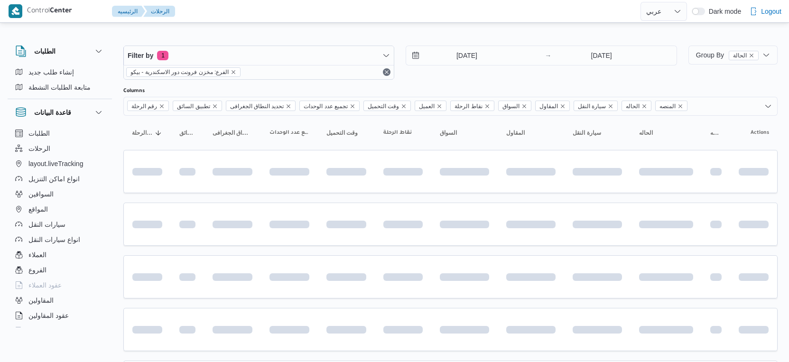
select select "ar"
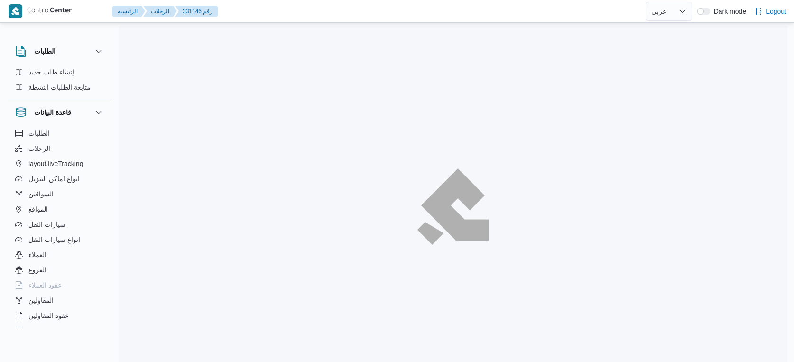
select select "ar"
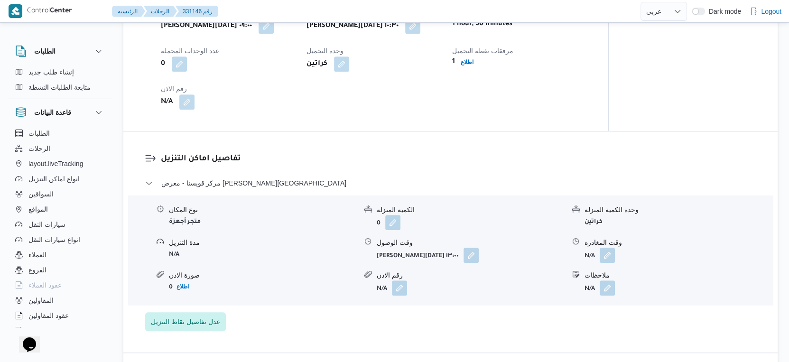
scroll to position [632, 0]
